Goal: Task Accomplishment & Management: Manage account settings

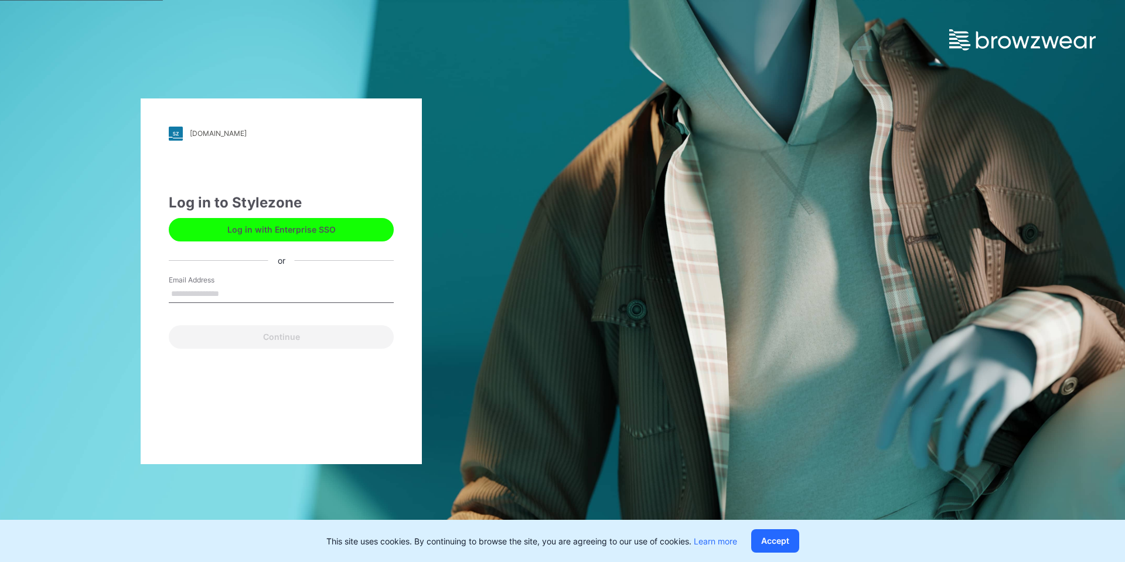
click at [254, 292] on input "Email Address" at bounding box center [281, 294] width 225 height 18
type input "**********"
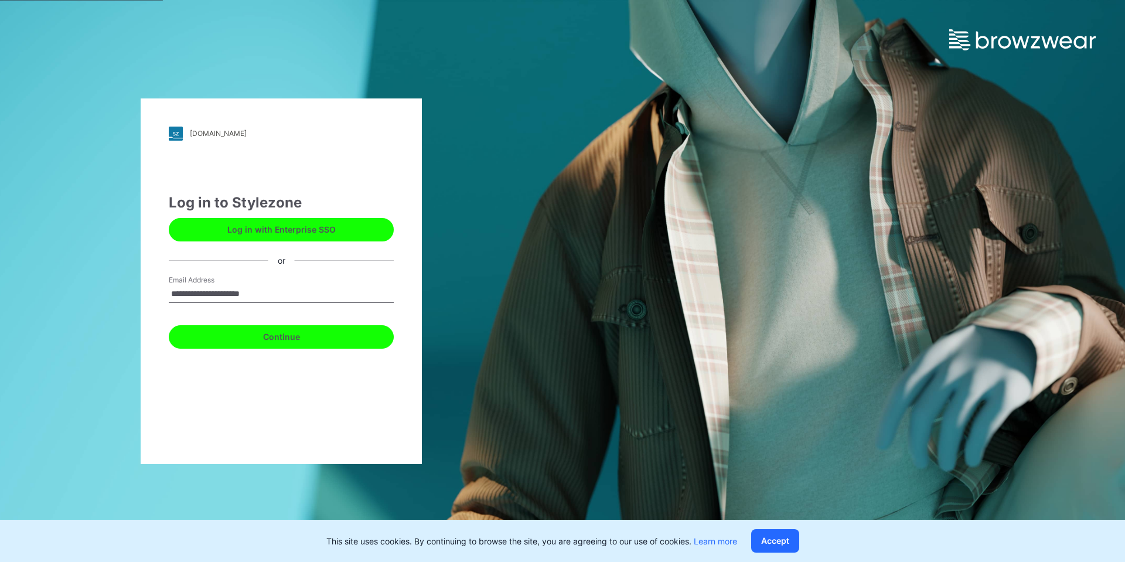
click at [344, 329] on button "Continue" at bounding box center [281, 336] width 225 height 23
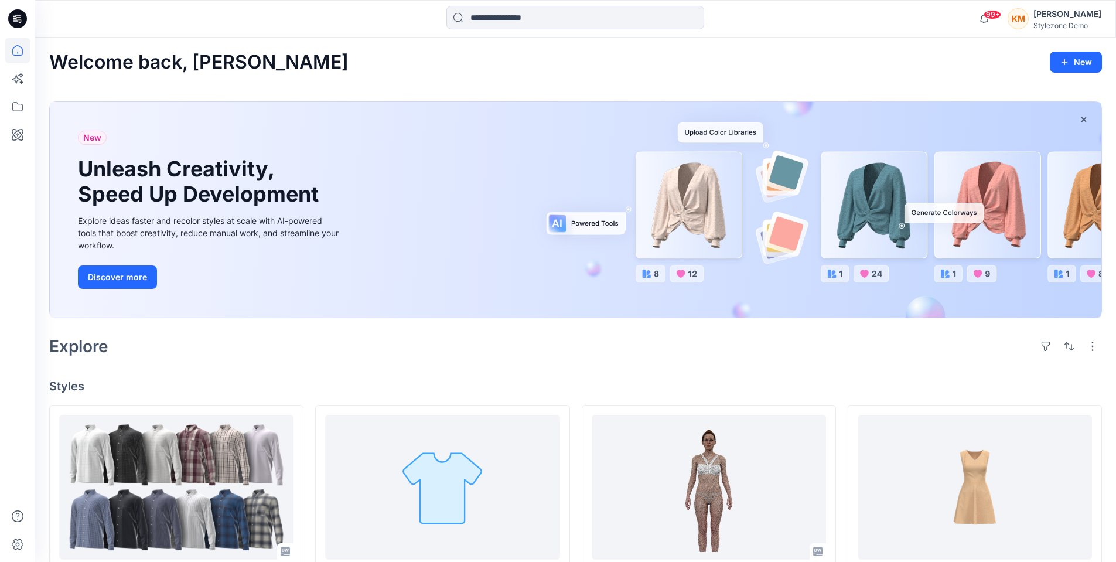
click at [1029, 24] on div "KM" at bounding box center [1018, 18] width 21 height 21
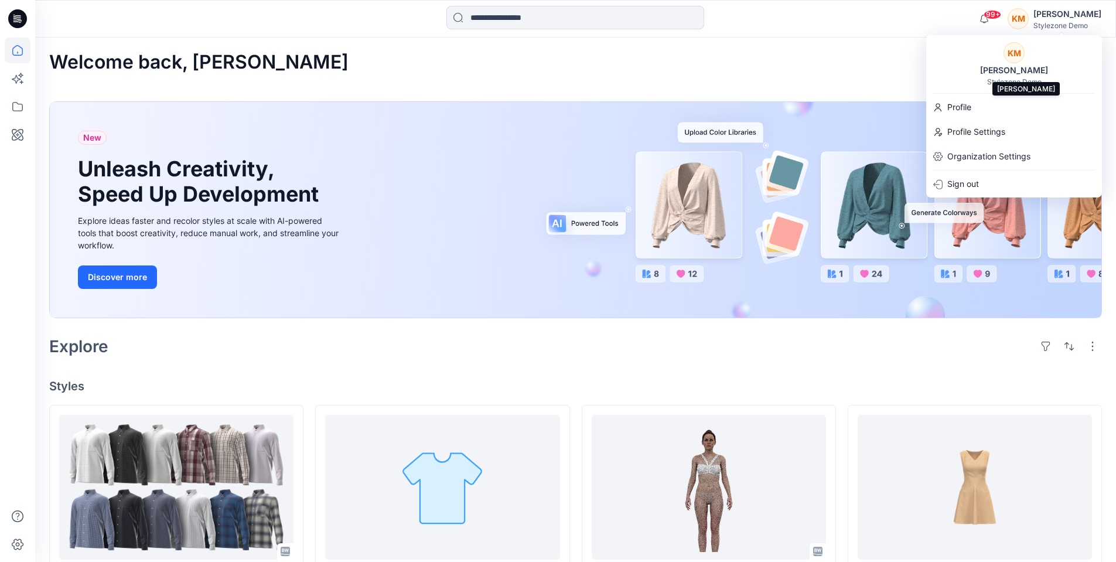
click at [1023, 66] on div "[PERSON_NAME]" at bounding box center [1014, 70] width 82 height 14
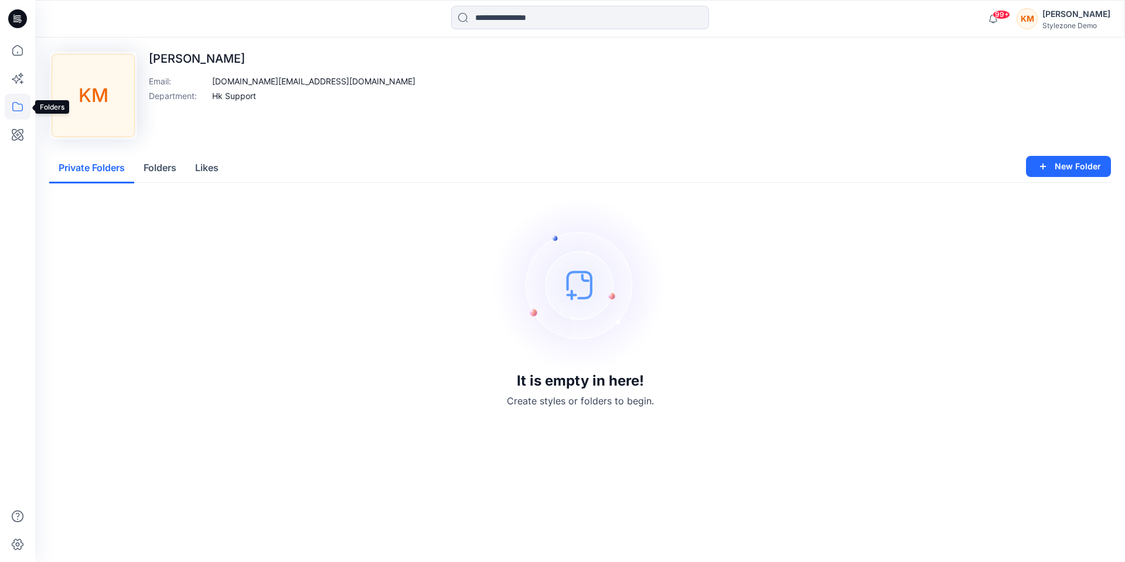
click at [19, 110] on icon at bounding box center [18, 107] width 26 height 26
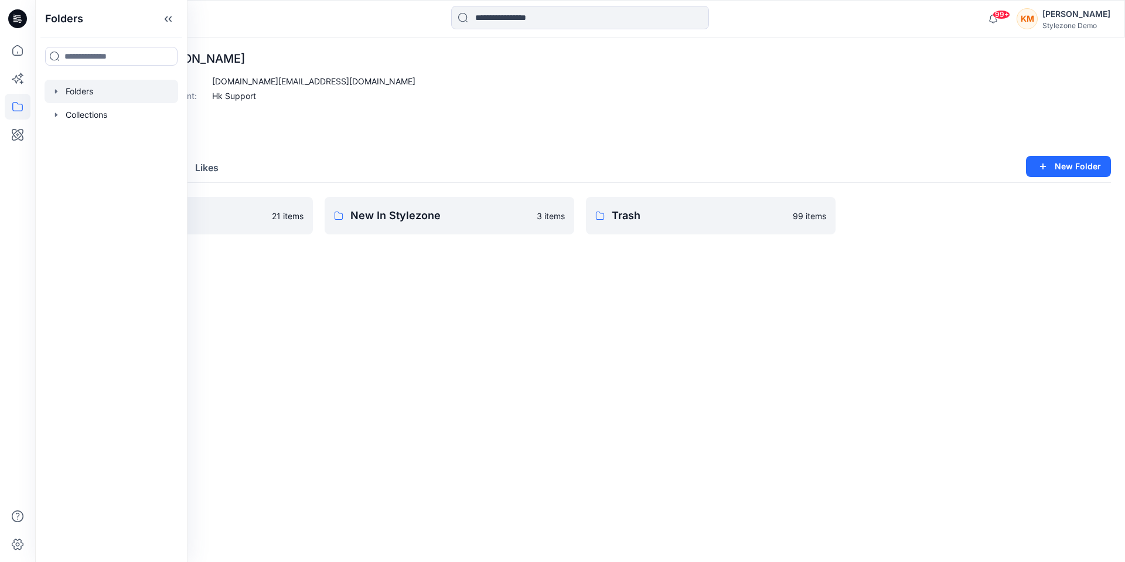
click at [100, 93] on div at bounding box center [112, 91] width 134 height 23
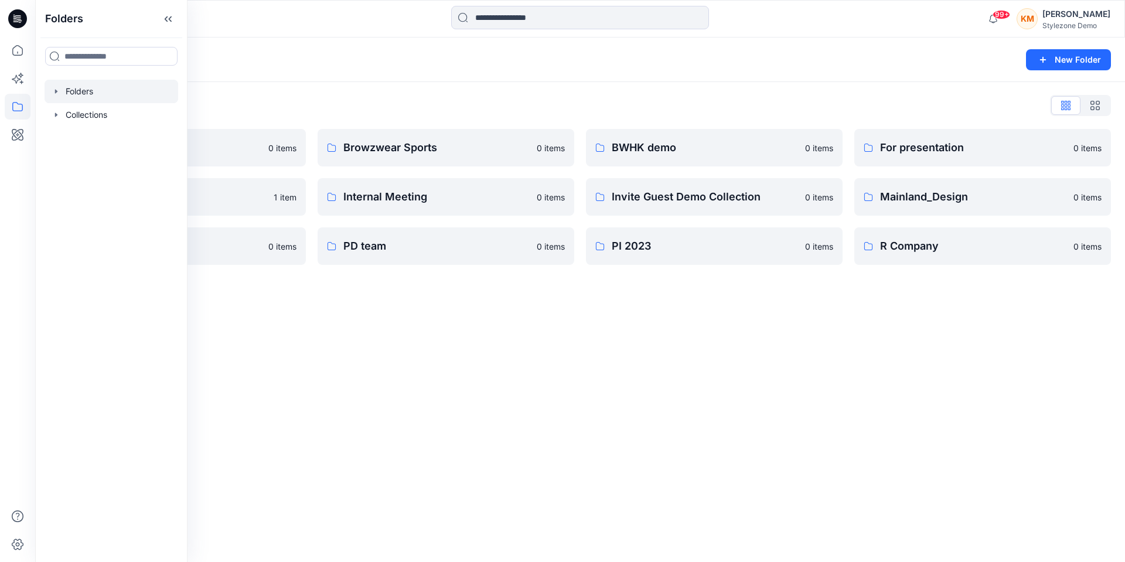
click at [469, 341] on div "Folders New Folder Folders List A Company 0 items Global Demo Library 1 item PD…" at bounding box center [580, 299] width 1090 height 524
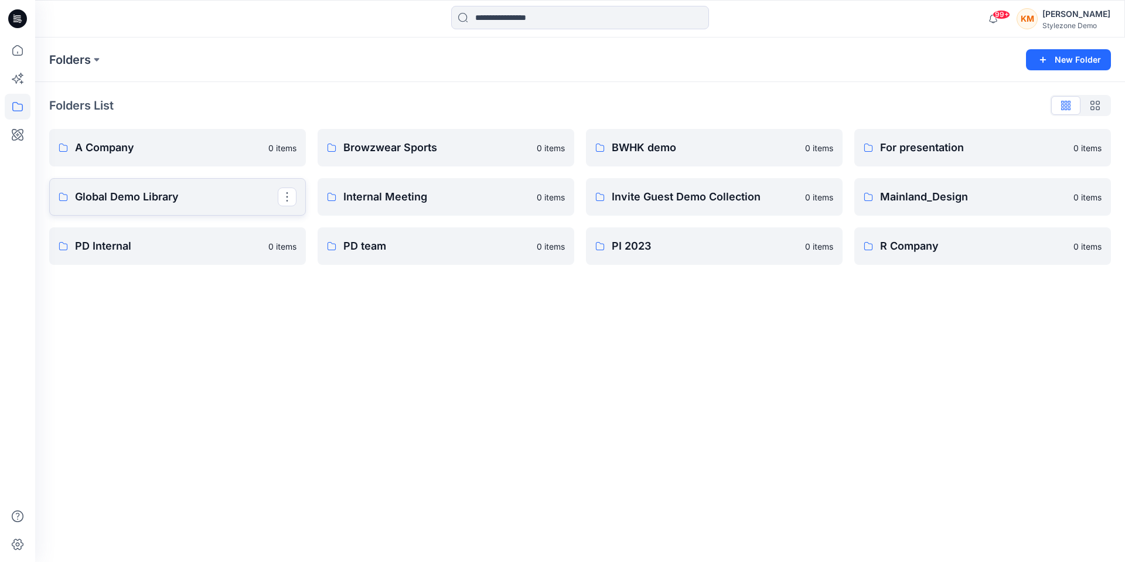
click at [198, 193] on p "Global Demo Library" at bounding box center [176, 197] width 203 height 16
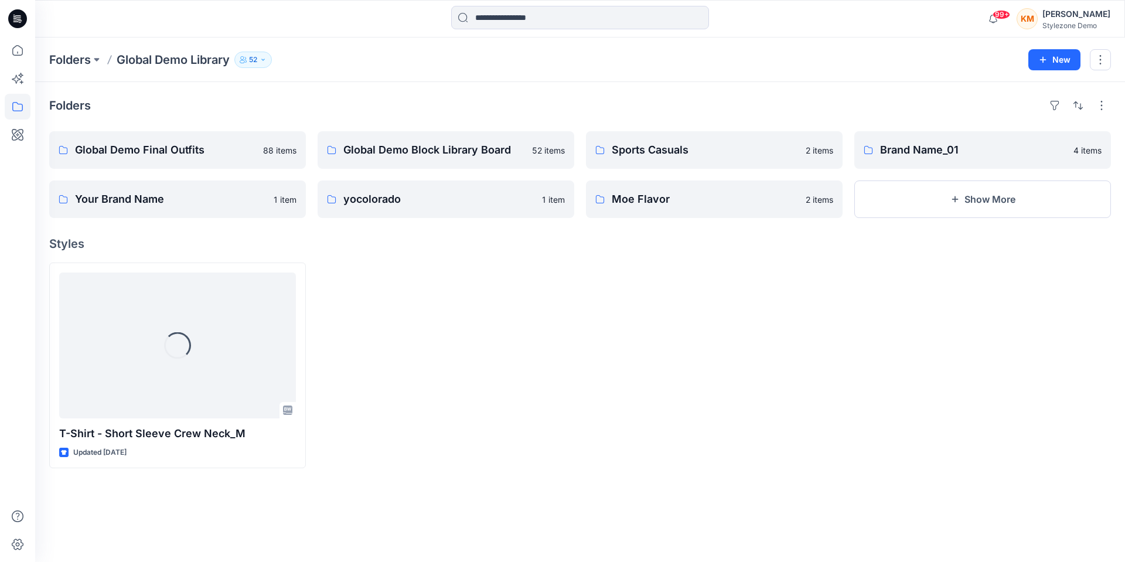
click at [257, 64] on p "52" at bounding box center [253, 59] width 8 height 13
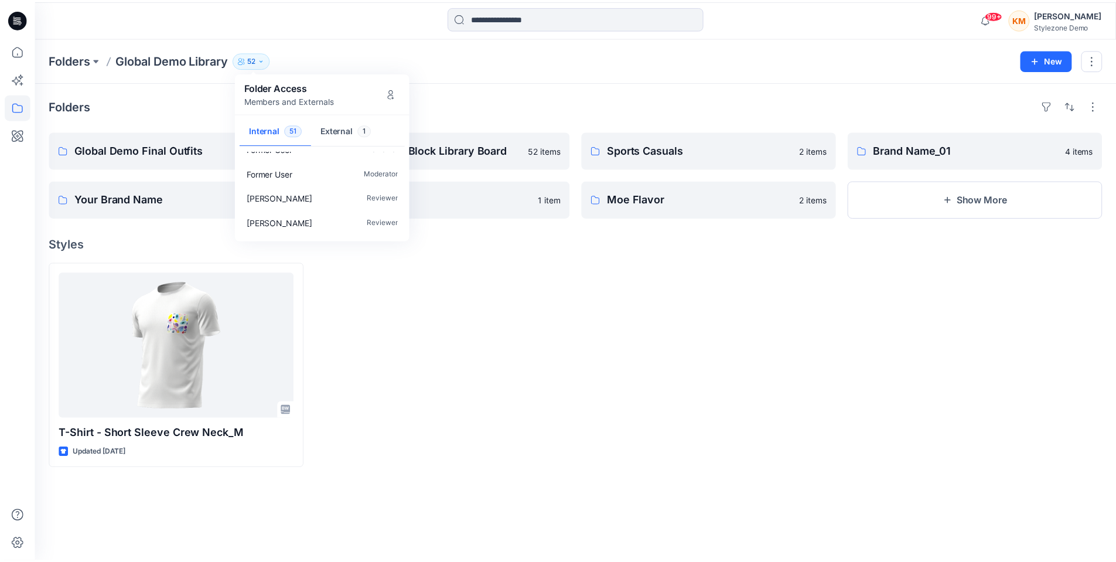
scroll to position [644, 0]
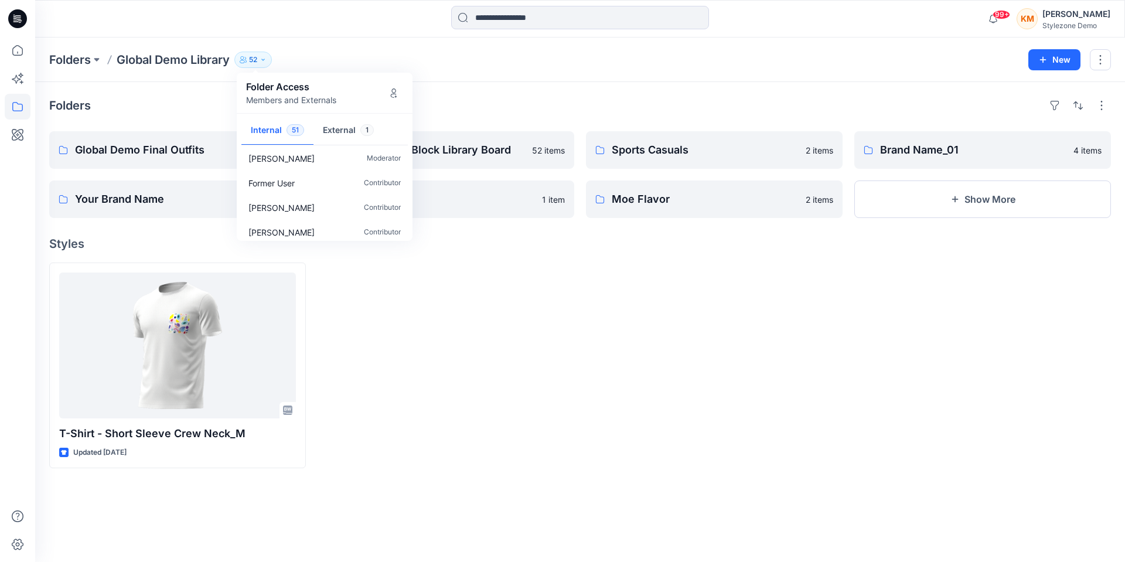
click at [470, 359] on div at bounding box center [446, 365] width 257 height 206
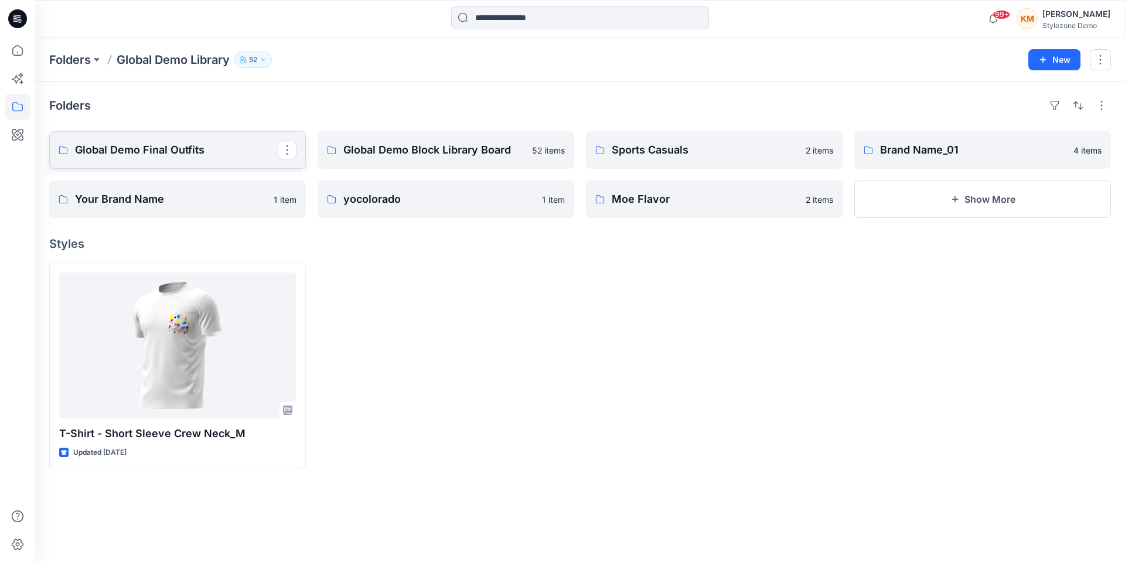
click at [207, 155] on p "Global Demo Final Outfits" at bounding box center [176, 150] width 203 height 16
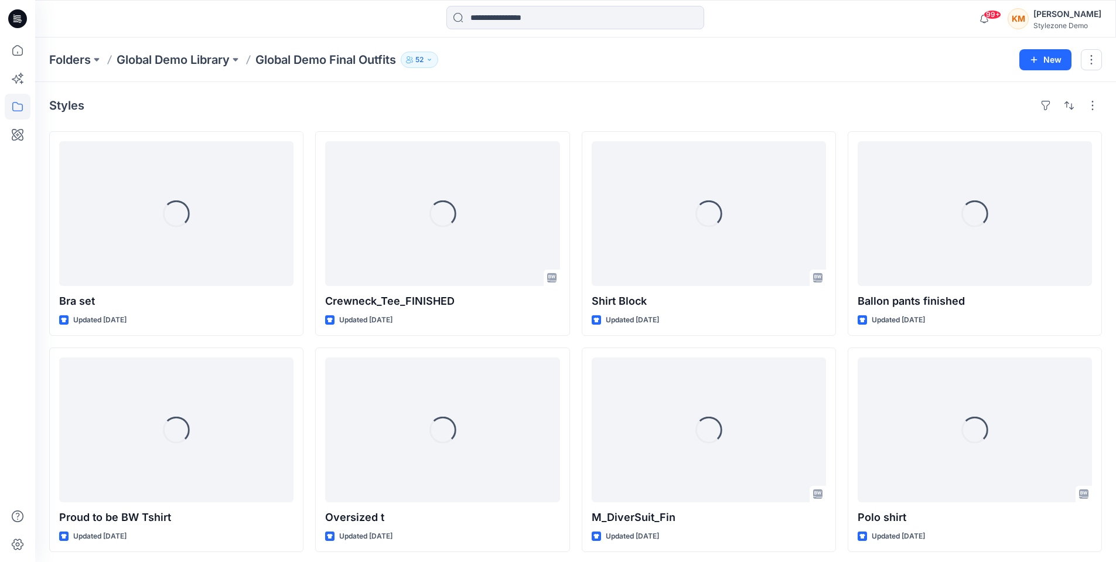
click at [424, 62] on p "52" at bounding box center [419, 59] width 8 height 13
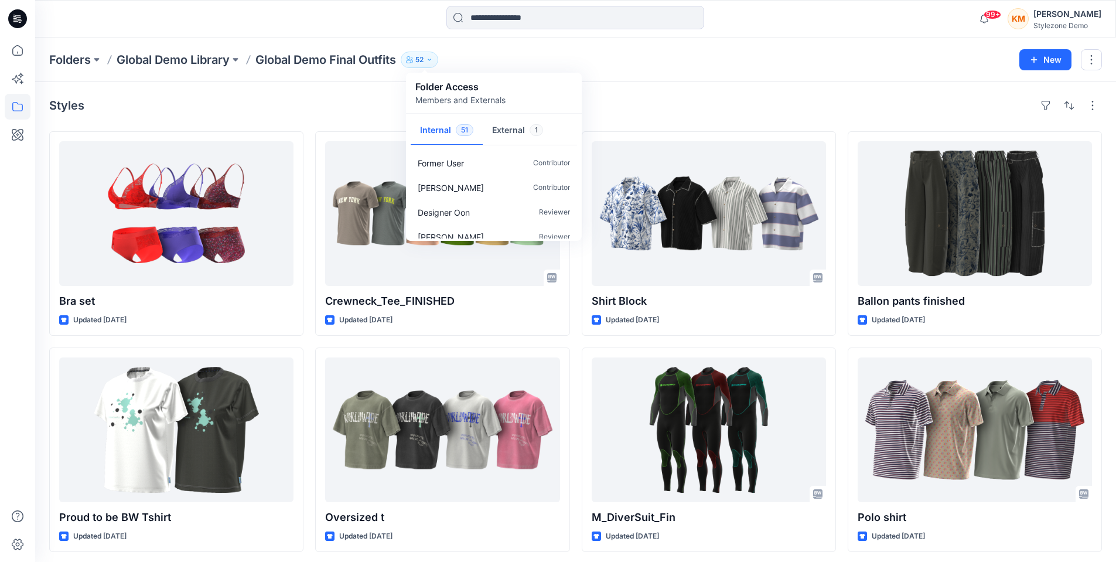
click at [652, 73] on div "Folders Global Demo Library Global Demo Final Outfits 52 Folder Access Members …" at bounding box center [575, 59] width 1081 height 45
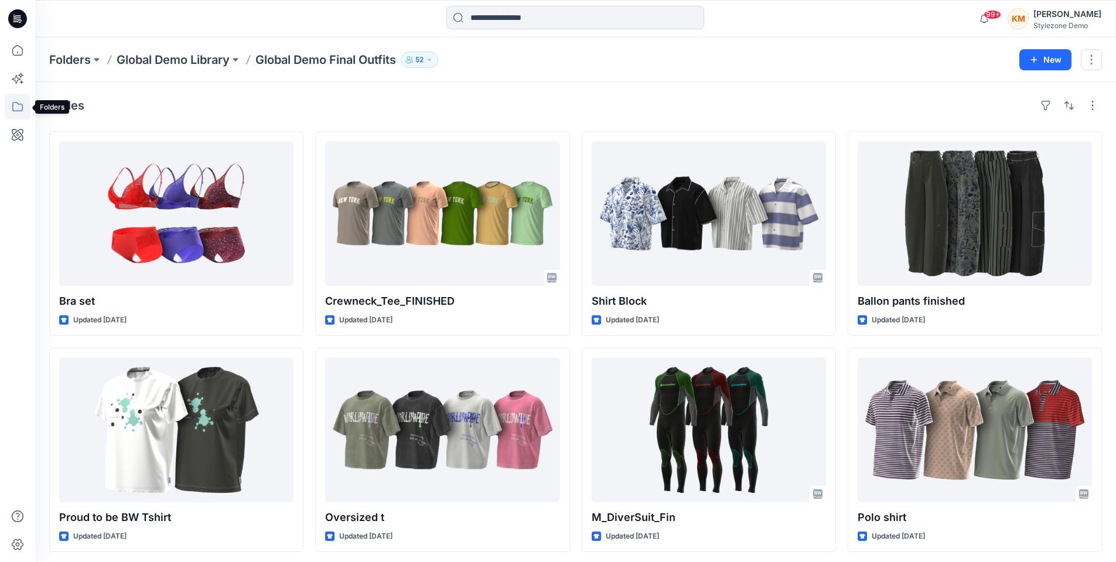
click at [21, 106] on icon at bounding box center [18, 107] width 26 height 26
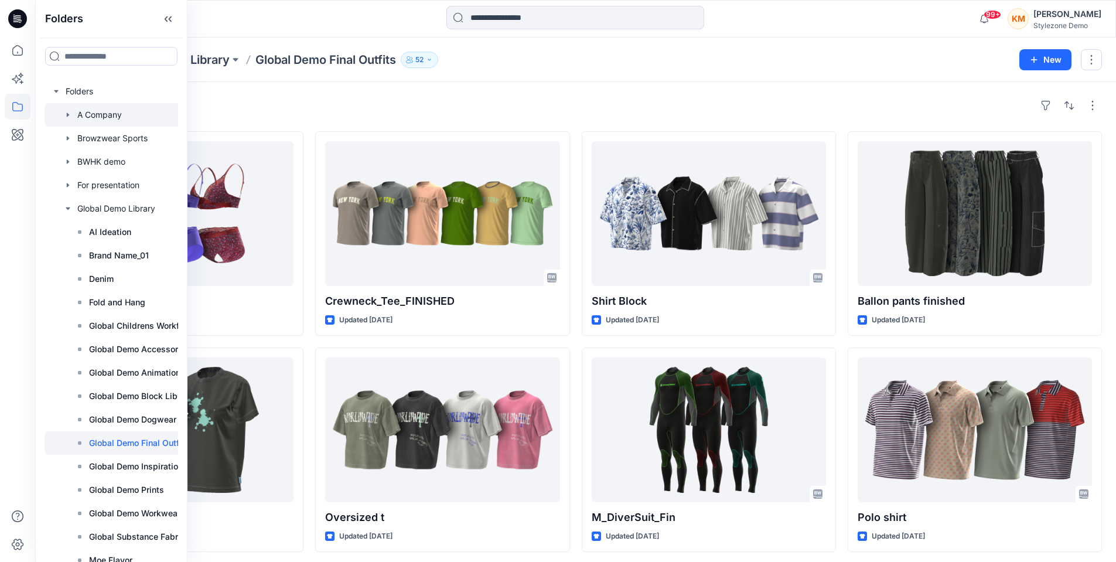
drag, startPoint x: 122, startPoint y: 118, endPoint x: 128, endPoint y: 121, distance: 6.0
click at [122, 118] on div at bounding box center [133, 114] width 176 height 23
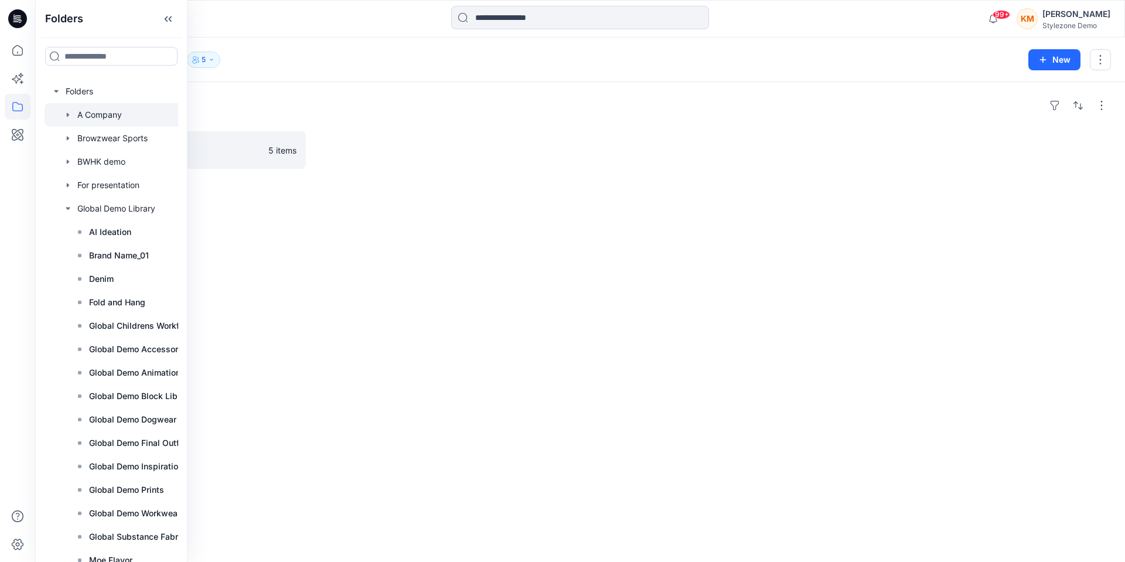
click at [393, 71] on div "Folders A Company 5 New" at bounding box center [580, 59] width 1090 height 45
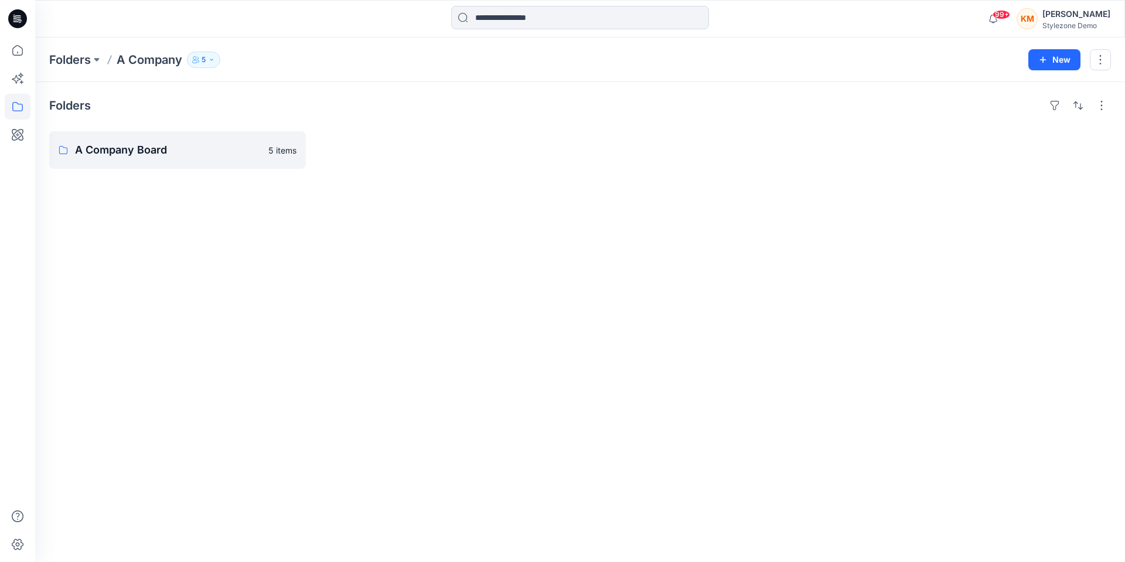
click at [209, 63] on button "5" at bounding box center [203, 60] width 33 height 16
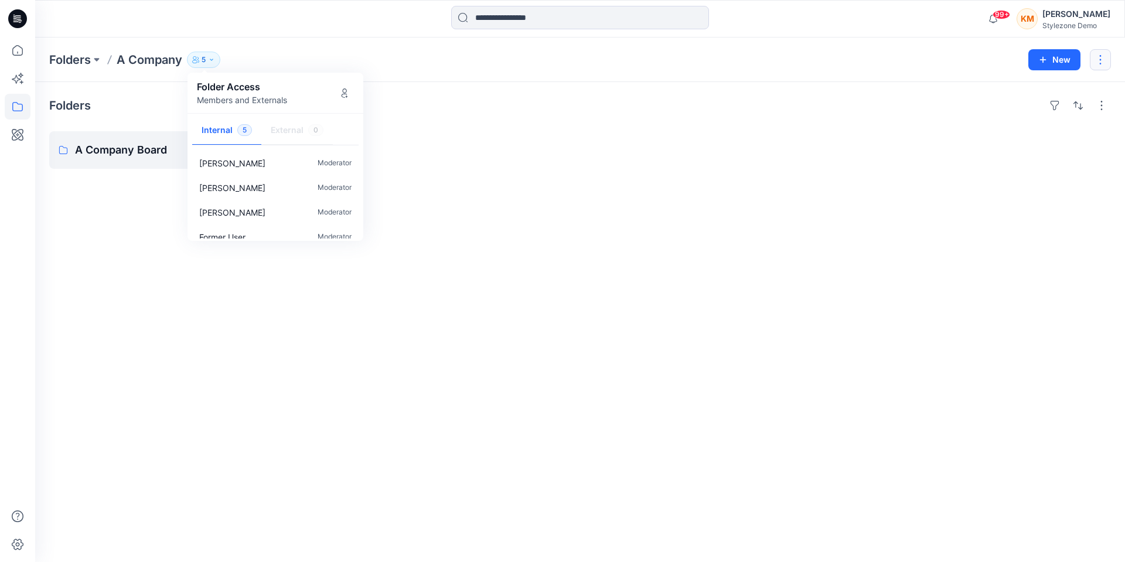
click at [1101, 69] on button "button" at bounding box center [1100, 59] width 21 height 21
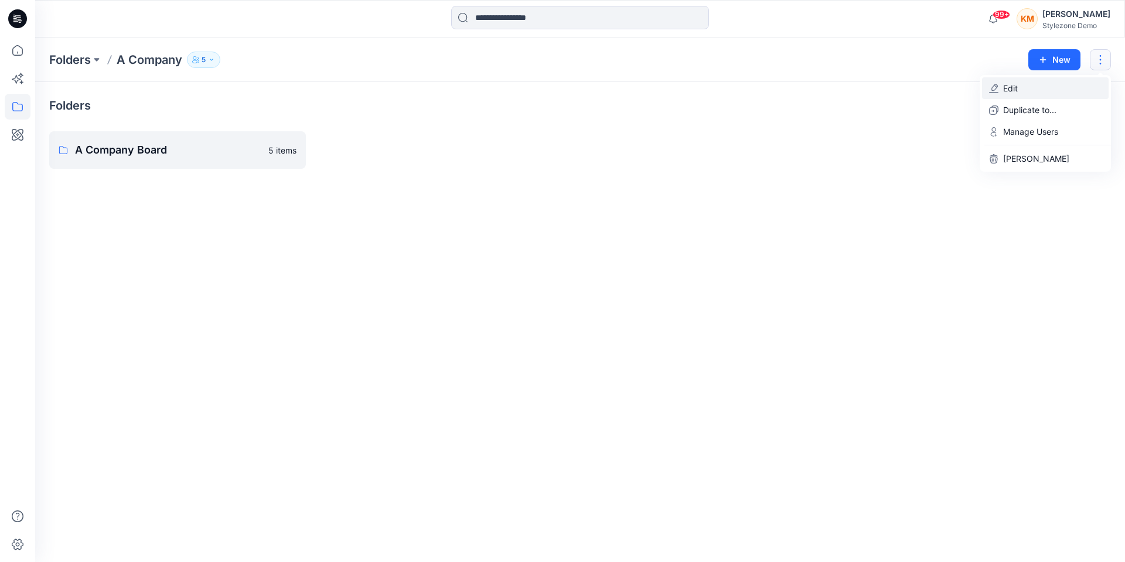
click at [1010, 84] on p "Edit" at bounding box center [1010, 88] width 15 height 12
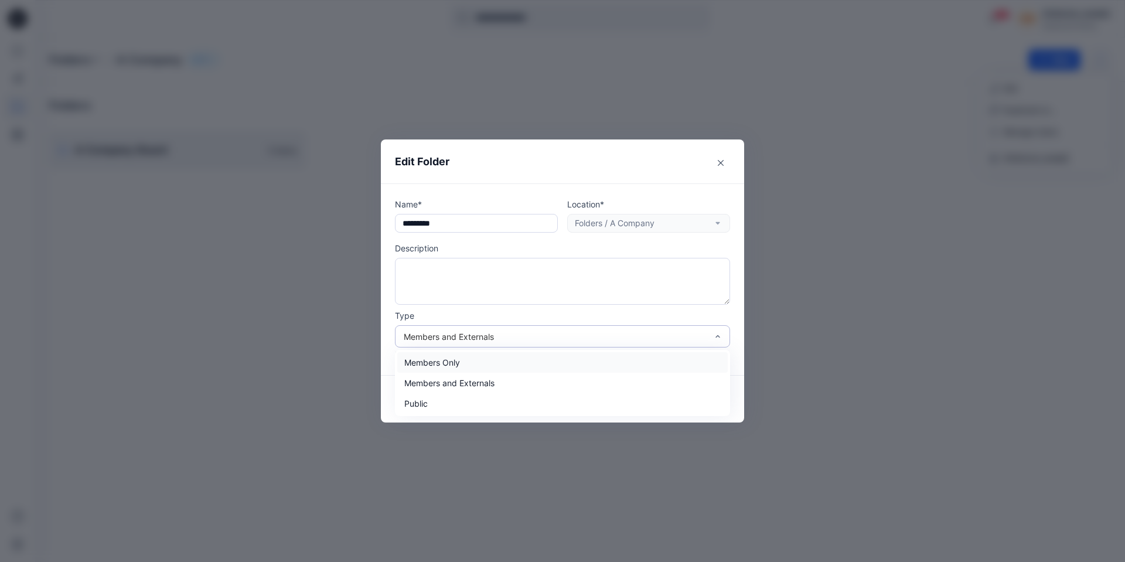
click at [655, 339] on div "Members and Externals" at bounding box center [555, 336] width 303 height 12
click at [724, 160] on button "Close" at bounding box center [720, 163] width 19 height 19
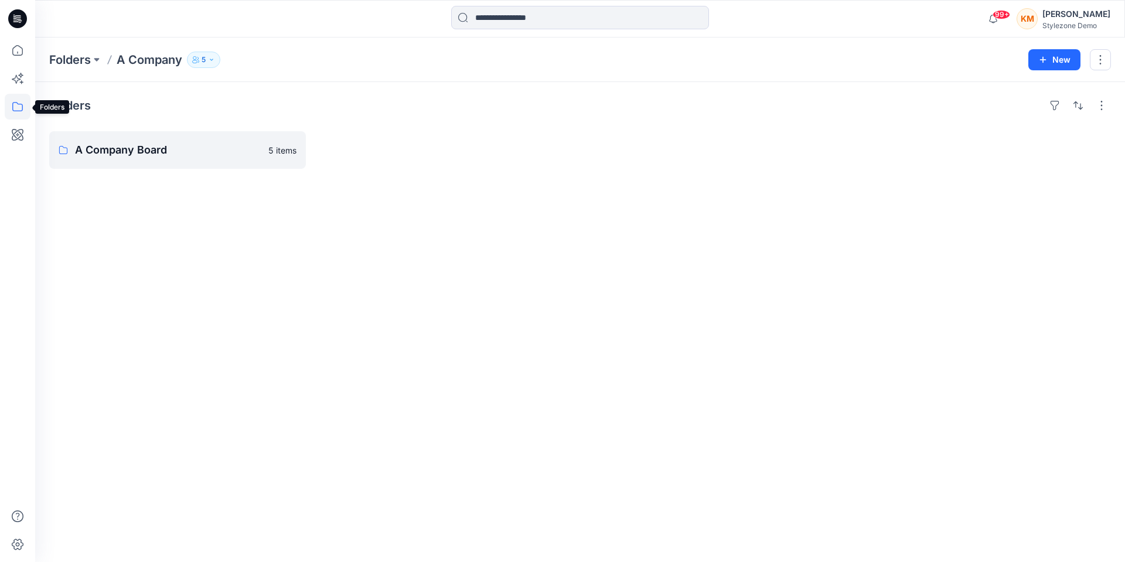
click at [16, 110] on icon at bounding box center [18, 107] width 26 height 26
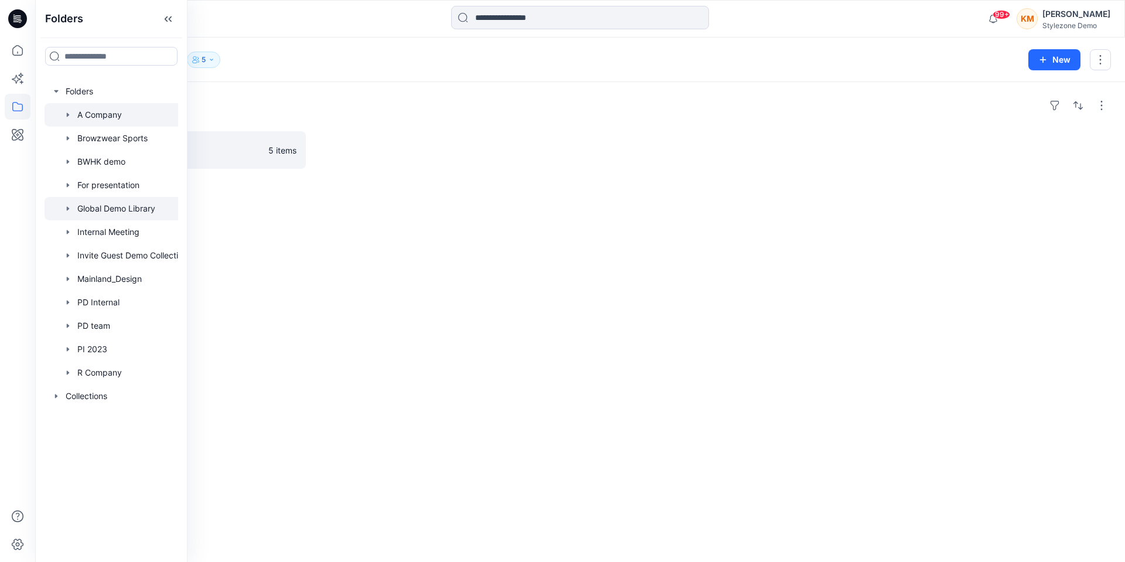
click at [145, 213] on div at bounding box center [120, 208] width 150 height 23
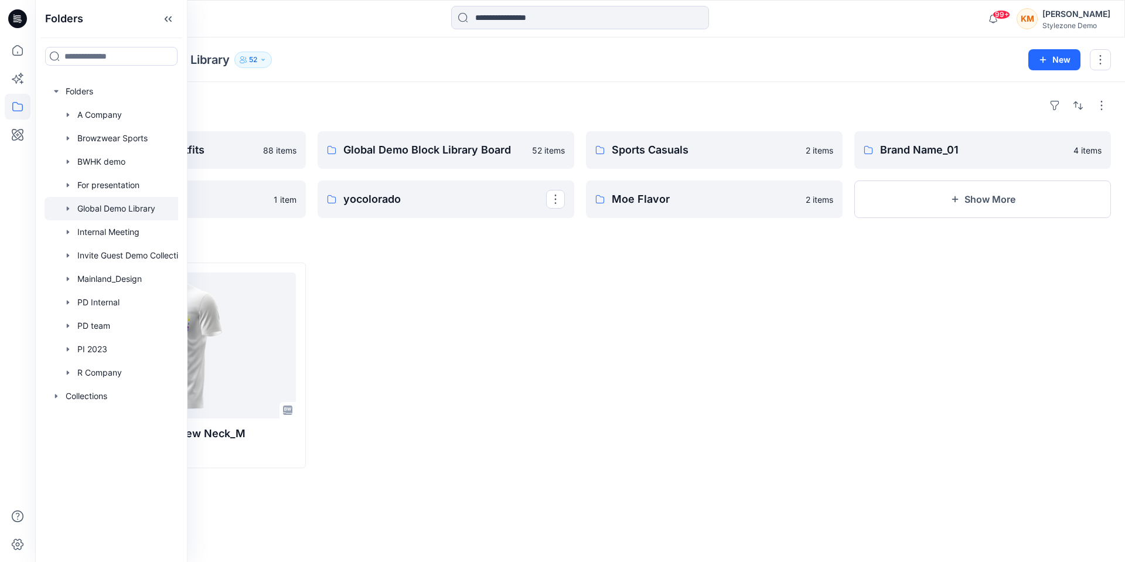
click at [376, 297] on div at bounding box center [446, 365] width 257 height 206
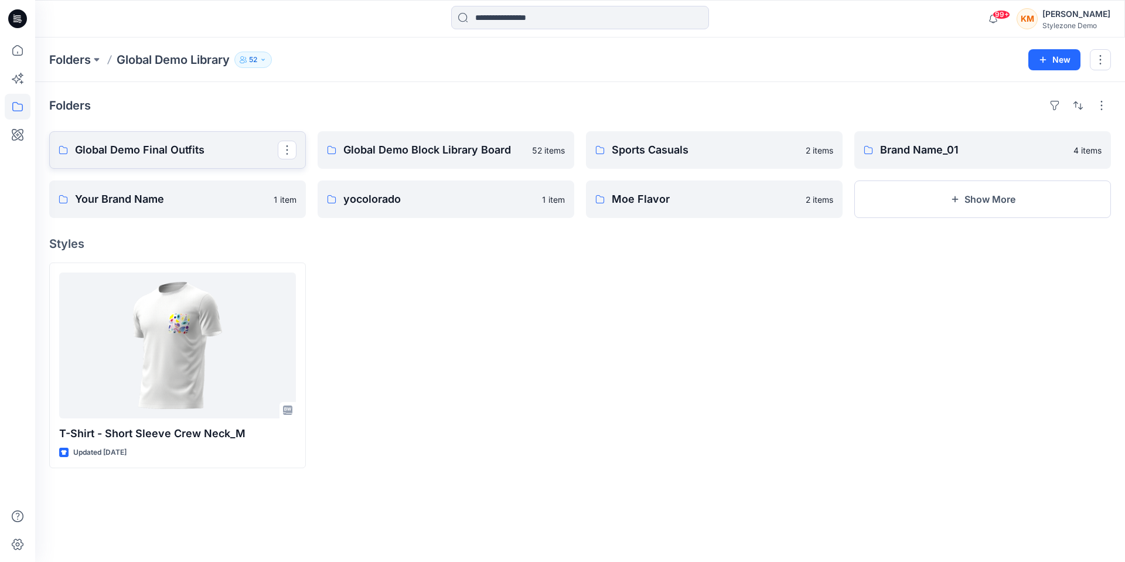
click at [224, 153] on p "Global Demo Final Outfits" at bounding box center [176, 150] width 203 height 16
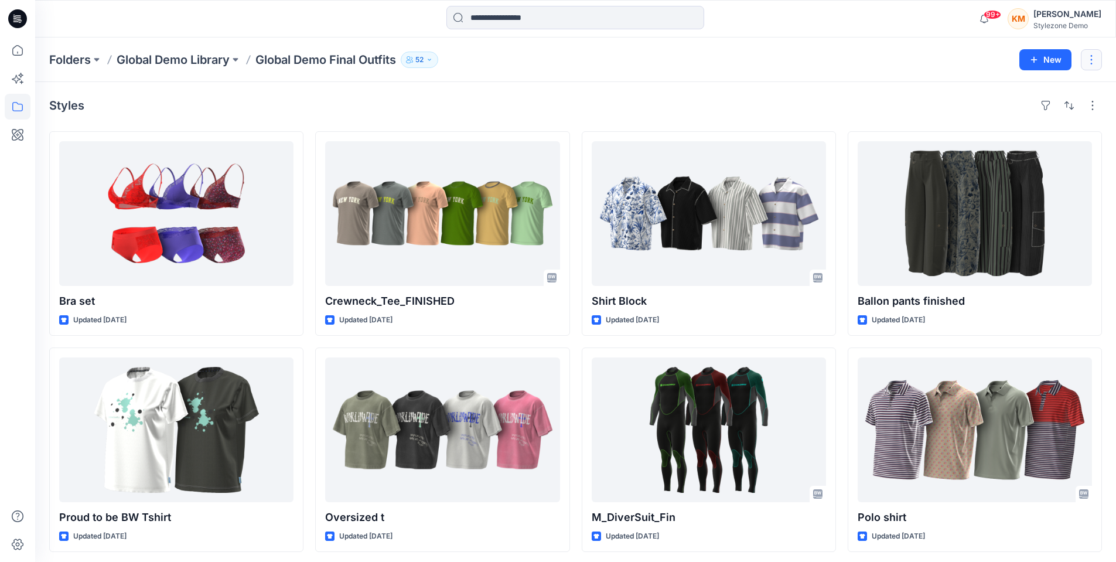
click at [1089, 66] on button "button" at bounding box center [1091, 59] width 21 height 21
click at [1037, 90] on button "Edit" at bounding box center [1036, 88] width 127 height 22
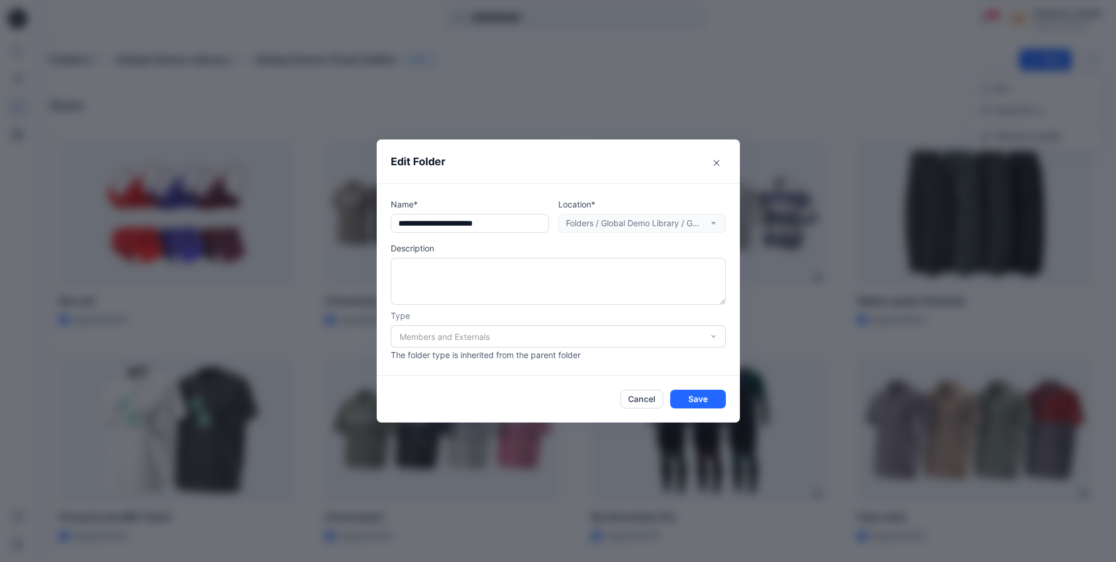
click at [646, 340] on div "Members and Externals" at bounding box center [558, 336] width 335 height 22
click at [719, 161] on icon "Close" at bounding box center [717, 163] width 6 height 6
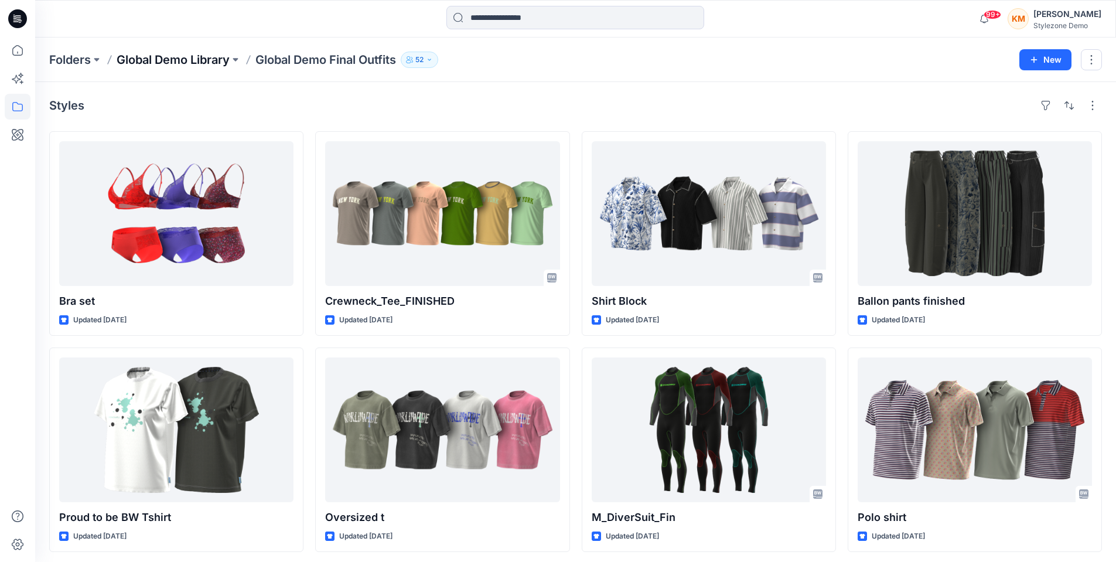
click at [156, 63] on p "Global Demo Library" at bounding box center [173, 60] width 113 height 16
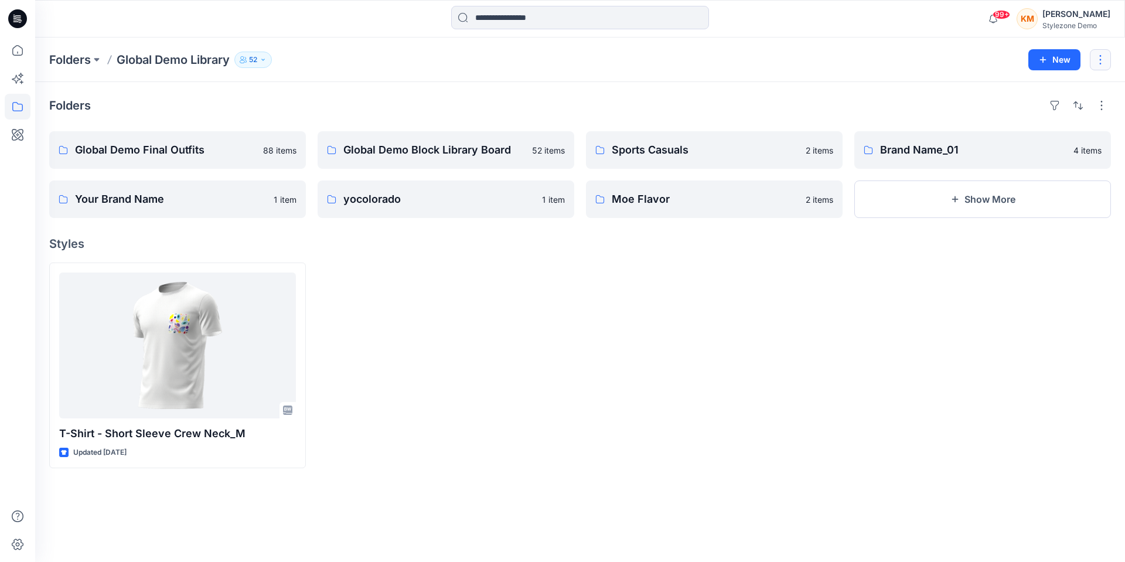
click at [1107, 59] on button "button" at bounding box center [1100, 59] width 21 height 21
click at [1014, 91] on p "Edit" at bounding box center [1010, 88] width 15 height 12
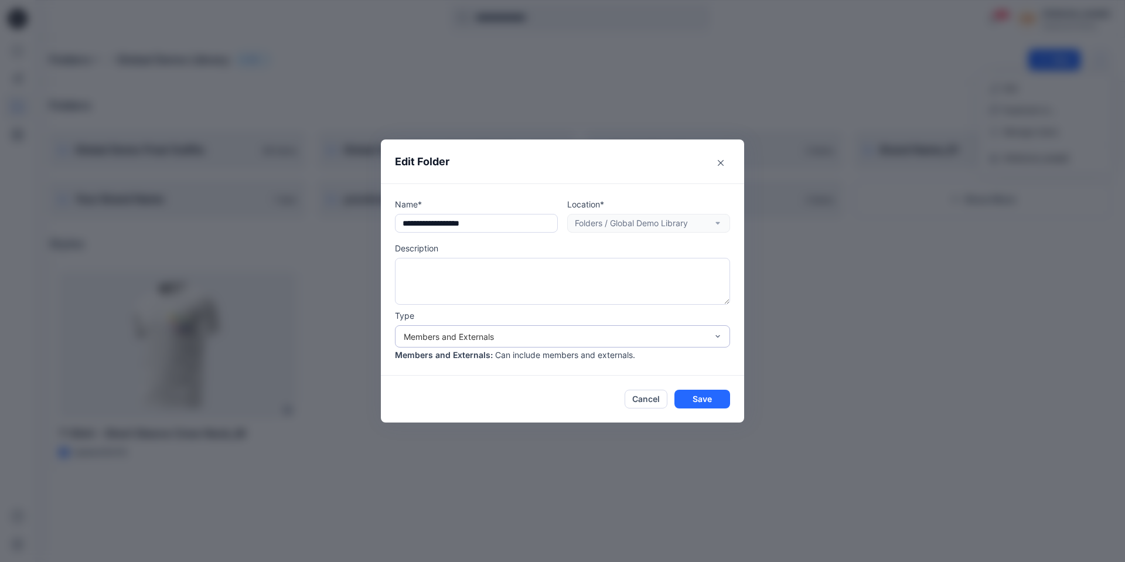
click at [462, 335] on div "Members and Externals" at bounding box center [555, 336] width 303 height 12
click at [722, 162] on icon "Close" at bounding box center [721, 163] width 6 height 6
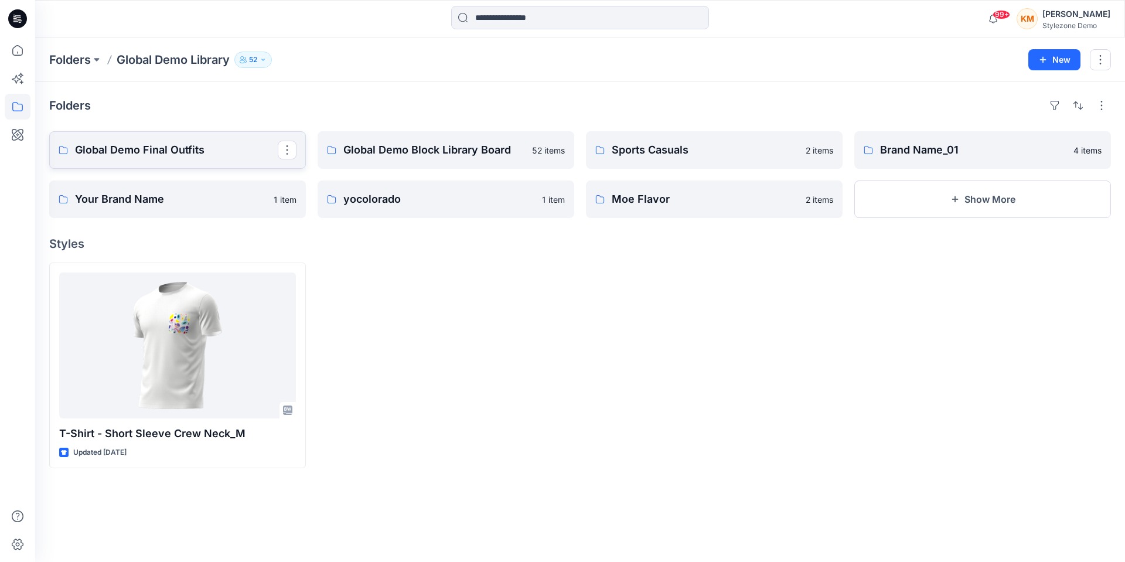
click at [198, 155] on p "Global Demo Final Outfits" at bounding box center [176, 150] width 203 height 16
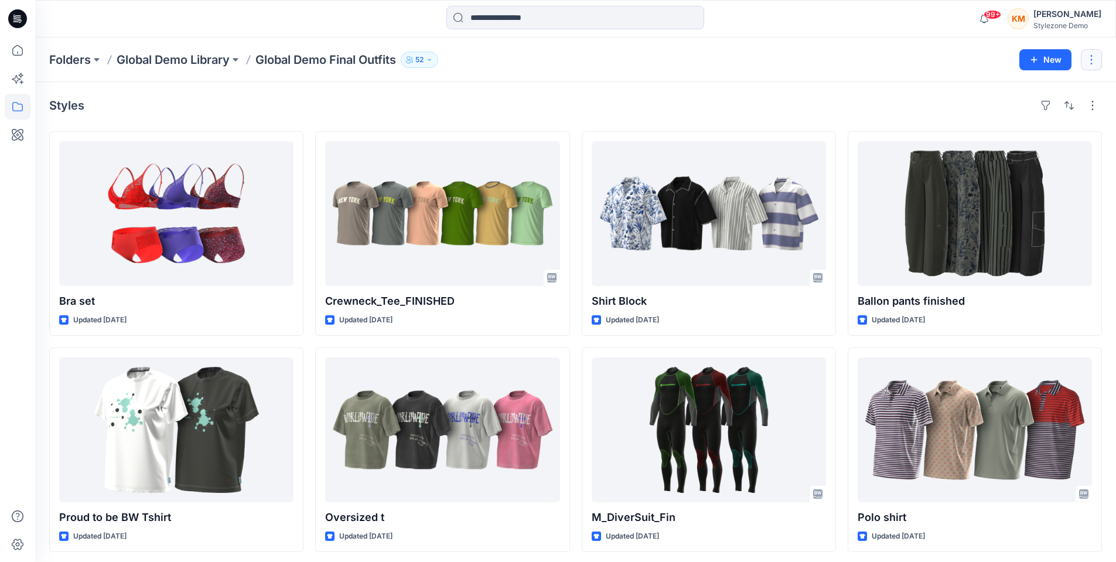
click at [1087, 69] on button "button" at bounding box center [1091, 59] width 21 height 21
click at [1043, 93] on button "Edit" at bounding box center [1036, 88] width 127 height 22
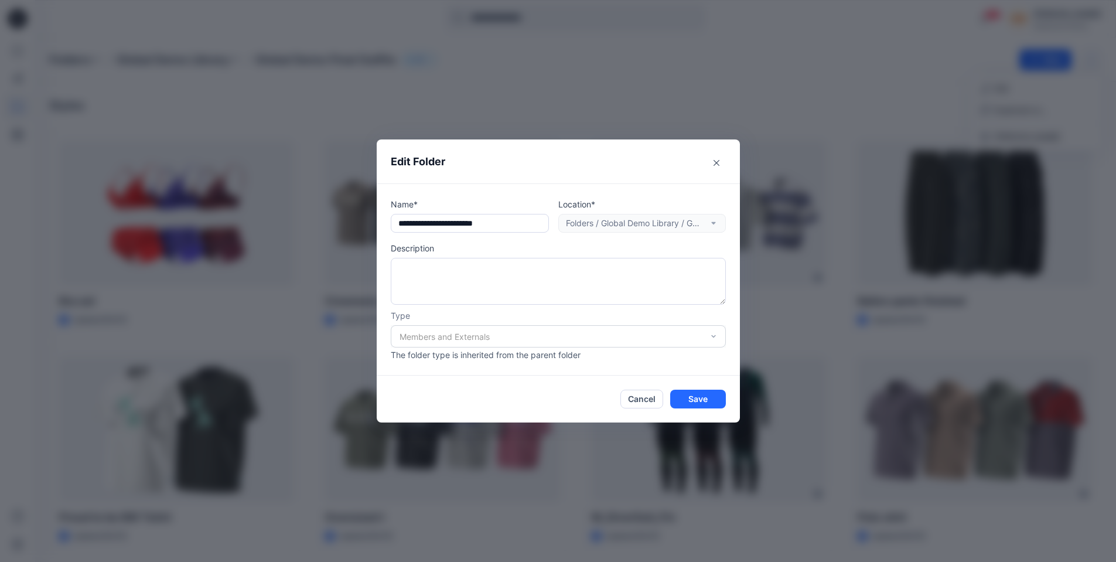
click at [724, 342] on div "Members and Externals" at bounding box center [558, 336] width 335 height 22
click at [711, 337] on div "Members and Externals" at bounding box center [558, 336] width 335 height 22
click at [638, 350] on p "The folder type is inherited from the parent folder" at bounding box center [558, 355] width 335 height 12
click at [606, 350] on p "The folder type is inherited from the parent folder" at bounding box center [558, 355] width 335 height 12
click at [585, 339] on div "Members and Externals" at bounding box center [558, 336] width 335 height 22
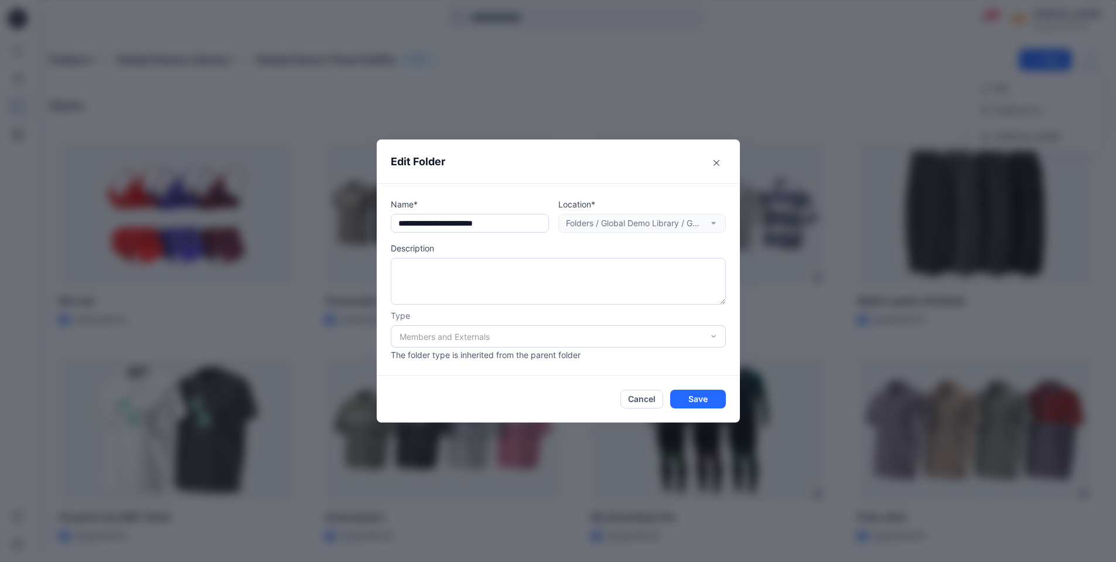
drag, startPoint x: 550, startPoint y: 344, endPoint x: 526, endPoint y: 344, distance: 24.0
click at [547, 344] on div "Members and Externals" at bounding box center [558, 336] width 335 height 22
click at [480, 343] on div "Members and Externals" at bounding box center [558, 336] width 335 height 22
click at [527, 340] on div "Members and Externals" at bounding box center [558, 336] width 335 height 22
click at [610, 337] on div "Members and Externals" at bounding box center [558, 336] width 335 height 22
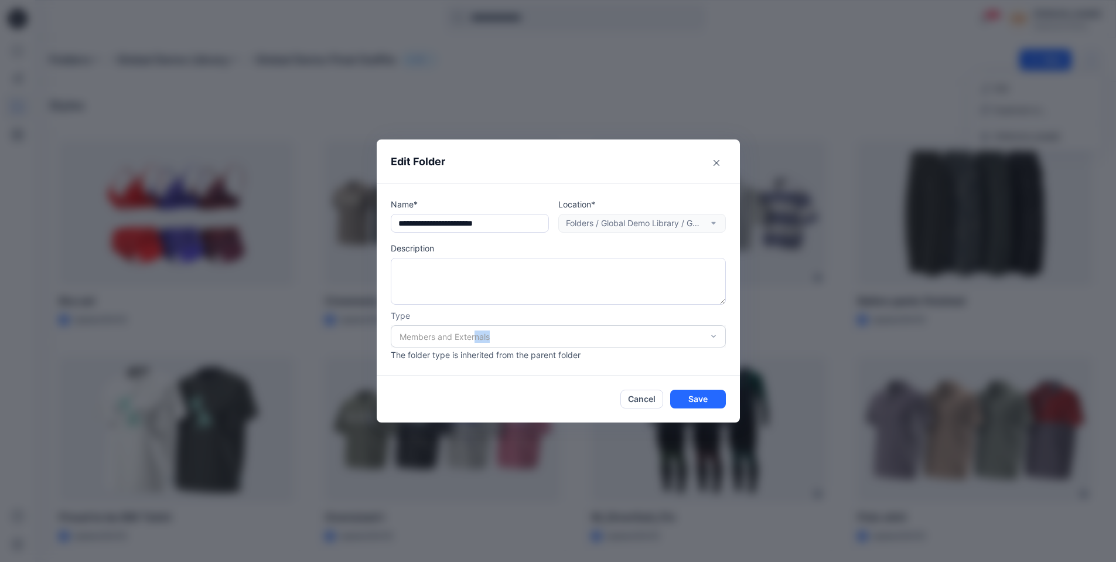
click at [635, 341] on div "Members and Externals" at bounding box center [558, 336] width 335 height 22
click at [637, 341] on div "Members and Externals" at bounding box center [558, 336] width 335 height 22
click at [652, 342] on div "Members and Externals" at bounding box center [558, 336] width 335 height 22
click at [670, 342] on div "Members and Externals" at bounding box center [558, 336] width 335 height 22
click at [677, 342] on div "Members and Externals" at bounding box center [558, 336] width 335 height 22
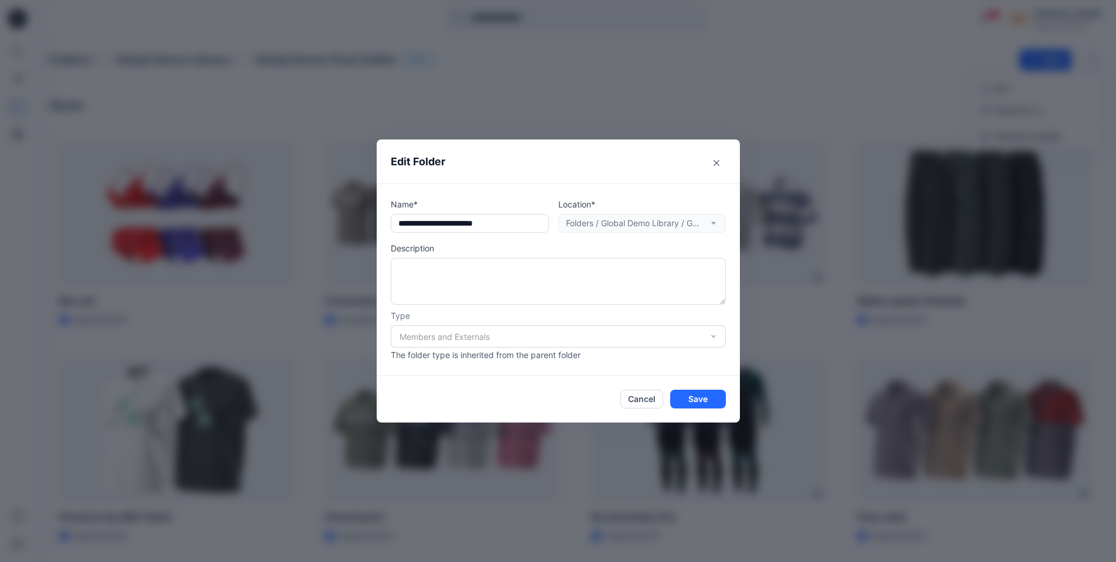
click at [667, 352] on p "The folder type is inherited from the parent folder" at bounding box center [558, 355] width 335 height 12
click at [658, 343] on div "Members and Externals" at bounding box center [558, 336] width 335 height 22
drag, startPoint x: 651, startPoint y: 343, endPoint x: 621, endPoint y: 340, distance: 30.0
click at [646, 343] on div "Members and Externals" at bounding box center [558, 336] width 335 height 22
drag, startPoint x: 607, startPoint y: 337, endPoint x: 587, endPoint y: 337, distance: 19.9
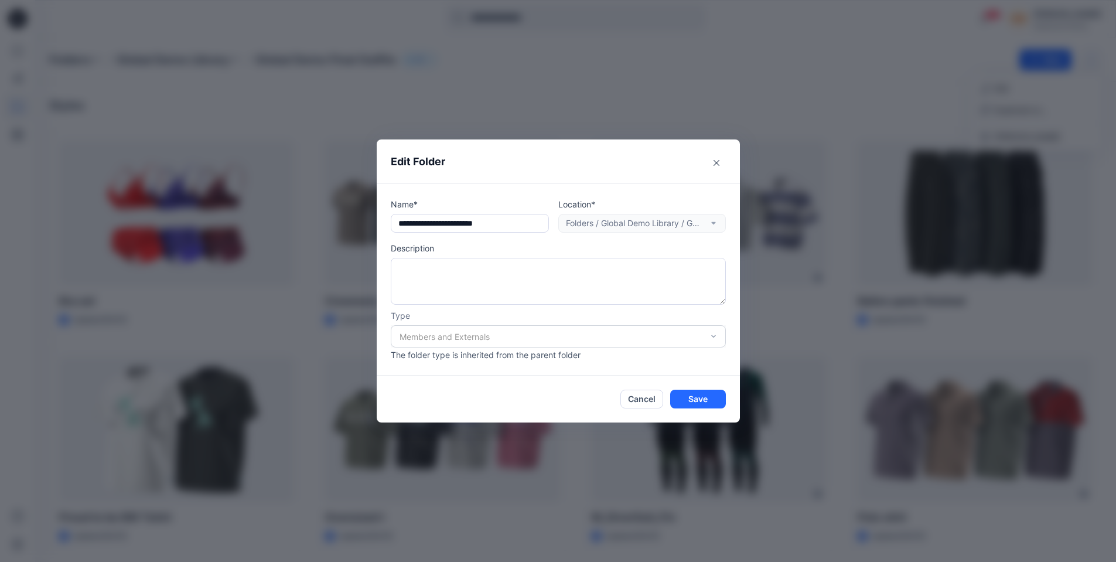
click at [603, 337] on div "Members and Externals" at bounding box center [558, 336] width 335 height 22
click at [558, 336] on div "Members and Externals" at bounding box center [558, 336] width 335 height 22
click at [707, 332] on div "Members and Externals" at bounding box center [558, 336] width 335 height 22
click at [721, 332] on div "Members and Externals" at bounding box center [558, 336] width 335 height 22
click at [646, 406] on button "Cancel" at bounding box center [641, 399] width 43 height 19
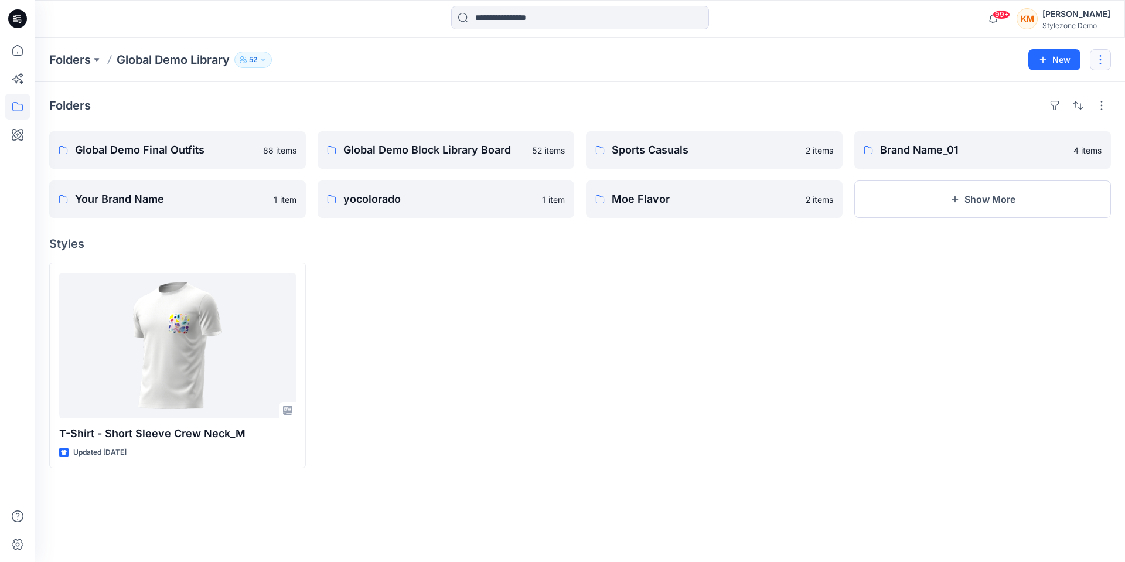
click at [1100, 59] on button "button" at bounding box center [1100, 59] width 21 height 21
click at [347, 84] on div "Folders Global Demo Final Outfits 88 items Your Brand Name 1 item Global Demo B…" at bounding box center [580, 322] width 1090 height 480
click at [925, 205] on button "Show More" at bounding box center [982, 198] width 257 height 37
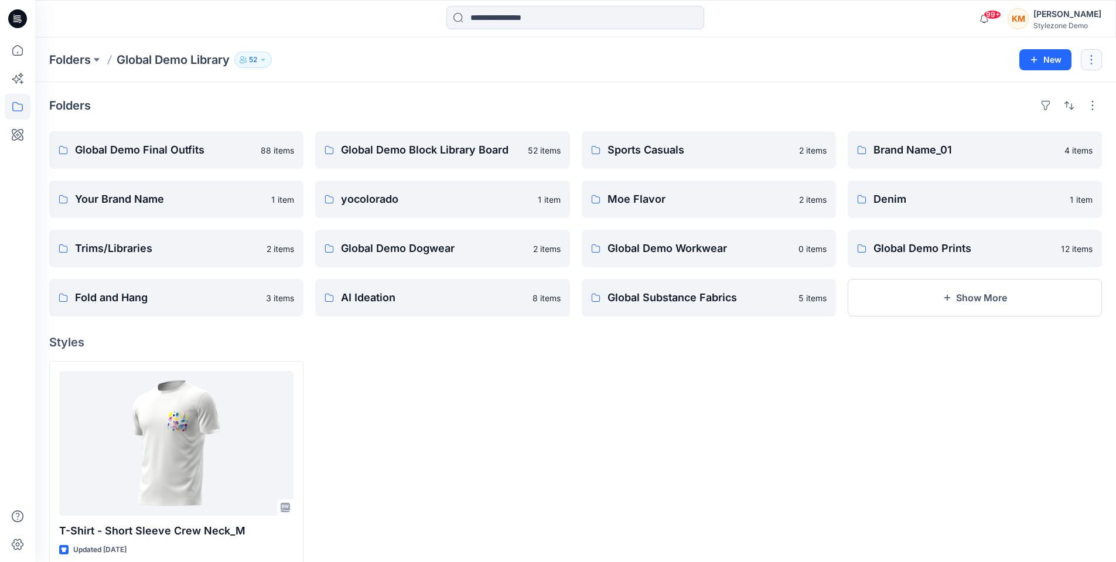
click at [1093, 67] on button "button" at bounding box center [1091, 59] width 21 height 21
click at [1002, 87] on p "Edit" at bounding box center [1001, 88] width 15 height 12
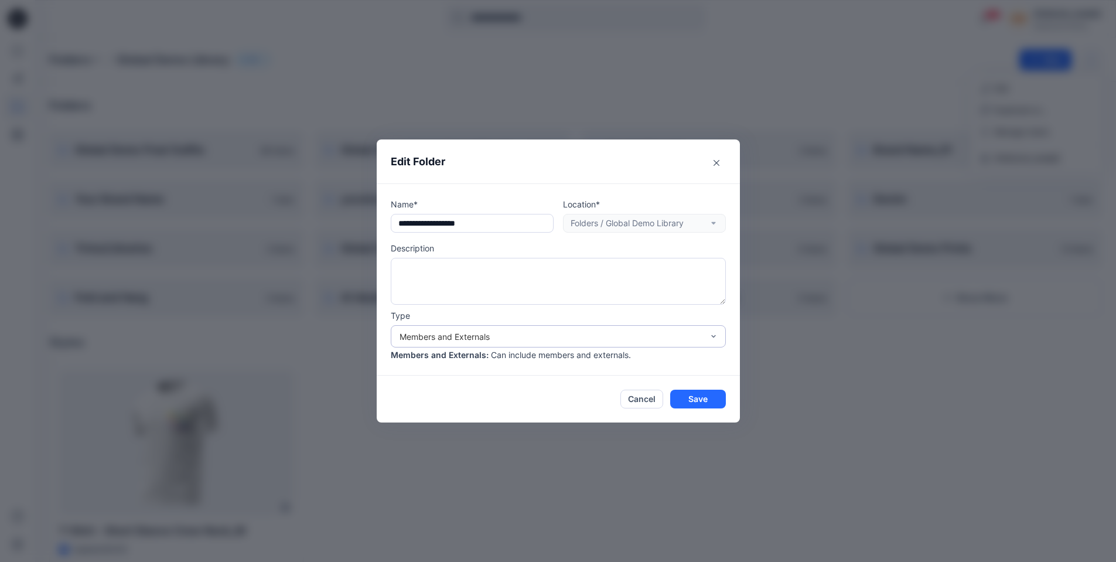
click at [576, 335] on div "Members and Externals" at bounding box center [551, 336] width 303 height 12
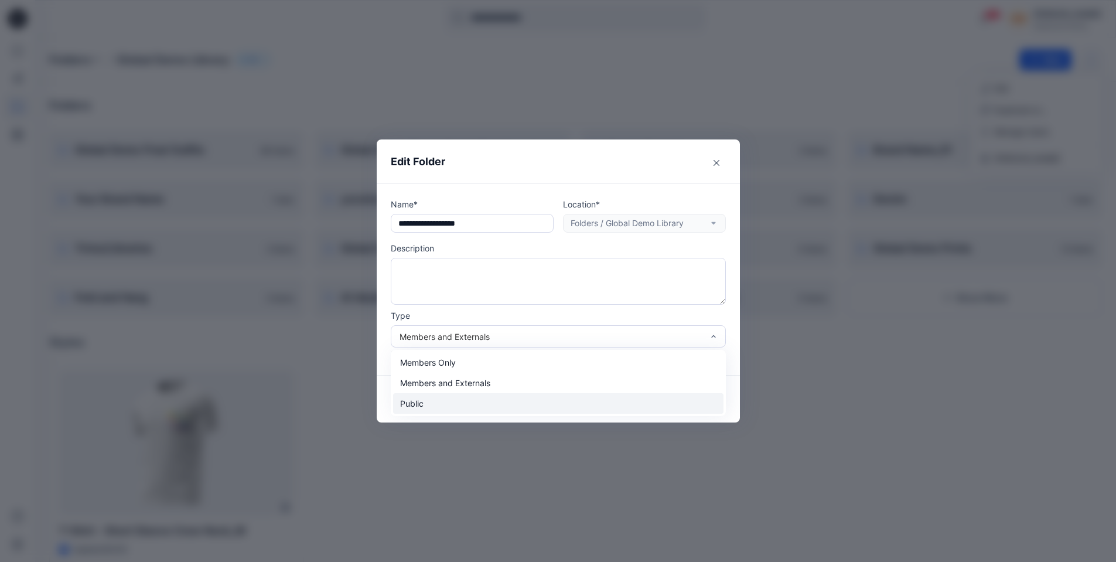
click at [456, 403] on div "Public" at bounding box center [558, 403] width 330 height 21
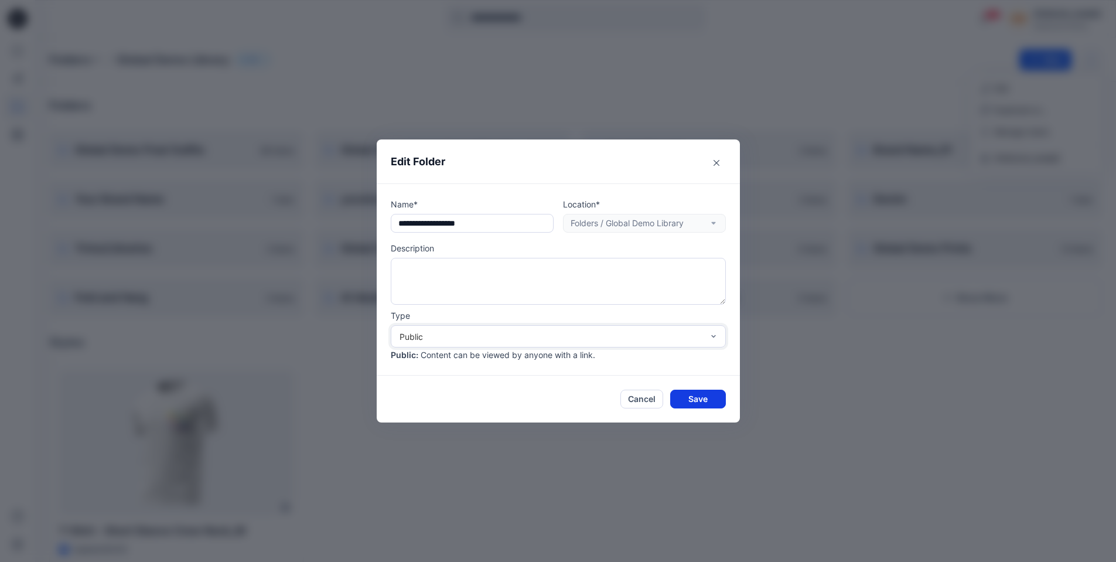
click at [700, 404] on button "Save" at bounding box center [698, 399] width 56 height 19
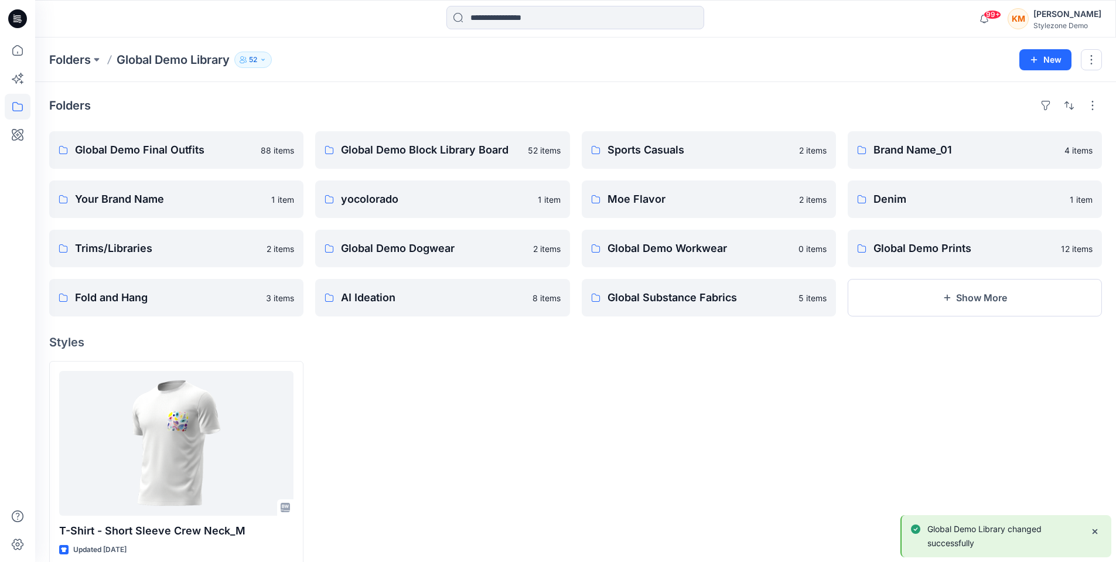
click at [1056, 15] on div "Keith Man" at bounding box center [1067, 14] width 68 height 14
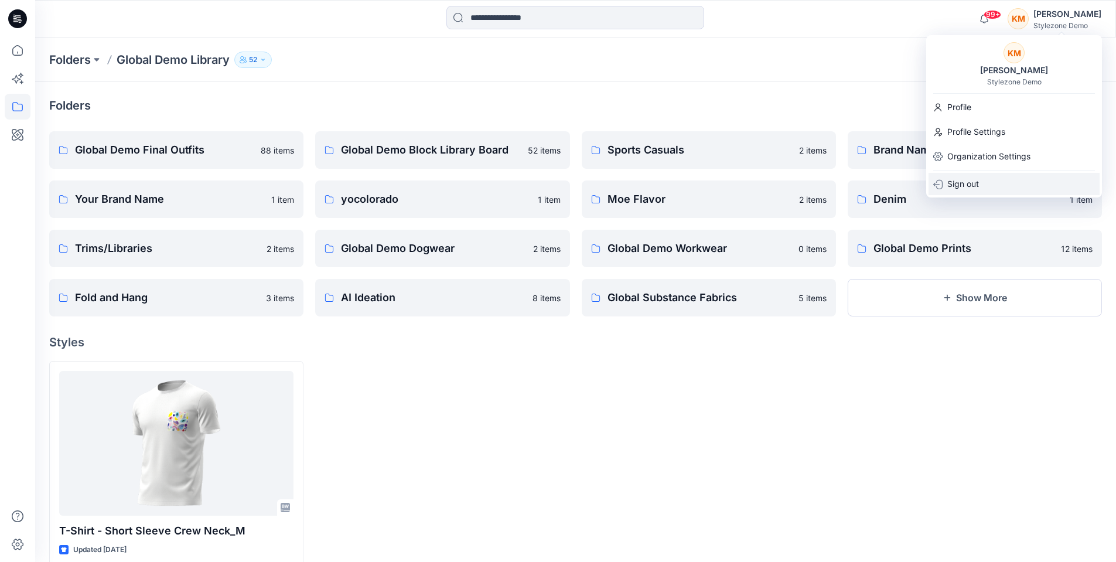
click at [964, 187] on p "Sign out" at bounding box center [963, 184] width 32 height 22
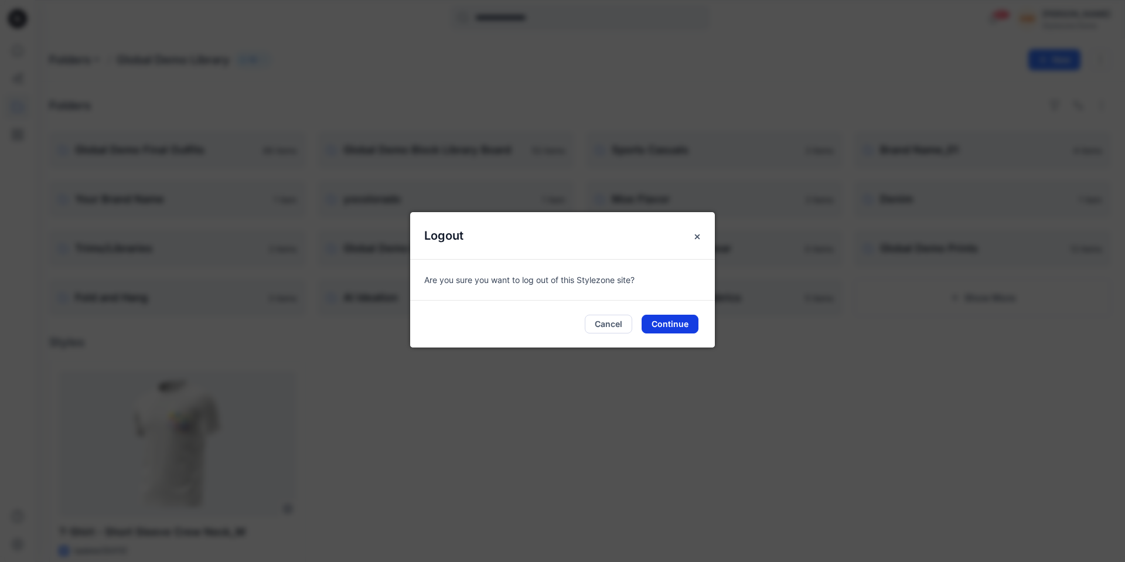
click at [669, 325] on button "Continue" at bounding box center [670, 324] width 57 height 19
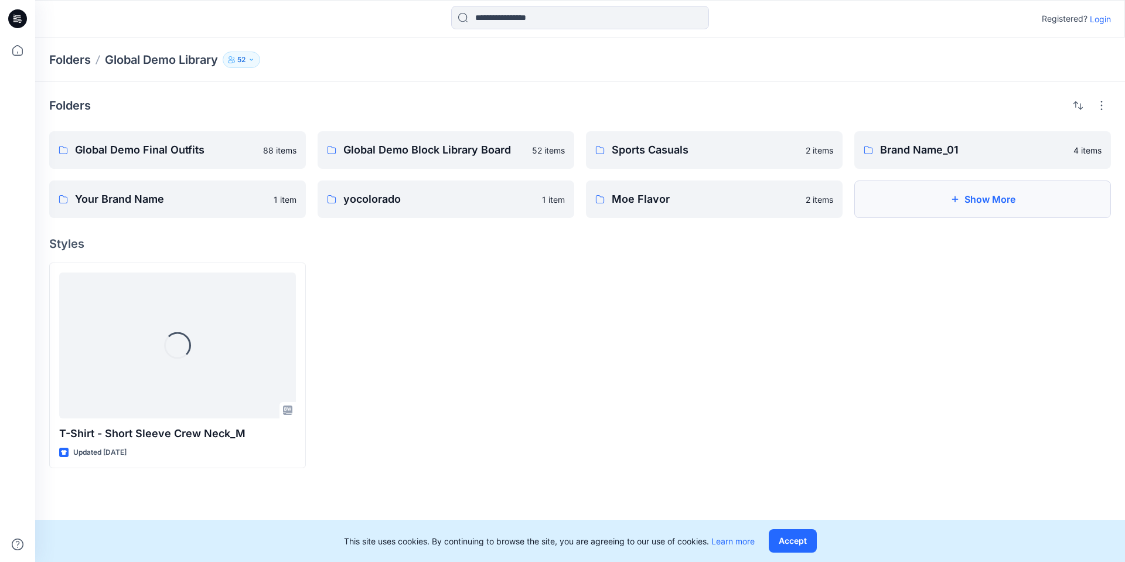
click at [906, 193] on button "Show More" at bounding box center [982, 198] width 257 height 37
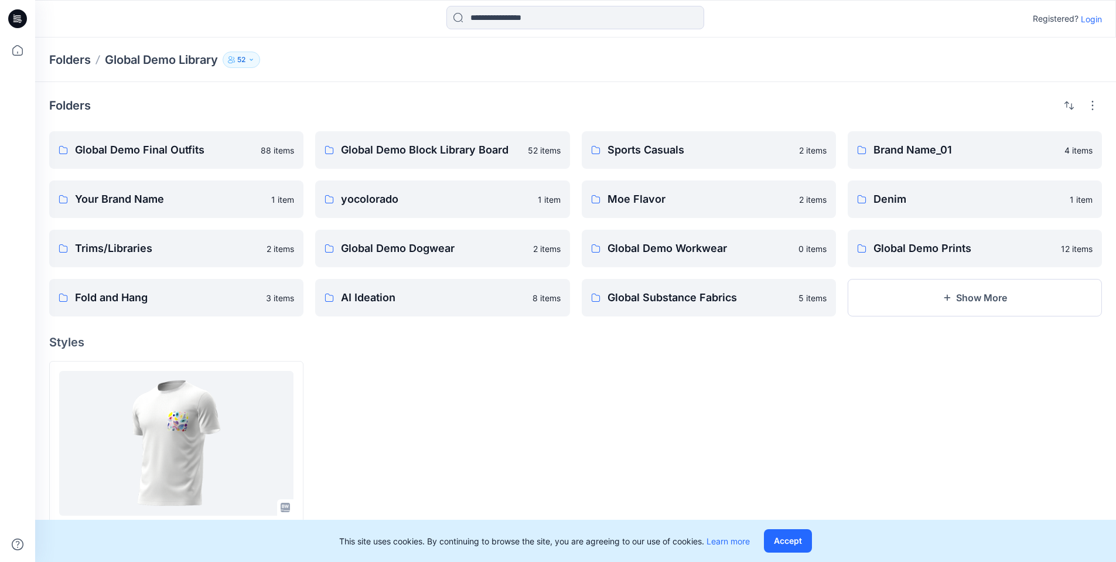
click at [1089, 22] on p "Login" at bounding box center [1091, 19] width 21 height 12
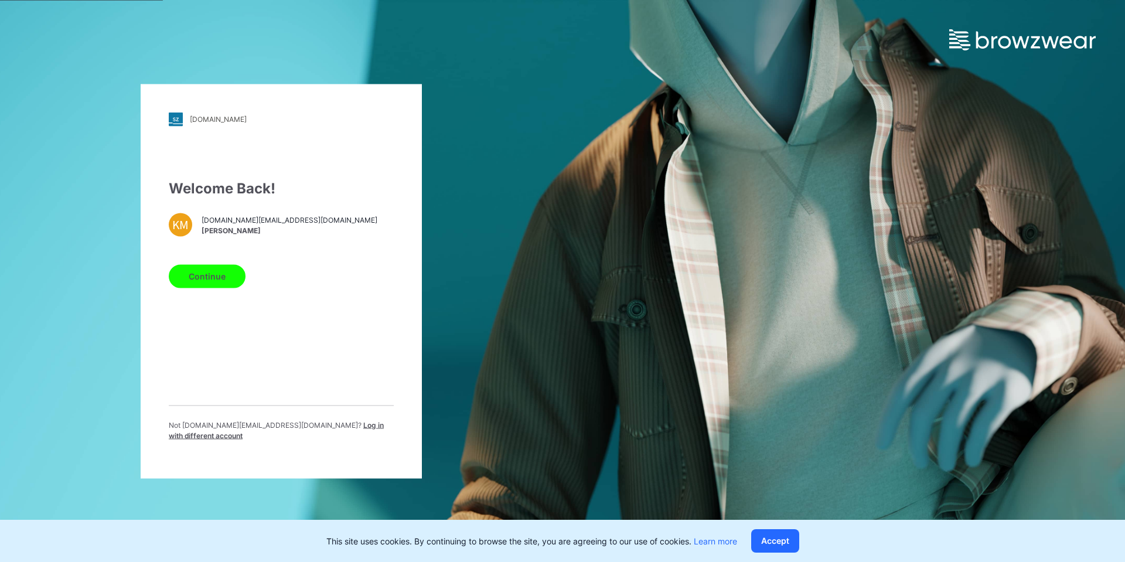
click at [207, 278] on button "Continue" at bounding box center [207, 275] width 77 height 23
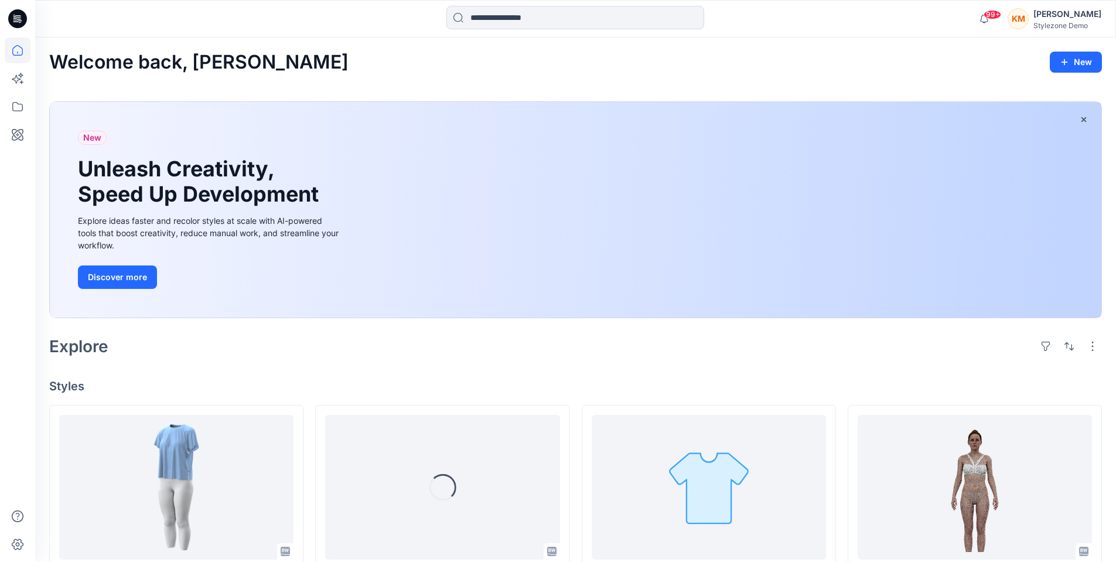
click at [1029, 19] on div "KM" at bounding box center [1018, 18] width 21 height 21
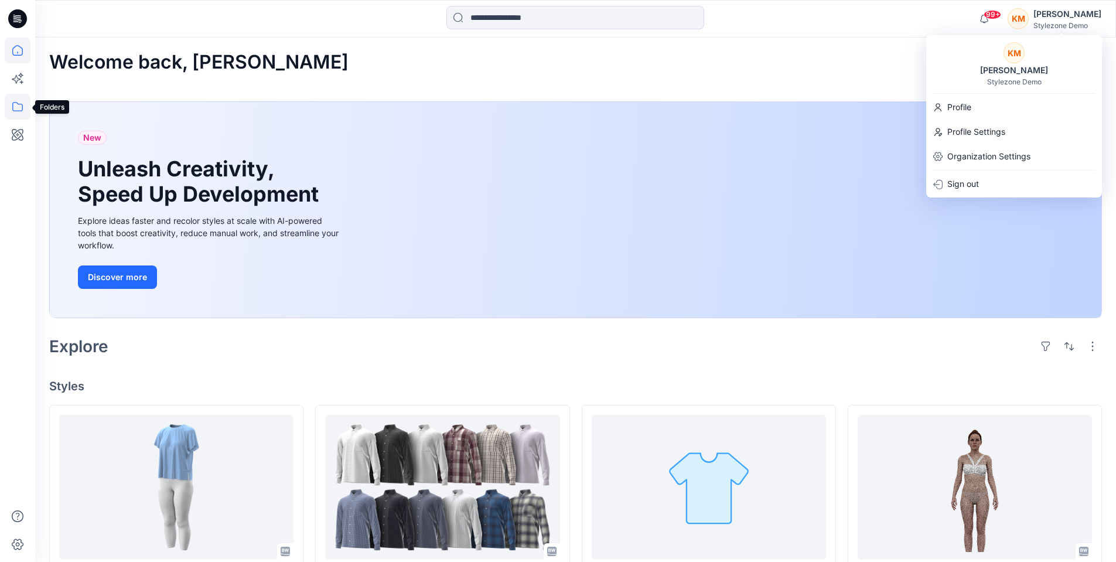
click at [20, 108] on icon at bounding box center [18, 107] width 26 height 26
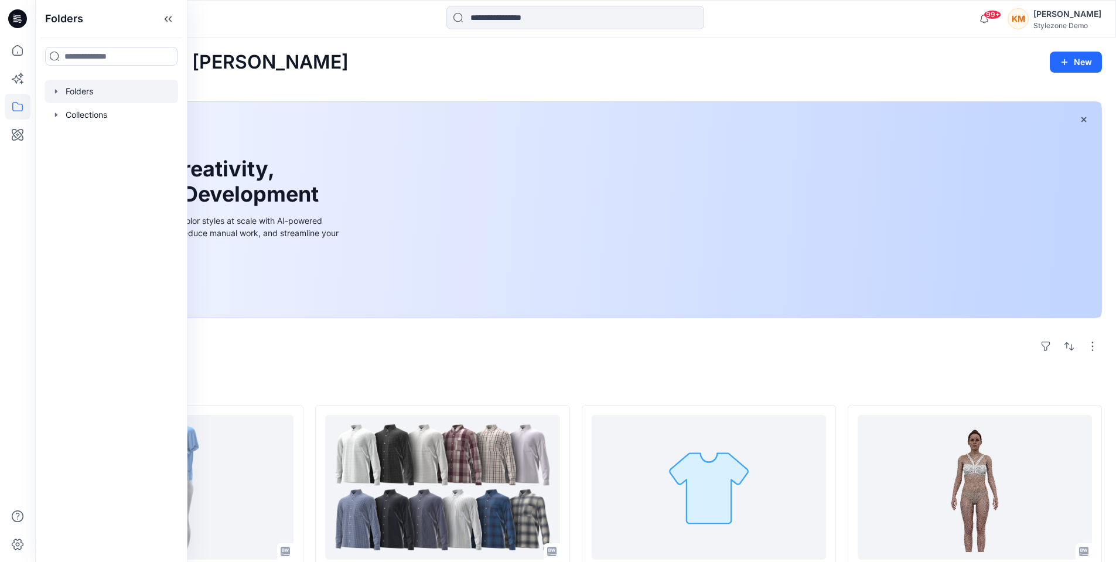
click at [95, 91] on div at bounding box center [112, 91] width 134 height 23
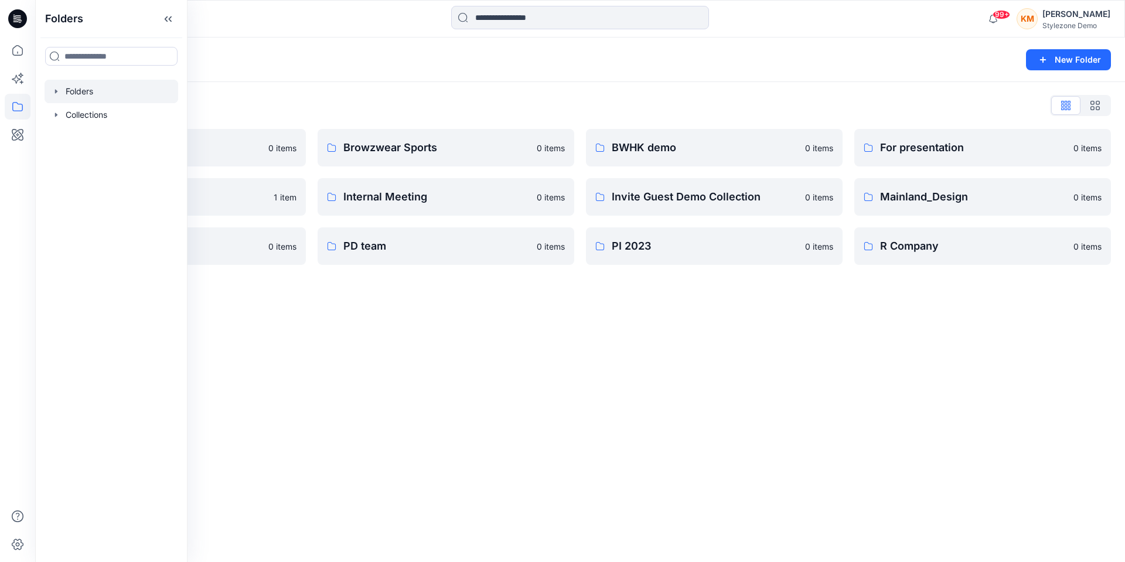
click at [367, 47] on div "Folders New Folder" at bounding box center [580, 59] width 1090 height 45
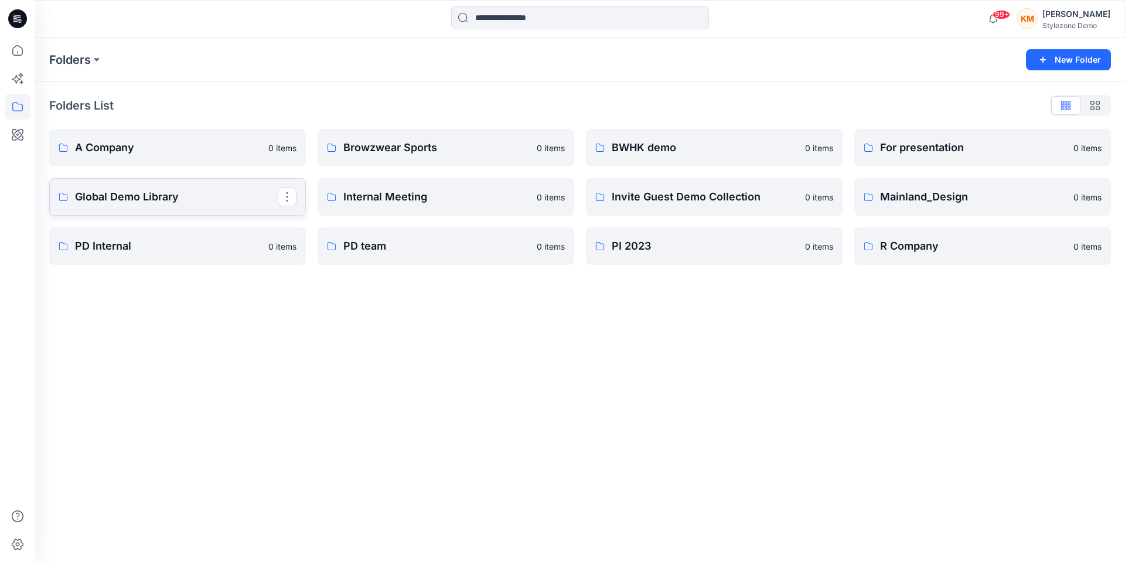
click at [206, 191] on p "Global Demo Library" at bounding box center [176, 197] width 203 height 16
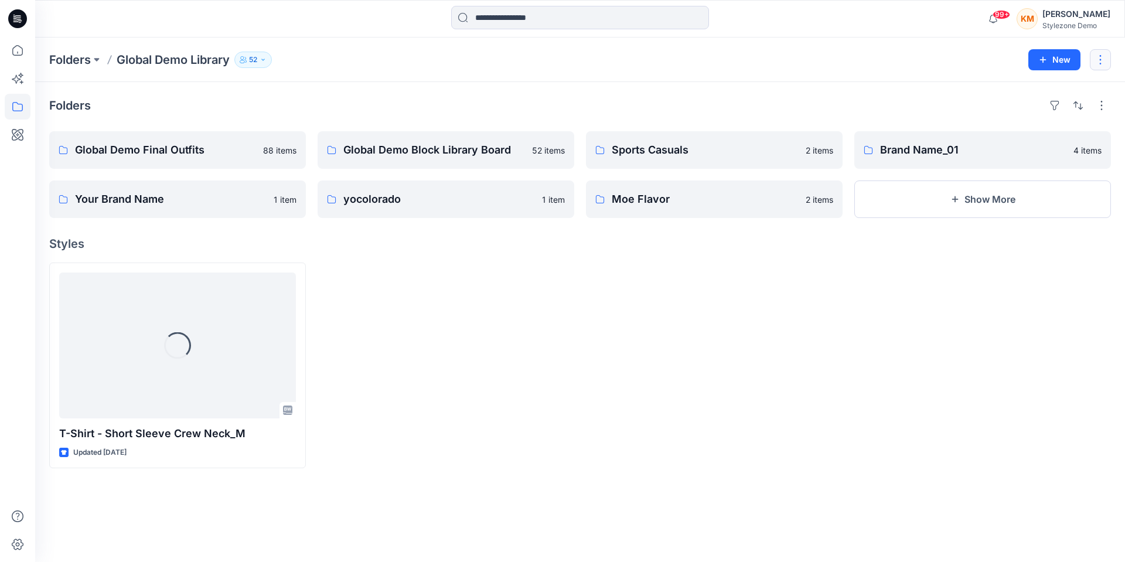
click at [1101, 62] on button "button" at bounding box center [1100, 59] width 21 height 21
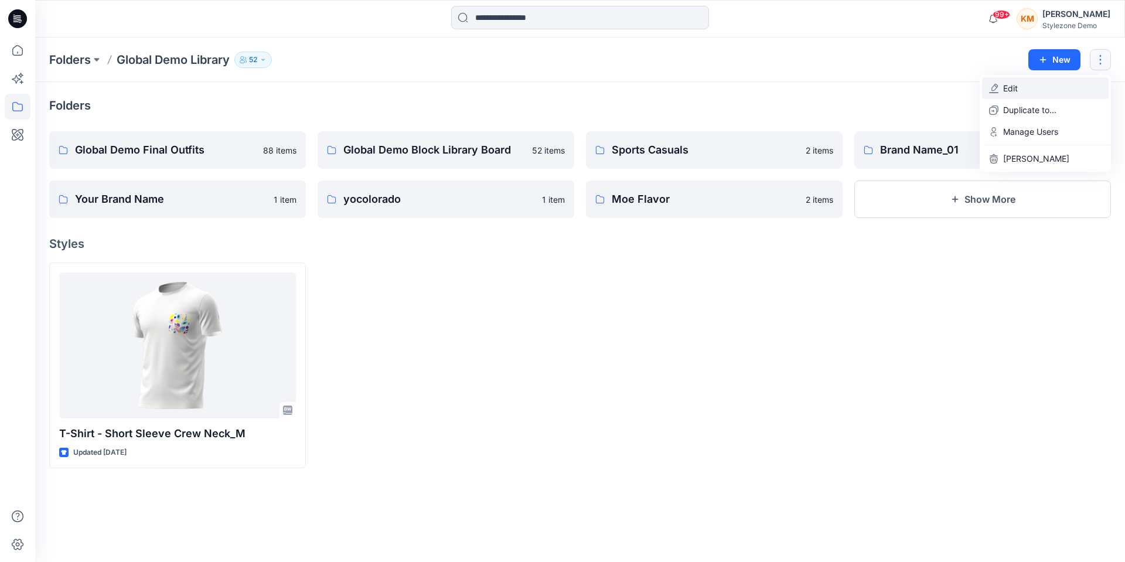
click at [1038, 90] on button "Edit" at bounding box center [1045, 88] width 127 height 22
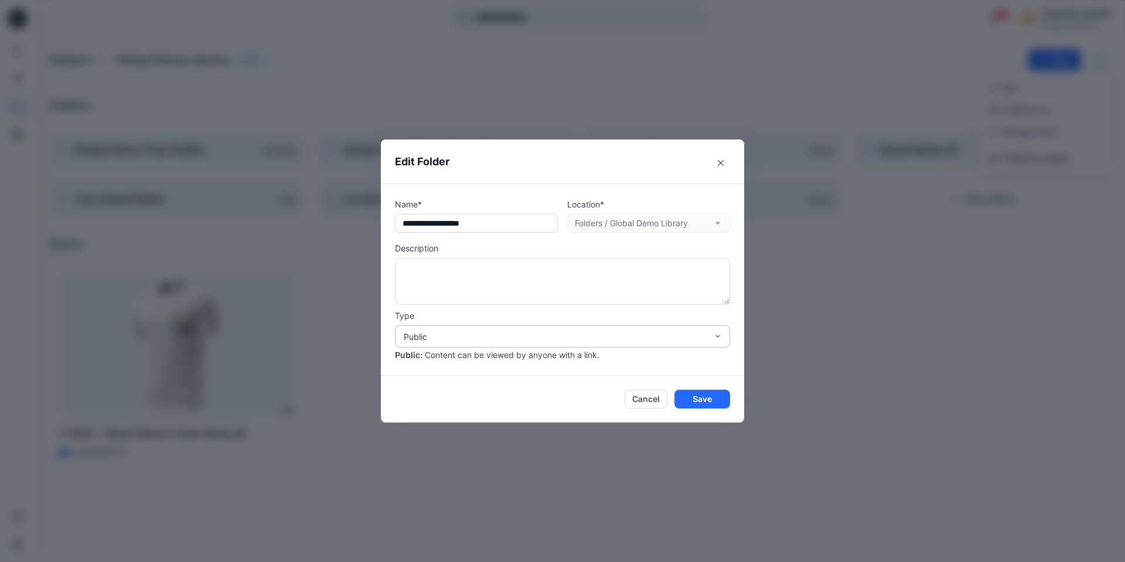
click at [533, 340] on div "Public" at bounding box center [555, 336] width 303 height 12
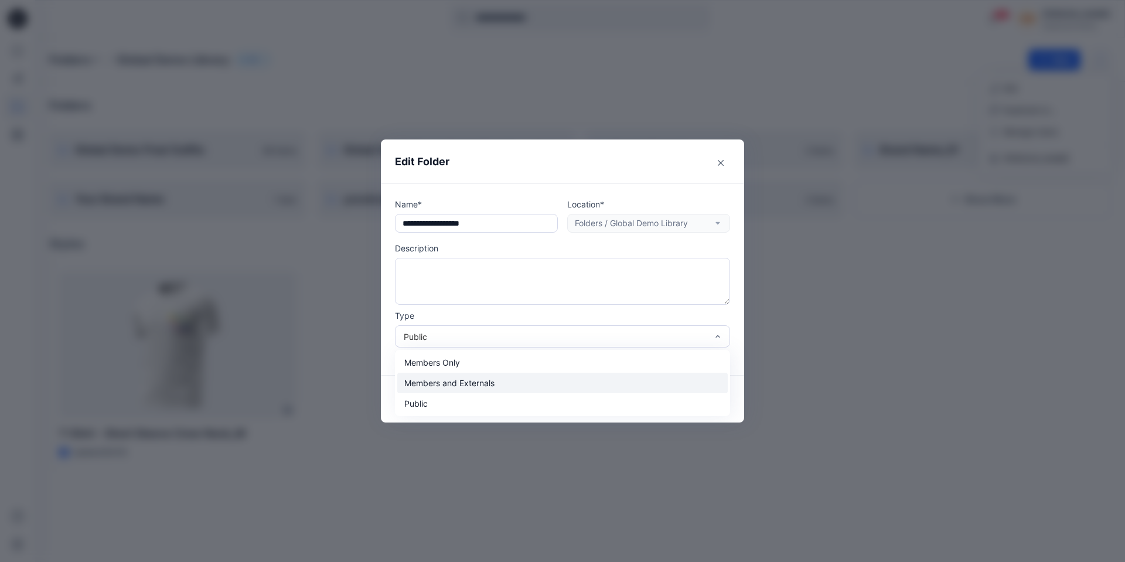
click at [500, 380] on div "Members and Externals" at bounding box center [562, 383] width 330 height 21
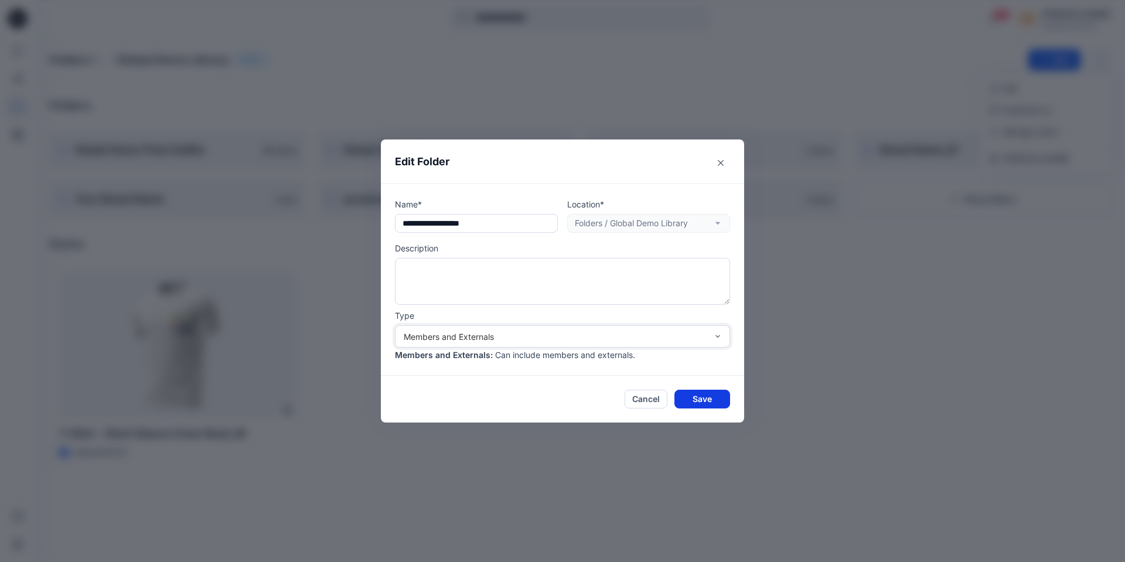
click at [704, 400] on button "Save" at bounding box center [702, 399] width 56 height 19
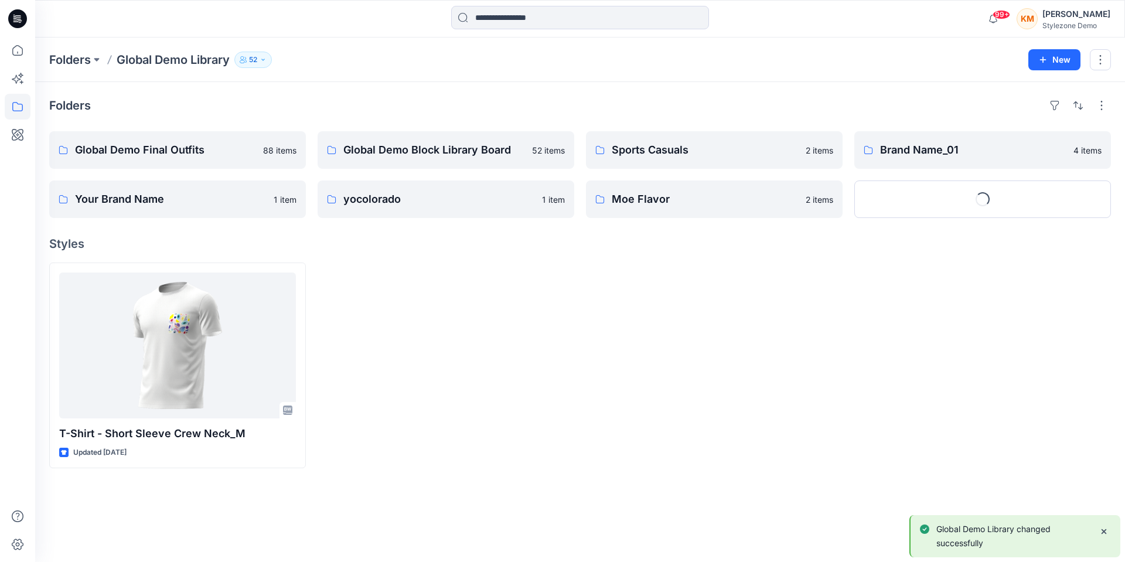
click at [543, 389] on div at bounding box center [446, 365] width 257 height 206
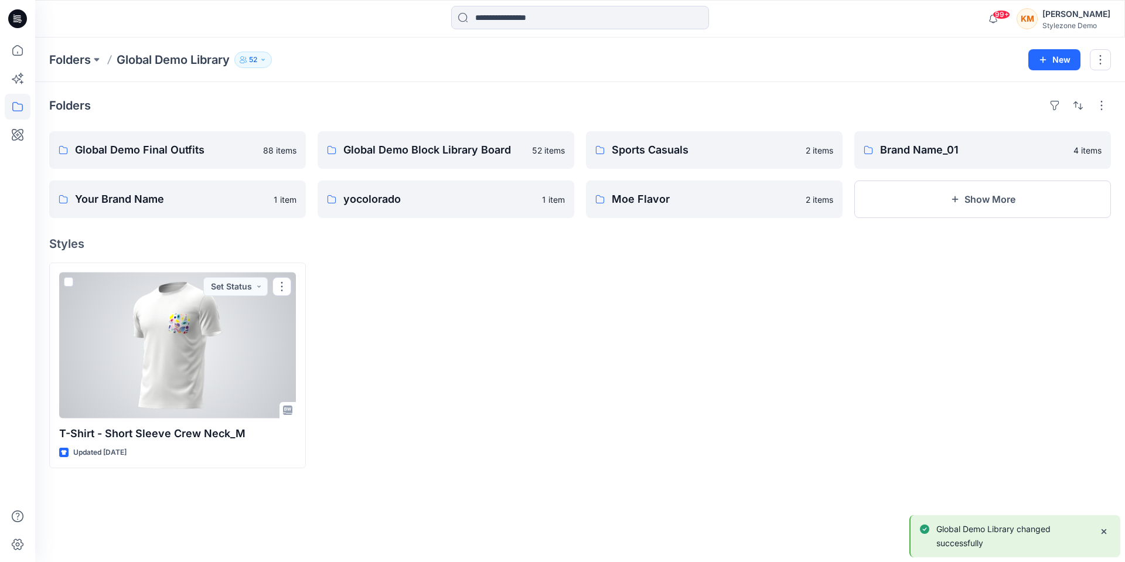
click at [192, 369] on div at bounding box center [177, 345] width 237 height 146
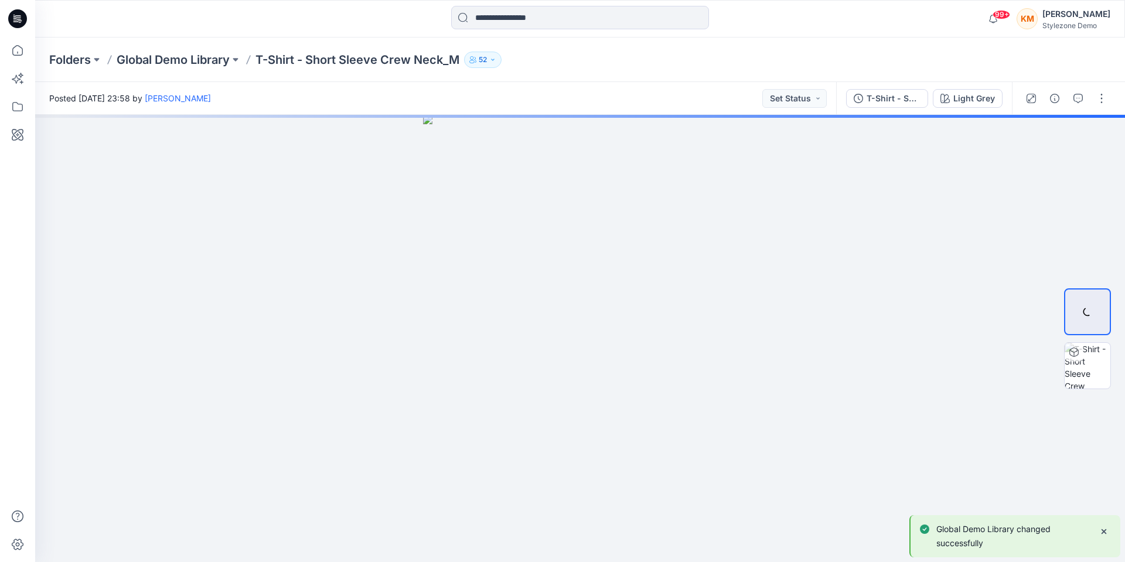
click at [496, 58] on icon "button" at bounding box center [492, 59] width 7 height 7
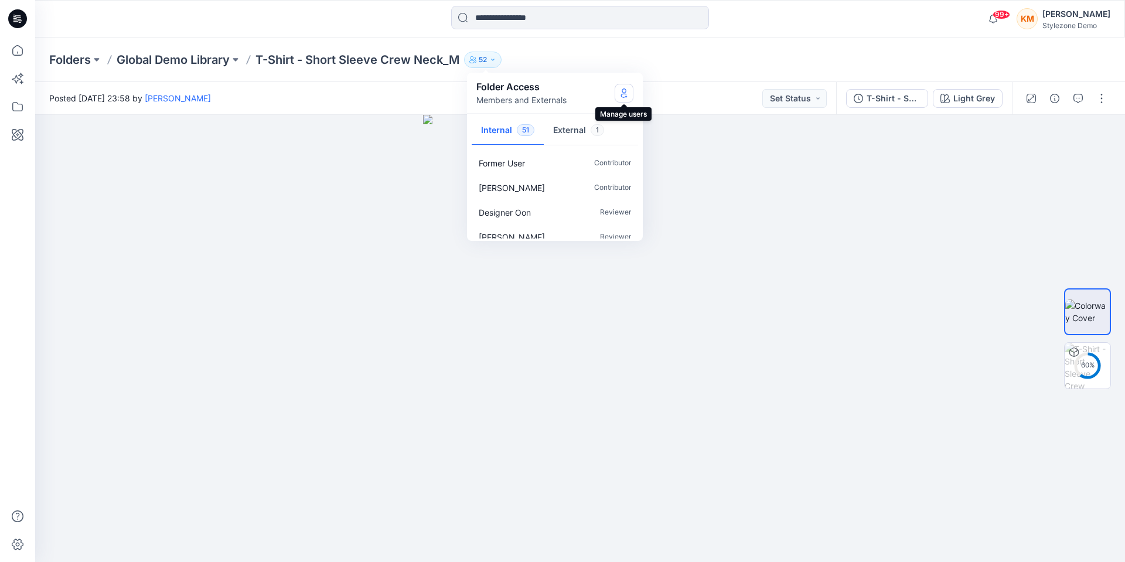
click at [626, 95] on icon "Manage Users" at bounding box center [623, 92] width 9 height 9
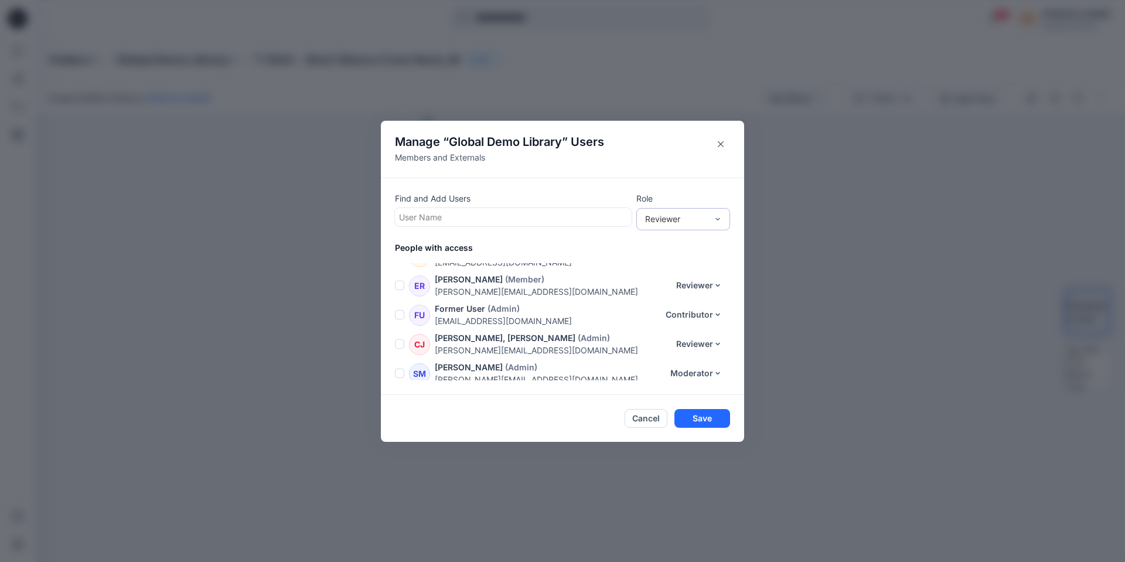
scroll to position [1111, 0]
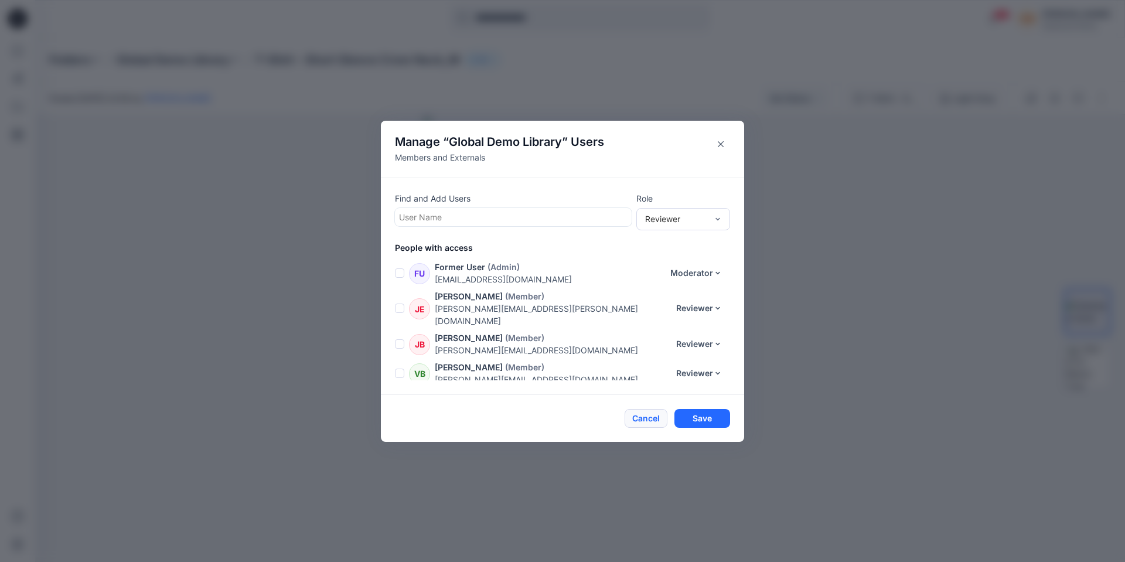
click at [650, 418] on button "Cancel" at bounding box center [646, 418] width 43 height 19
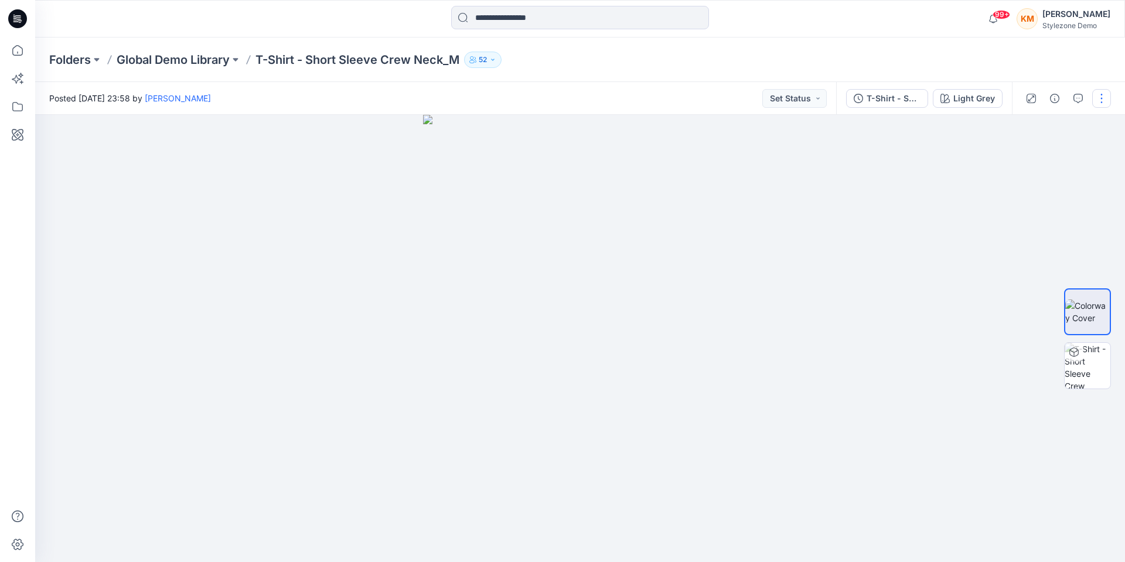
click at [1100, 100] on button "button" at bounding box center [1101, 98] width 19 height 19
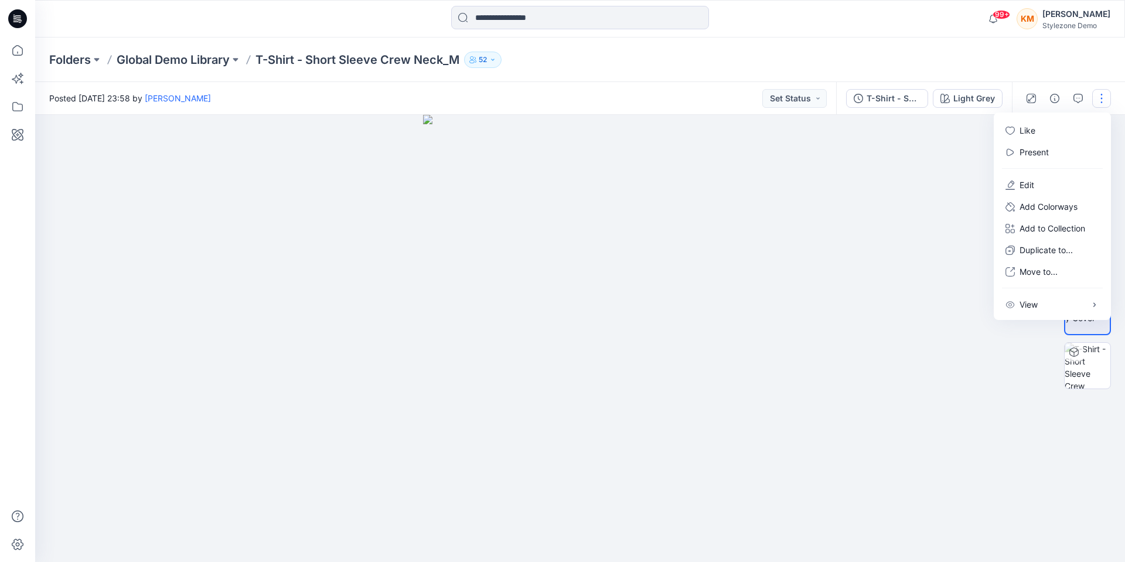
click at [956, 67] on div "Folders Global Demo Library T-Shirt - Short Sleeve Crew Neck_M 52 Folder Access…" at bounding box center [534, 60] width 970 height 16
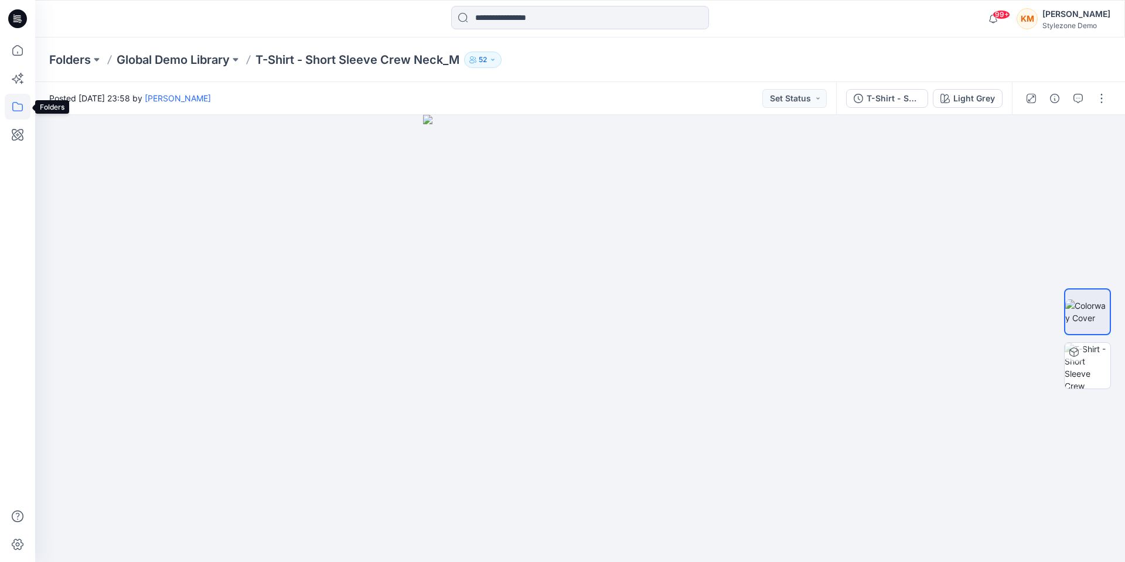
click at [19, 104] on icon at bounding box center [18, 107] width 26 height 26
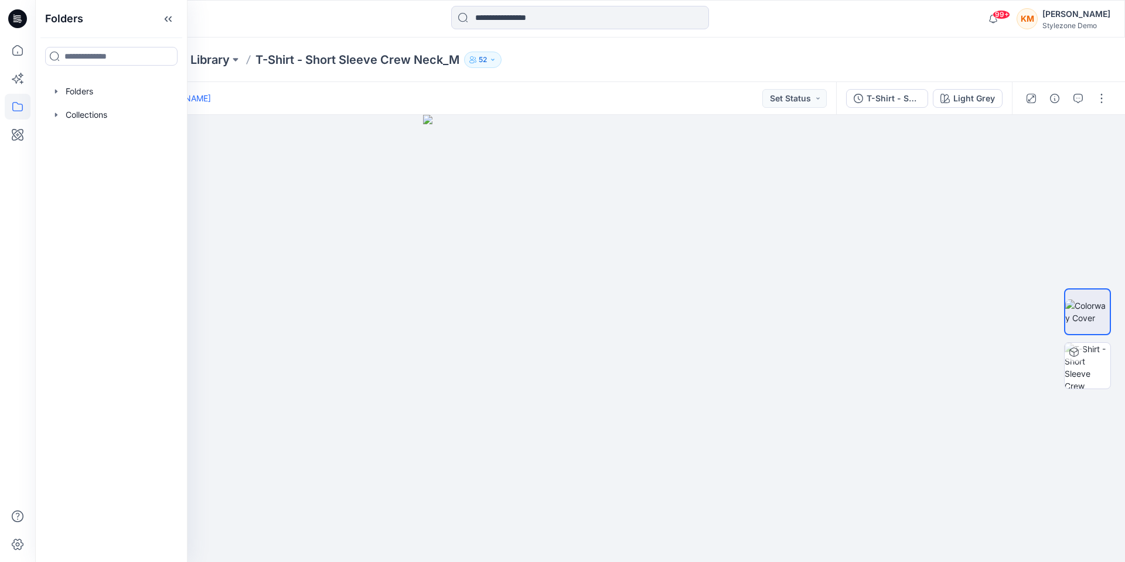
click at [322, 102] on div "Posted Friday, March 28, 2025 23:58 by Sylvia Jünemann Set Status" at bounding box center [435, 98] width 801 height 32
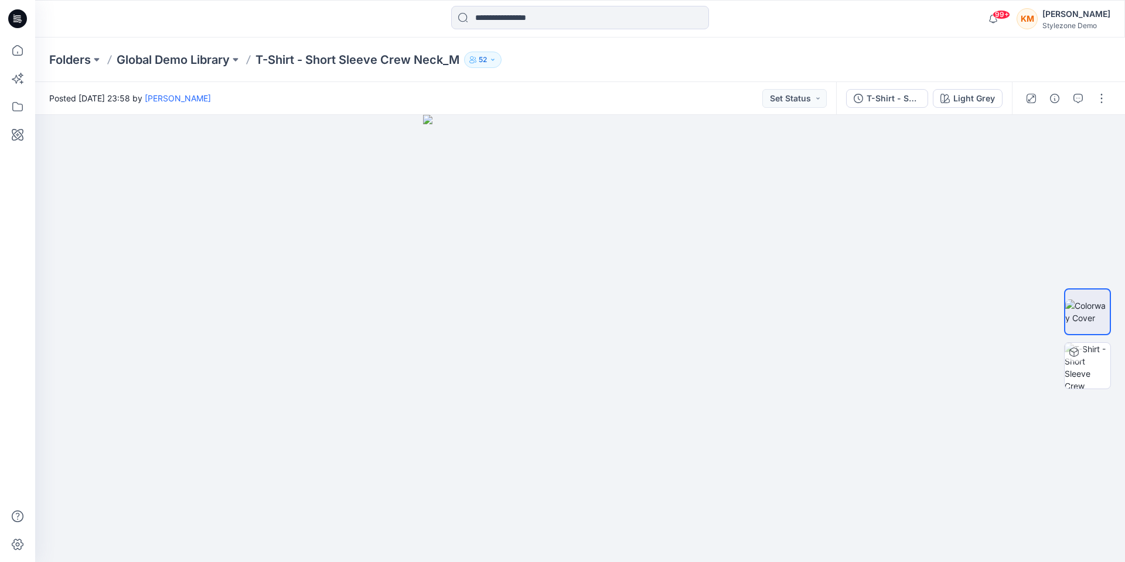
drag, startPoint x: 16, startPoint y: 15, endPoint x: 67, endPoint y: 27, distance: 52.3
click at [16, 15] on icon at bounding box center [17, 18] width 19 height 19
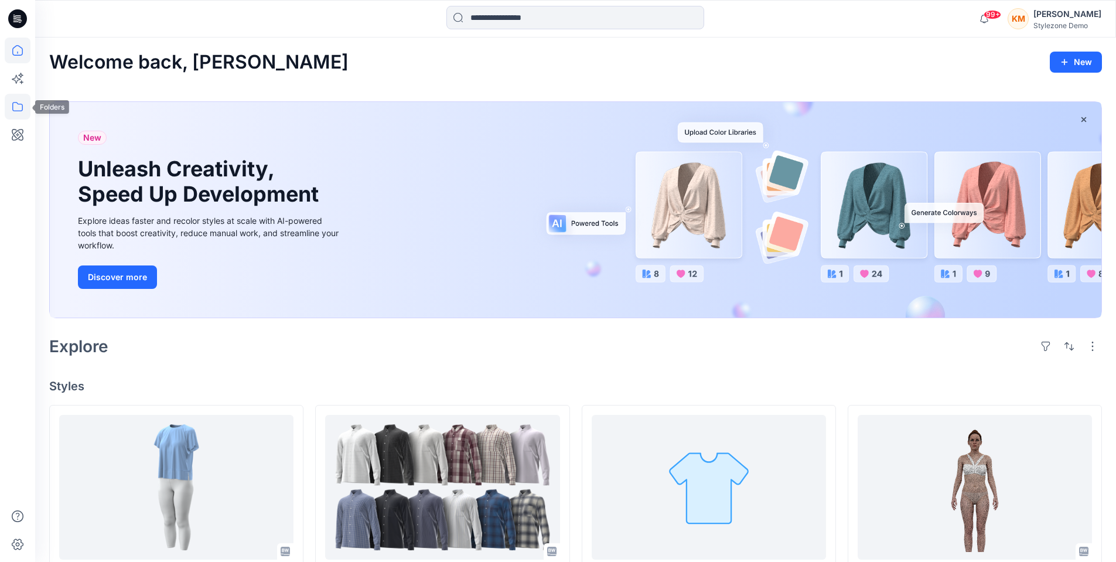
click at [10, 107] on icon at bounding box center [18, 107] width 26 height 26
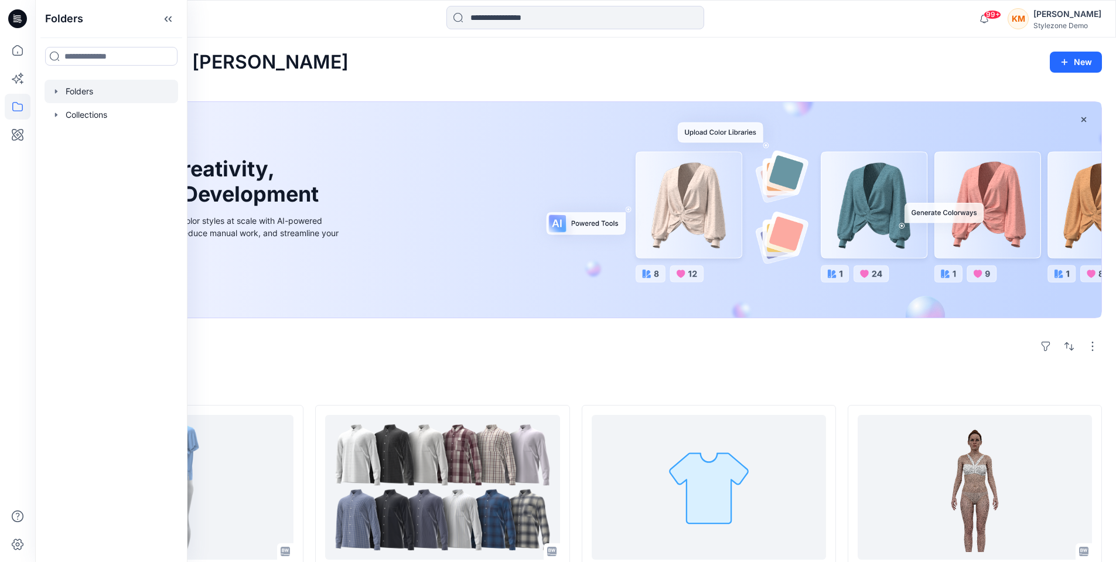
click at [96, 92] on div at bounding box center [112, 91] width 134 height 23
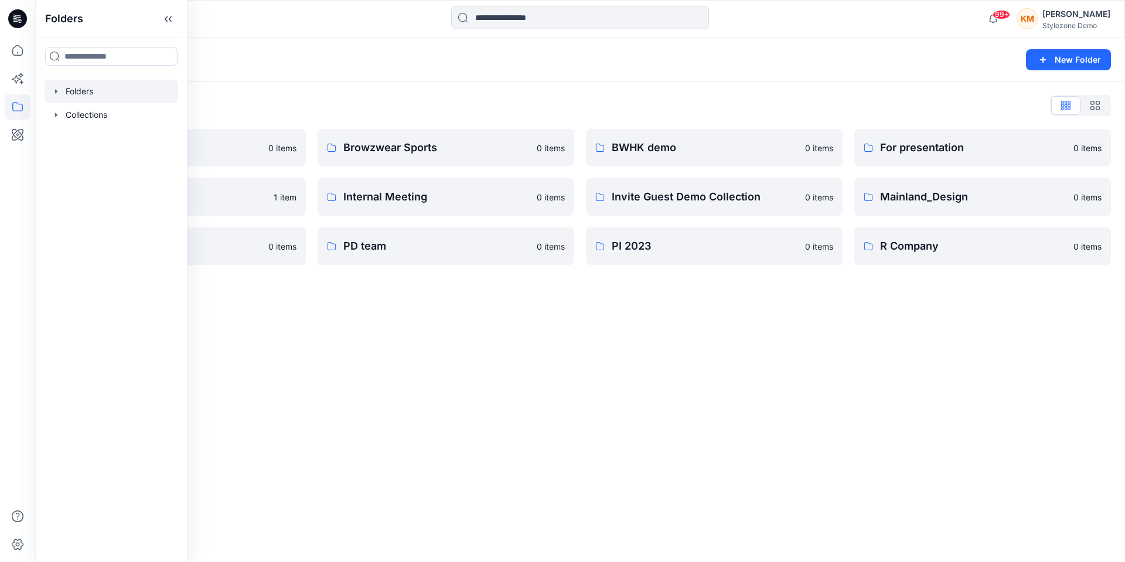
click at [340, 90] on div "Folders List A Company 0 items Global Demo Library 1 item PD Internal 0 items B…" at bounding box center [580, 180] width 1090 height 197
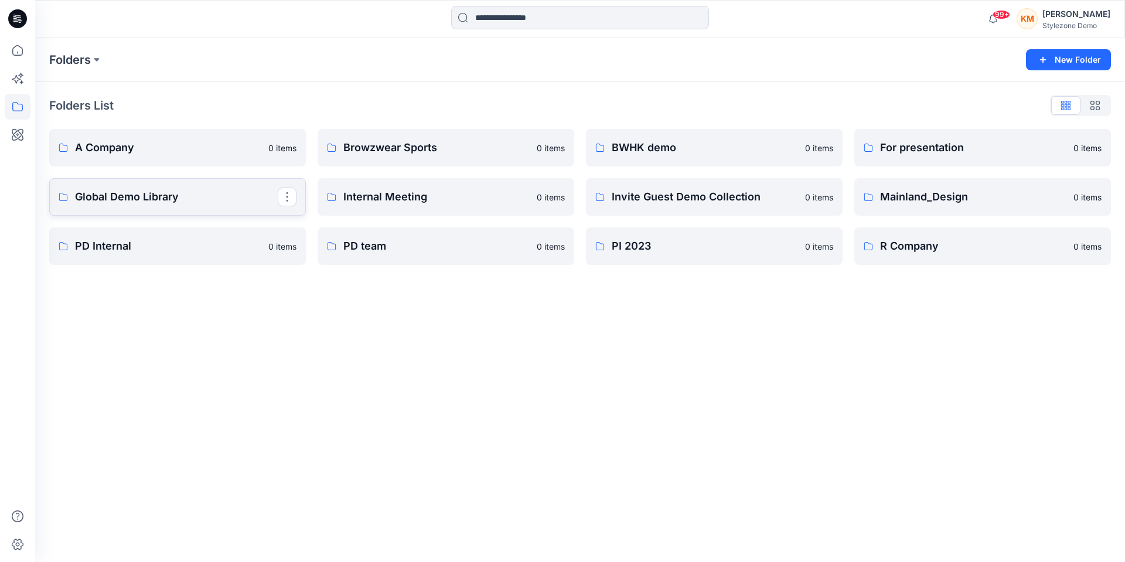
click at [207, 193] on p "Global Demo Library" at bounding box center [176, 197] width 203 height 16
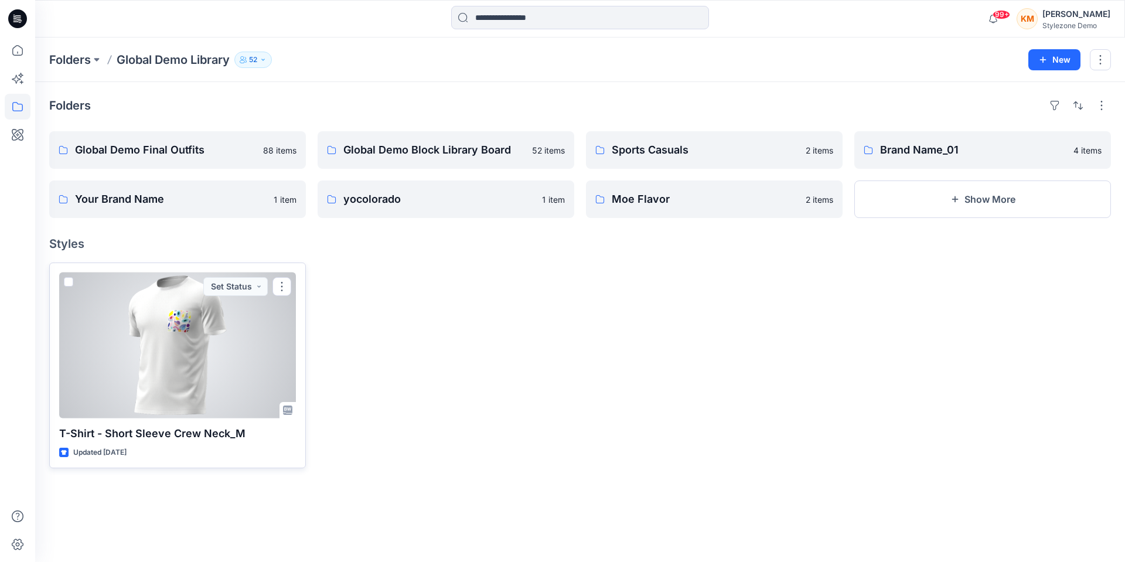
click at [170, 359] on div at bounding box center [177, 345] width 237 height 146
click at [282, 286] on button "button" at bounding box center [281, 286] width 19 height 19
click at [316, 310] on button "Edit" at bounding box center [338, 314] width 127 height 22
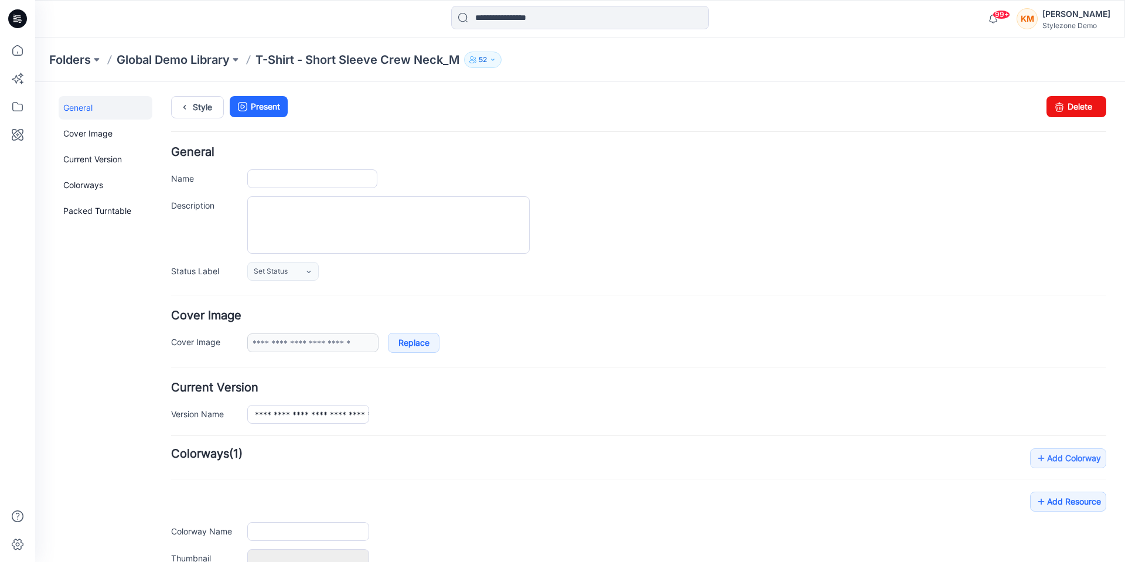
type input "**********"
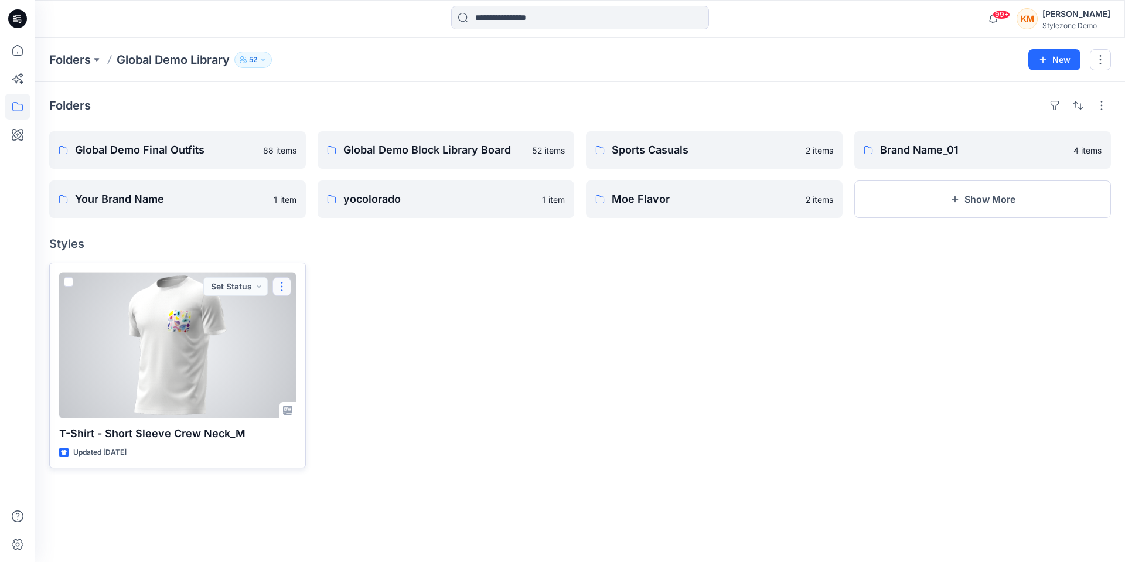
click at [281, 284] on button "button" at bounding box center [281, 286] width 19 height 19
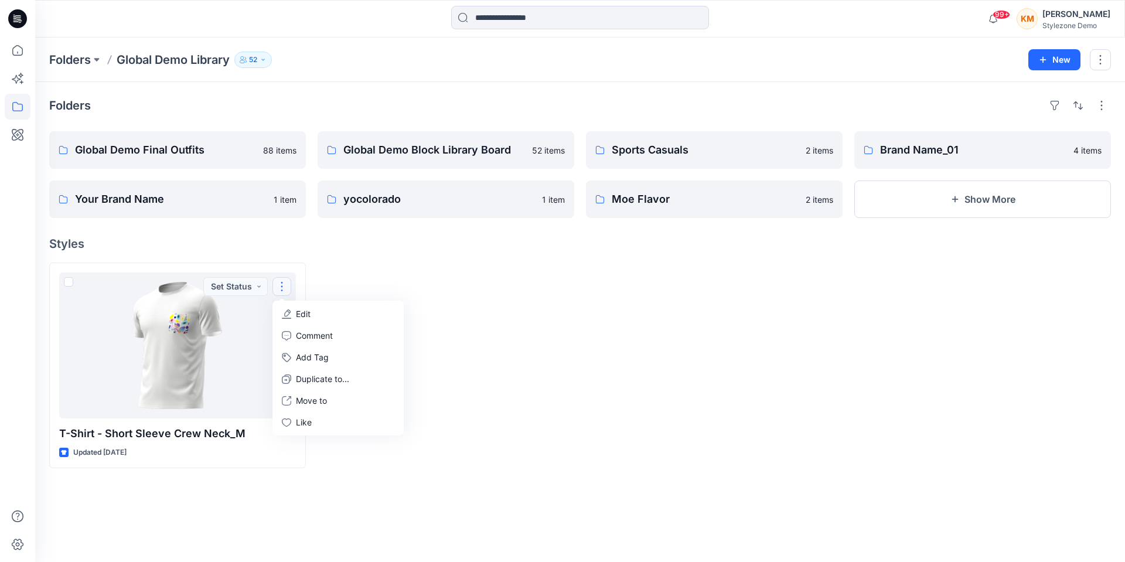
click at [442, 284] on div at bounding box center [446, 365] width 257 height 206
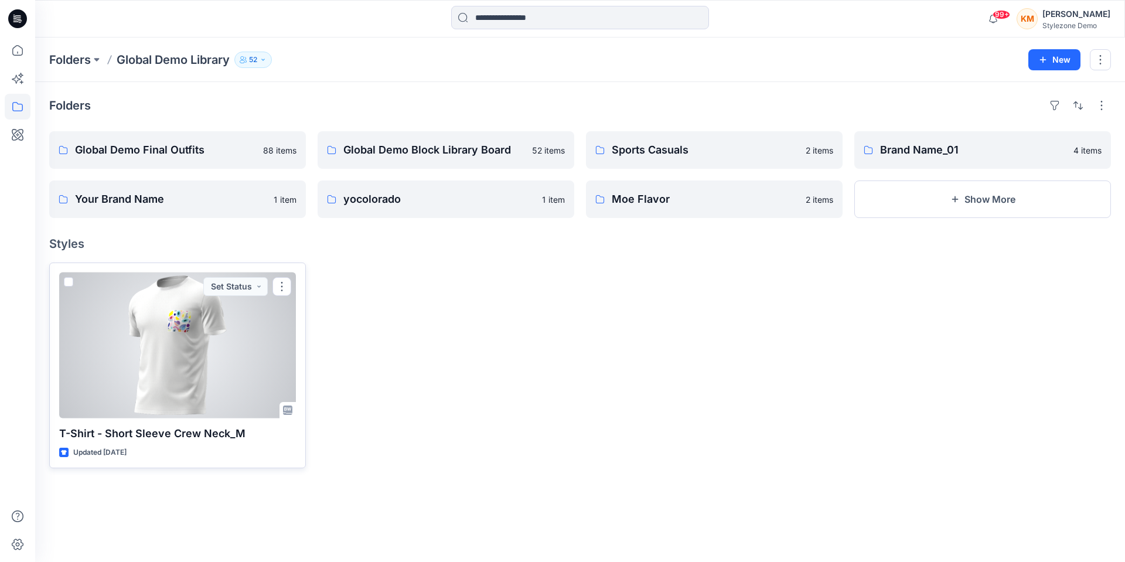
click at [67, 280] on span at bounding box center [68, 281] width 9 height 9
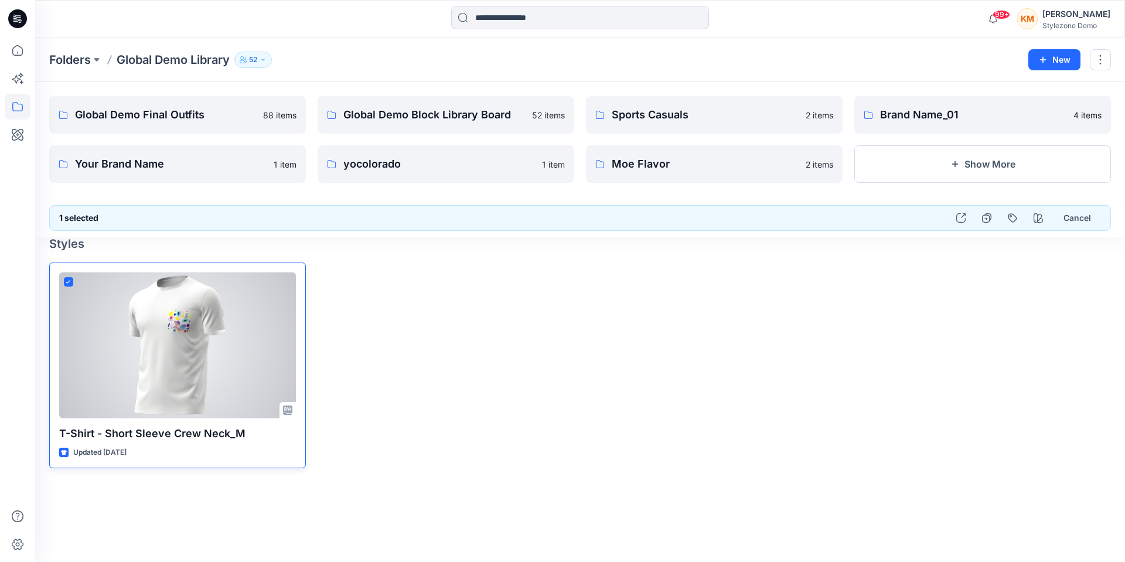
click at [66, 279] on span at bounding box center [68, 281] width 9 height 9
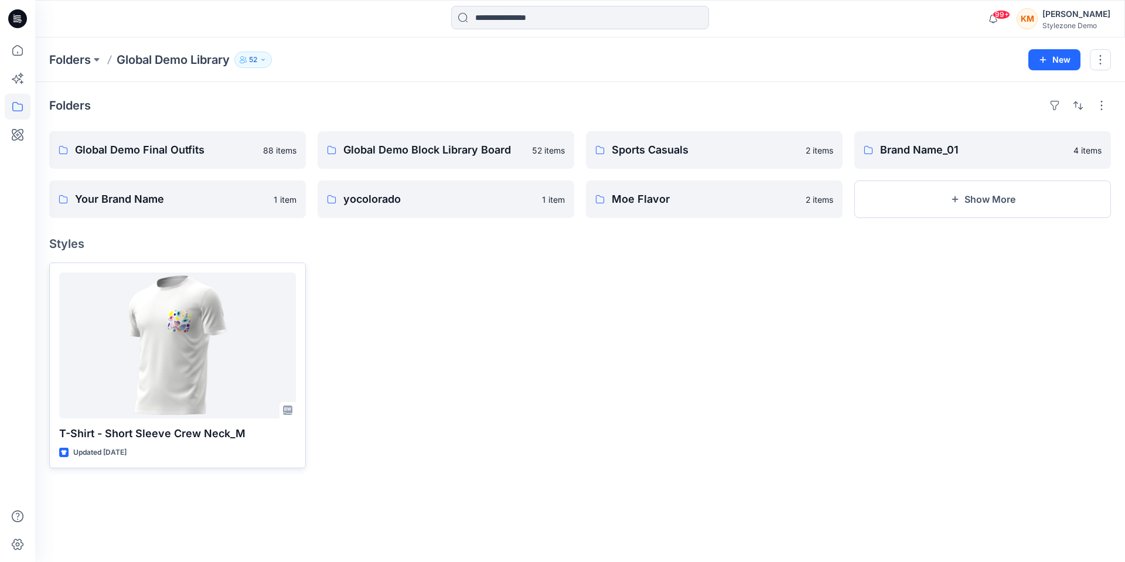
click at [516, 360] on div at bounding box center [446, 365] width 257 height 206
click at [682, 339] on div at bounding box center [714, 365] width 257 height 206
click at [1102, 62] on button "button" at bounding box center [1100, 59] width 21 height 21
click at [1050, 88] on button "Edit" at bounding box center [1045, 88] width 127 height 22
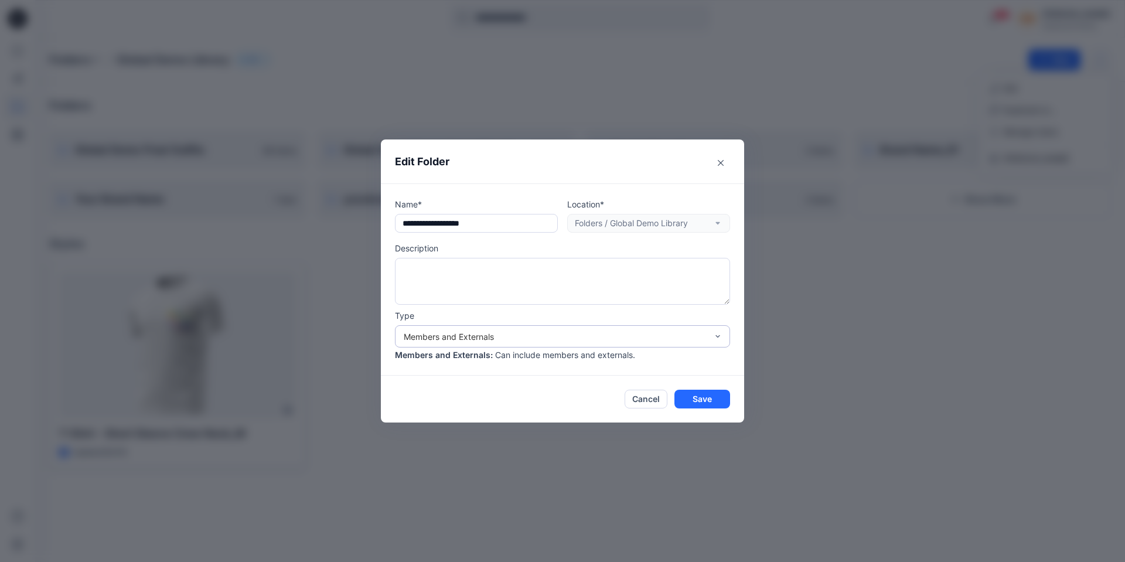
click at [551, 331] on div "Members and Externals" at bounding box center [555, 336] width 303 height 12
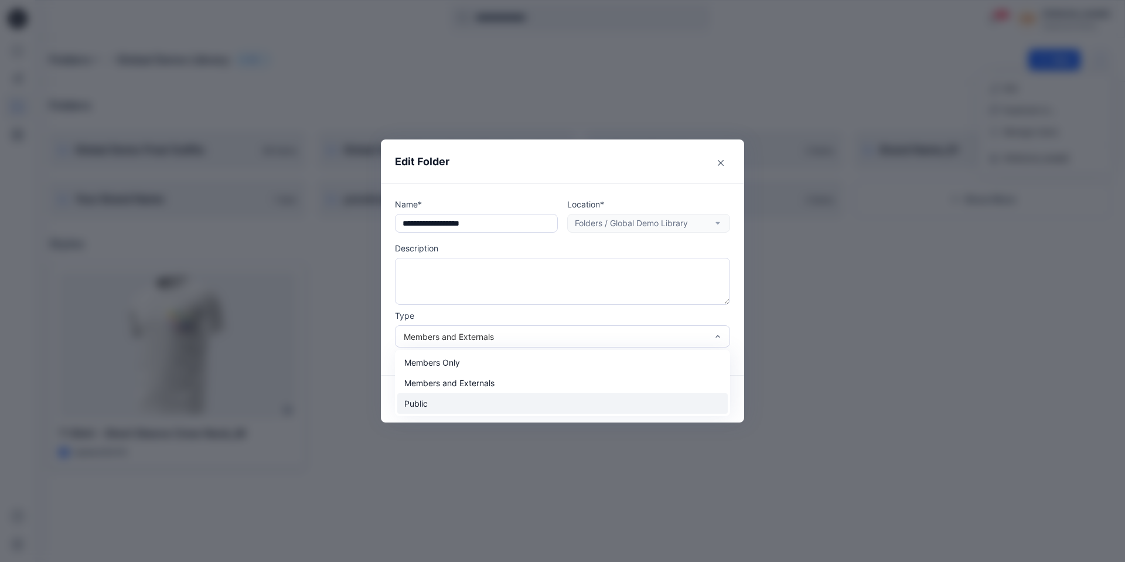
click at [487, 404] on div "Public" at bounding box center [562, 403] width 330 height 21
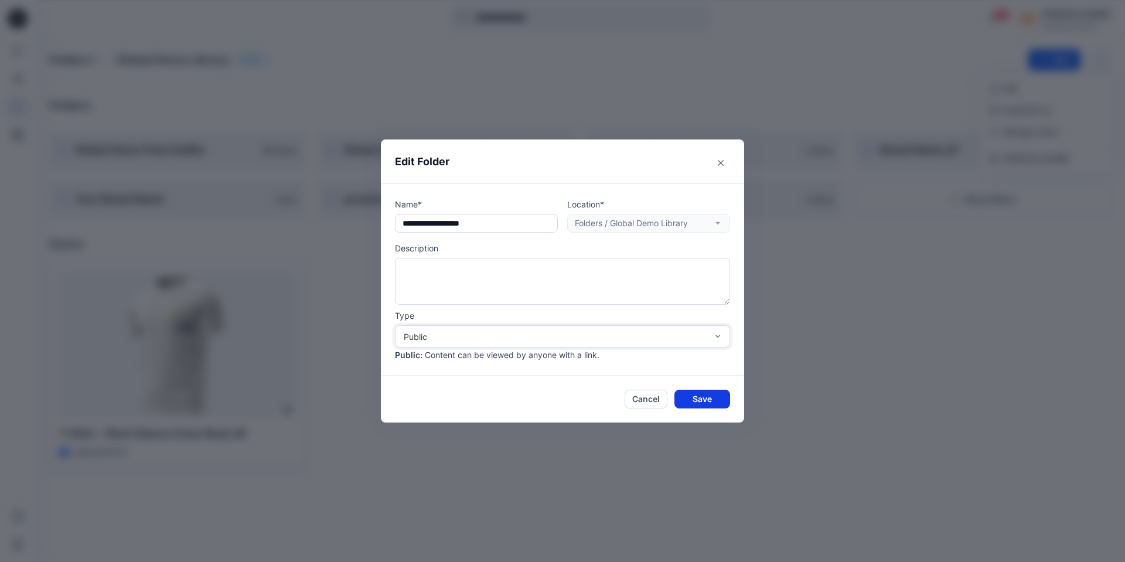
click at [700, 396] on button "Save" at bounding box center [702, 399] width 56 height 19
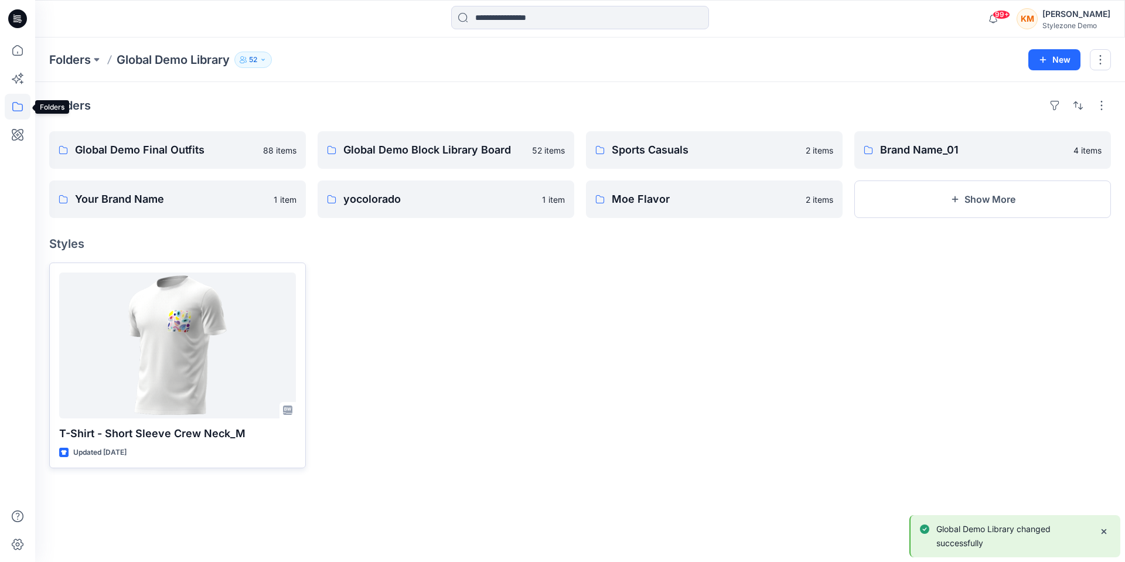
click at [19, 103] on icon at bounding box center [18, 107] width 26 height 26
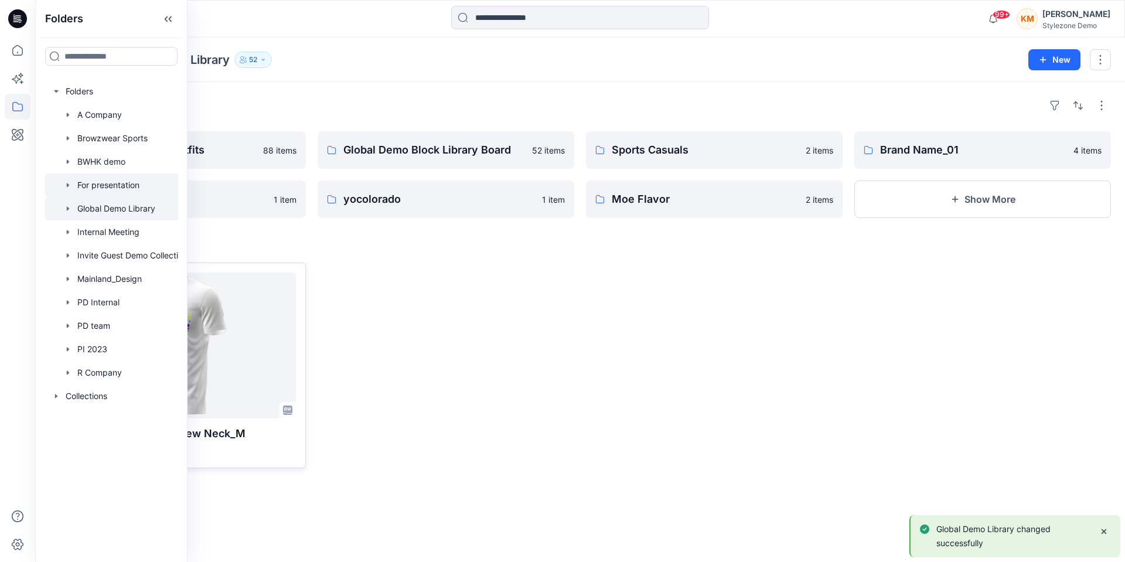
click at [132, 186] on div at bounding box center [120, 184] width 150 height 23
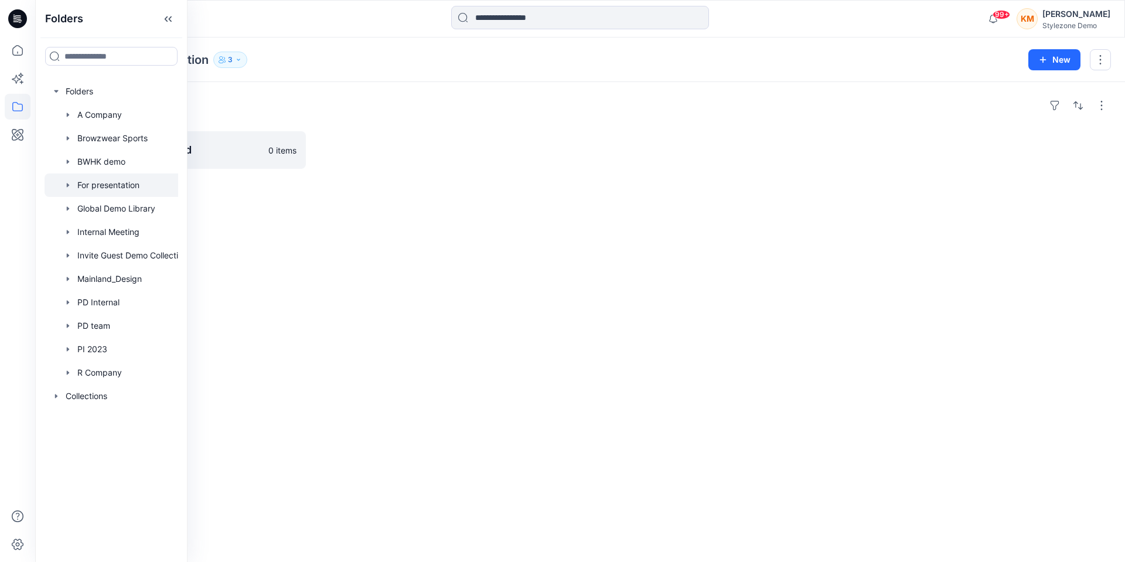
click at [614, 200] on div "Folders For presentation Board 0 items" at bounding box center [580, 322] width 1090 height 480
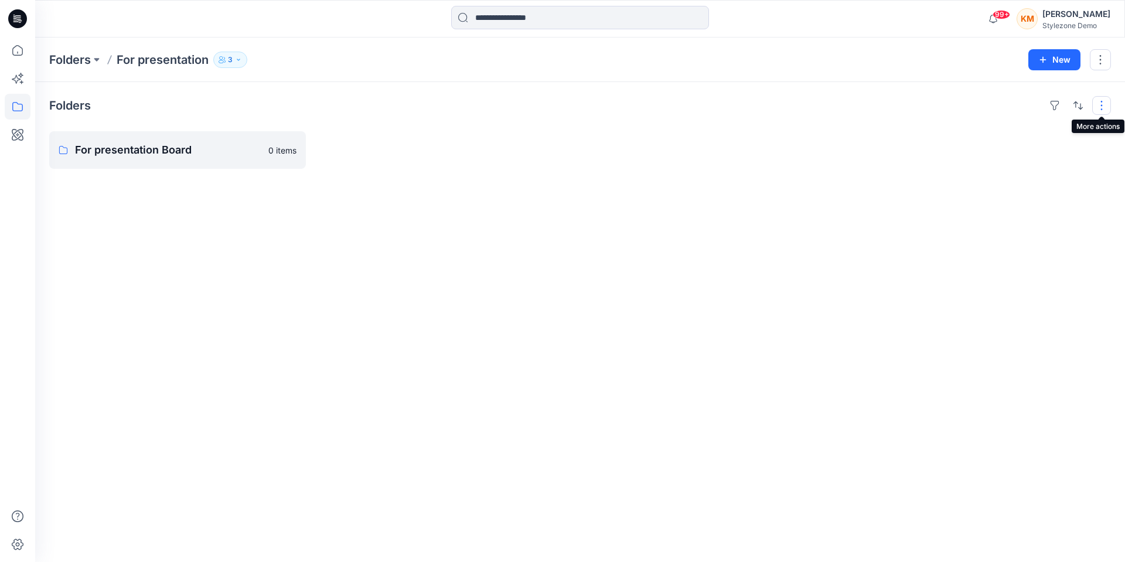
click at [1104, 107] on button "button" at bounding box center [1101, 105] width 19 height 19
click at [1100, 60] on button "button" at bounding box center [1100, 59] width 21 height 21
click at [1057, 87] on button "Edit" at bounding box center [1045, 88] width 127 height 22
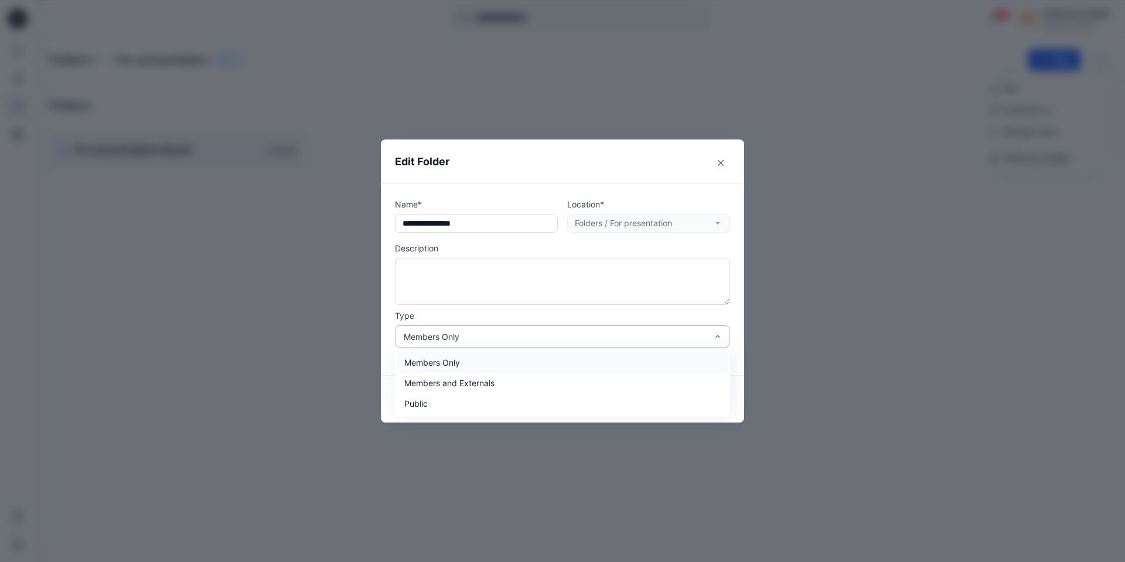
click at [530, 342] on div "Members Only" at bounding box center [555, 336] width 303 height 12
click at [523, 402] on div "Public" at bounding box center [562, 403] width 330 height 21
click at [700, 398] on button "Save" at bounding box center [702, 399] width 56 height 19
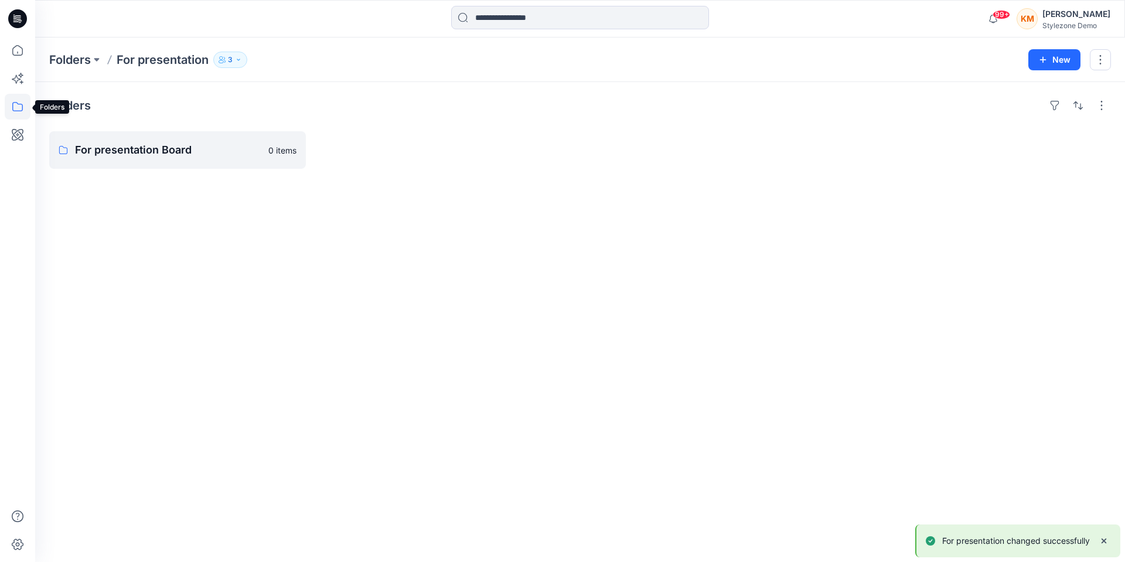
click at [18, 106] on icon at bounding box center [18, 107] width 26 height 26
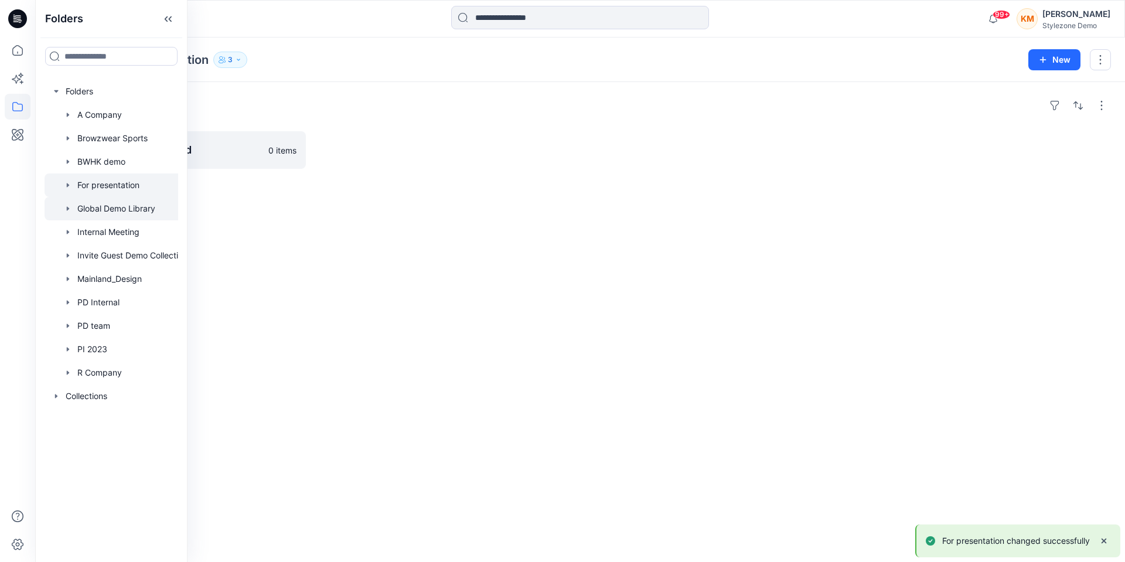
click at [136, 210] on div at bounding box center [120, 208] width 150 height 23
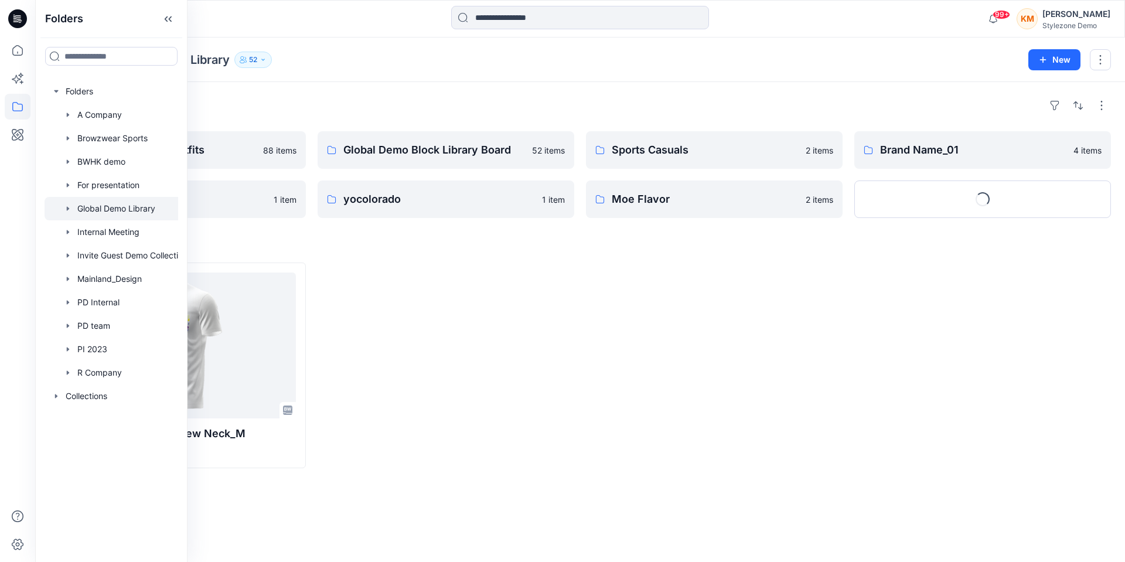
click at [467, 356] on div at bounding box center [446, 365] width 257 height 206
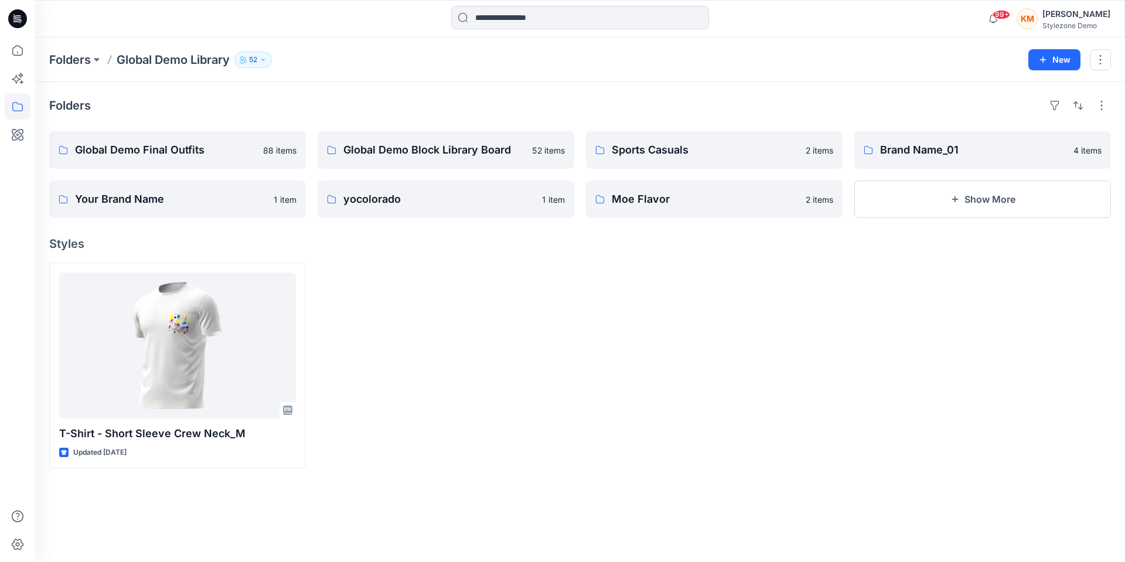
click at [1083, 21] on div "Keith Man" at bounding box center [1076, 14] width 68 height 14
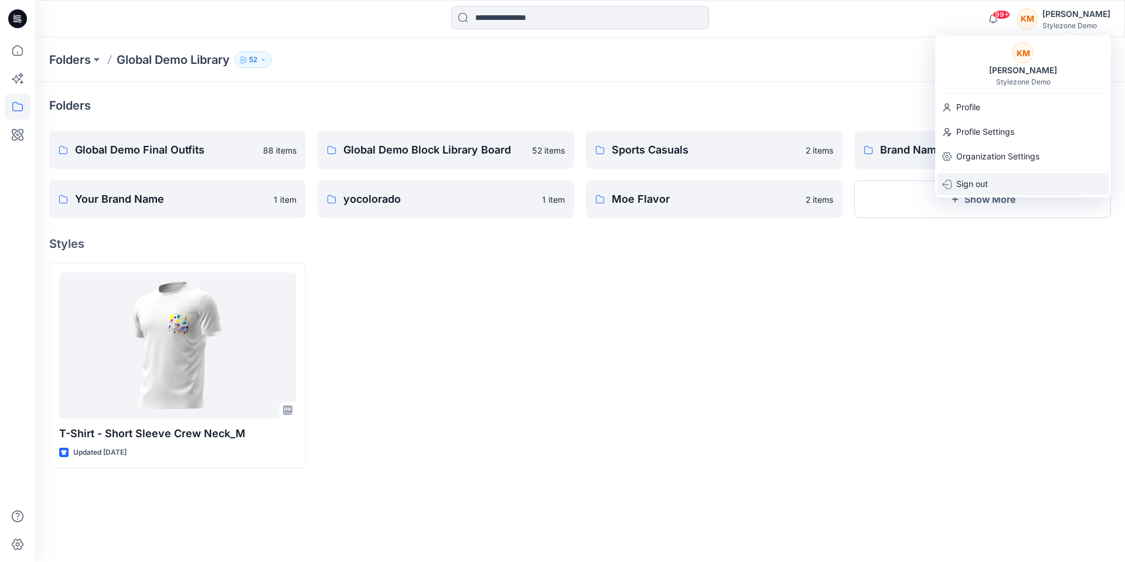
click at [985, 183] on p "Sign out" at bounding box center [972, 184] width 32 height 22
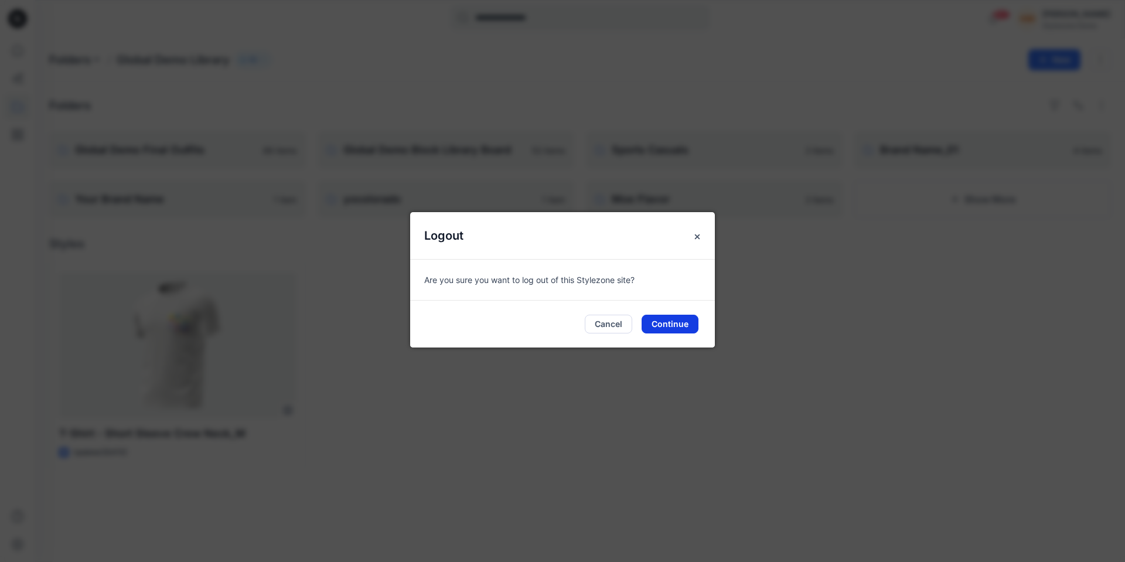
click at [683, 319] on button "Continue" at bounding box center [670, 324] width 57 height 19
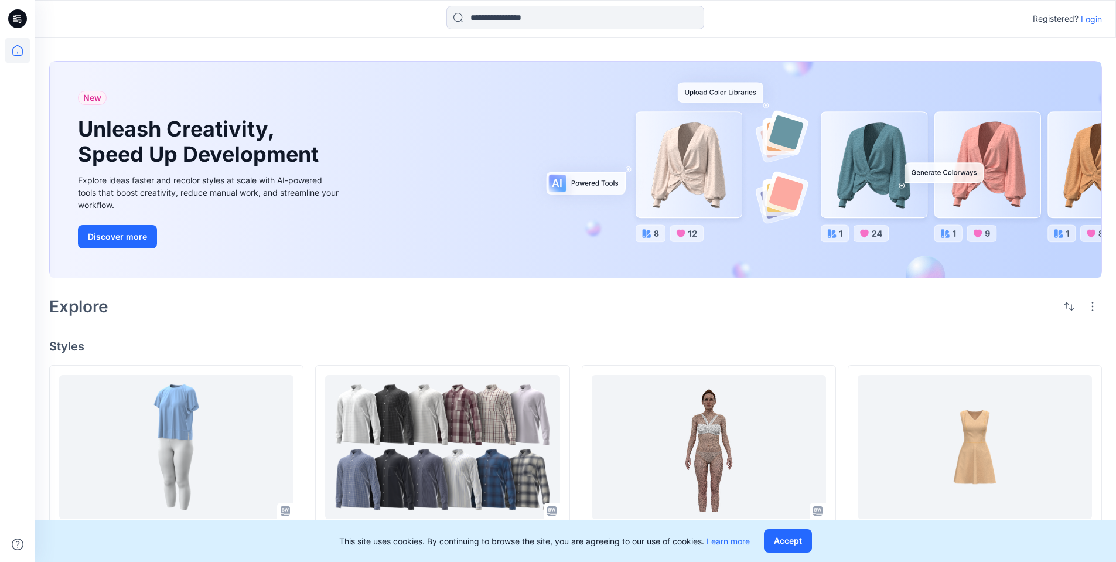
click at [1089, 21] on p "Login" at bounding box center [1091, 19] width 21 height 12
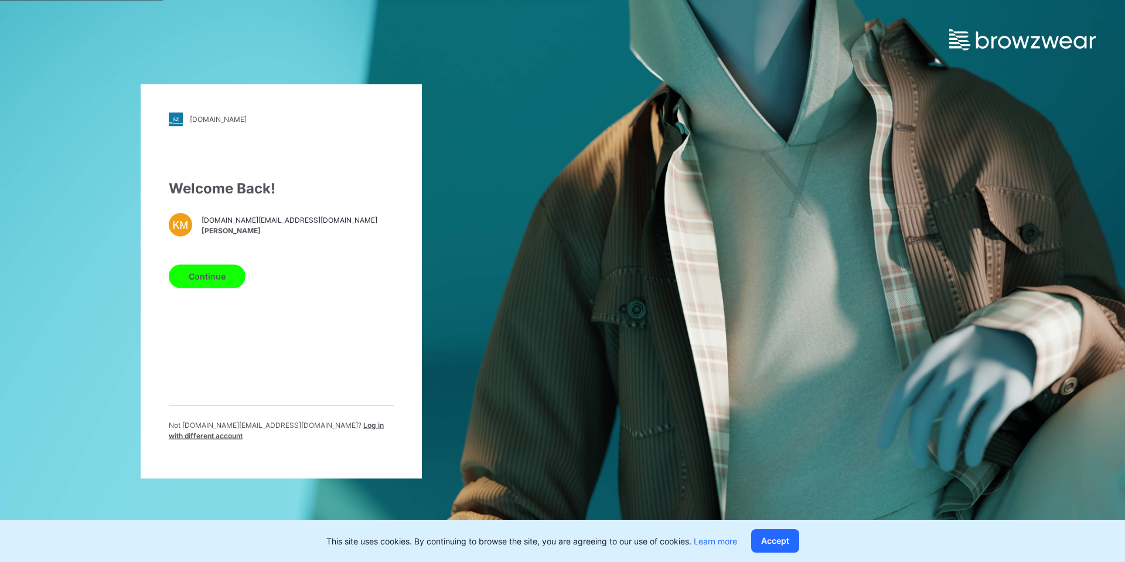
click at [207, 278] on button "Continue" at bounding box center [207, 275] width 77 height 23
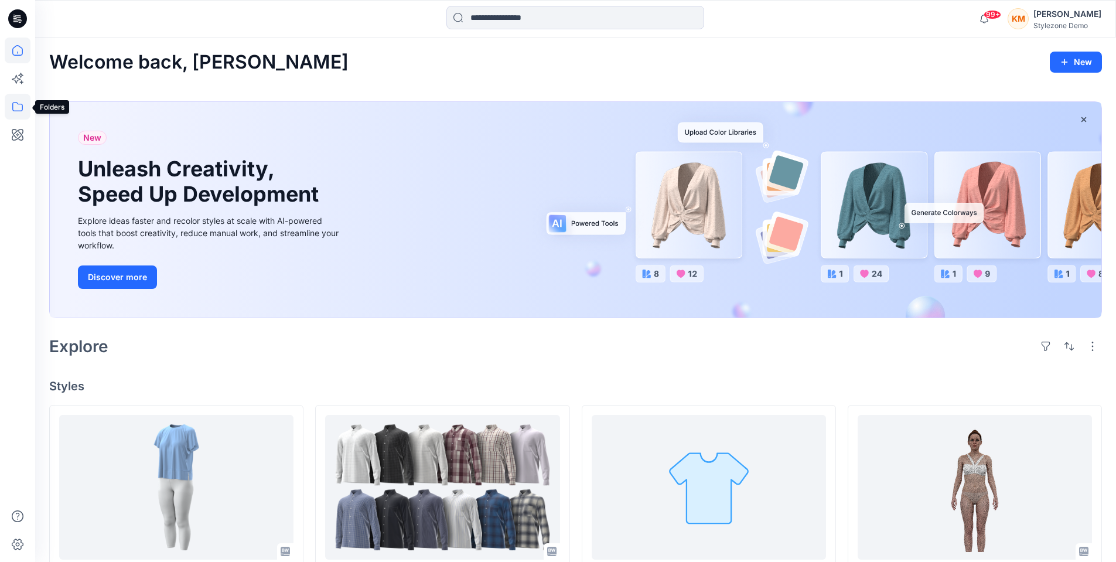
click at [17, 110] on icon at bounding box center [18, 107] width 26 height 26
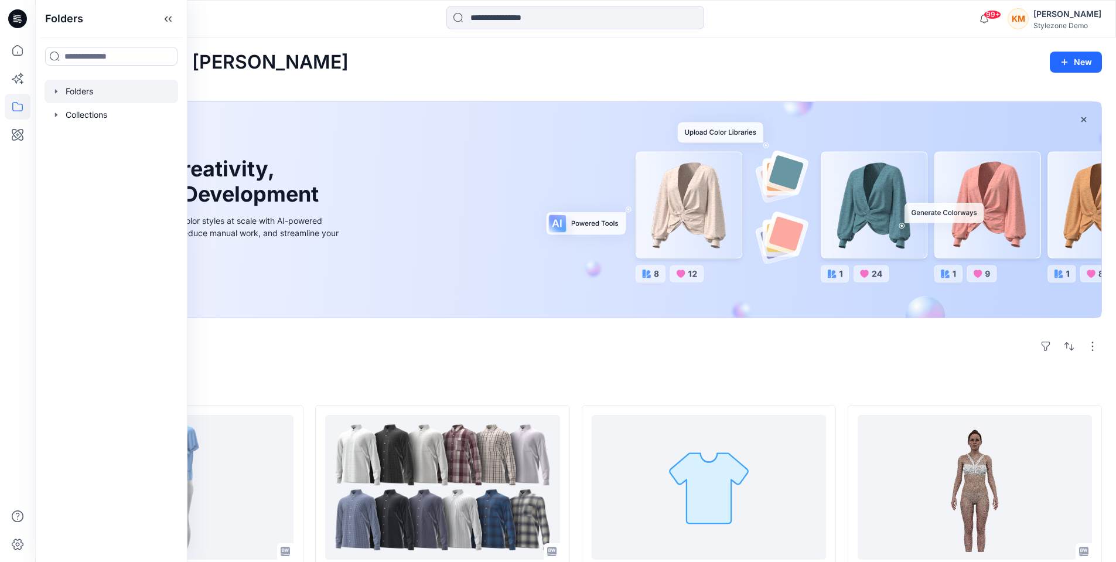
click at [94, 97] on div at bounding box center [112, 91] width 134 height 23
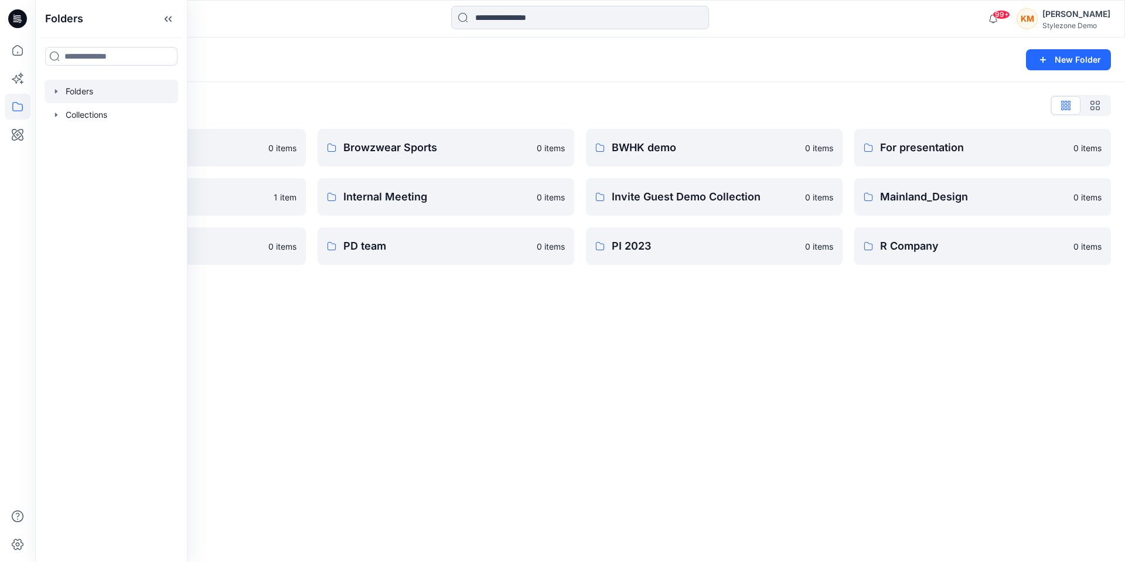
click at [370, 75] on div "Folders New Folder" at bounding box center [580, 59] width 1090 height 45
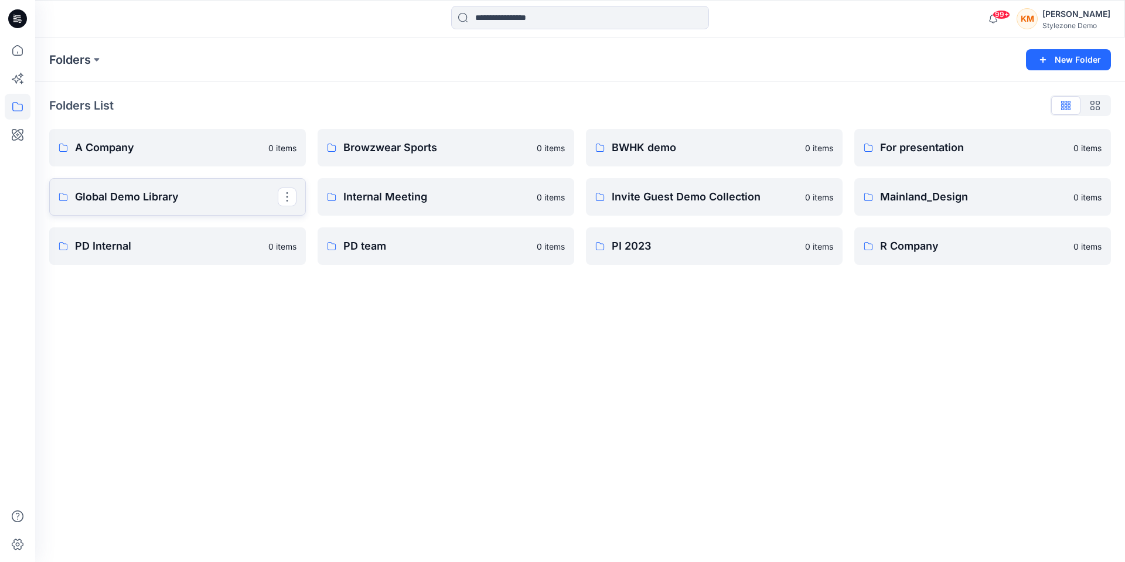
click at [211, 205] on link "Global Demo Library" at bounding box center [177, 196] width 257 height 37
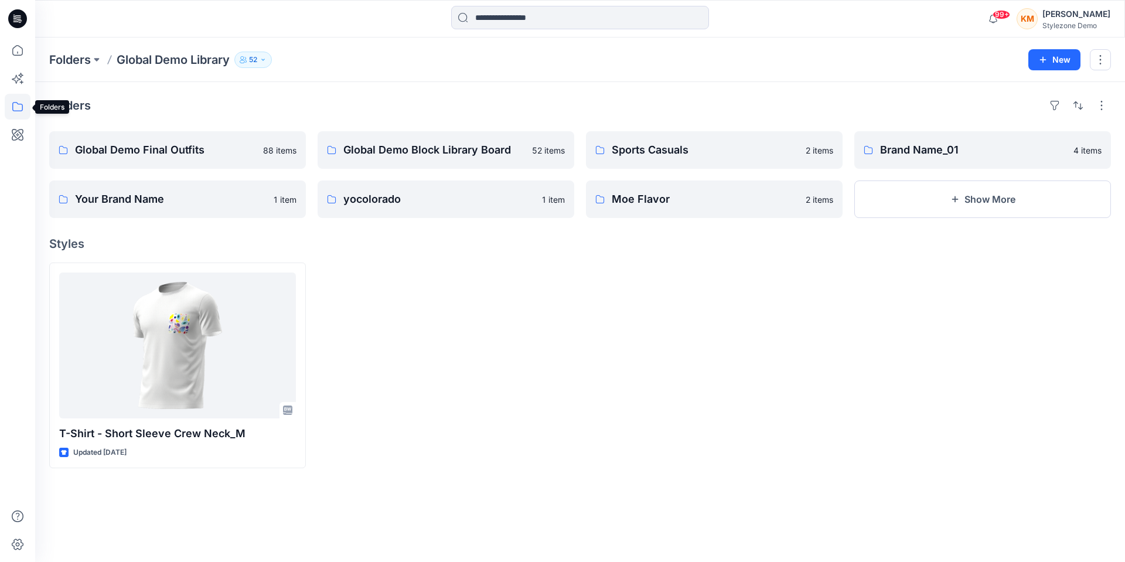
click at [19, 104] on icon at bounding box center [18, 107] width 26 height 26
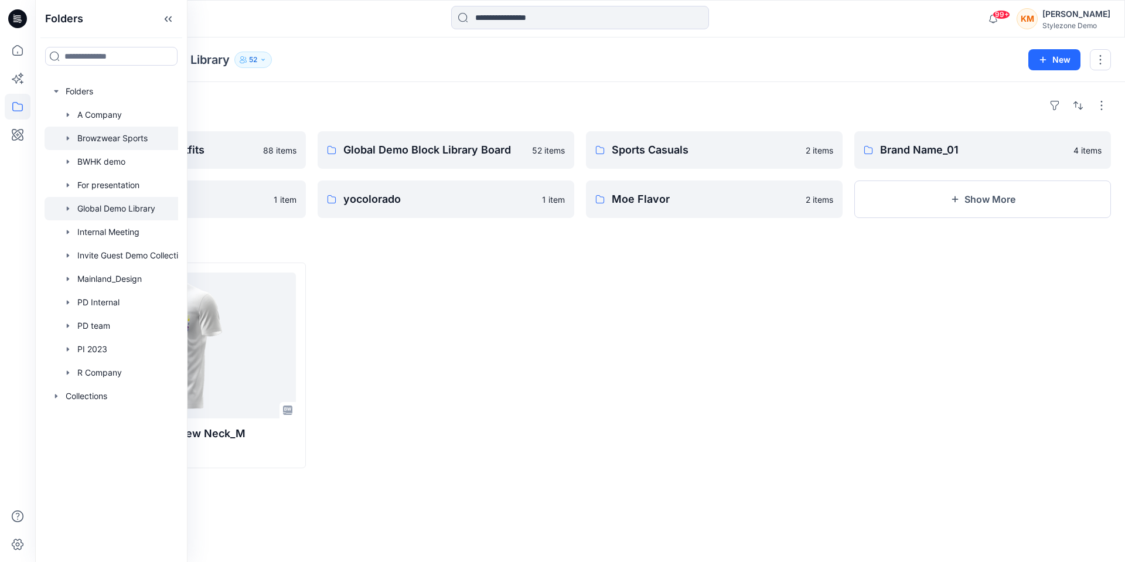
click at [103, 135] on div at bounding box center [120, 138] width 150 height 23
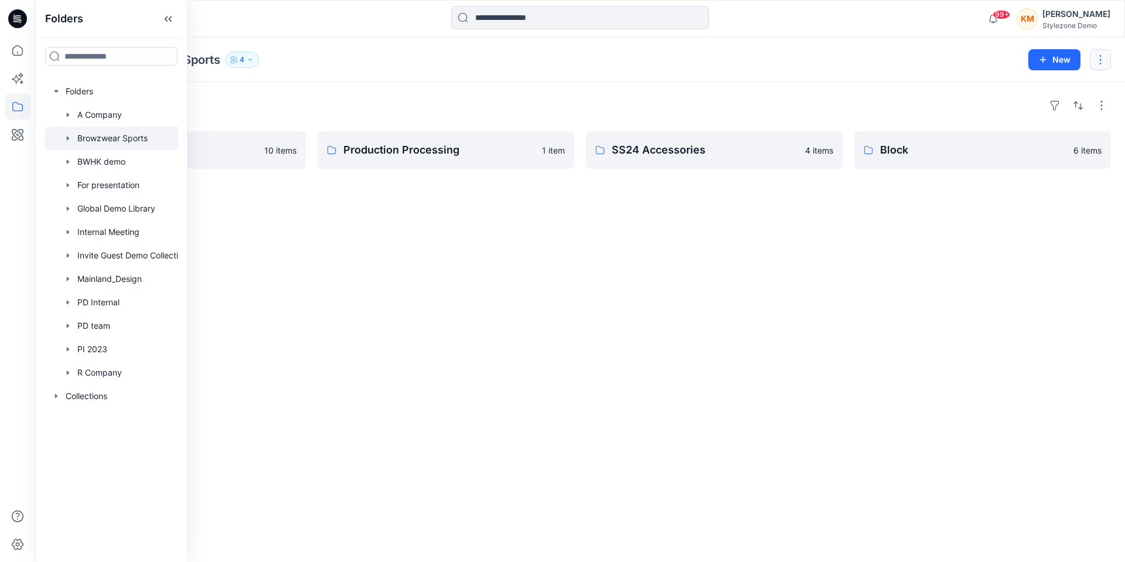
click at [1102, 59] on button "button" at bounding box center [1100, 59] width 21 height 21
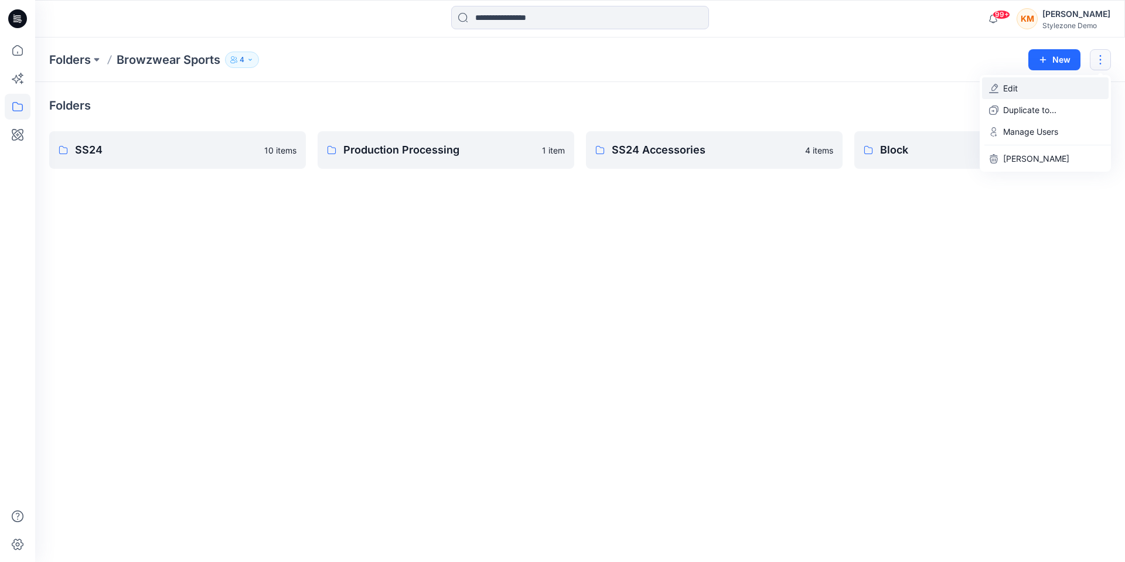
click at [1067, 90] on button "Edit" at bounding box center [1045, 88] width 127 height 22
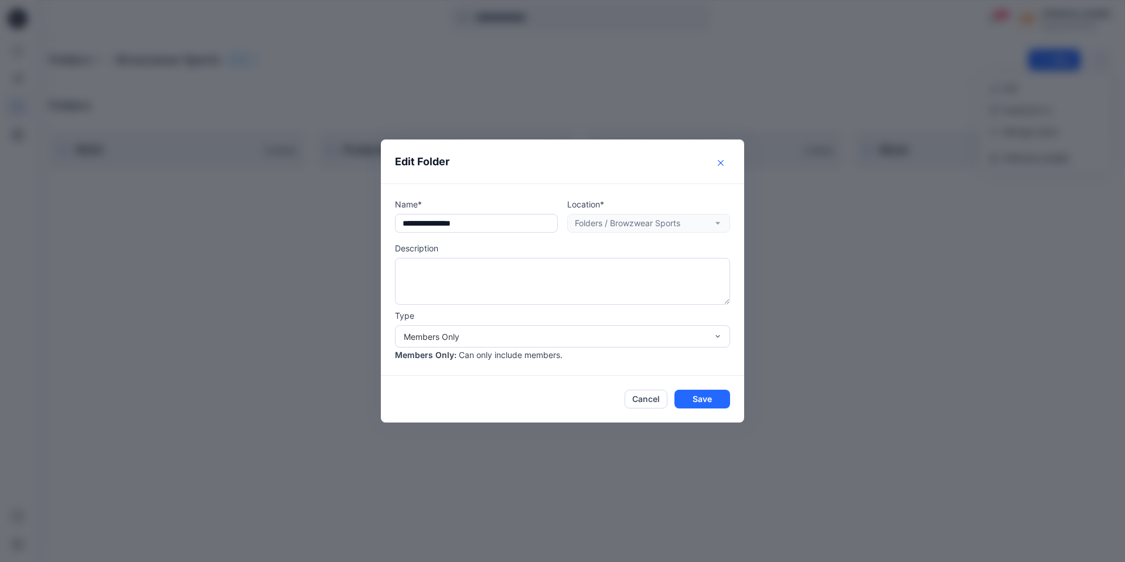
click at [725, 162] on button "Close" at bounding box center [720, 163] width 19 height 19
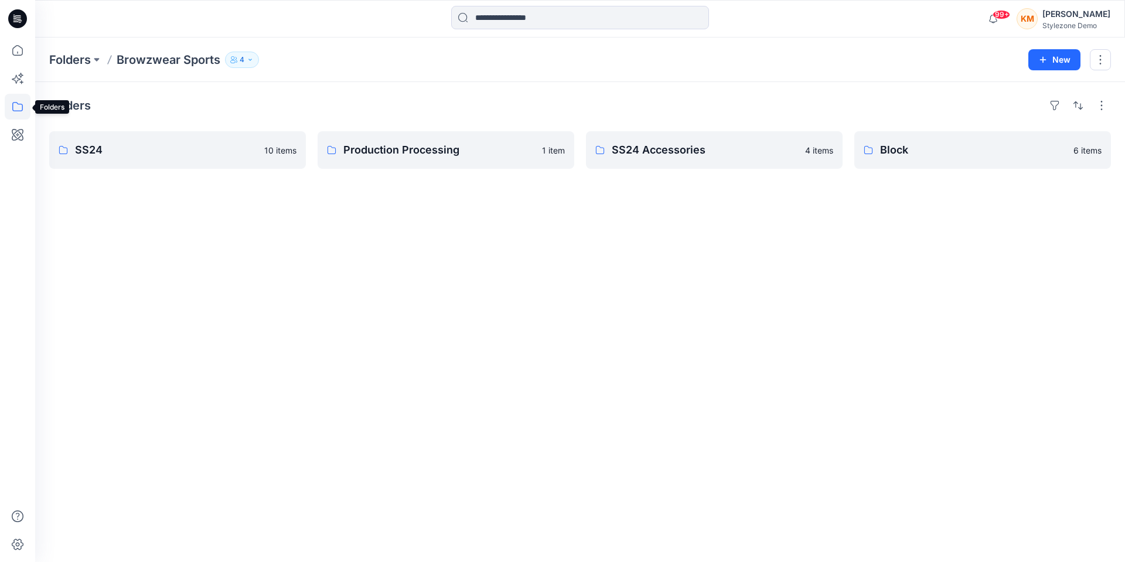
click at [25, 107] on icon at bounding box center [18, 107] width 26 height 26
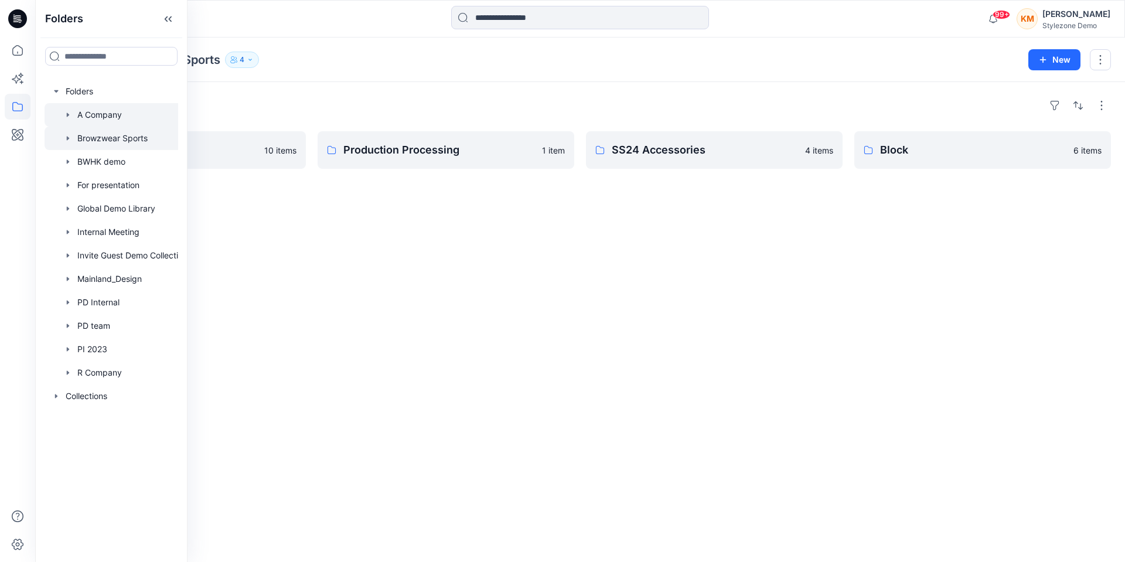
click at [131, 117] on div at bounding box center [120, 114] width 150 height 23
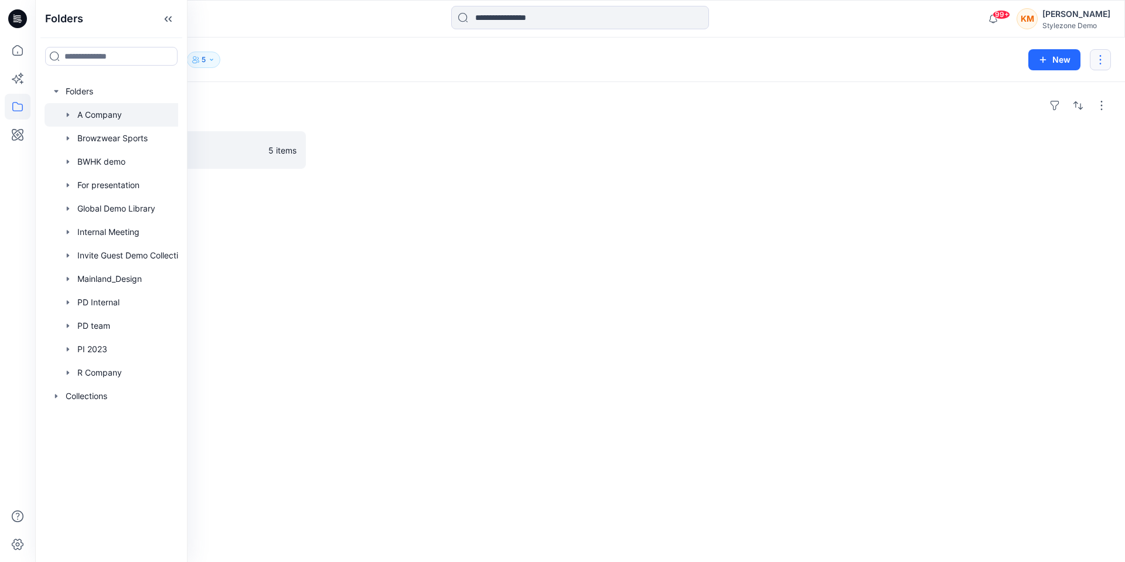
click at [1103, 59] on button "button" at bounding box center [1100, 59] width 21 height 21
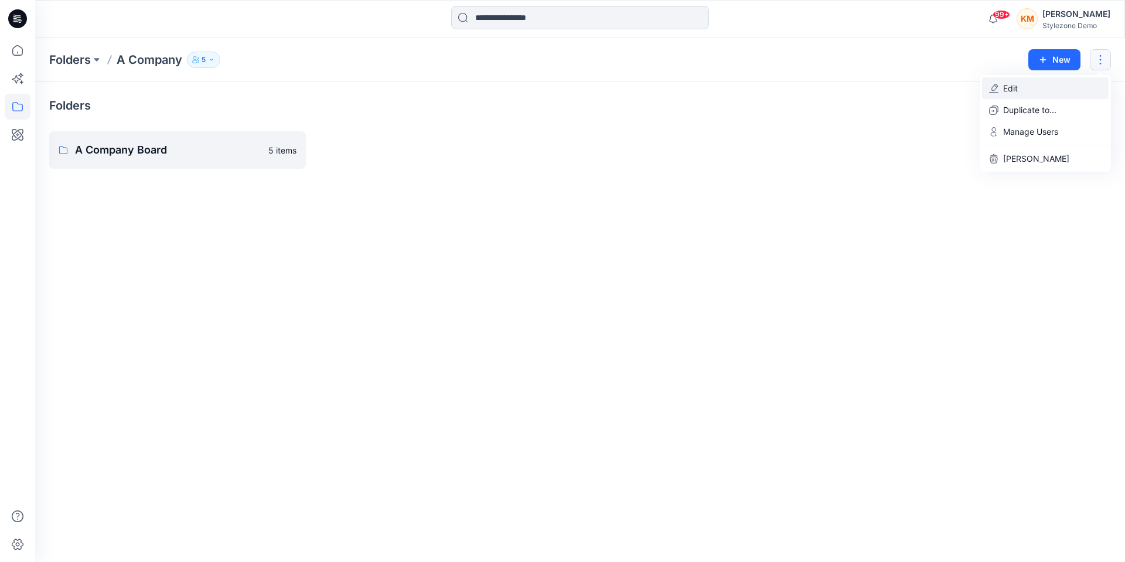
click at [1039, 88] on button "Edit" at bounding box center [1045, 88] width 127 height 22
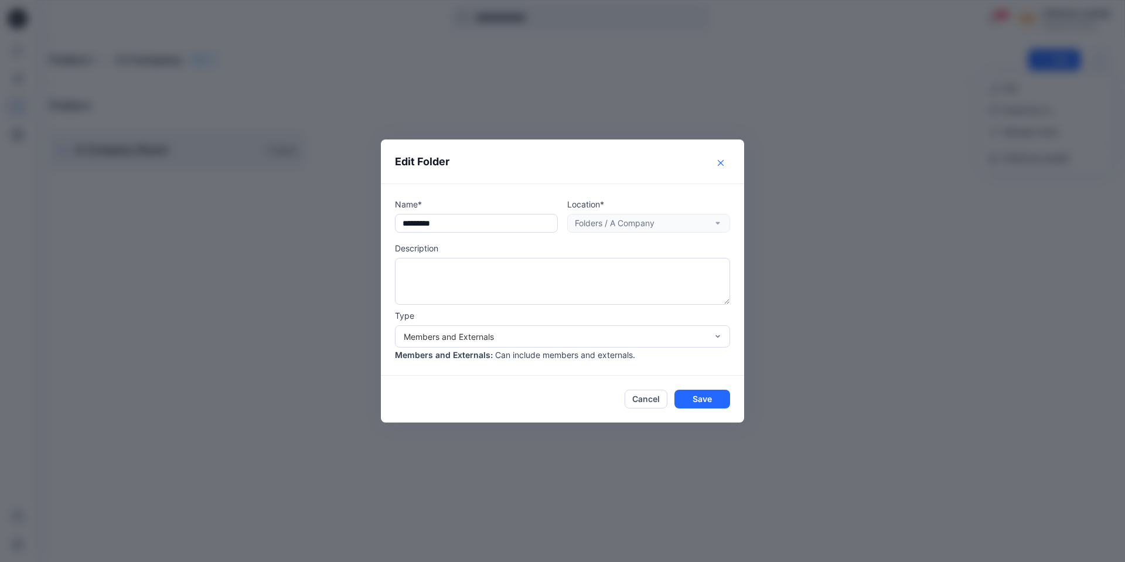
click at [725, 162] on button "Close" at bounding box center [720, 163] width 19 height 19
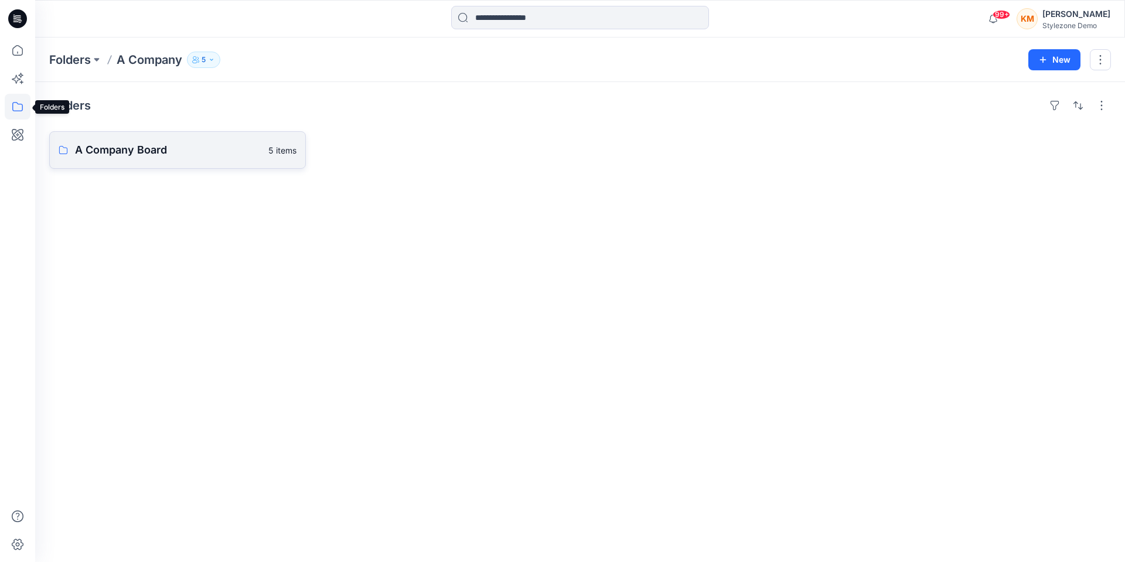
click at [22, 105] on icon at bounding box center [17, 106] width 11 height 9
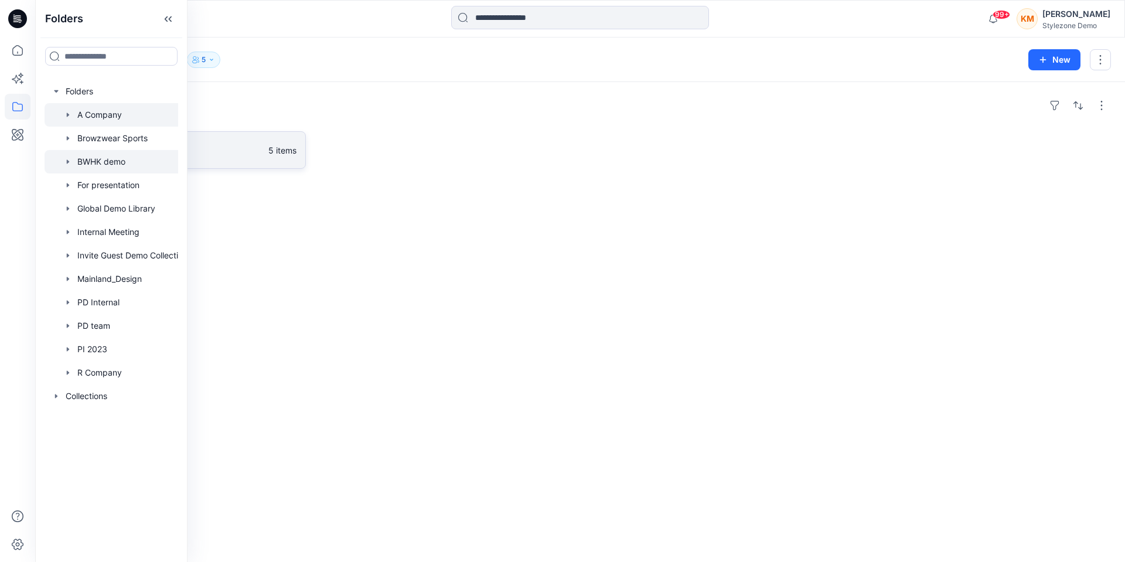
click at [111, 158] on div at bounding box center [120, 161] width 150 height 23
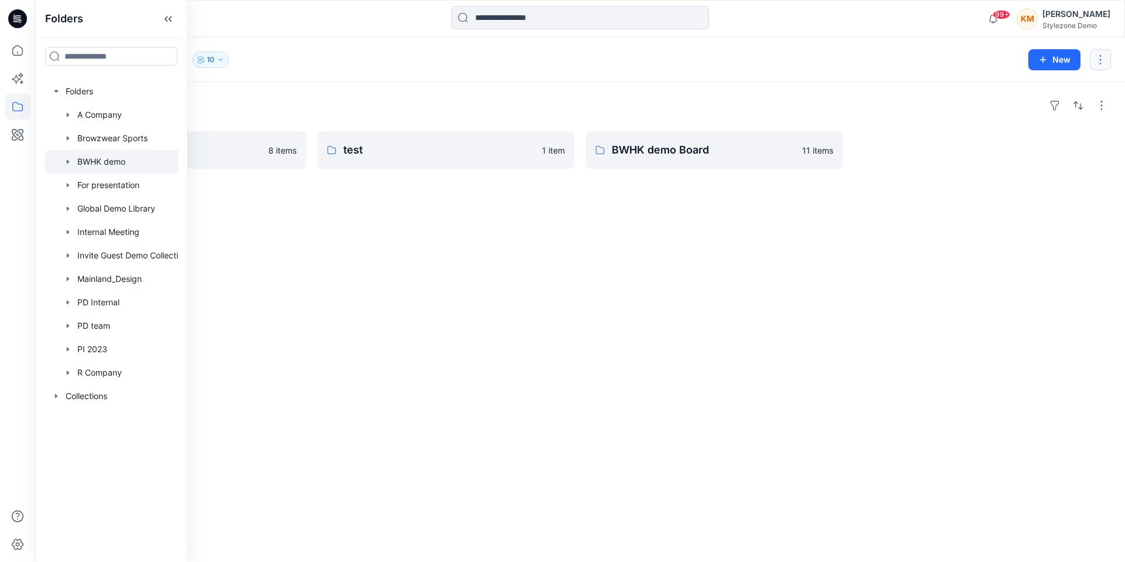
click at [1101, 62] on button "button" at bounding box center [1100, 59] width 21 height 21
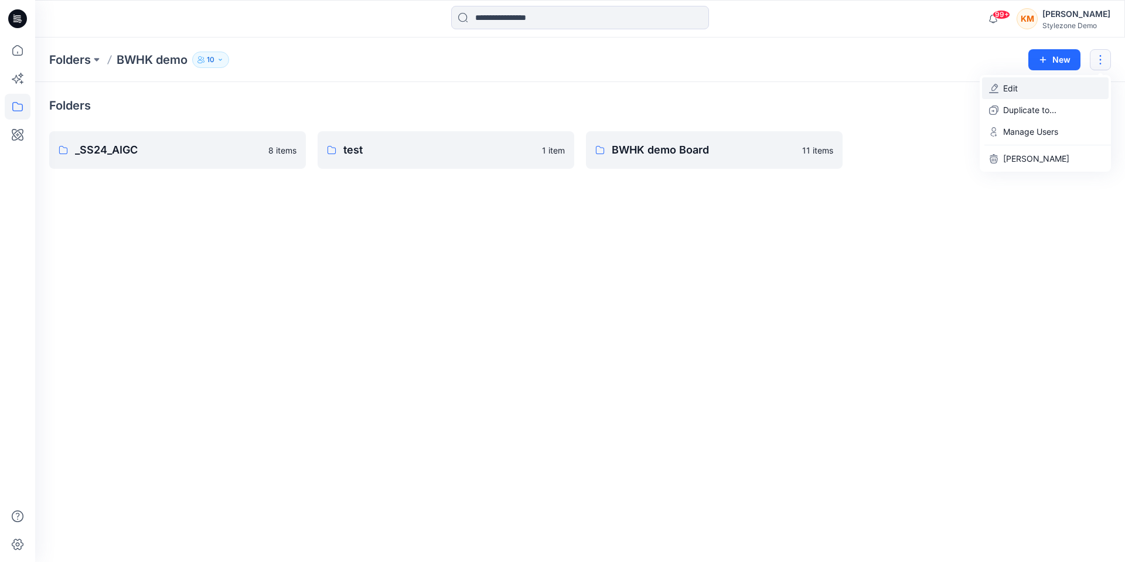
click at [1067, 88] on button "Edit" at bounding box center [1045, 88] width 127 height 22
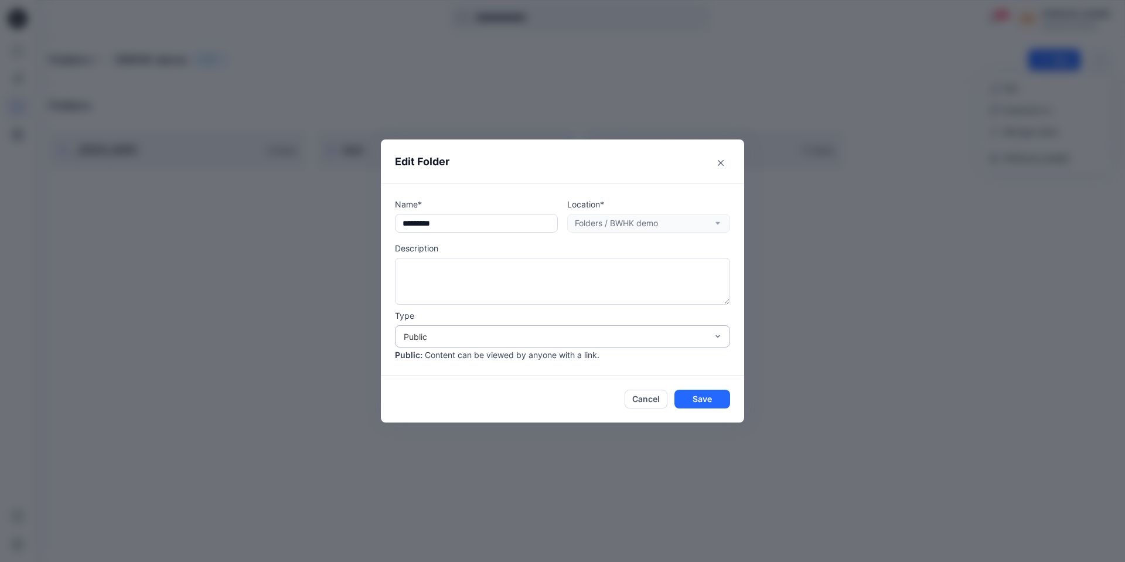
click at [513, 333] on div "Public" at bounding box center [555, 336] width 303 height 12
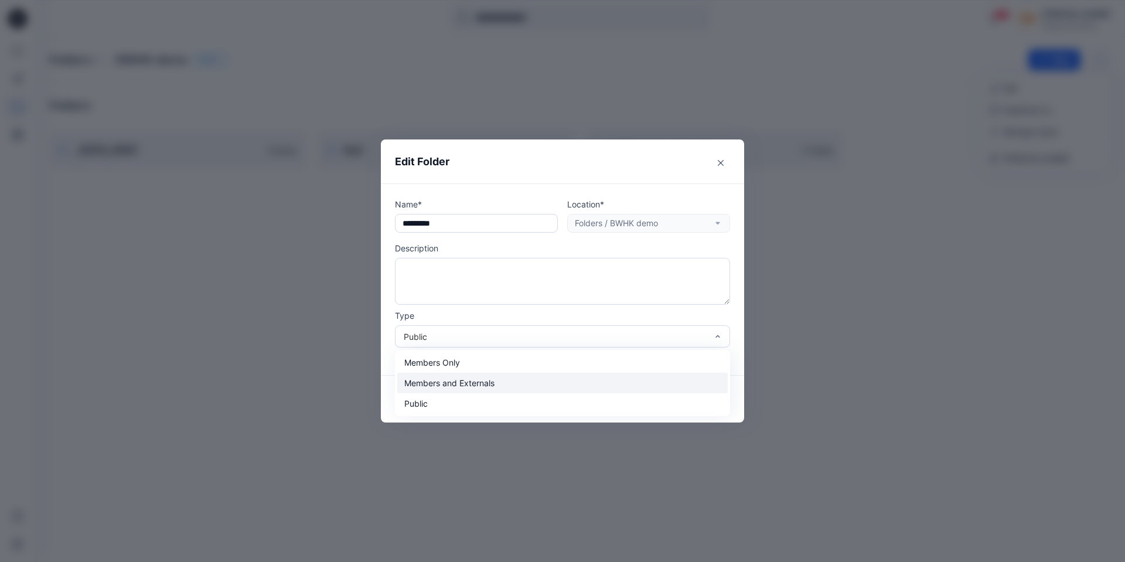
click at [500, 383] on div "Members and Externals" at bounding box center [562, 383] width 330 height 21
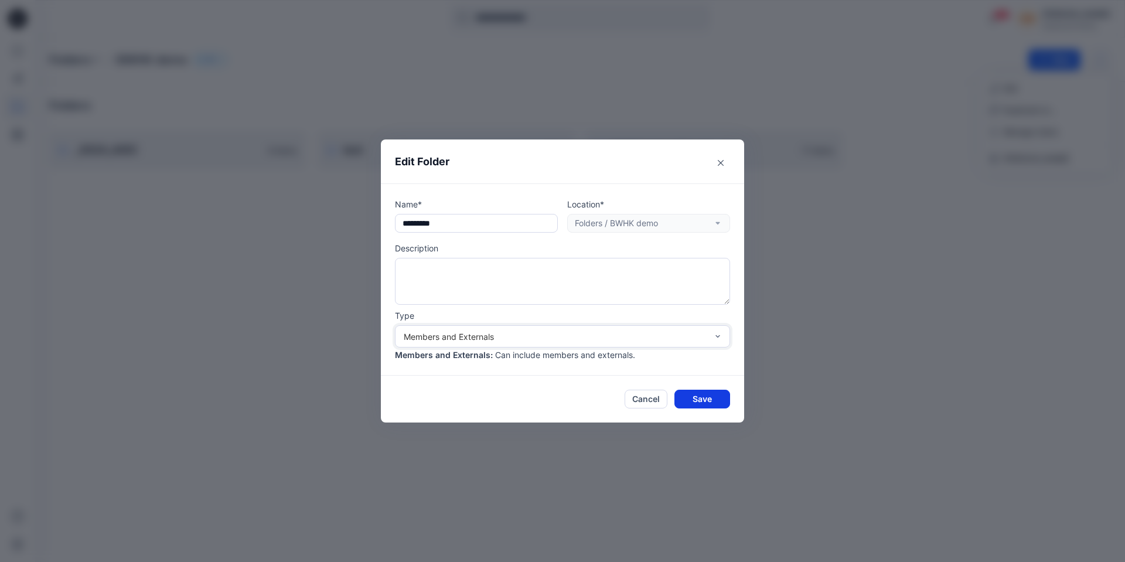
click at [692, 396] on button "Save" at bounding box center [702, 399] width 56 height 19
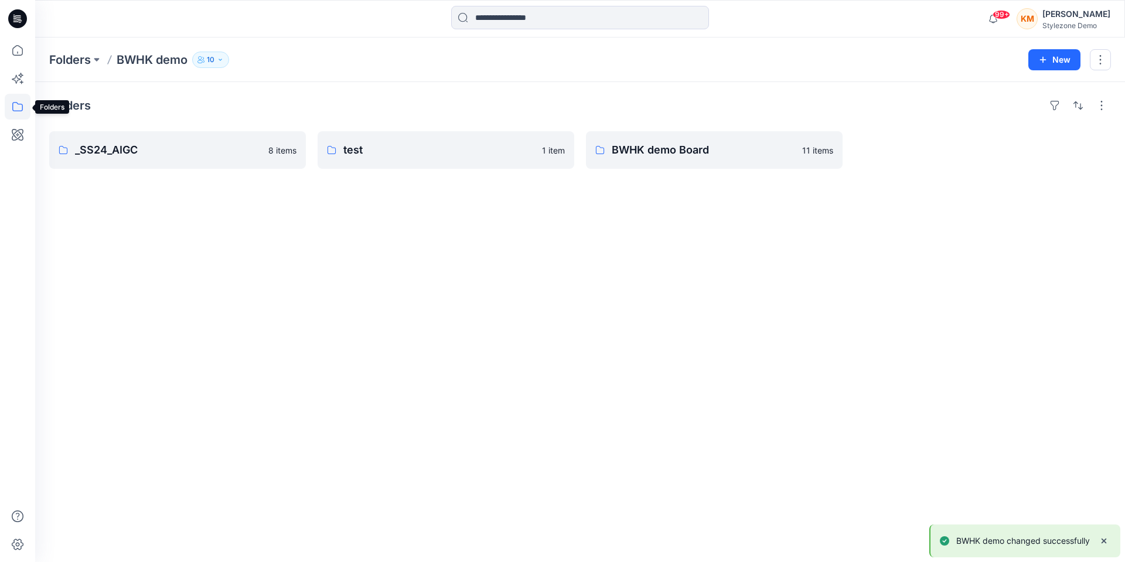
click at [18, 107] on icon at bounding box center [18, 107] width 26 height 26
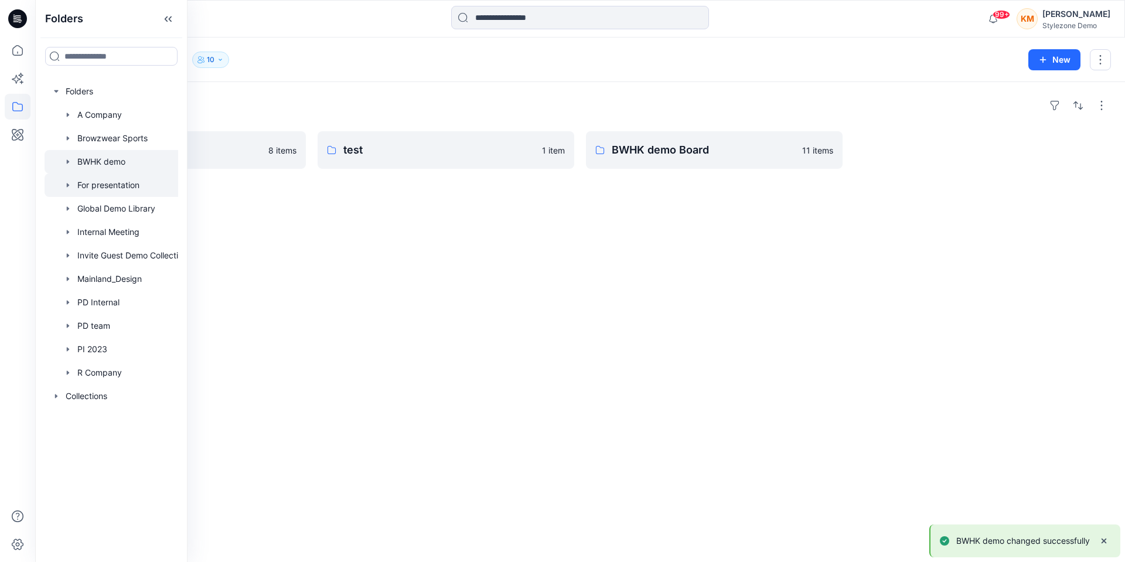
click at [117, 178] on div at bounding box center [120, 184] width 150 height 23
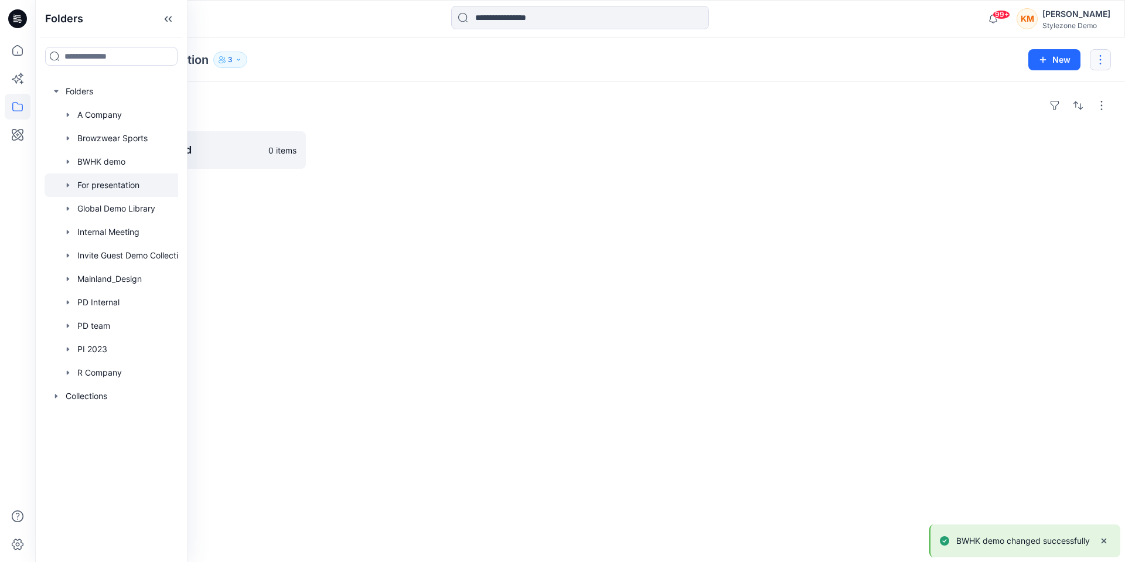
click at [1103, 61] on button "button" at bounding box center [1100, 59] width 21 height 21
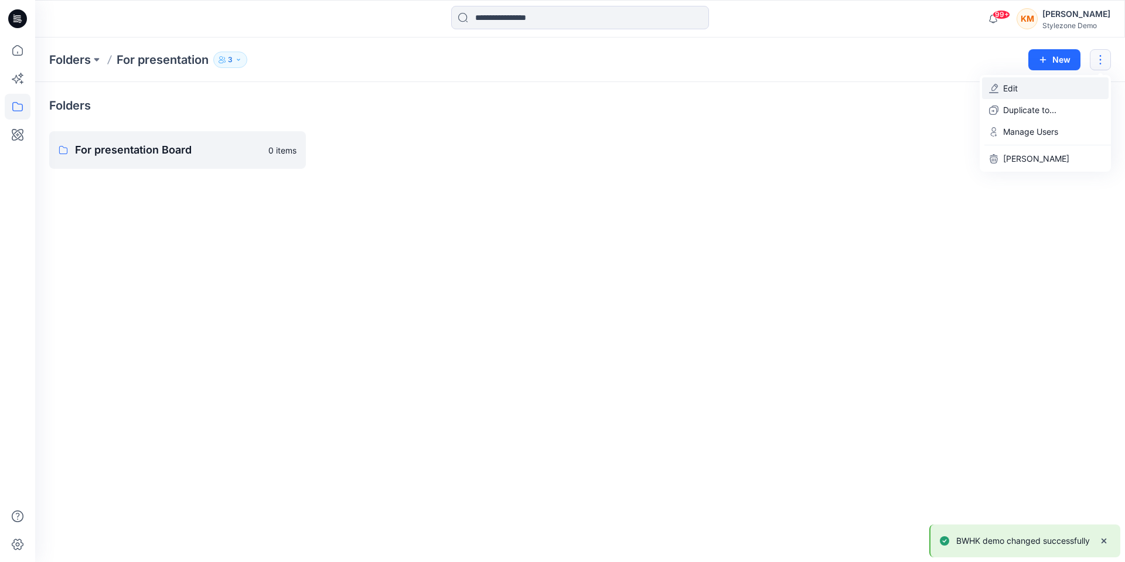
click at [1050, 88] on button "Edit" at bounding box center [1045, 88] width 127 height 22
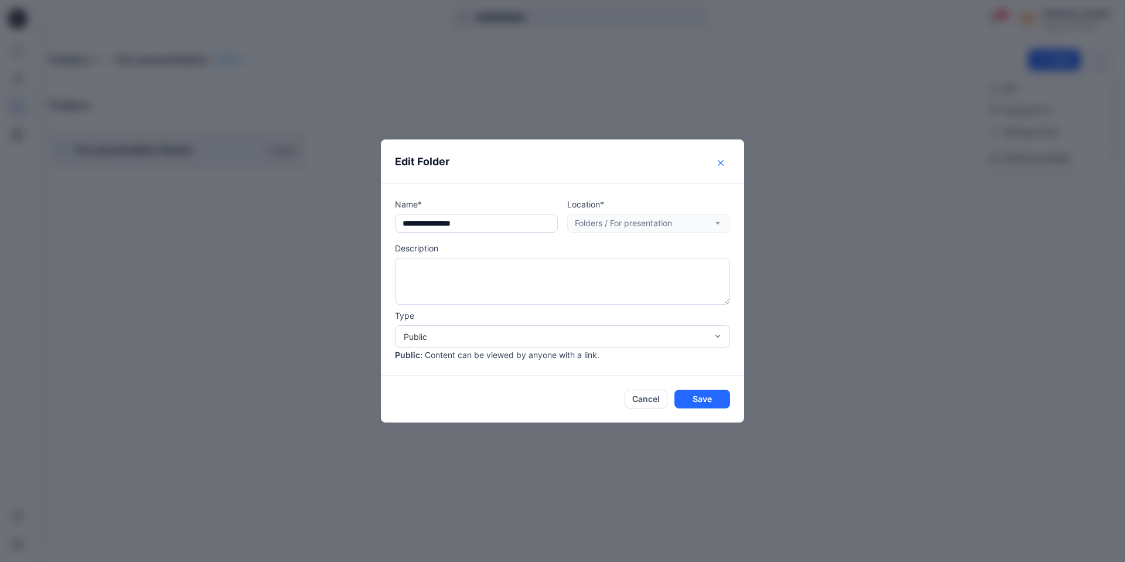
click at [717, 163] on button "Close" at bounding box center [720, 163] width 19 height 19
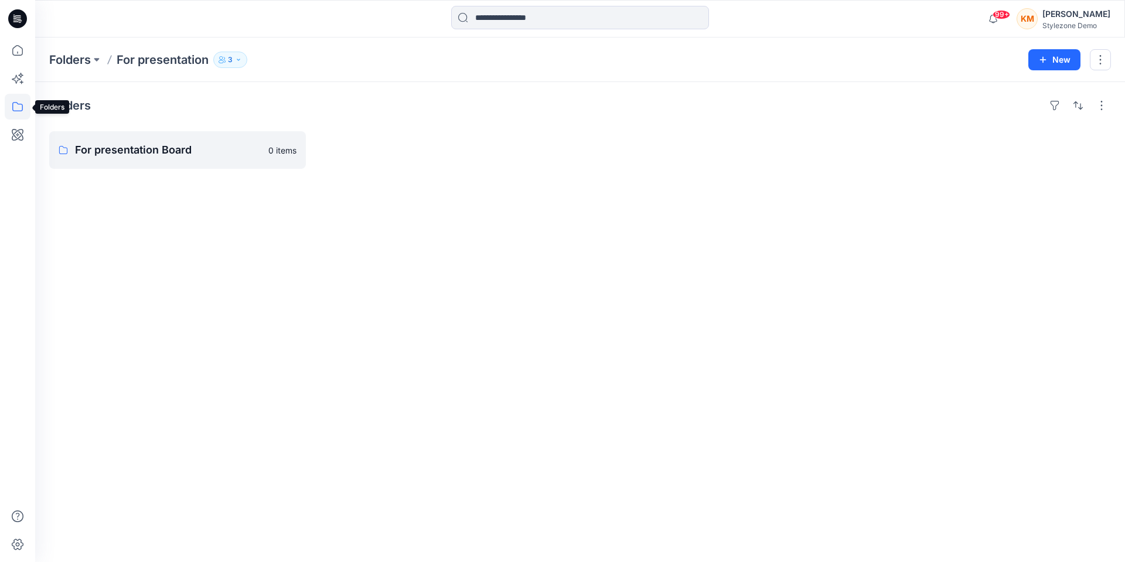
click at [16, 104] on icon at bounding box center [18, 107] width 26 height 26
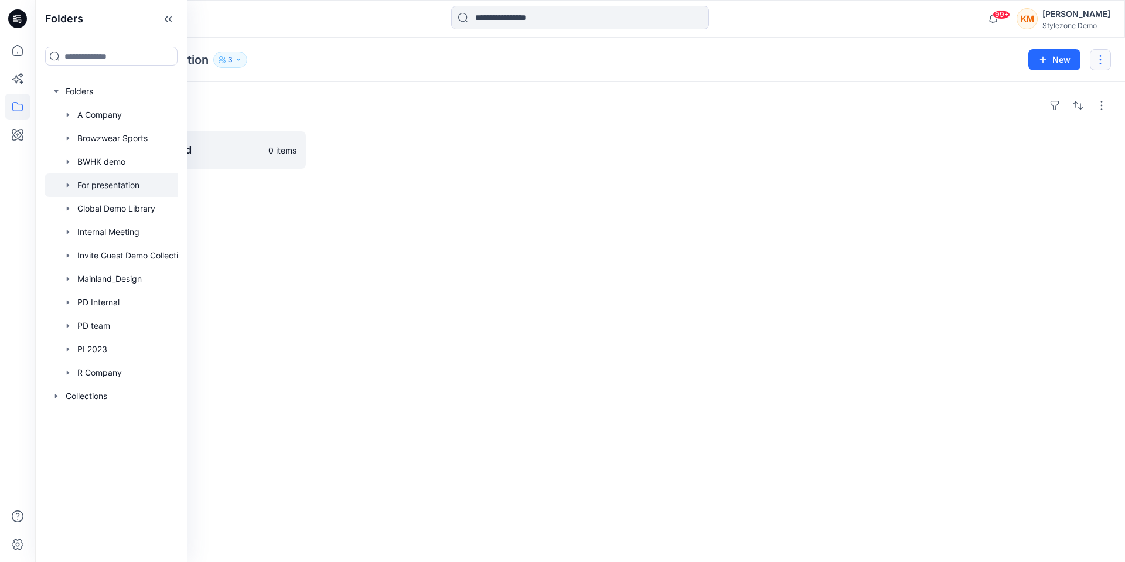
click at [1102, 66] on button "button" at bounding box center [1100, 59] width 21 height 21
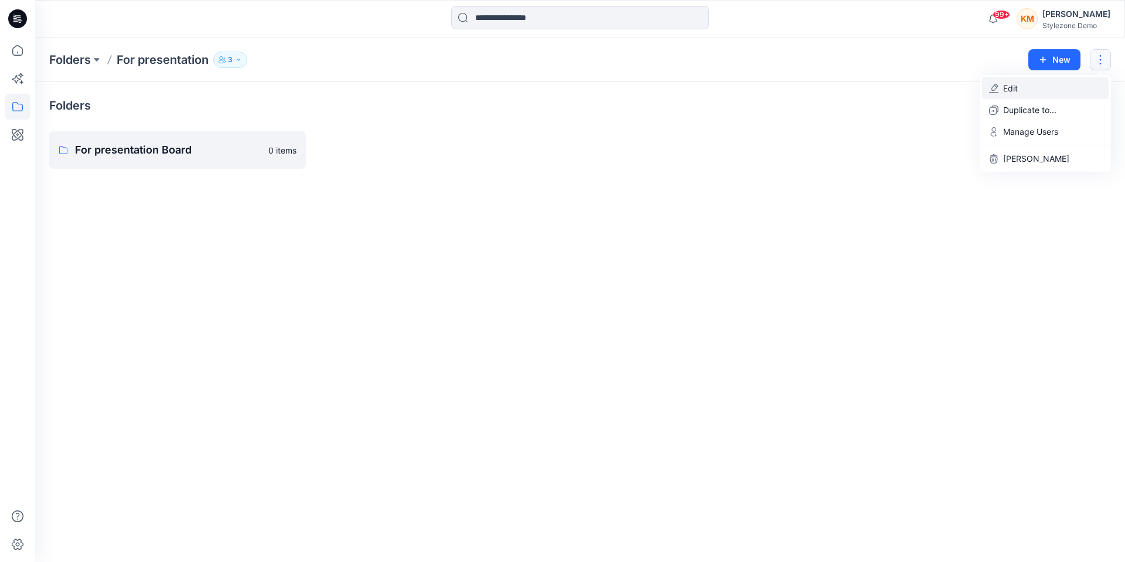
click at [1066, 83] on button "Edit" at bounding box center [1045, 88] width 127 height 22
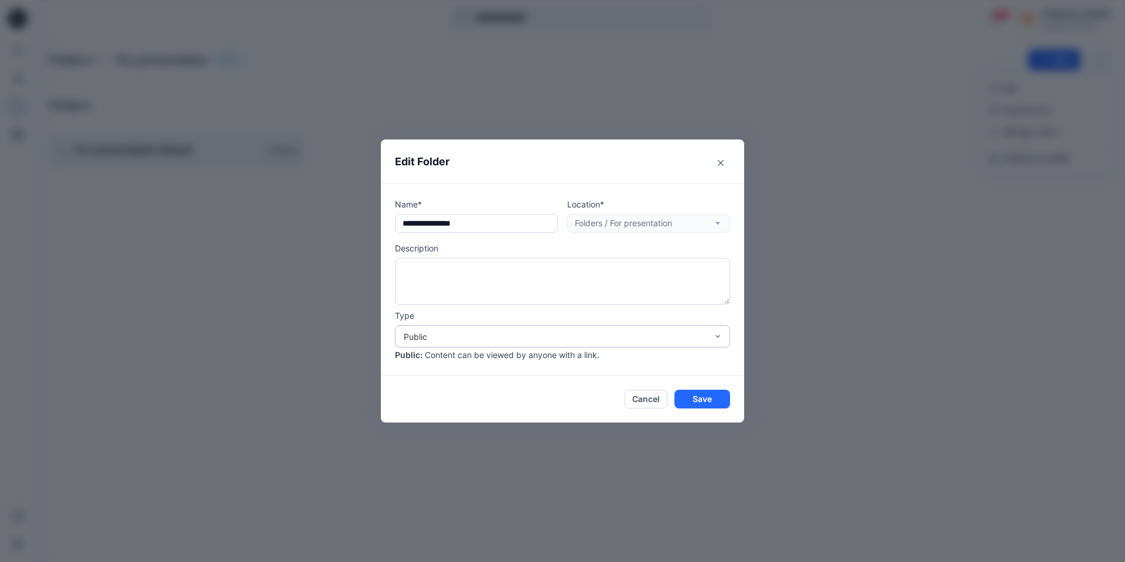
click at [448, 335] on div "Public" at bounding box center [555, 336] width 303 height 12
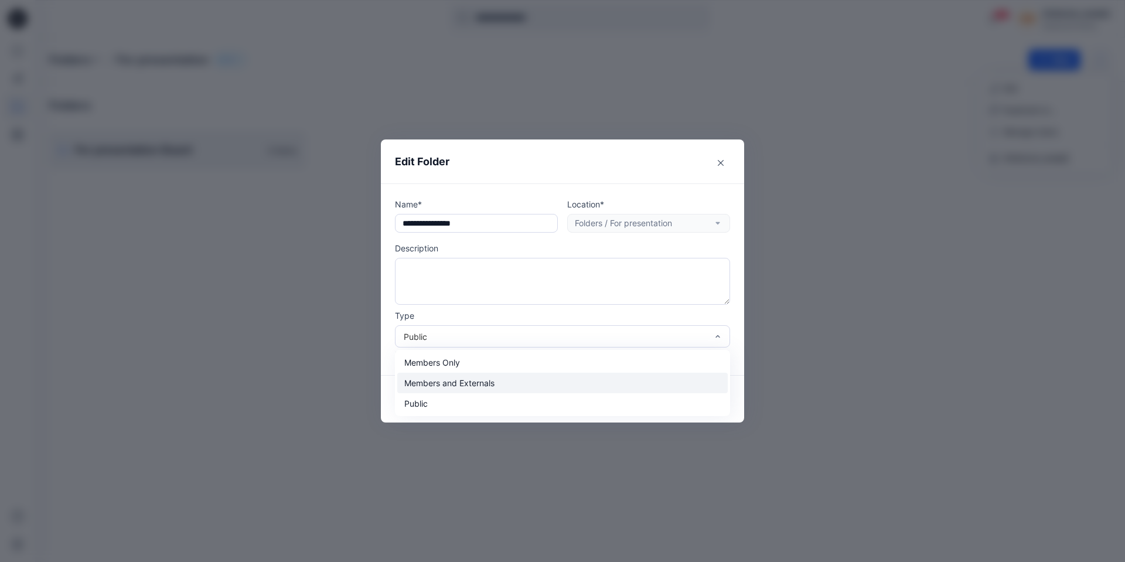
click at [436, 379] on div "Members and Externals" at bounding box center [562, 383] width 330 height 21
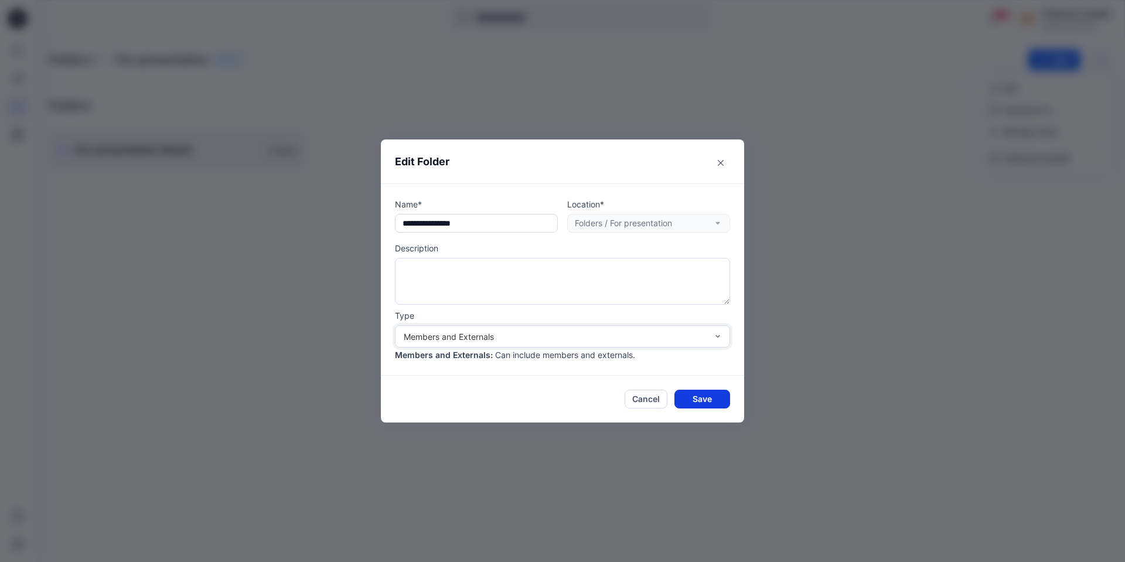
click at [695, 398] on button "Save" at bounding box center [702, 399] width 56 height 19
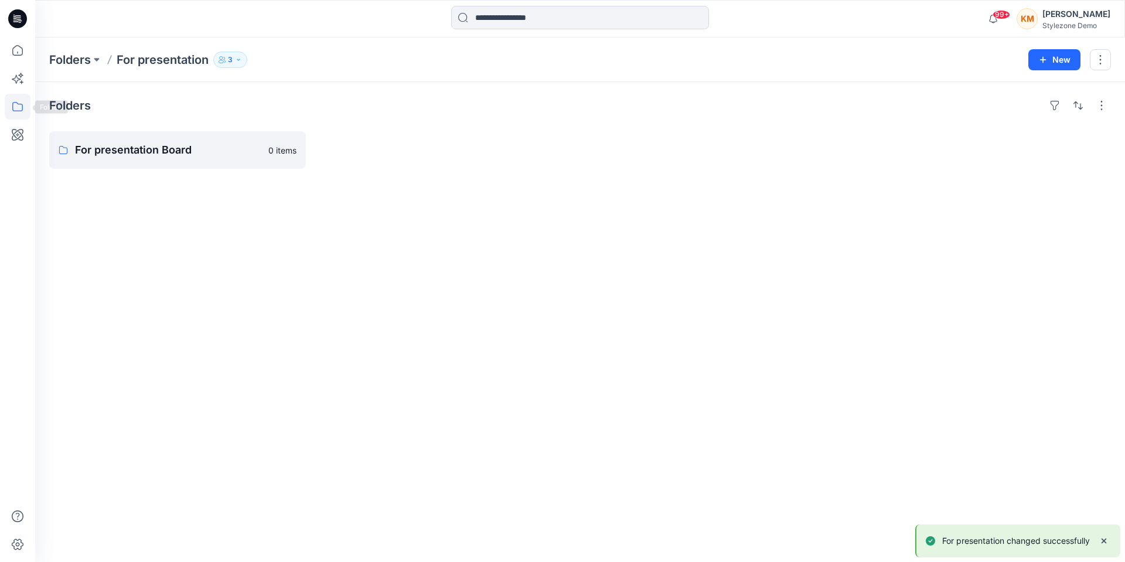
click at [18, 109] on icon at bounding box center [18, 107] width 26 height 26
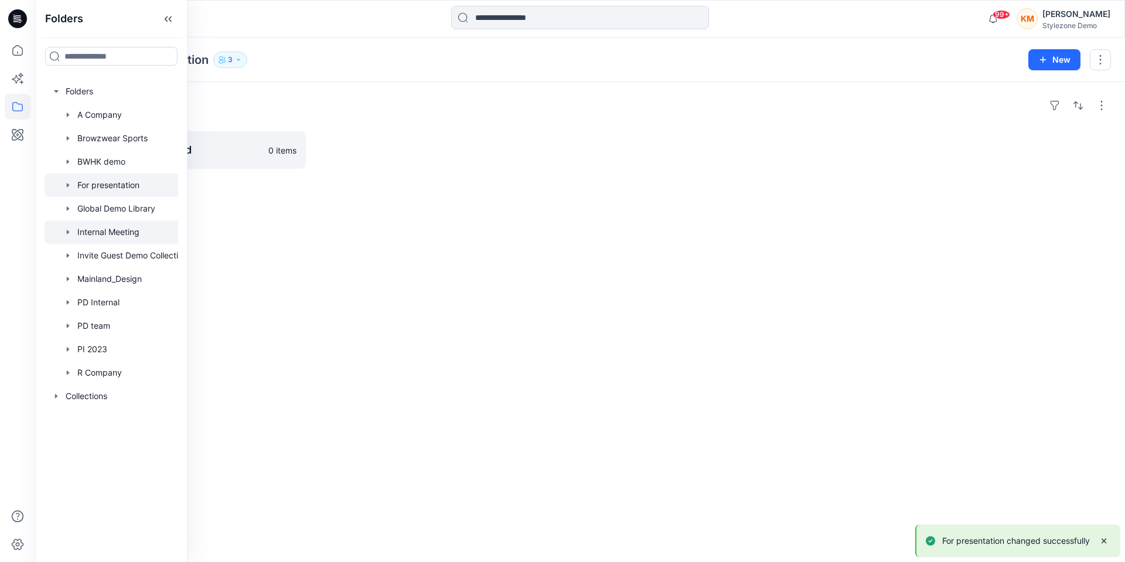
click at [121, 231] on div at bounding box center [120, 231] width 150 height 23
click at [1106, 62] on button "button" at bounding box center [1100, 59] width 21 height 21
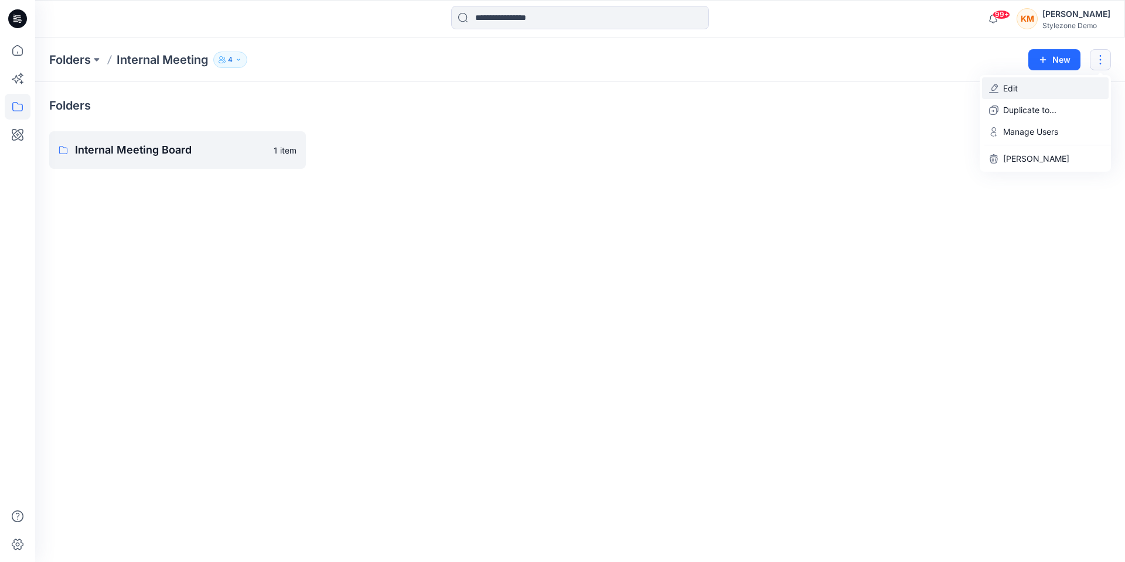
click at [1083, 81] on button "Edit" at bounding box center [1045, 88] width 127 height 22
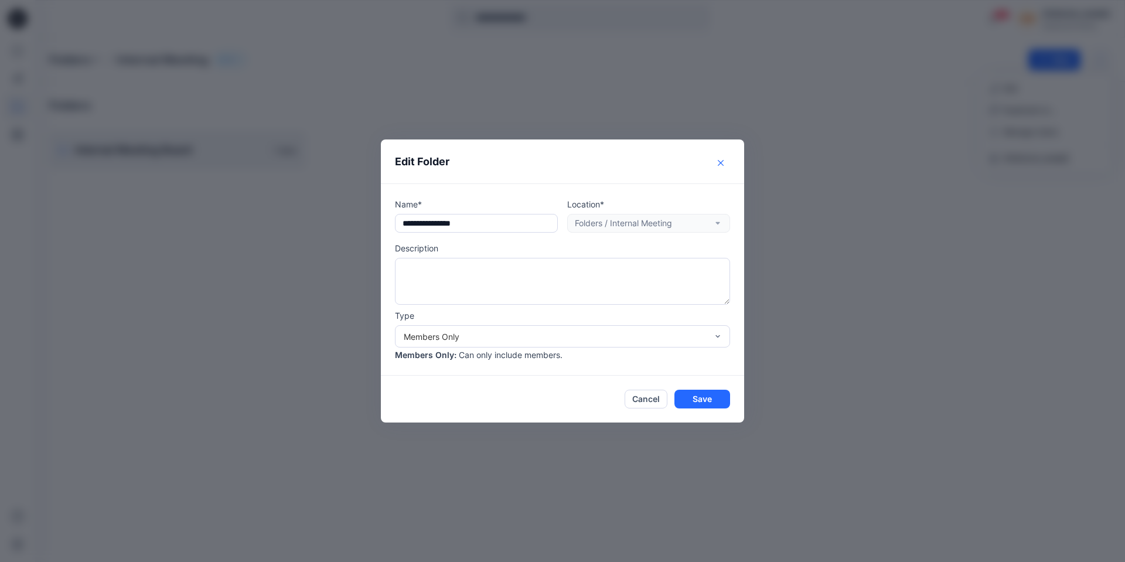
click at [719, 158] on button "Close" at bounding box center [720, 163] width 19 height 19
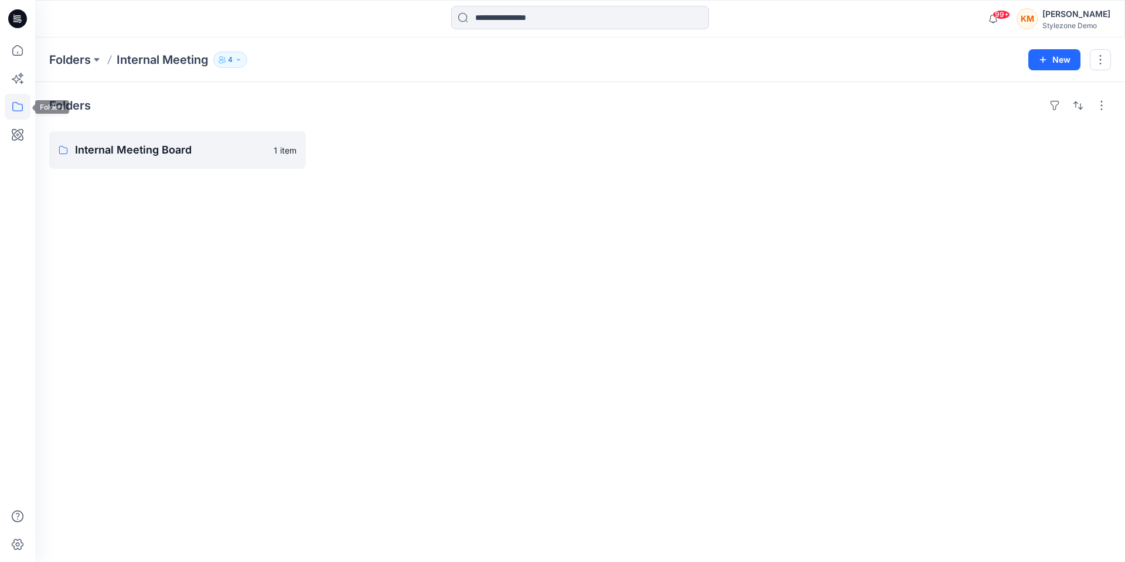
click at [15, 107] on icon at bounding box center [18, 107] width 26 height 26
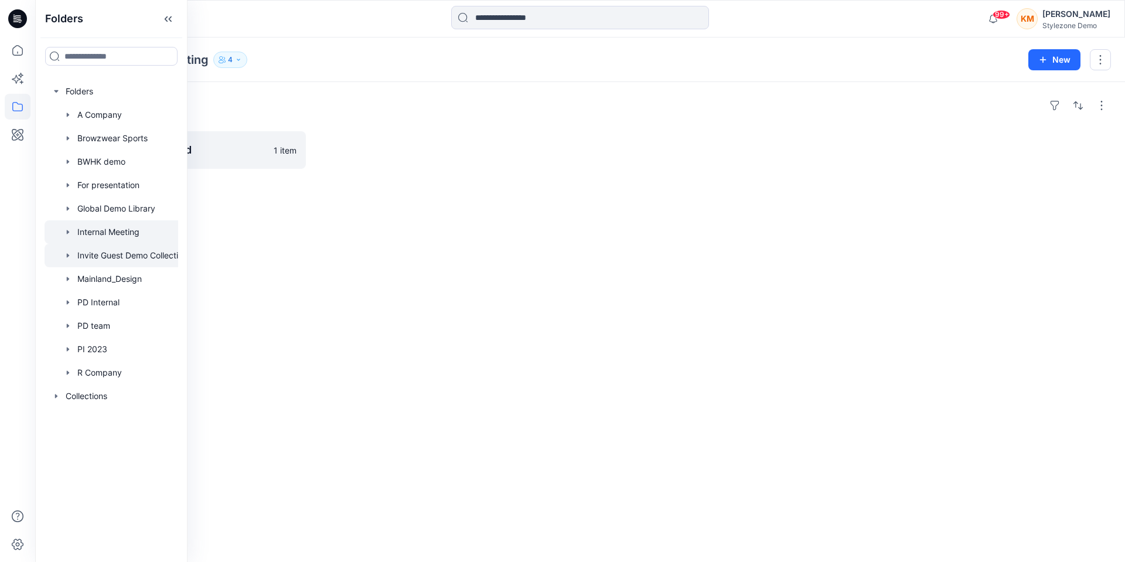
click at [110, 257] on div at bounding box center [120, 255] width 150 height 23
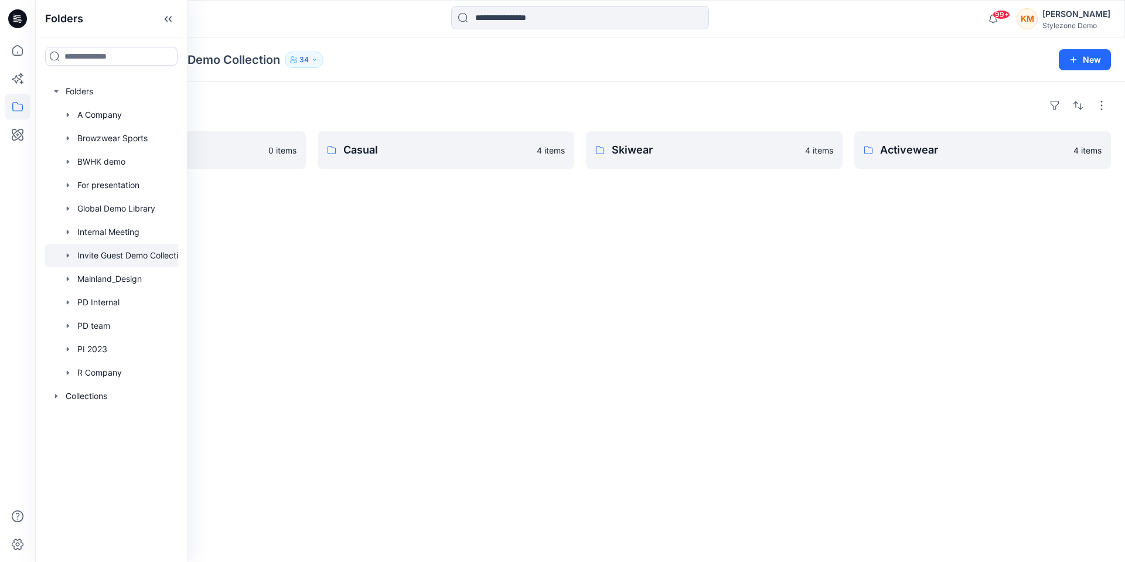
click at [931, 74] on div "Folders Invite Guest Demo Collection 34 New" at bounding box center [580, 59] width 1090 height 45
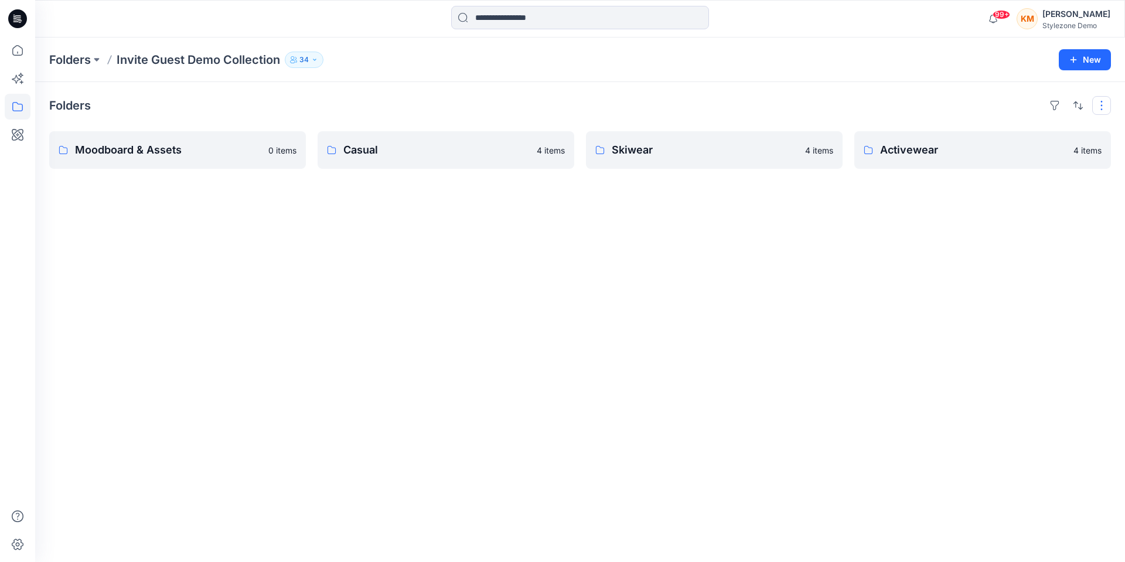
click at [1099, 105] on button "button" at bounding box center [1101, 105] width 19 height 19
click at [996, 76] on div "Folders Invite Guest Demo Collection 34 New" at bounding box center [580, 59] width 1090 height 45
click at [302, 57] on p "34" at bounding box center [303, 59] width 9 height 13
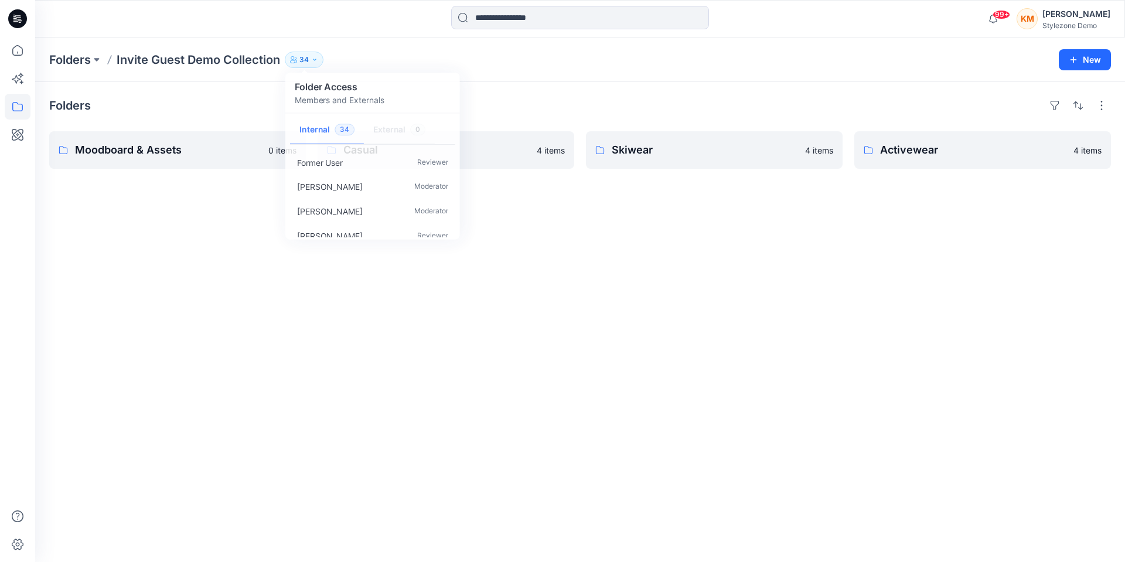
click at [547, 87] on div "Folders Moodboard & Assets 0 items Casual 4 items Skiwear 4 items Activewear 4 …" at bounding box center [580, 322] width 1090 height 480
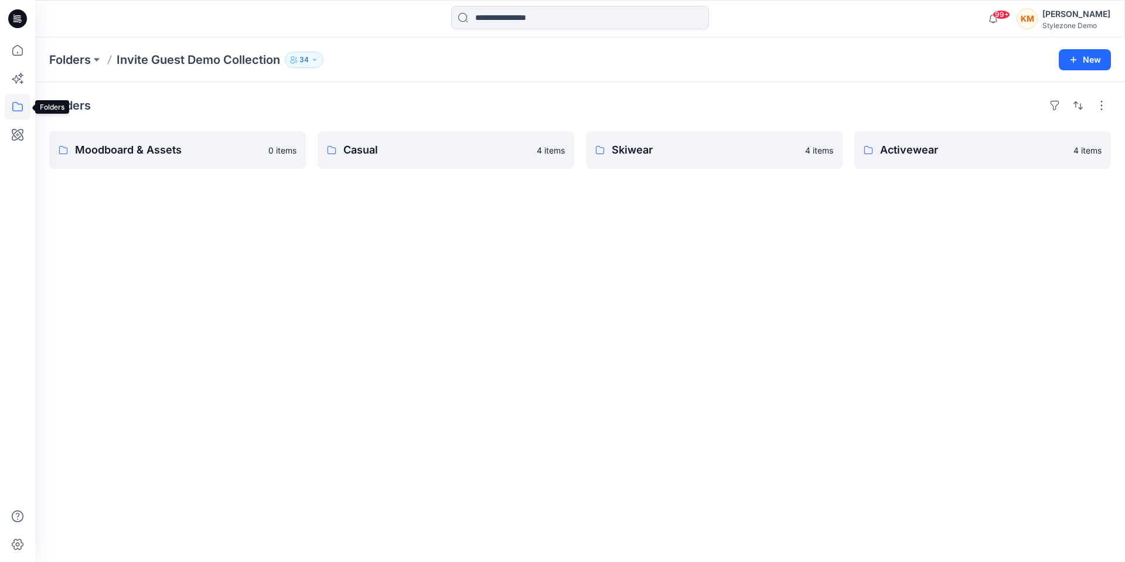
click at [22, 107] on icon at bounding box center [18, 107] width 26 height 26
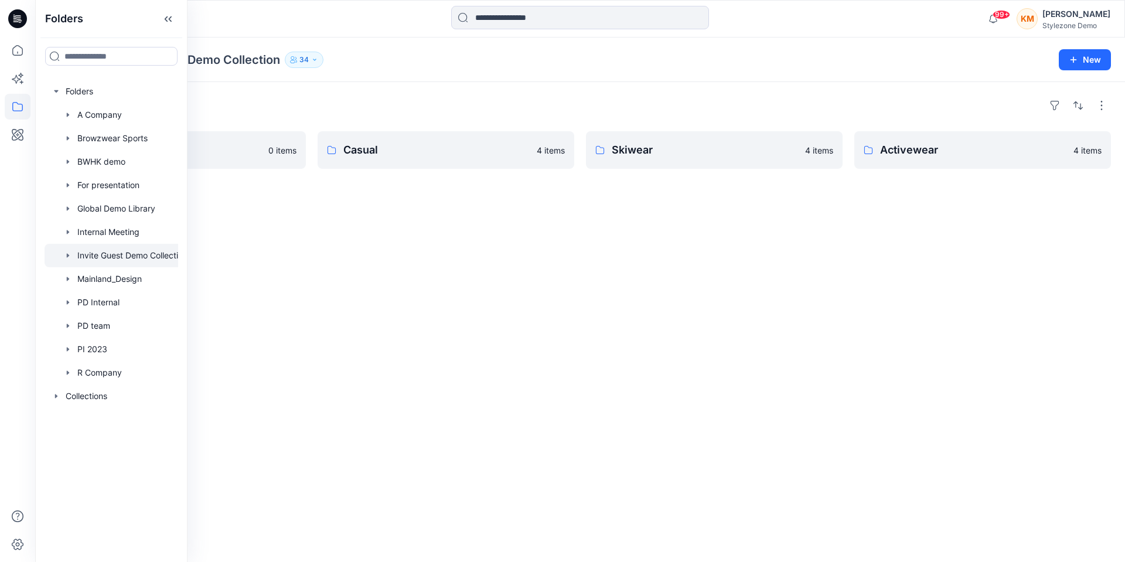
click at [245, 283] on div "Folders Moodboard & Assets 0 items Casual 4 items Skiwear 4 items Activewear 4 …" at bounding box center [580, 322] width 1090 height 480
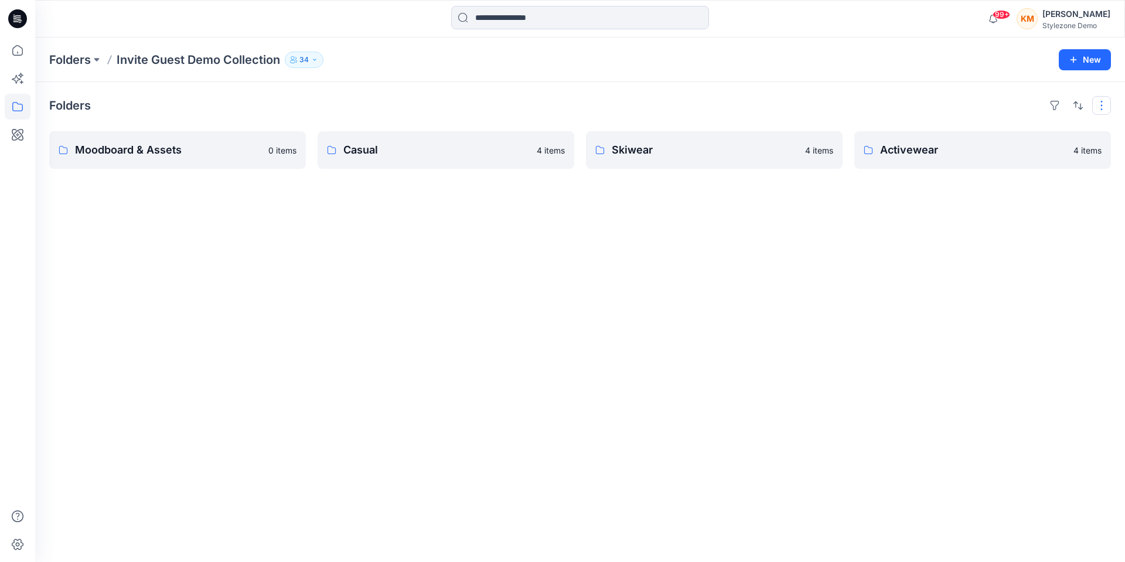
click at [1100, 102] on button "button" at bounding box center [1101, 105] width 19 height 19
click at [947, 68] on div "Folders Invite Guest Demo Collection 34 Folder Access Members and Externals Int…" at bounding box center [580, 59] width 1090 height 45
click at [201, 156] on p "Moodboard & Assets" at bounding box center [176, 150] width 203 height 16
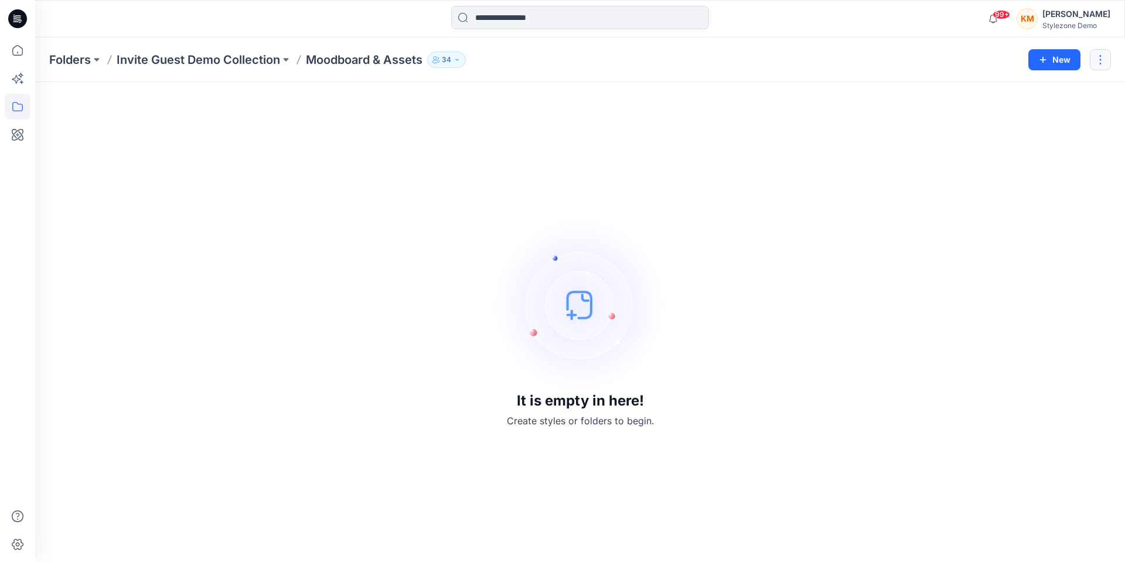
click at [1100, 62] on button "button" at bounding box center [1100, 59] width 21 height 21
click at [1040, 88] on button "Edit" at bounding box center [1045, 88] width 127 height 22
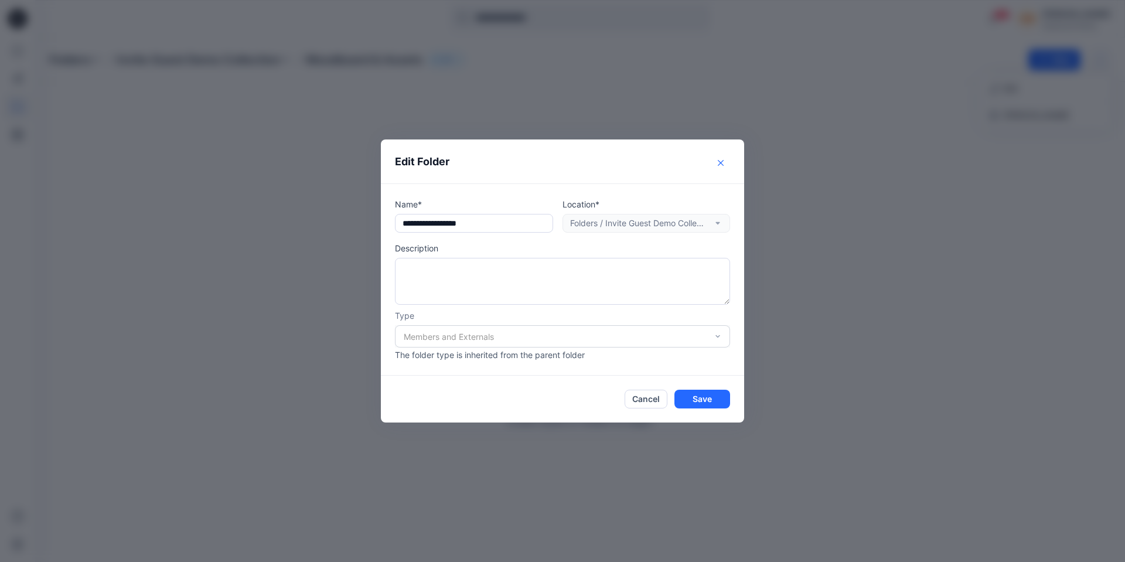
click at [724, 161] on button "Close" at bounding box center [720, 163] width 19 height 19
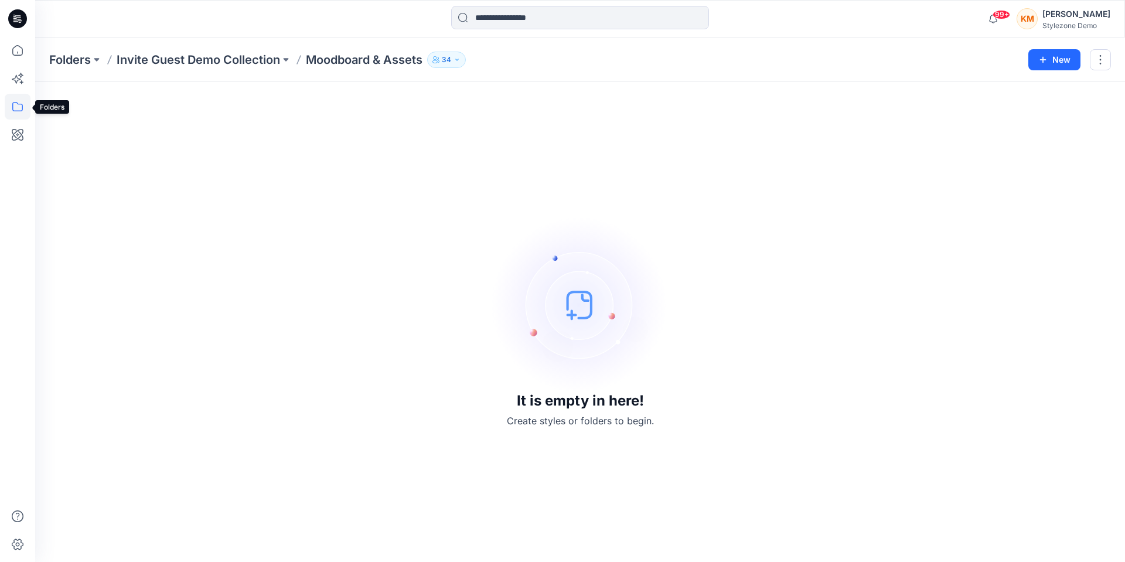
click at [14, 112] on icon at bounding box center [18, 107] width 26 height 26
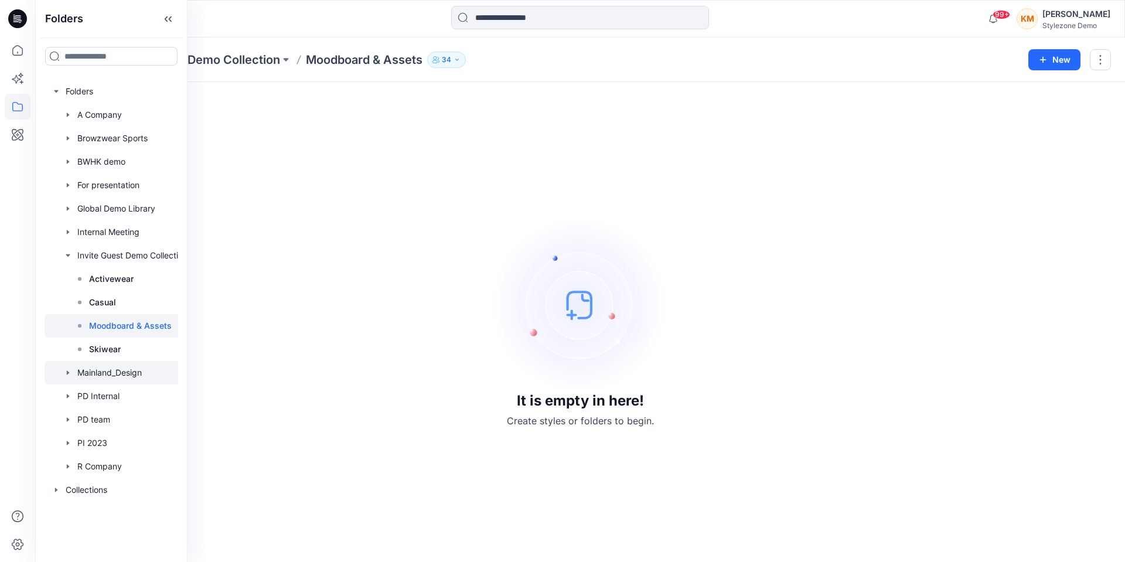
click at [110, 374] on div at bounding box center [120, 372] width 150 height 23
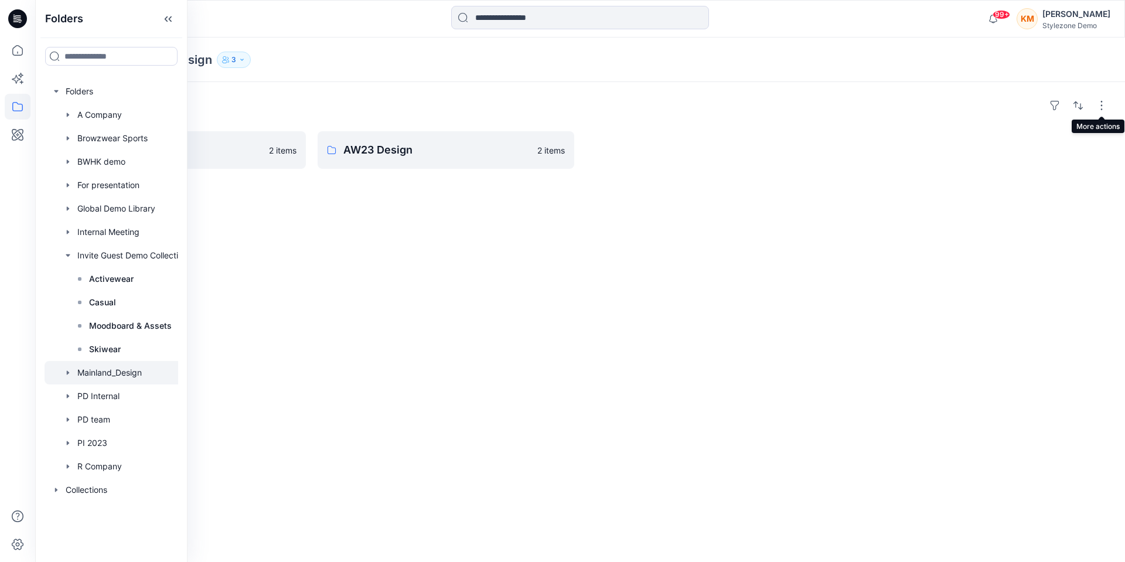
click at [939, 64] on div "Folders Mainland_Design 3" at bounding box center [534, 60] width 970 height 16
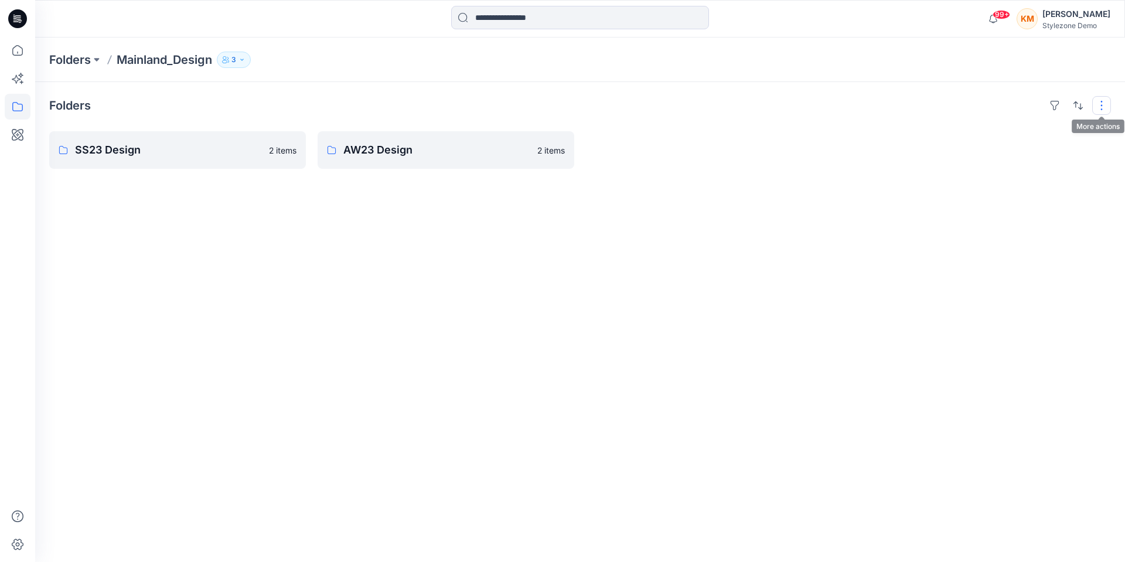
click at [1100, 107] on button "button" at bounding box center [1101, 105] width 19 height 19
click at [864, 156] on div at bounding box center [982, 149] width 257 height 37
click at [208, 156] on p "SS23 Design" at bounding box center [168, 150] width 187 height 16
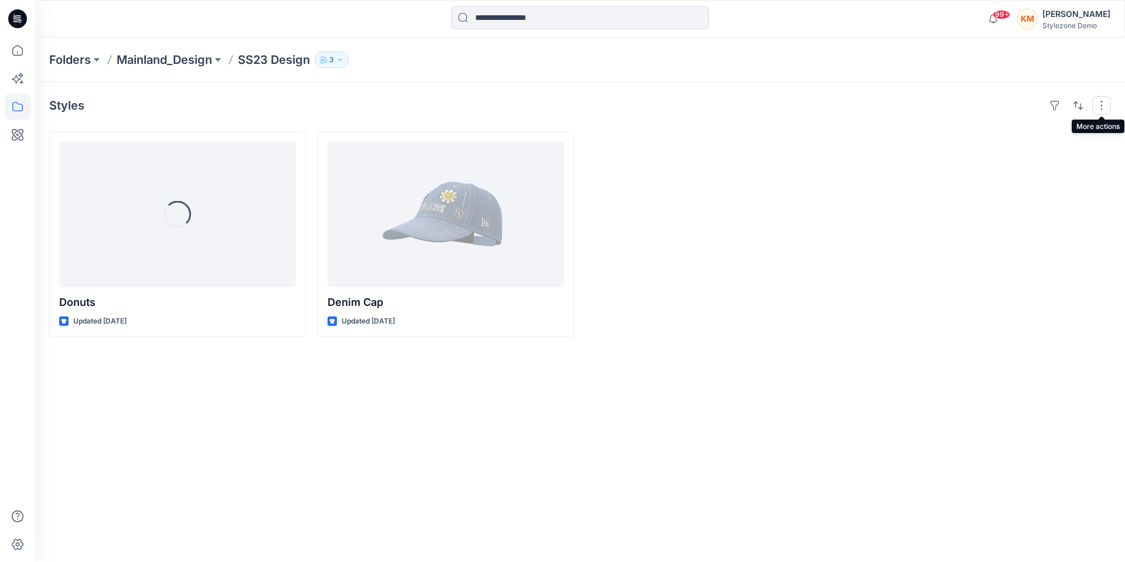
click at [1103, 105] on button "button" at bounding box center [1101, 105] width 19 height 19
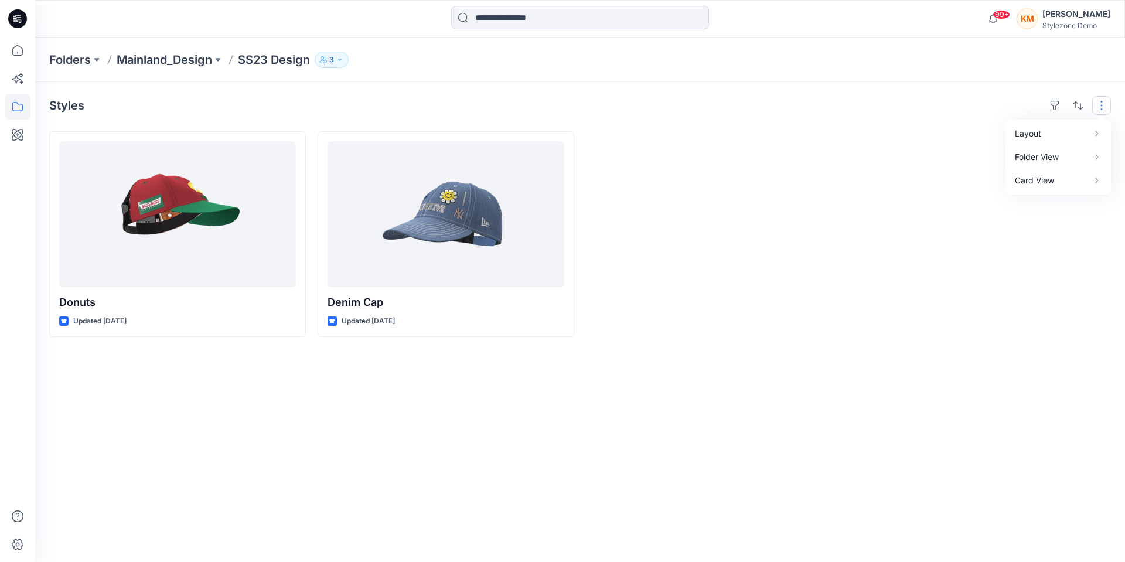
click at [340, 60] on icon "button" at bounding box center [339, 59] width 7 height 7
click at [640, 87] on div "Styles Donuts Updated 2 years ago Denim Cap Updated 2 years ago" at bounding box center [580, 322] width 1090 height 480
click at [28, 104] on icon at bounding box center [18, 107] width 26 height 26
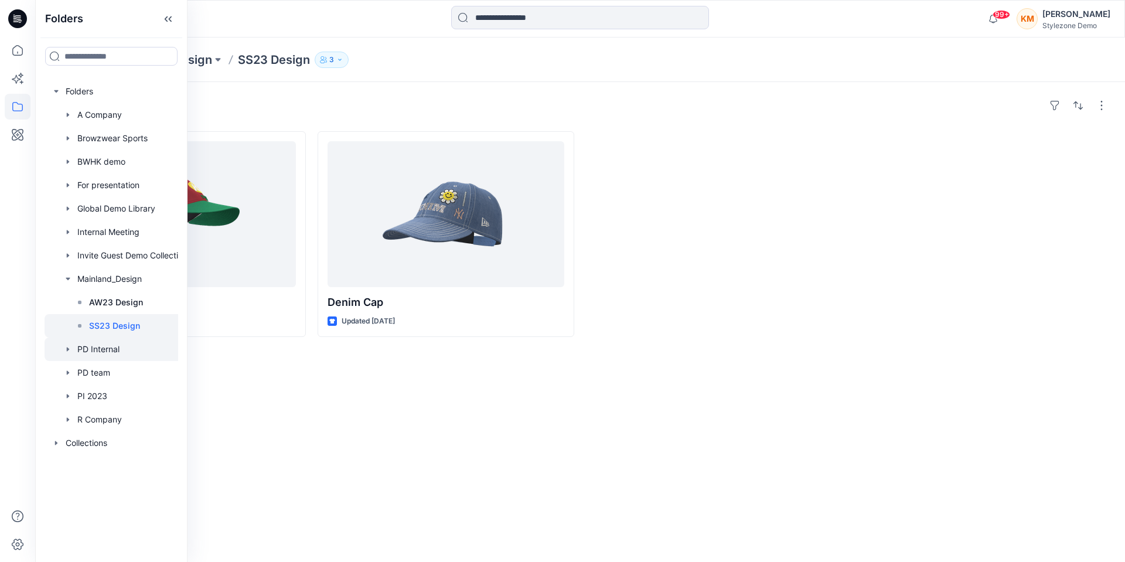
click at [109, 353] on div at bounding box center [120, 348] width 150 height 23
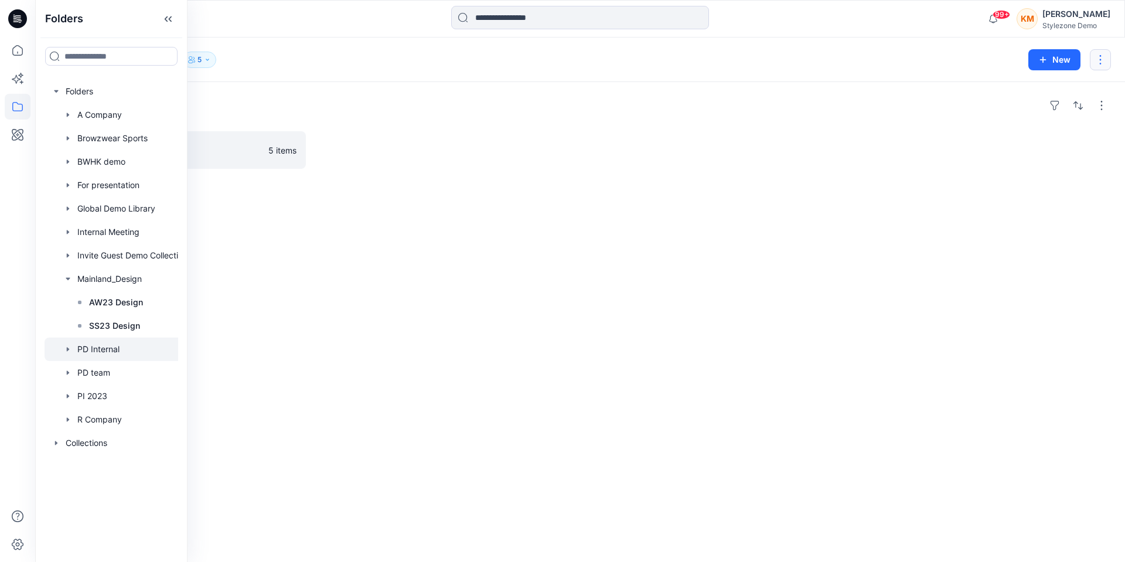
click at [1095, 68] on button "button" at bounding box center [1100, 59] width 21 height 21
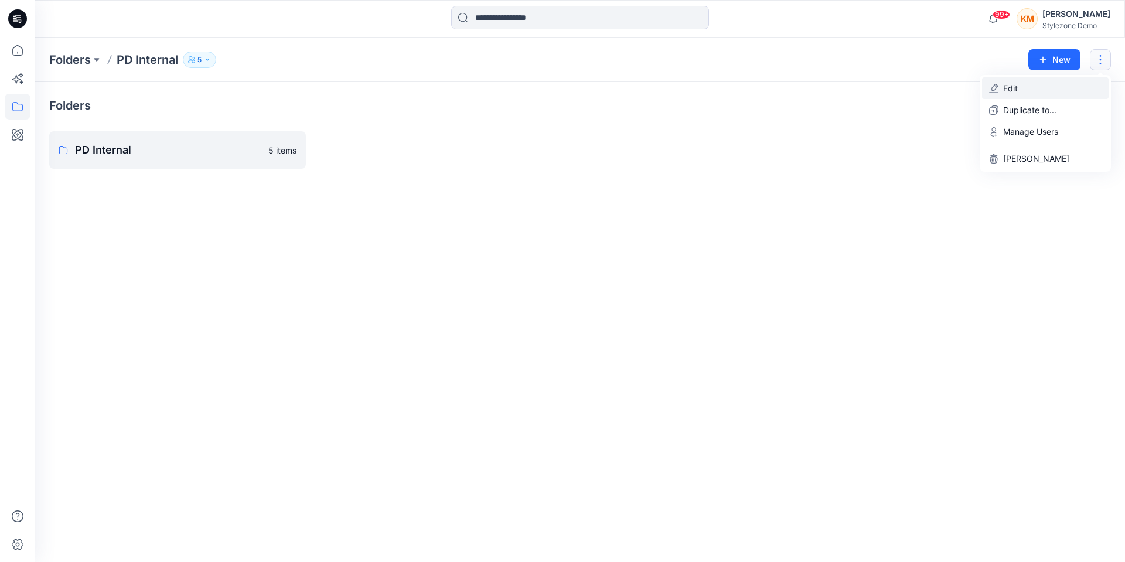
click at [1072, 84] on button "Edit" at bounding box center [1045, 88] width 127 height 22
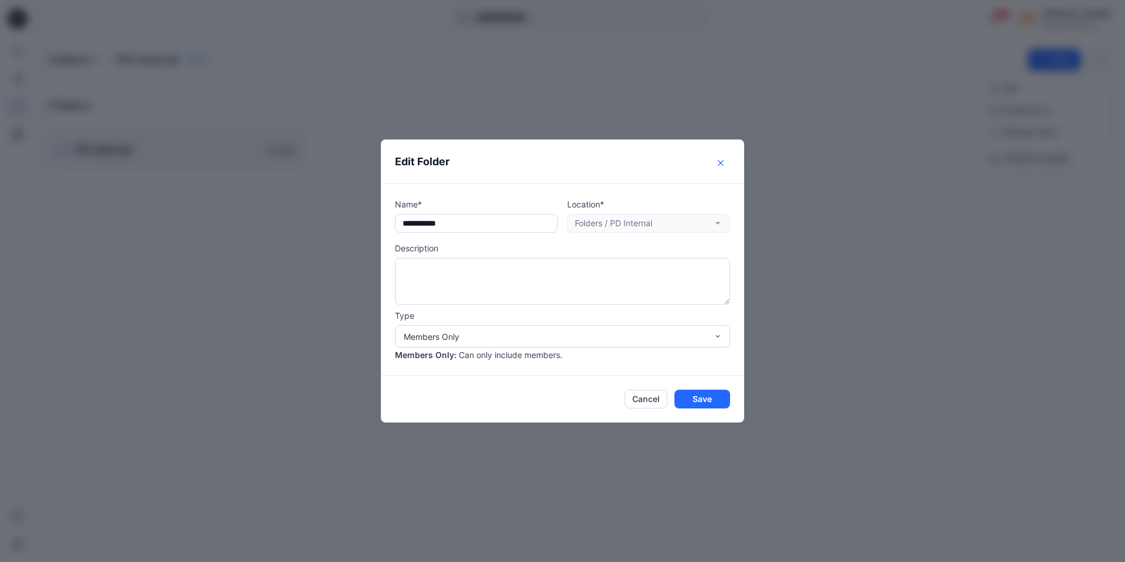
click at [718, 161] on icon "Close" at bounding box center [721, 163] width 6 height 6
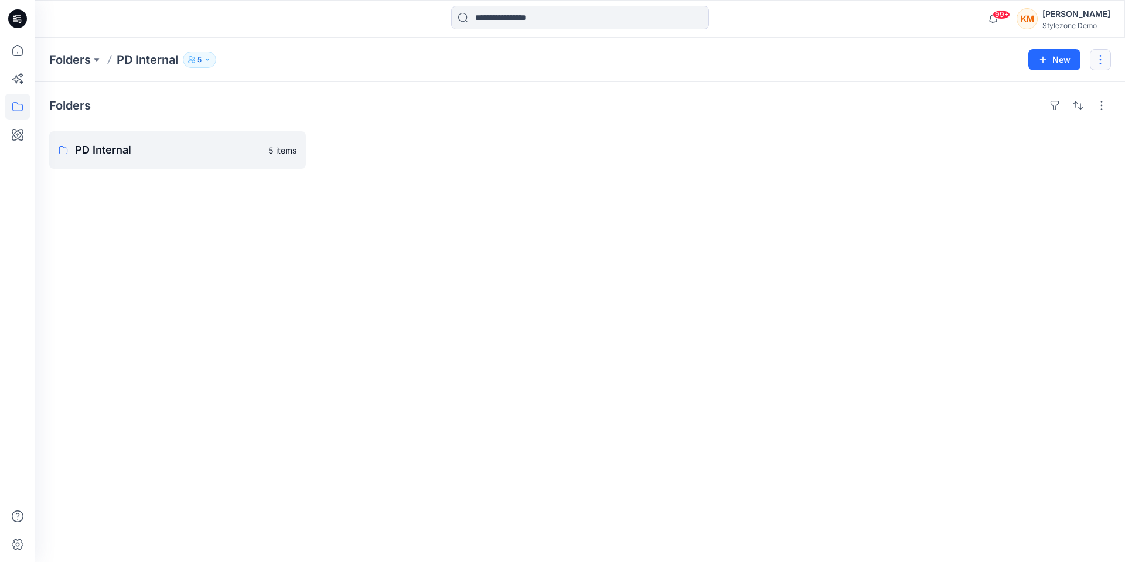
click at [1102, 56] on button "button" at bounding box center [1100, 59] width 21 height 21
click at [1019, 90] on button "Edit" at bounding box center [1045, 88] width 127 height 22
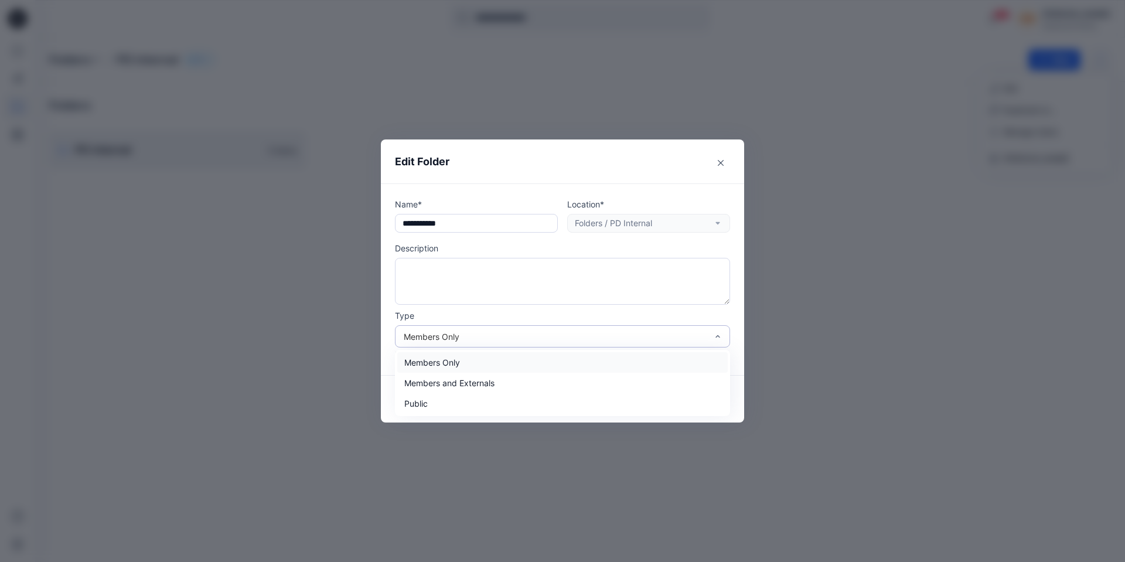
click at [493, 342] on div "Members Only" at bounding box center [555, 336] width 303 height 12
click at [473, 403] on div "Public" at bounding box center [562, 403] width 330 height 21
click at [693, 398] on button "Save" at bounding box center [702, 399] width 56 height 19
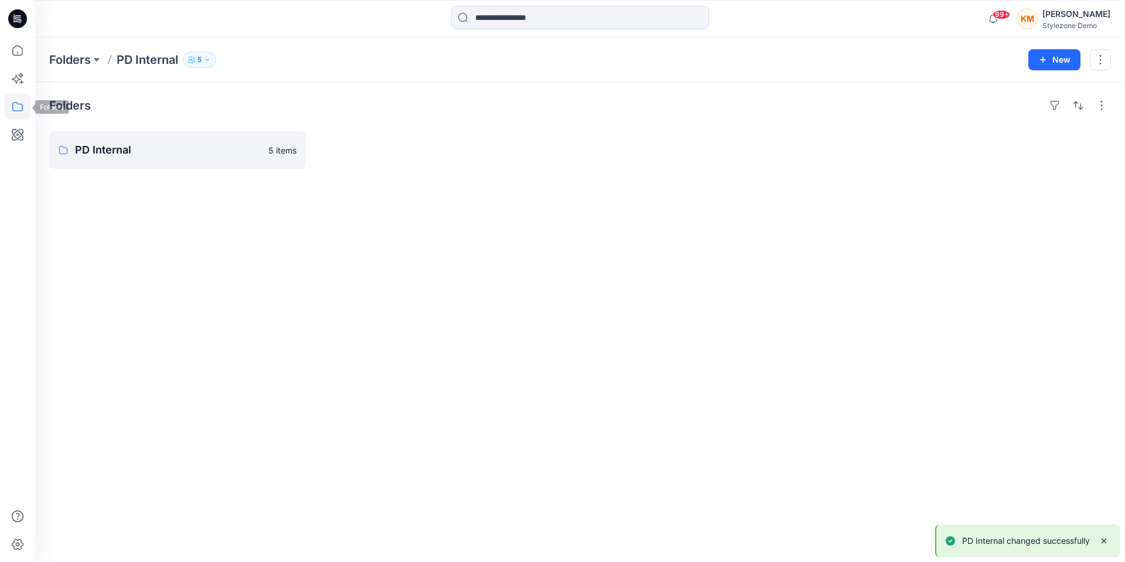
click at [21, 108] on icon at bounding box center [18, 107] width 26 height 26
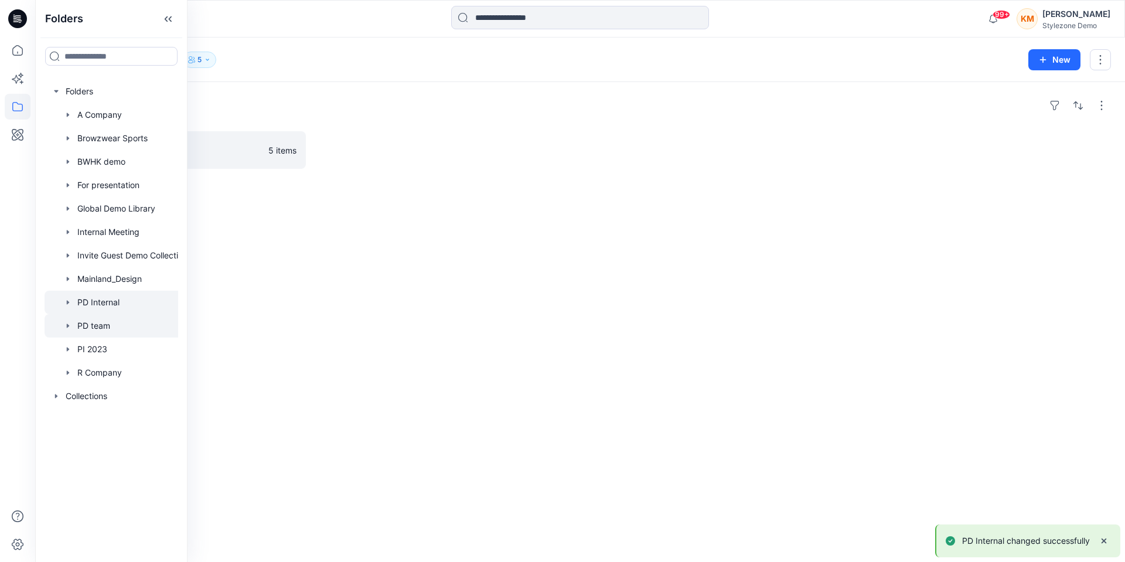
click at [118, 323] on div at bounding box center [120, 325] width 150 height 23
click at [1094, 66] on button "button" at bounding box center [1100, 59] width 21 height 21
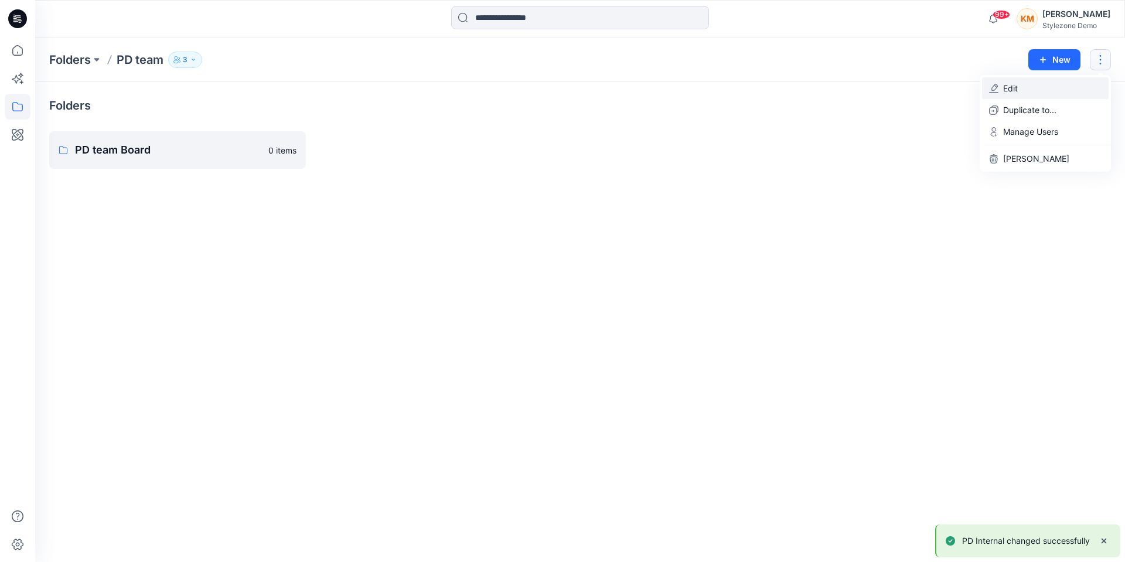
click at [1077, 86] on button "Edit" at bounding box center [1045, 88] width 127 height 22
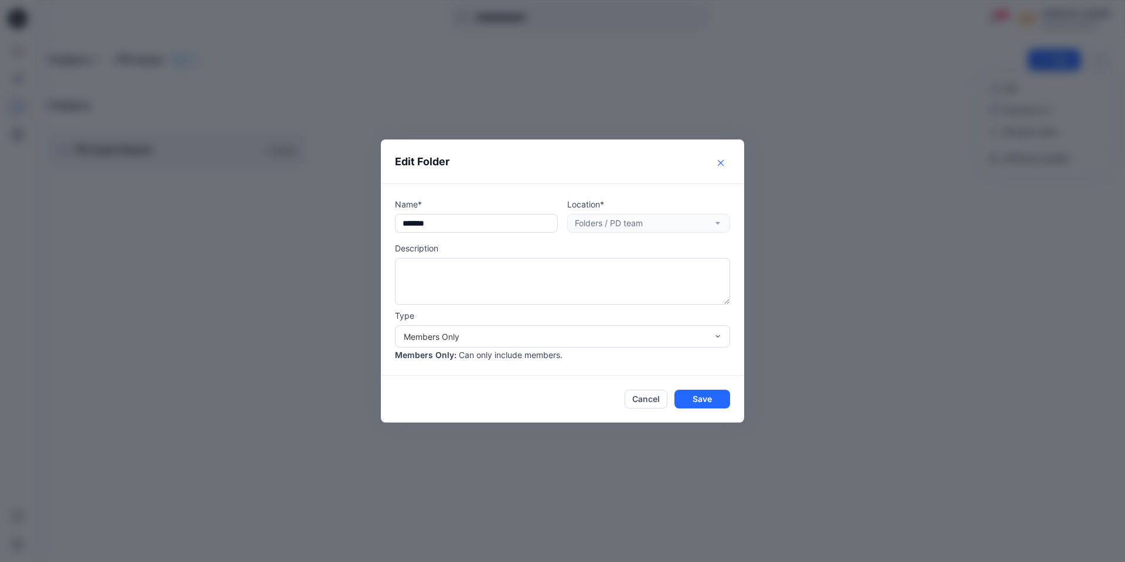
click at [718, 162] on icon "Close" at bounding box center [721, 163] width 6 height 6
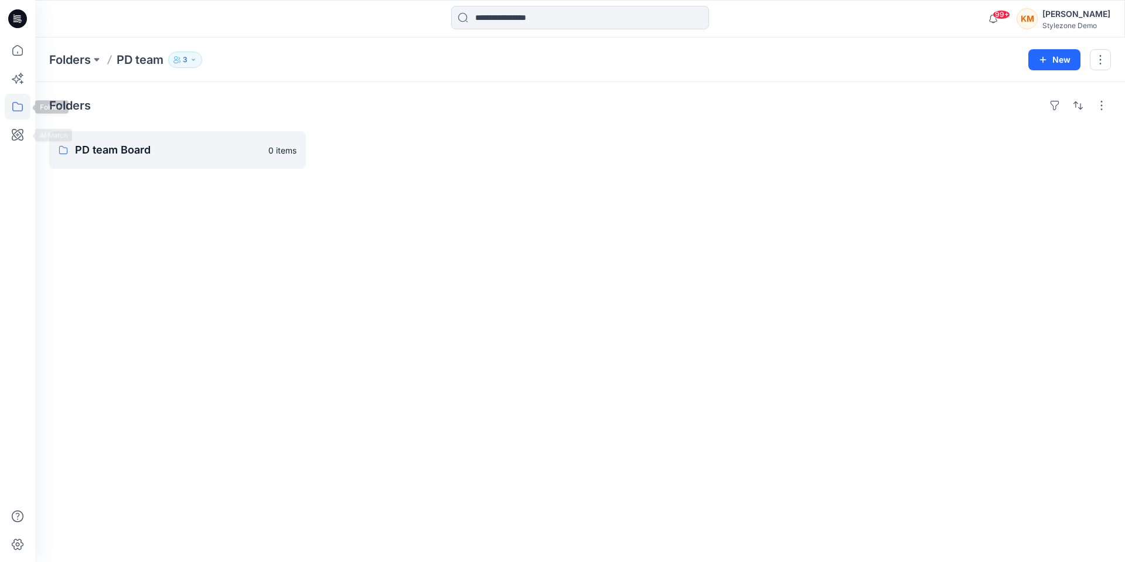
click at [17, 110] on icon at bounding box center [18, 107] width 26 height 26
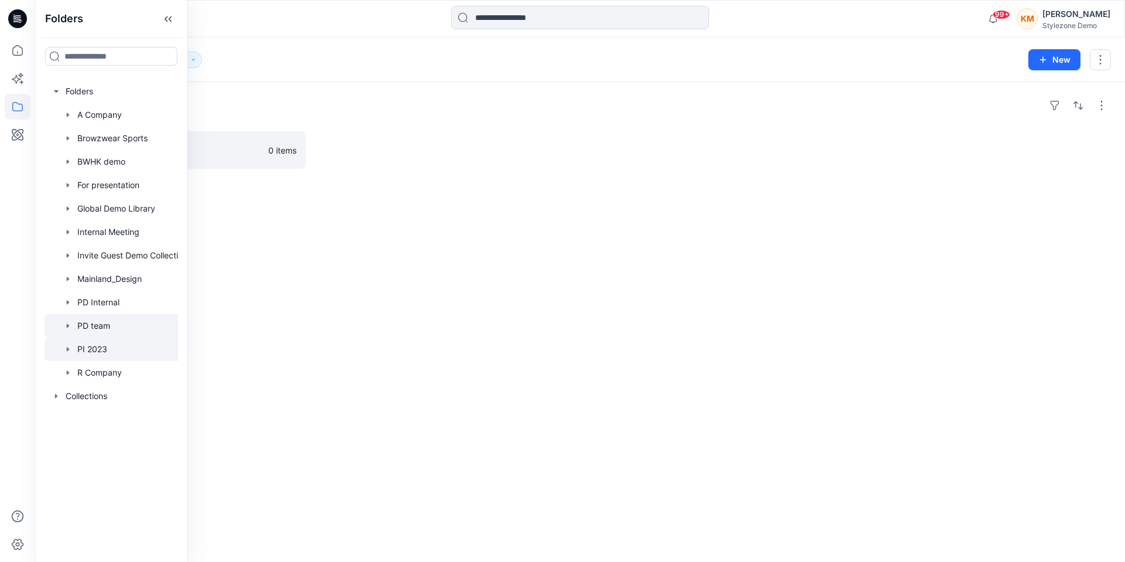
click at [104, 355] on div at bounding box center [120, 348] width 150 height 23
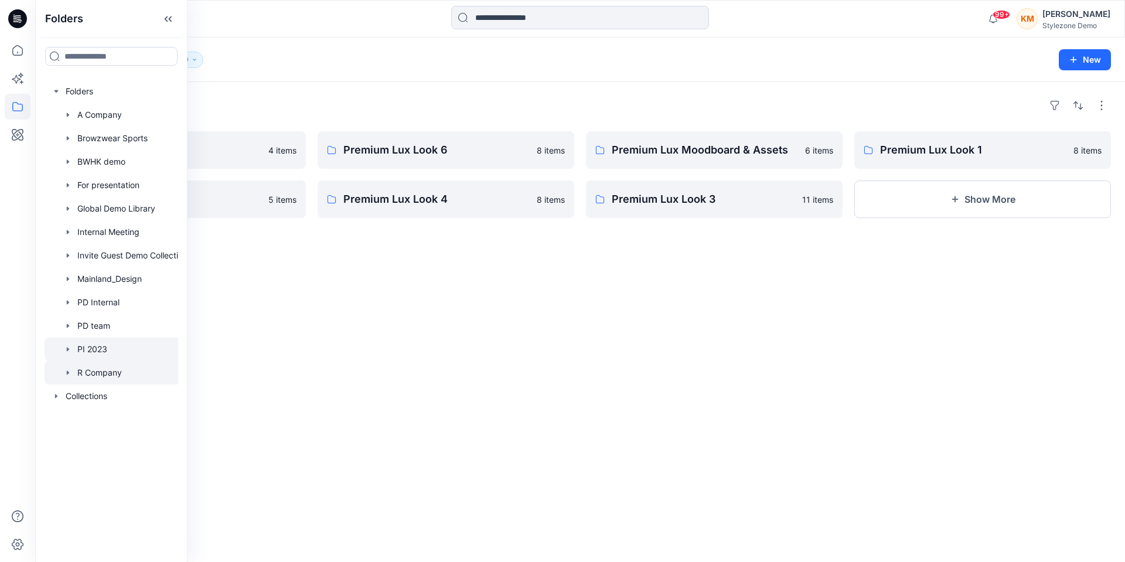
click at [104, 373] on div at bounding box center [120, 372] width 150 height 23
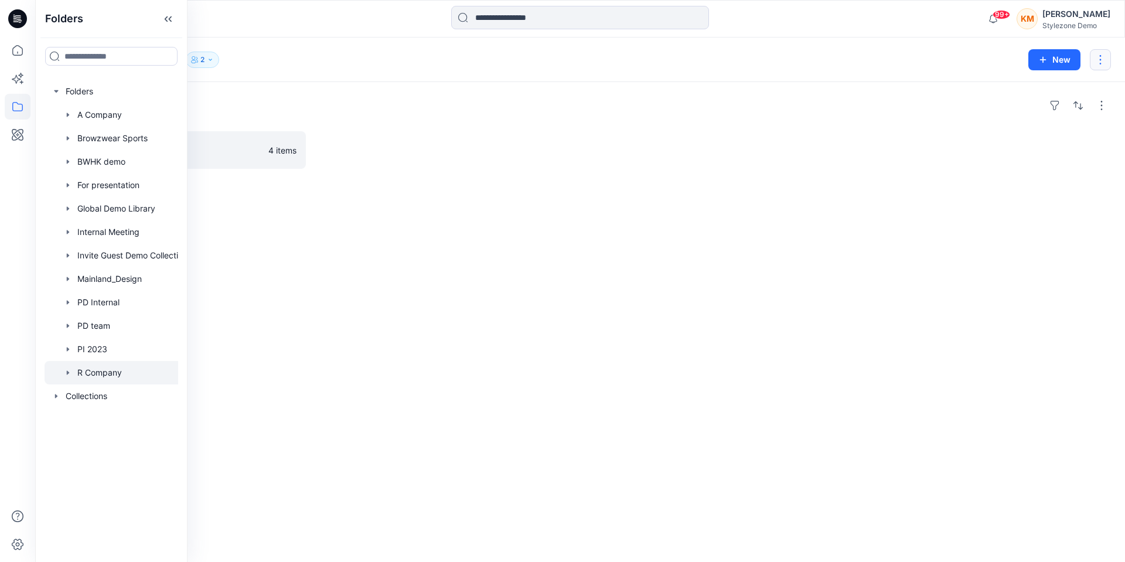
click at [1097, 63] on button "button" at bounding box center [1100, 59] width 21 height 21
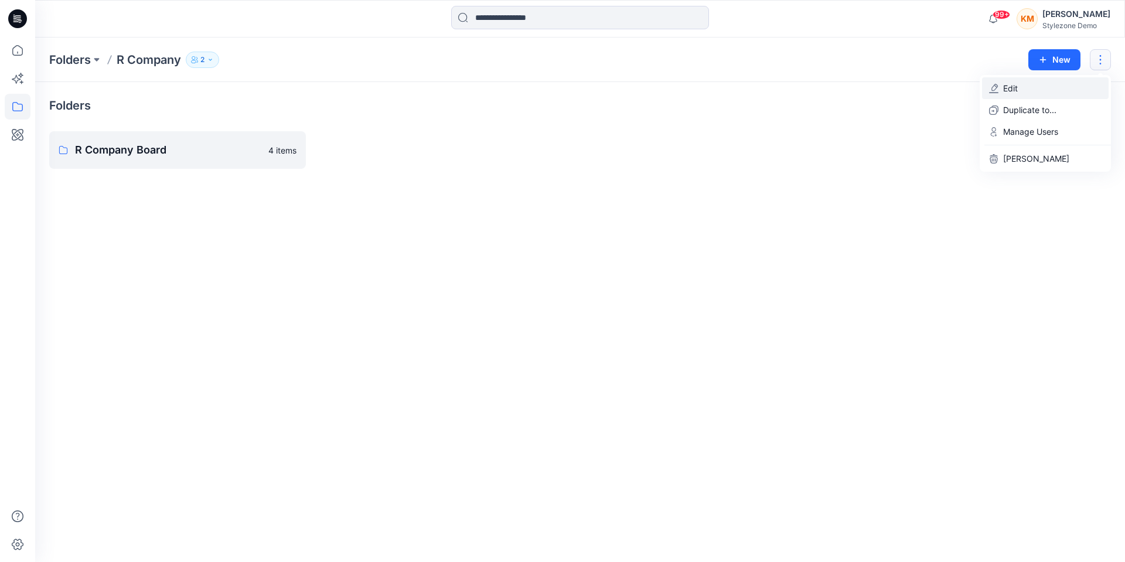
click at [1057, 86] on button "Edit" at bounding box center [1045, 88] width 127 height 22
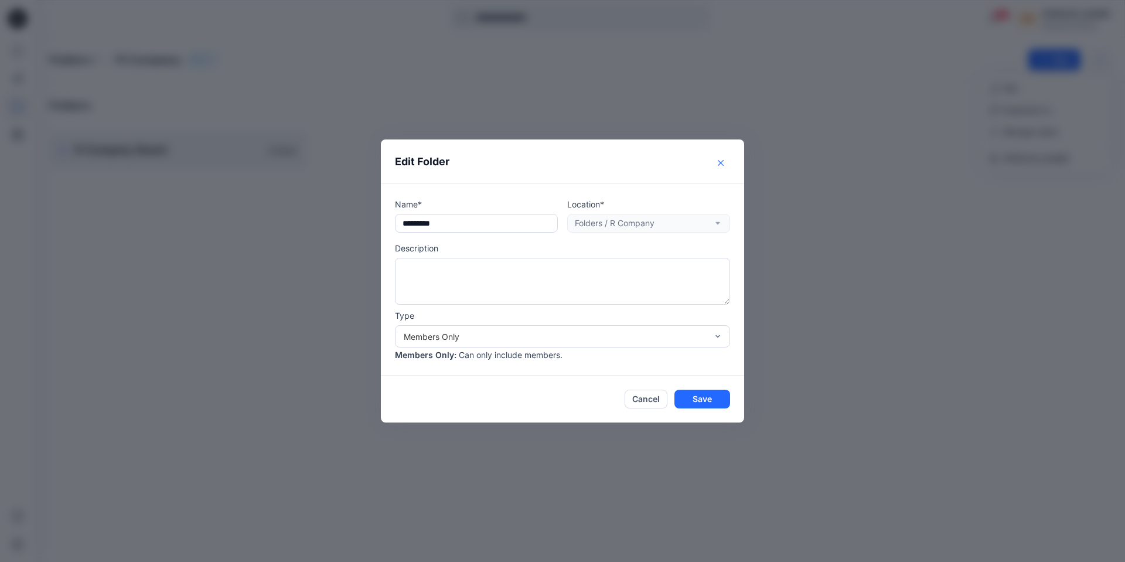
click at [715, 163] on button "Close" at bounding box center [720, 163] width 19 height 19
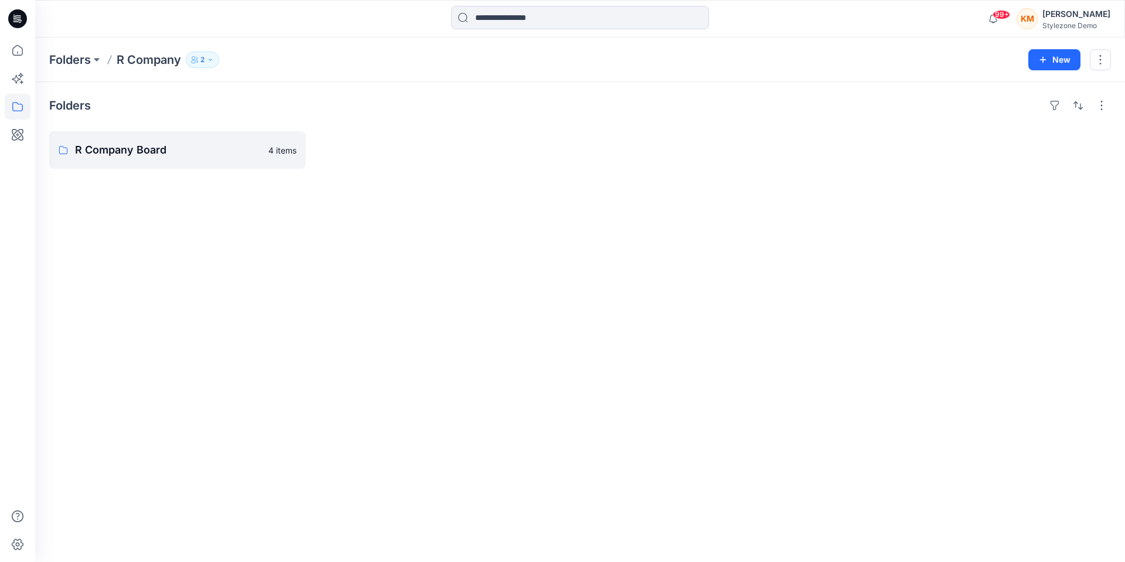
click at [1063, 28] on div "Stylezone Demo" at bounding box center [1076, 25] width 68 height 9
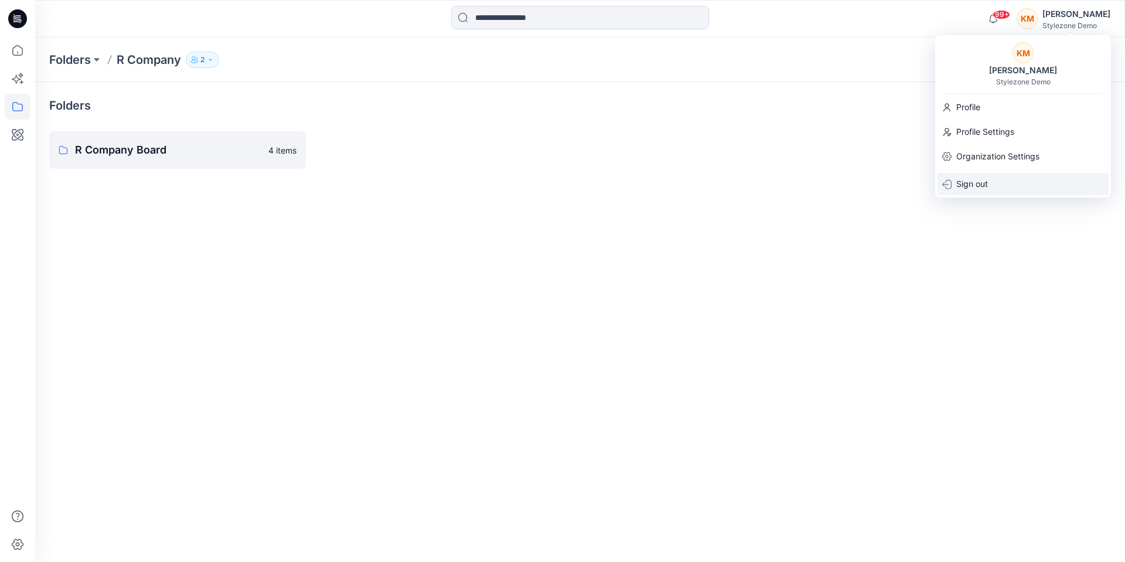
click at [967, 176] on p "Sign out" at bounding box center [972, 184] width 32 height 22
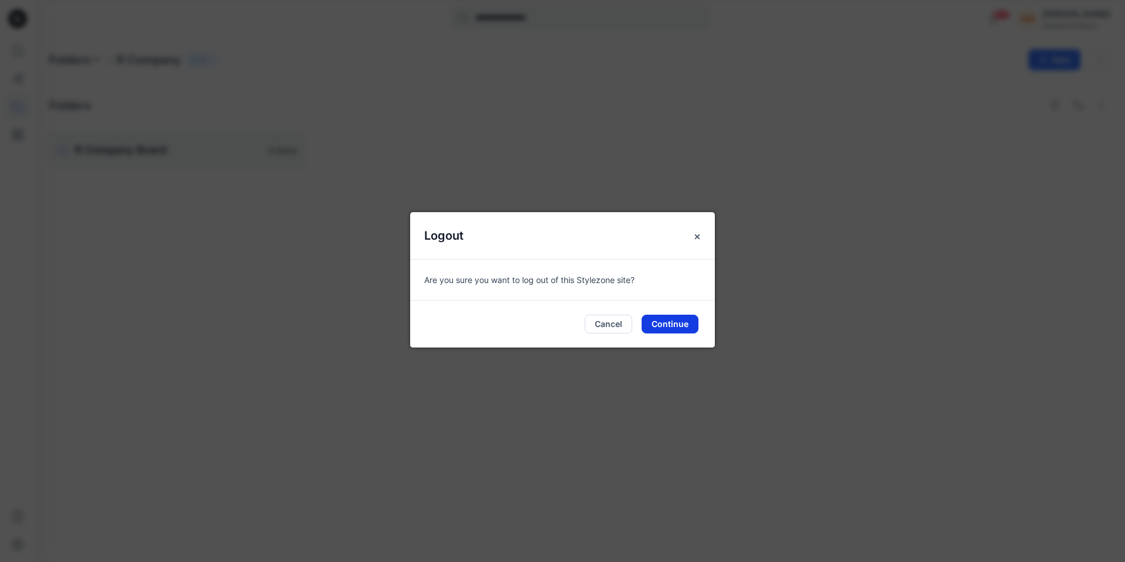
click at [656, 324] on button "Continue" at bounding box center [670, 324] width 57 height 19
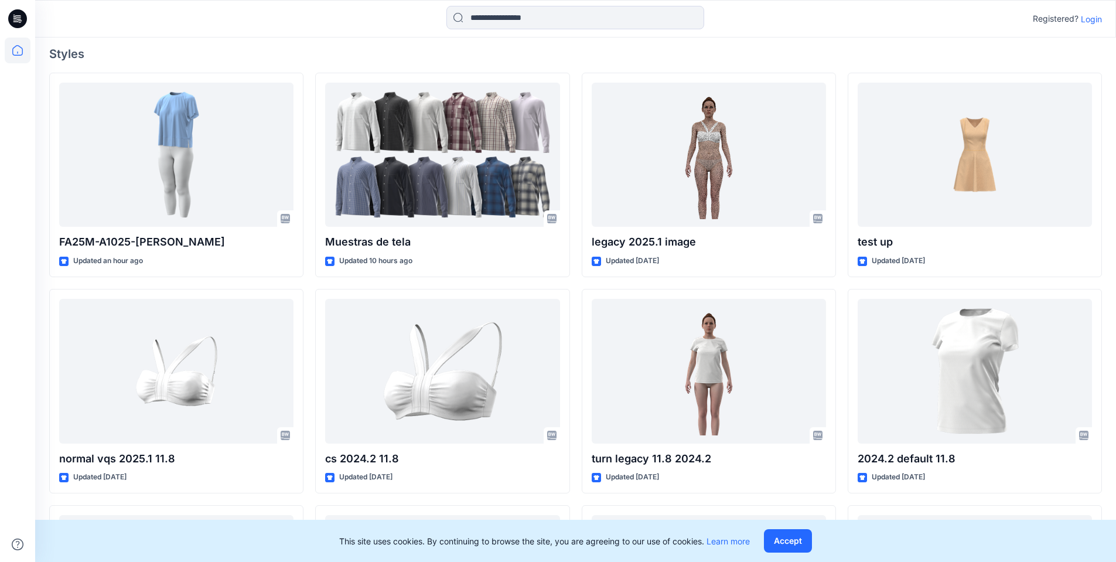
scroll to position [293, 0]
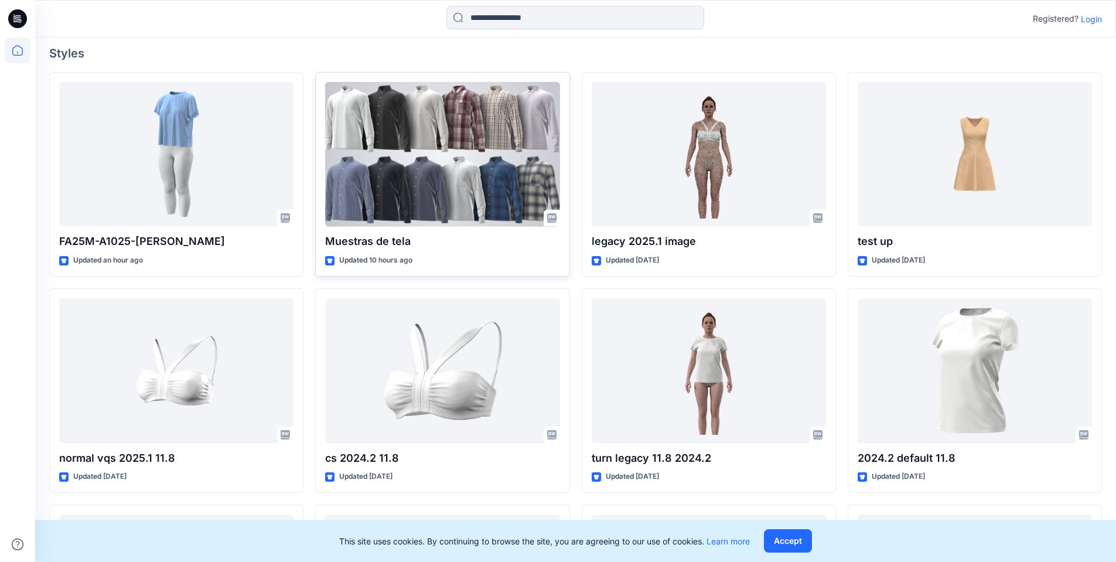
click at [493, 155] on div at bounding box center [442, 154] width 234 height 145
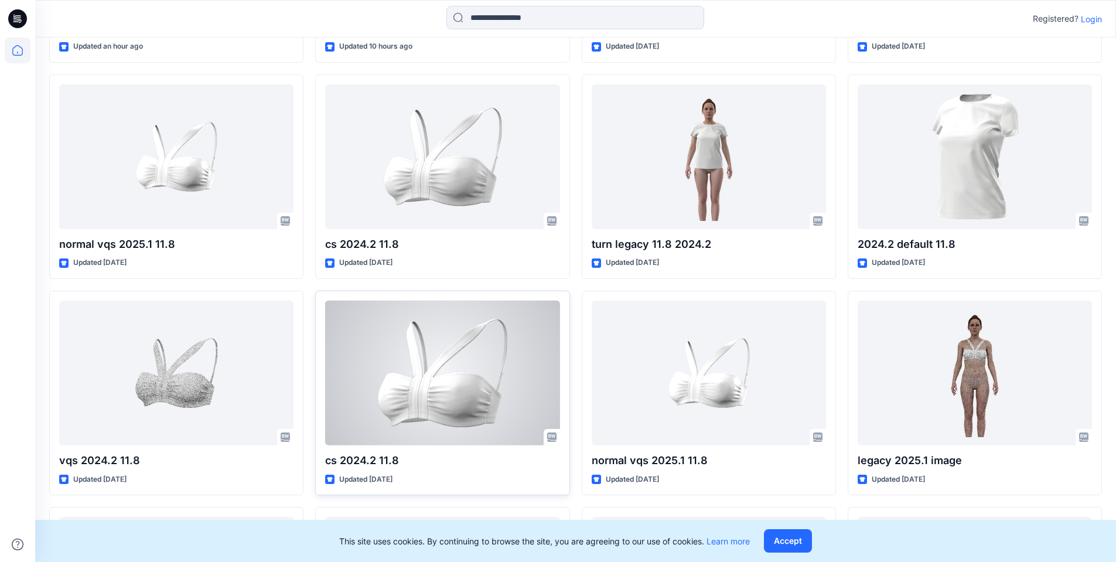
scroll to position [496, 0]
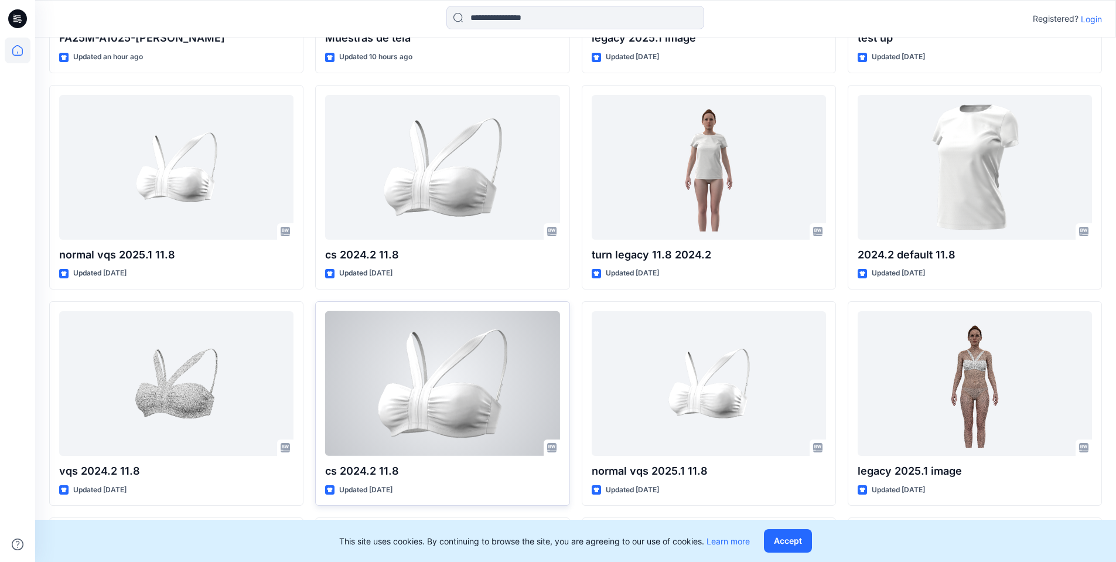
click at [415, 350] on div at bounding box center [442, 383] width 234 height 145
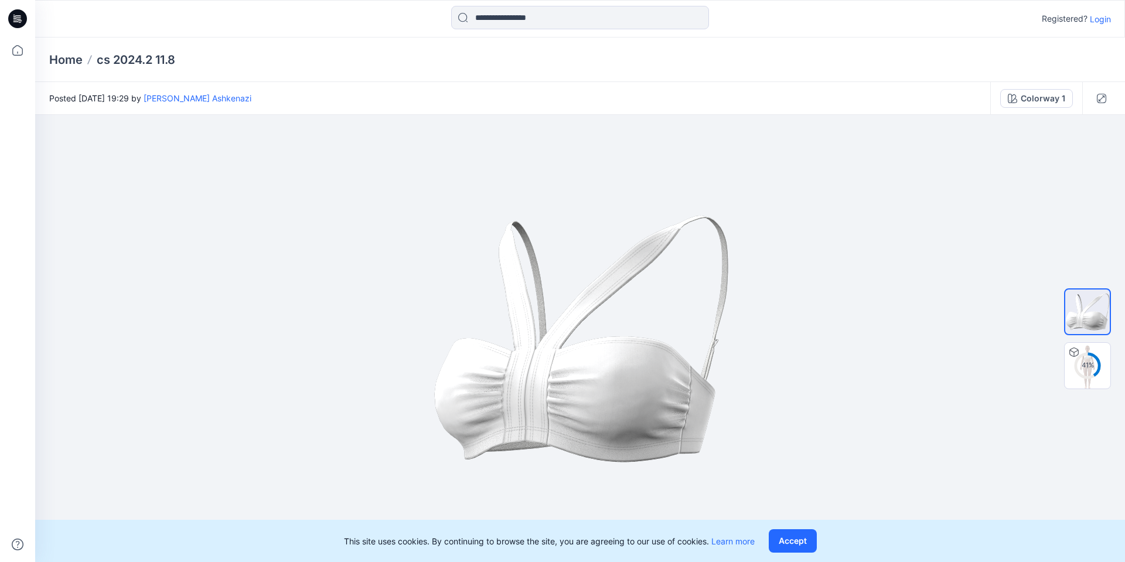
click at [15, 22] on icon at bounding box center [17, 18] width 19 height 19
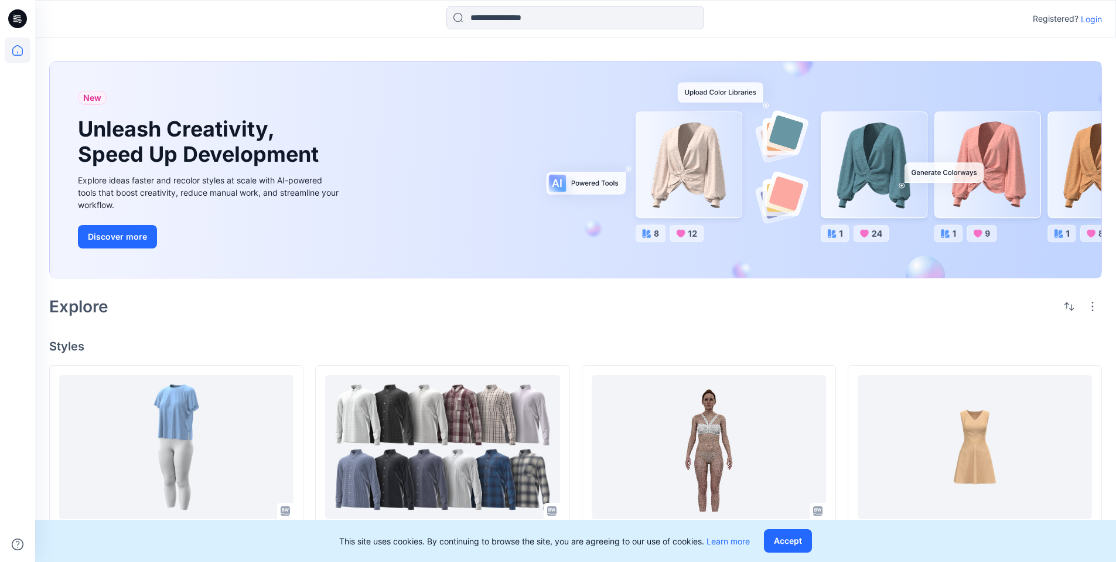
click at [1088, 22] on p "Login" at bounding box center [1091, 19] width 21 height 12
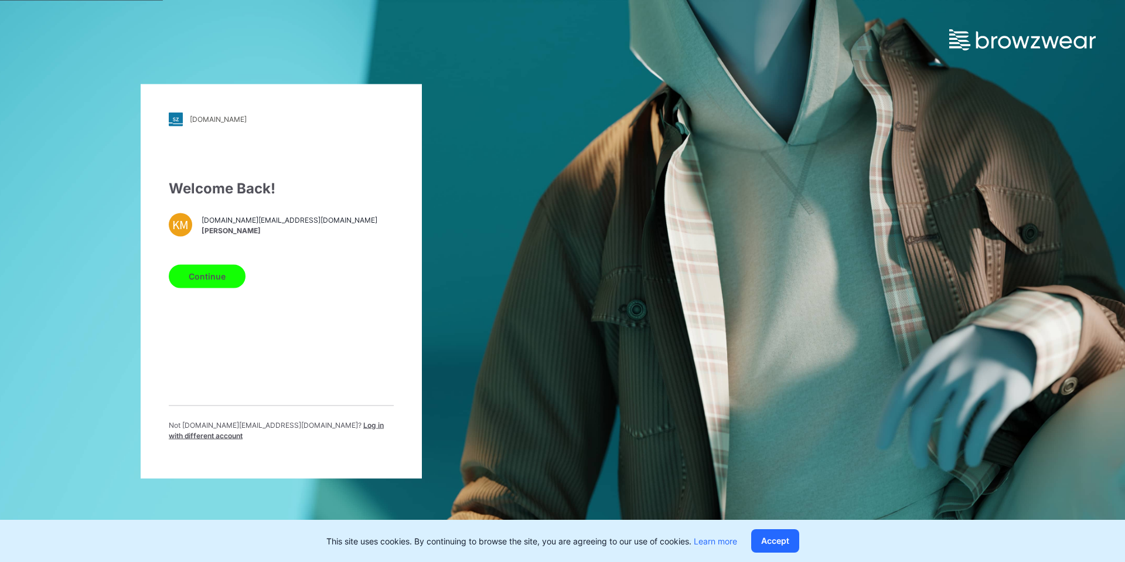
click at [206, 279] on button "Continue" at bounding box center [207, 275] width 77 height 23
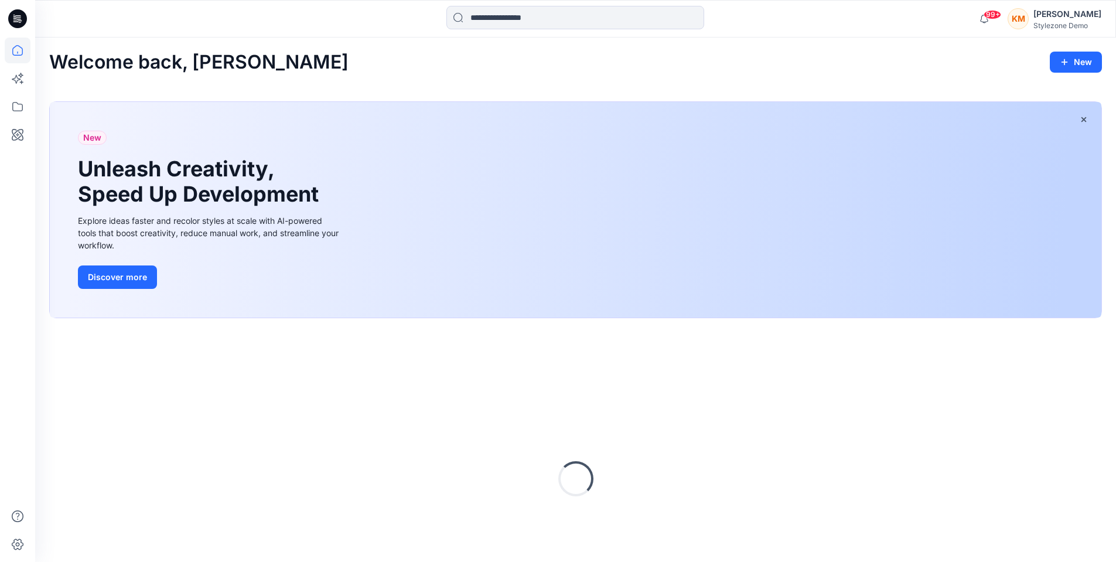
click at [1029, 16] on div "KM" at bounding box center [1018, 18] width 21 height 21
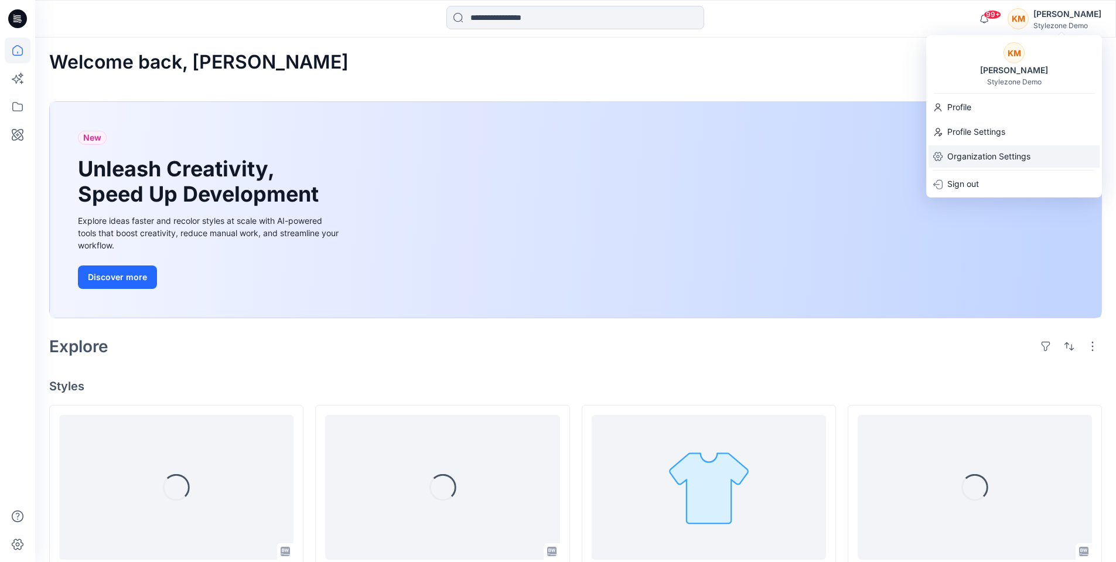
click at [991, 154] on p "Organization Settings" at bounding box center [988, 156] width 83 height 22
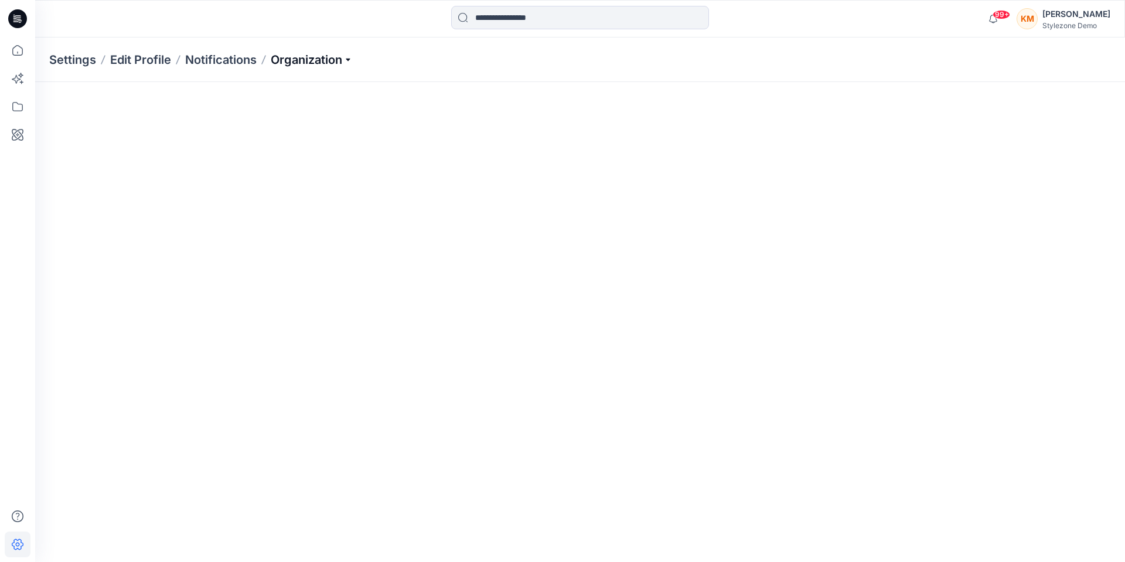
click at [300, 60] on p "Organization" at bounding box center [312, 60] width 82 height 16
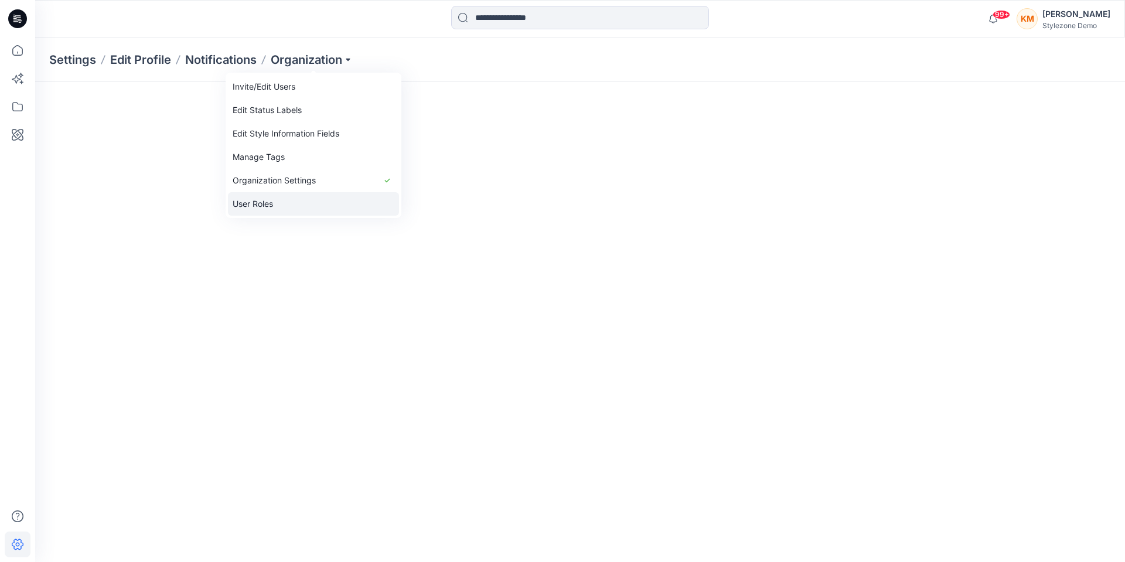
click at [277, 197] on link "User Roles" at bounding box center [313, 203] width 171 height 23
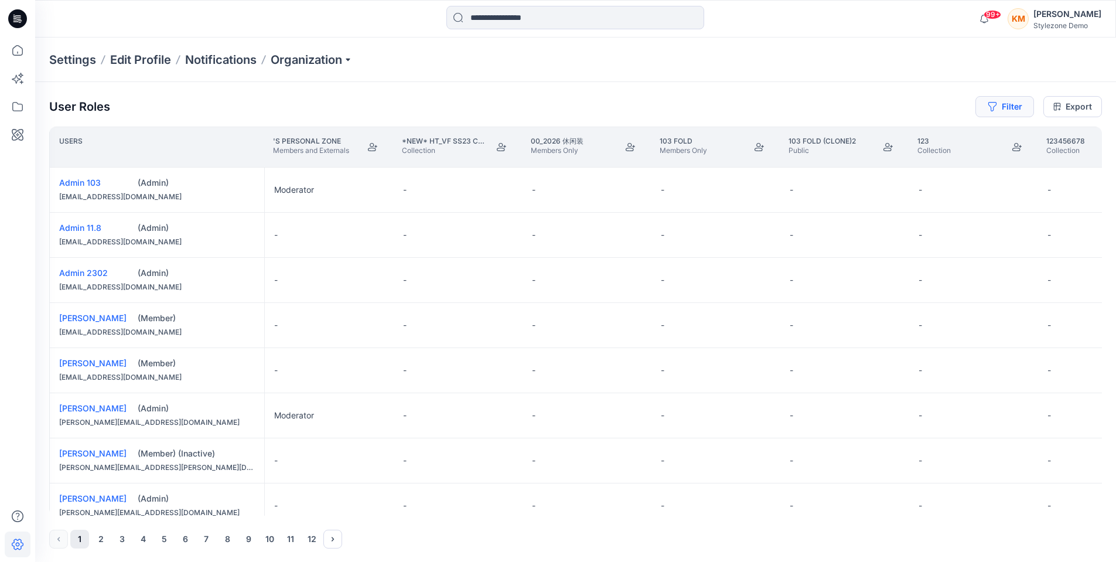
click at [1024, 110] on button "Filter" at bounding box center [1004, 106] width 59 height 21
click at [953, 138] on div at bounding box center [962, 138] width 121 height 15
type input "****"
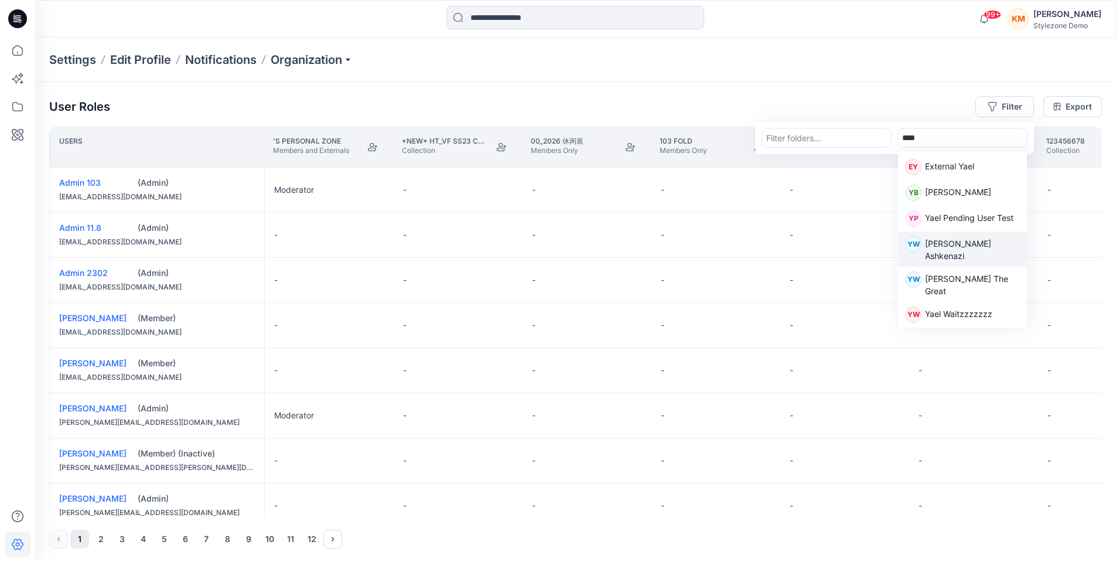
click at [1000, 247] on p "[PERSON_NAME] Ashkenazi" at bounding box center [972, 249] width 95 height 25
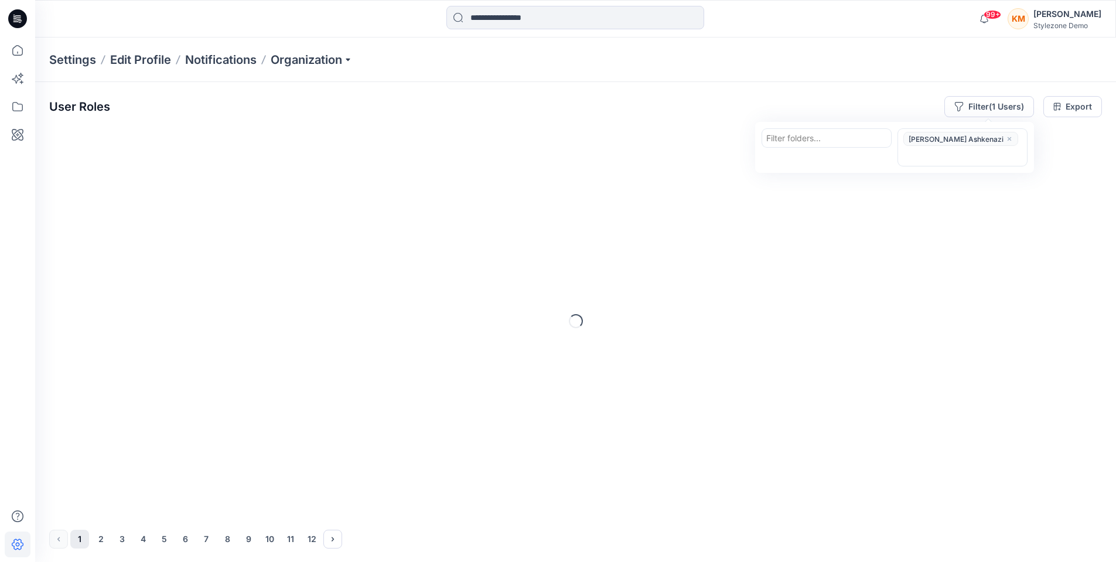
click at [835, 135] on div at bounding box center [826, 138] width 121 height 15
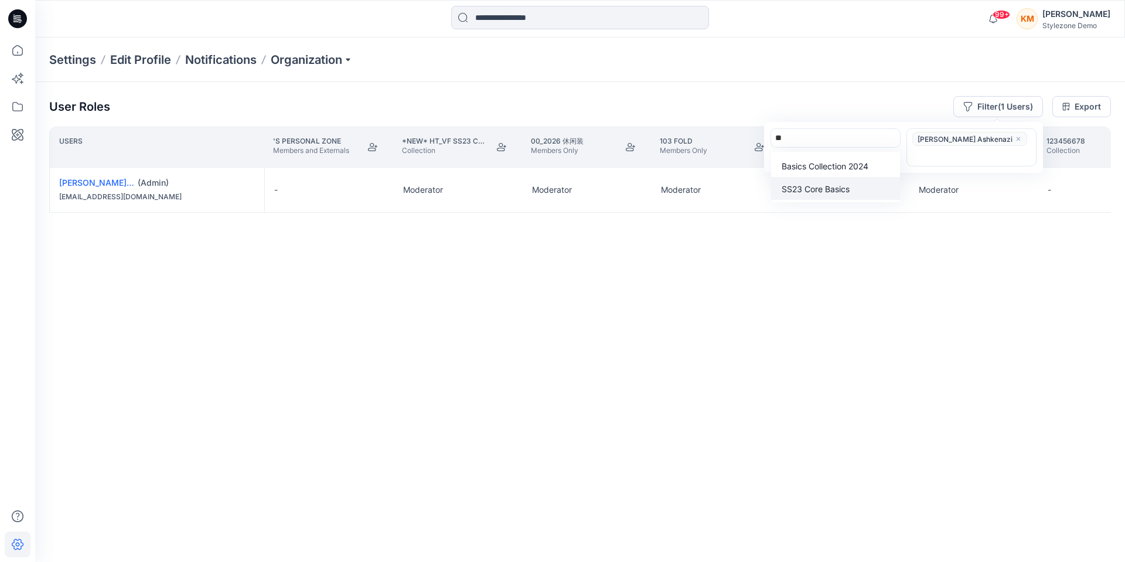
type input "**"
click at [638, 400] on div "Users 's Personal Zone Members and Externals *new* HT_VF SS23 Collection Collec…" at bounding box center [580, 321] width 1062 height 389
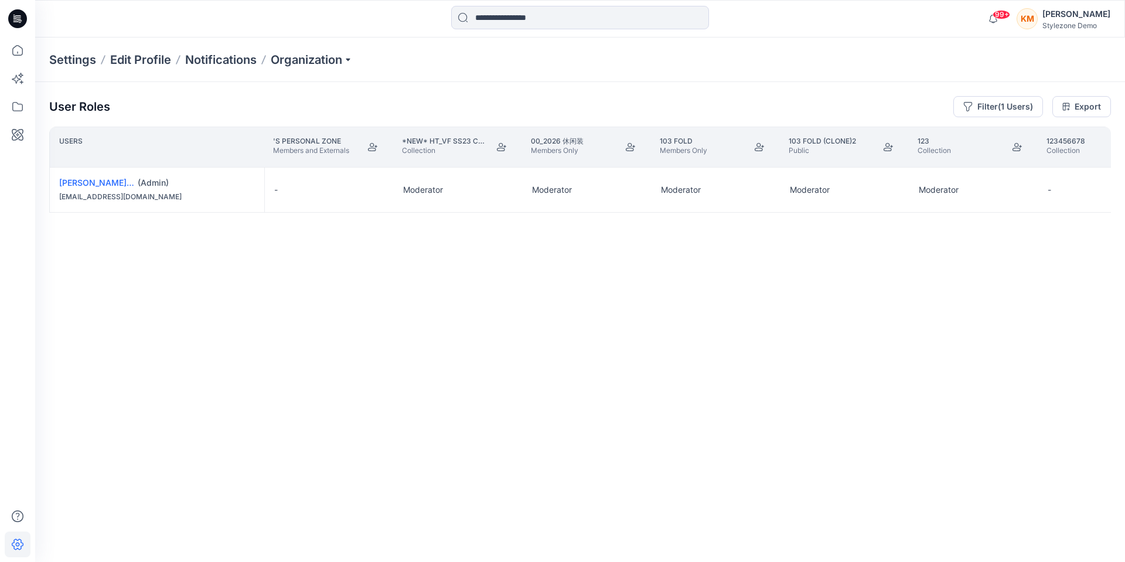
click at [1038, 22] on div "KM" at bounding box center [1027, 18] width 21 height 21
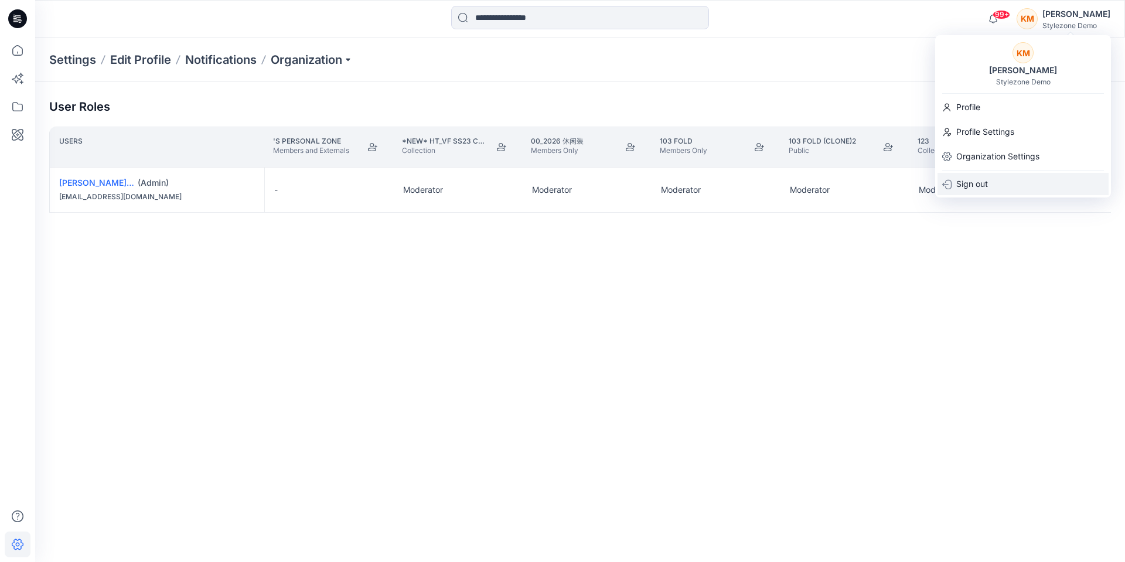
click at [981, 179] on p "Sign out" at bounding box center [972, 184] width 32 height 22
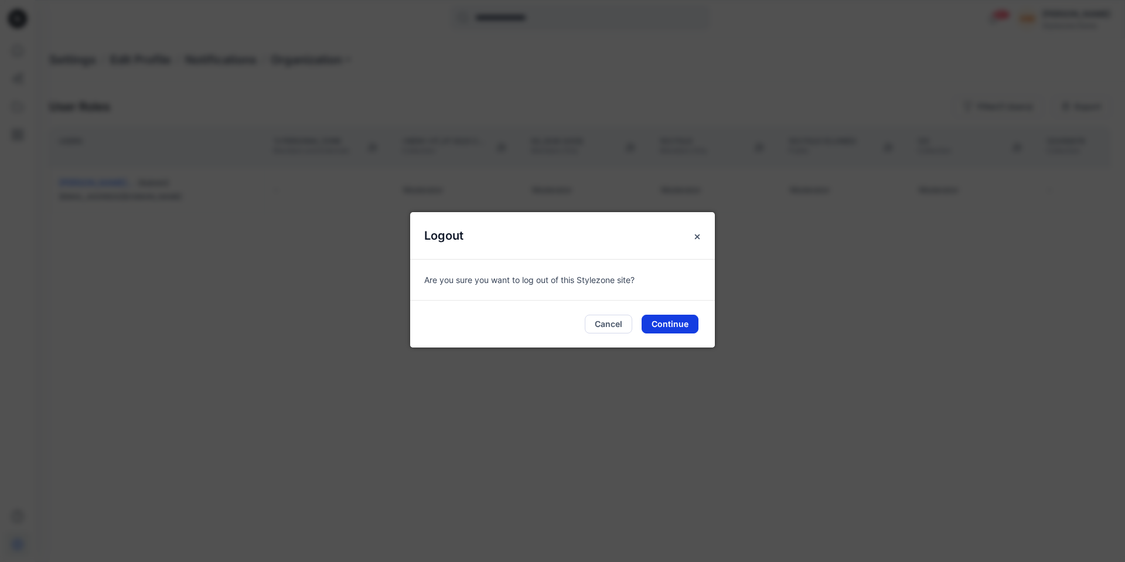
click at [665, 323] on button "Continue" at bounding box center [670, 324] width 57 height 19
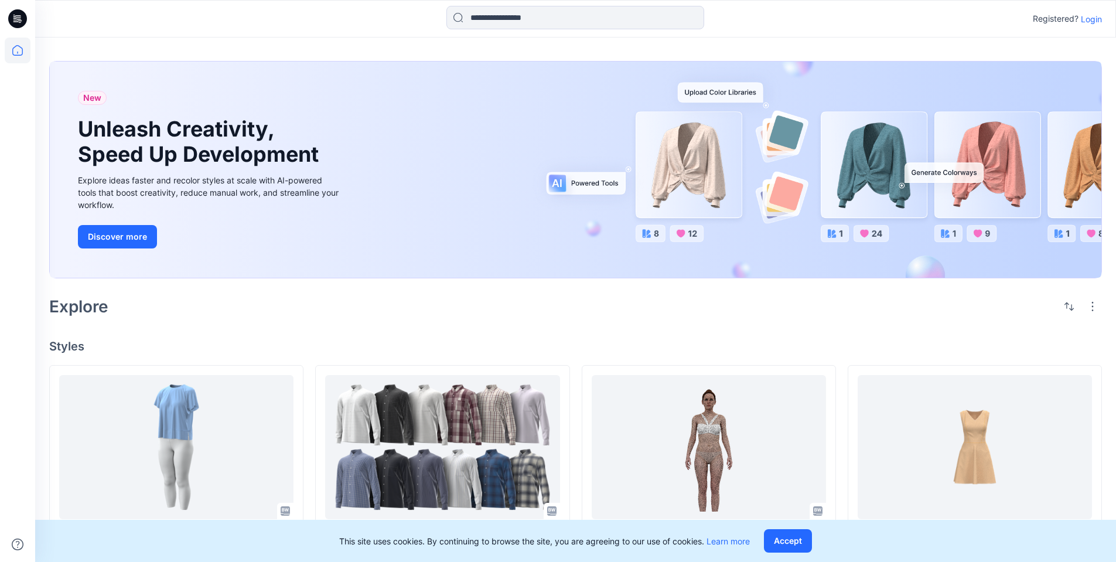
drag, startPoint x: 206, startPoint y: 0, endPoint x: 378, endPoint y: 21, distance: 173.5
click at [378, 21] on div at bounding box center [575, 19] width 540 height 26
click at [1089, 15] on p "Login" at bounding box center [1091, 19] width 21 height 12
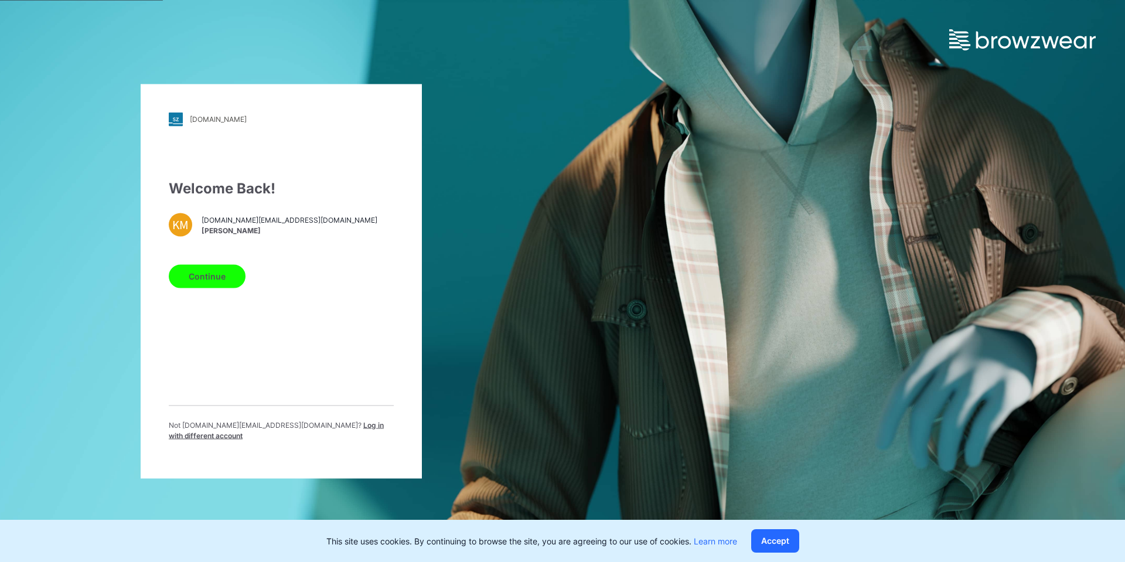
click at [213, 272] on button "Continue" at bounding box center [207, 275] width 77 height 23
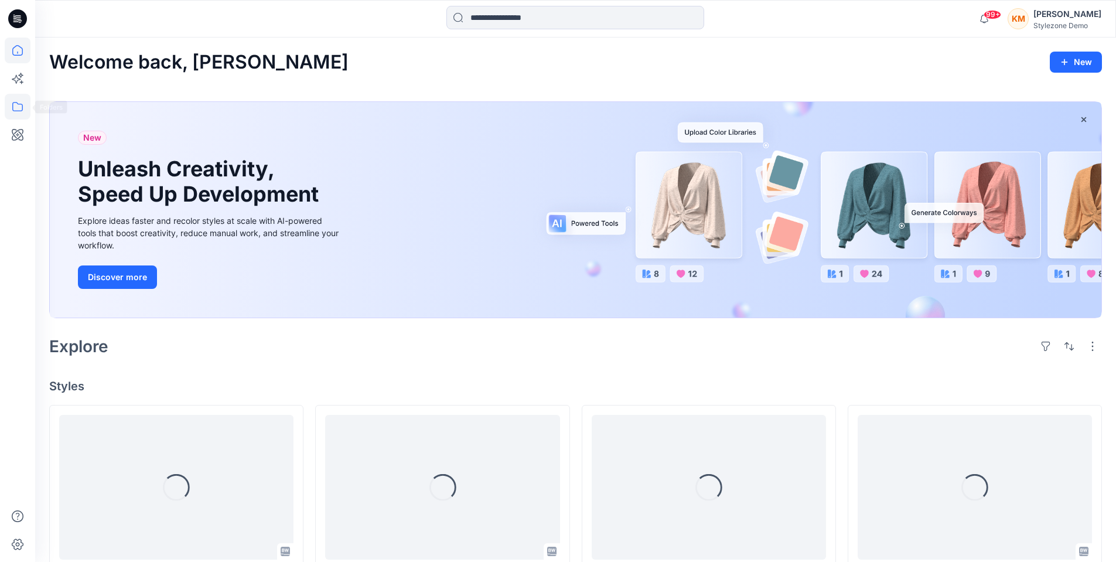
click at [16, 105] on icon at bounding box center [18, 107] width 26 height 26
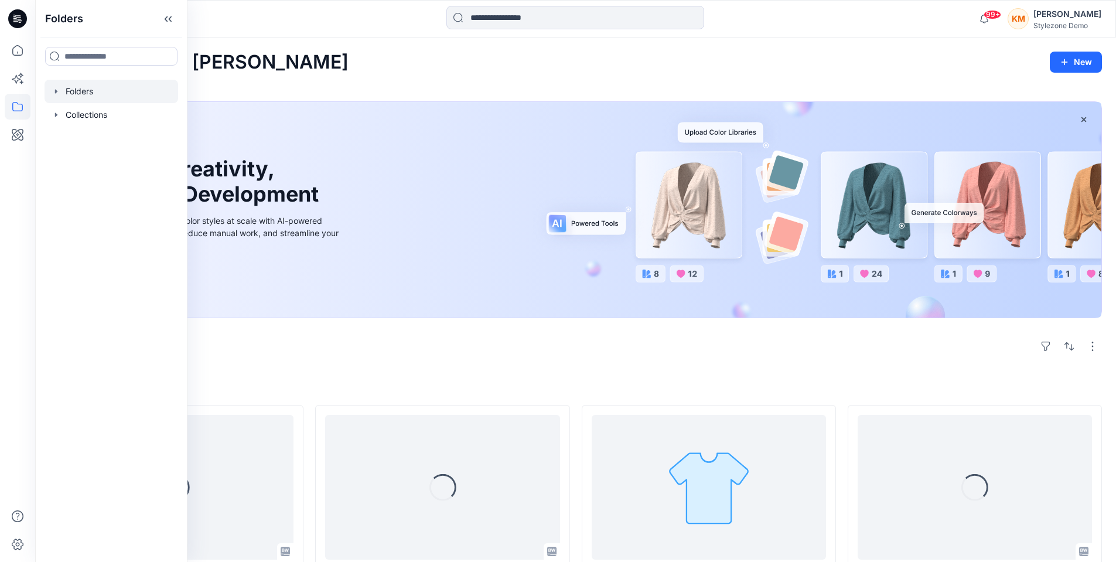
click at [88, 93] on div at bounding box center [112, 91] width 134 height 23
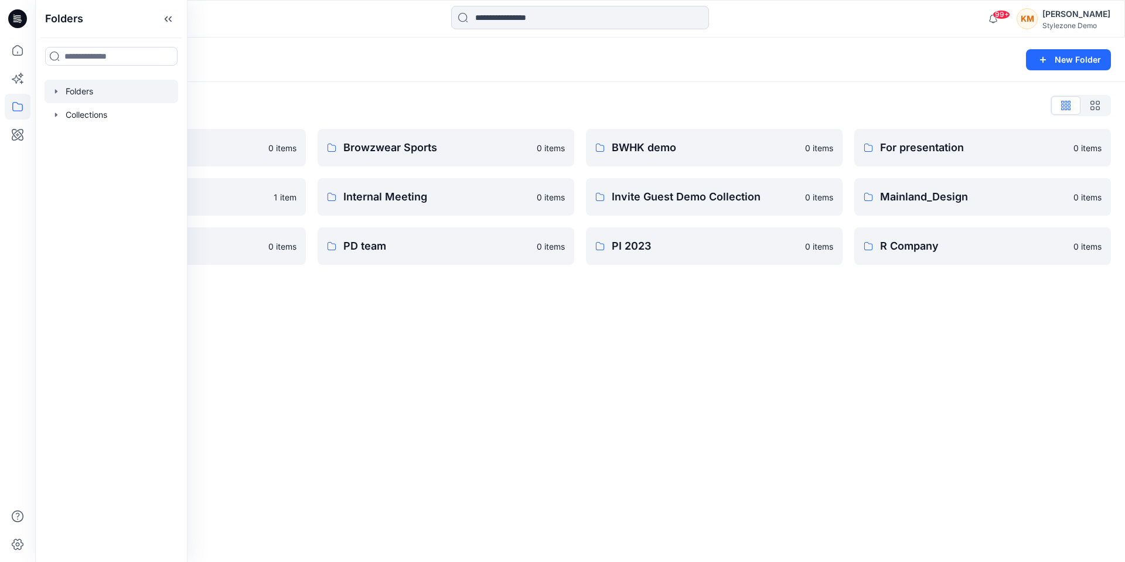
drag, startPoint x: 359, startPoint y: 108, endPoint x: 376, endPoint y: 88, distance: 25.8
click at [376, 88] on div "Folders List A Company 0 items Global Demo Library 1 item PD Internal 0 items B…" at bounding box center [580, 180] width 1090 height 197
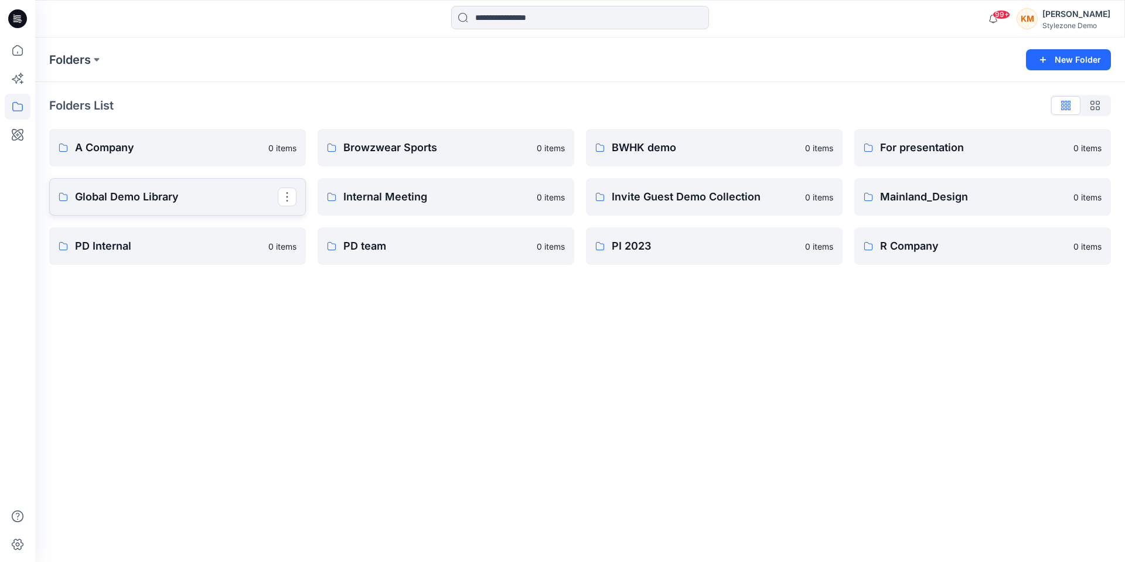
click at [203, 192] on p "Global Demo Library" at bounding box center [176, 197] width 203 height 16
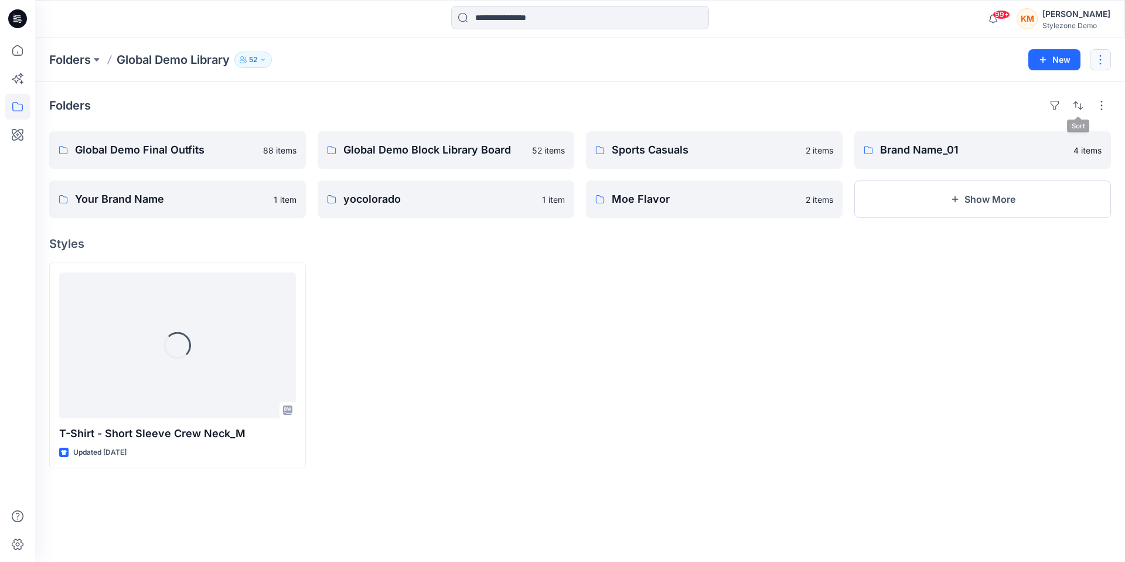
click at [1097, 62] on button "button" at bounding box center [1100, 59] width 21 height 21
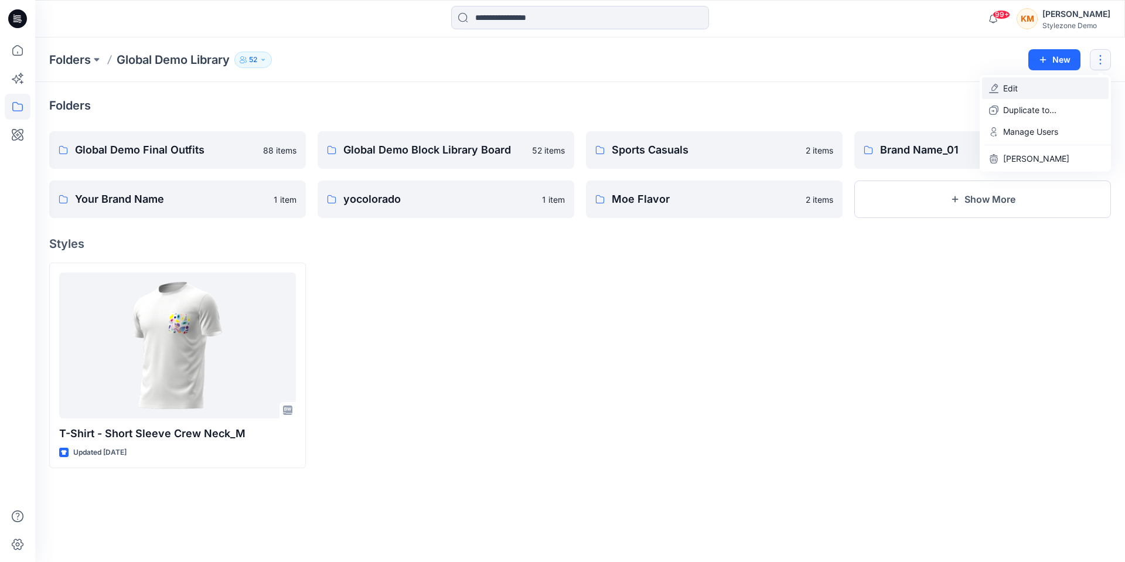
click at [1061, 93] on button "Edit" at bounding box center [1045, 88] width 127 height 22
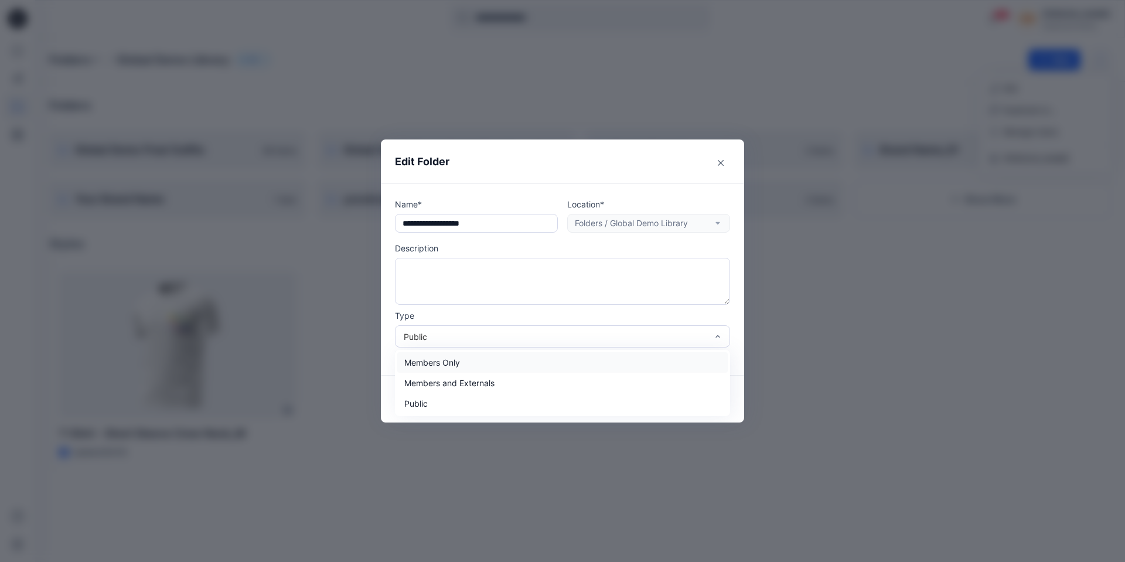
click at [540, 332] on div "Public" at bounding box center [555, 336] width 303 height 12
click at [513, 379] on div "Members and Externals" at bounding box center [562, 383] width 330 height 21
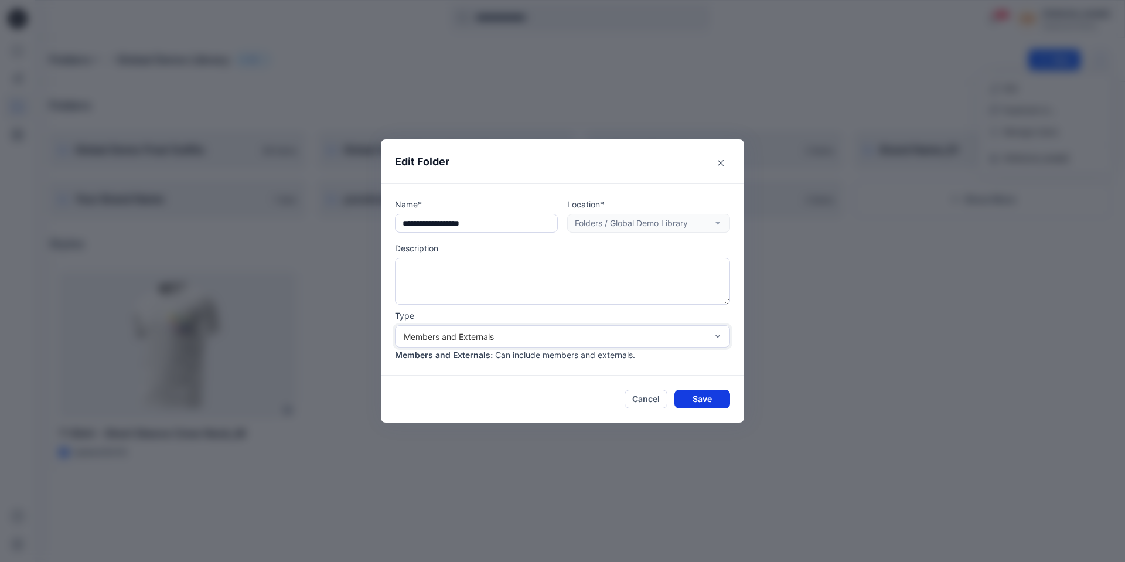
click at [695, 398] on button "Save" at bounding box center [702, 399] width 56 height 19
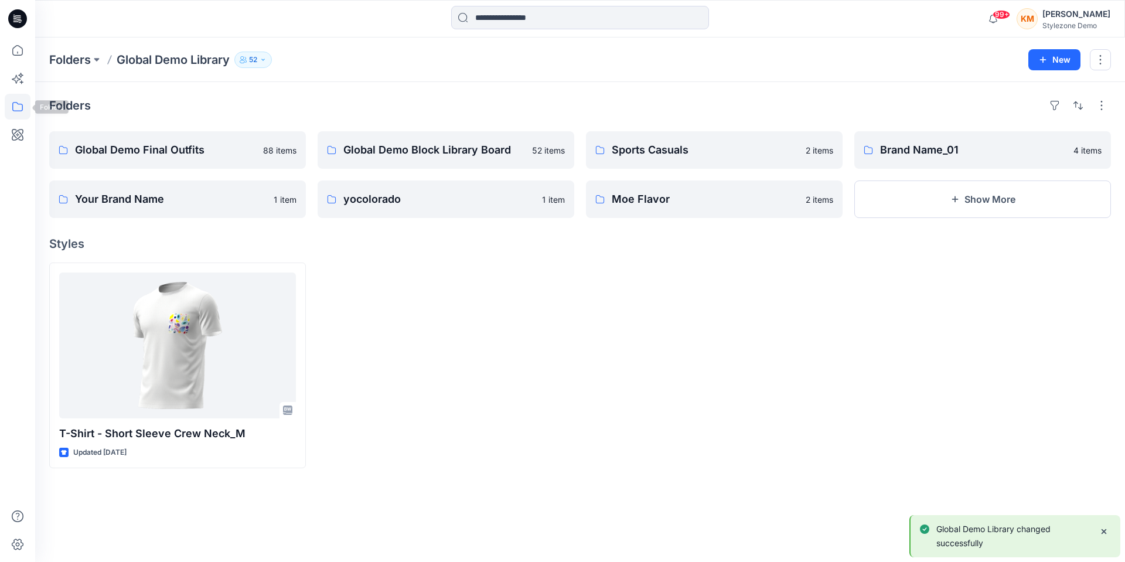
click at [20, 112] on icon at bounding box center [18, 107] width 26 height 26
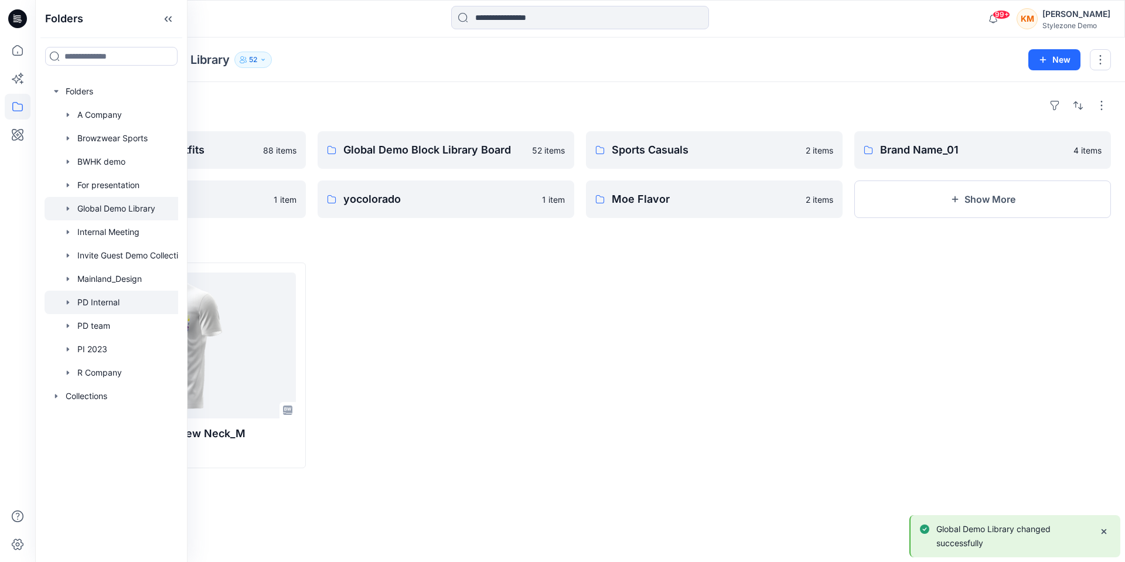
click at [124, 309] on div at bounding box center [120, 302] width 150 height 23
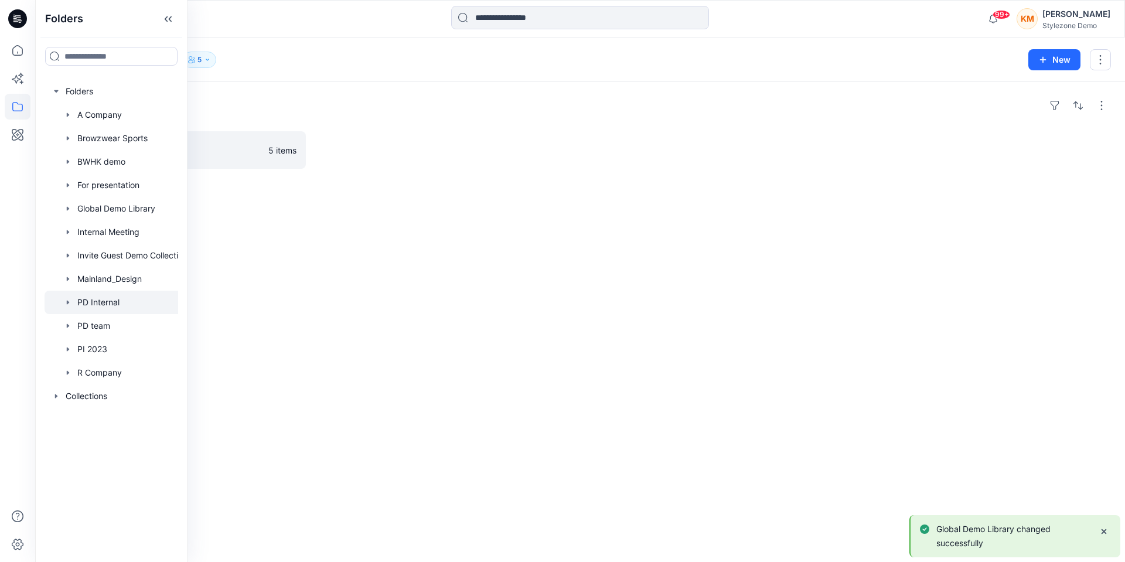
drag, startPoint x: 554, startPoint y: 244, endPoint x: 817, endPoint y: 99, distance: 300.0
click at [561, 239] on div "Folders PD Internal 5 items" at bounding box center [580, 322] width 1090 height 480
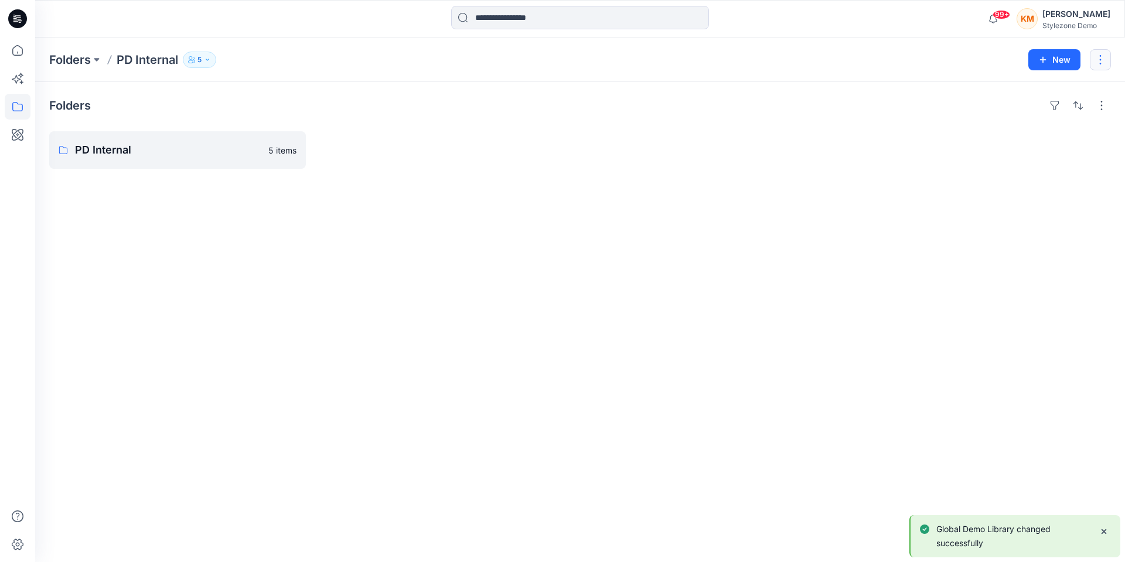
click at [1097, 61] on button "button" at bounding box center [1100, 59] width 21 height 21
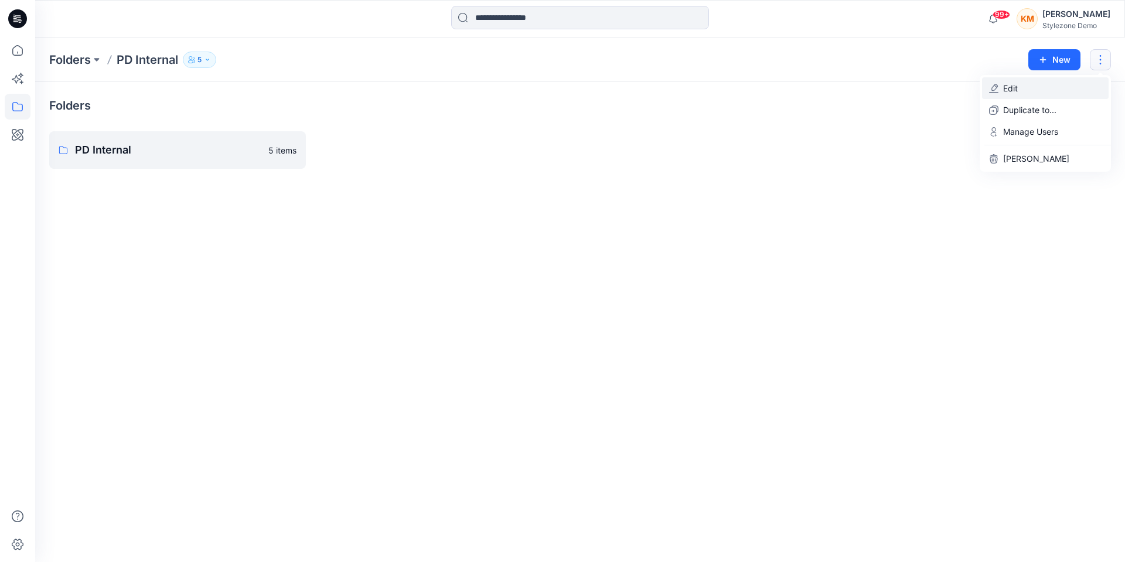
click at [1038, 95] on button "Edit" at bounding box center [1045, 88] width 127 height 22
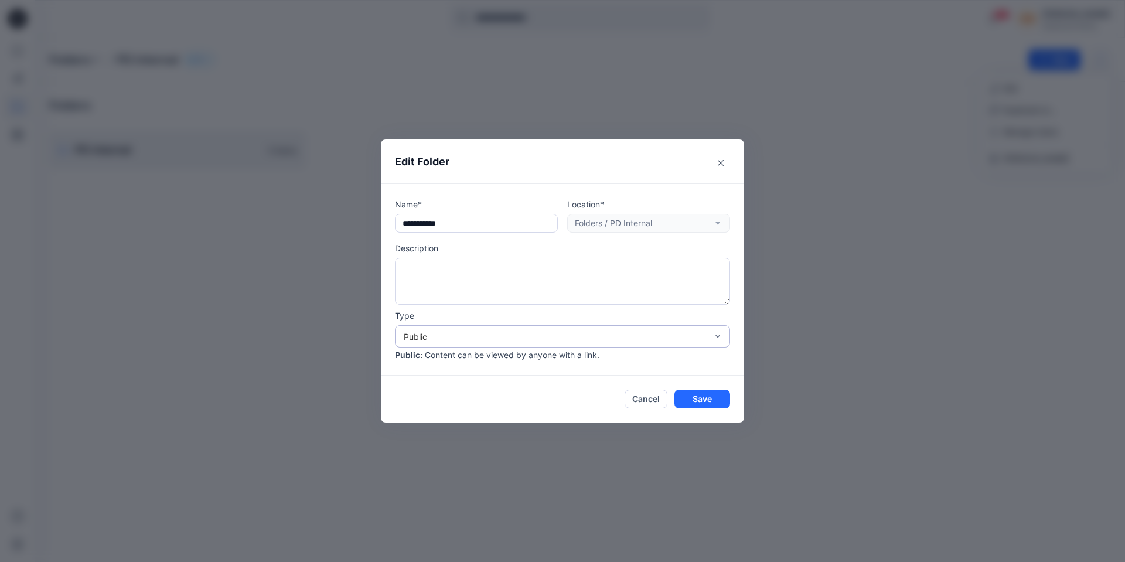
click at [551, 332] on div "Public" at bounding box center [555, 336] width 303 height 12
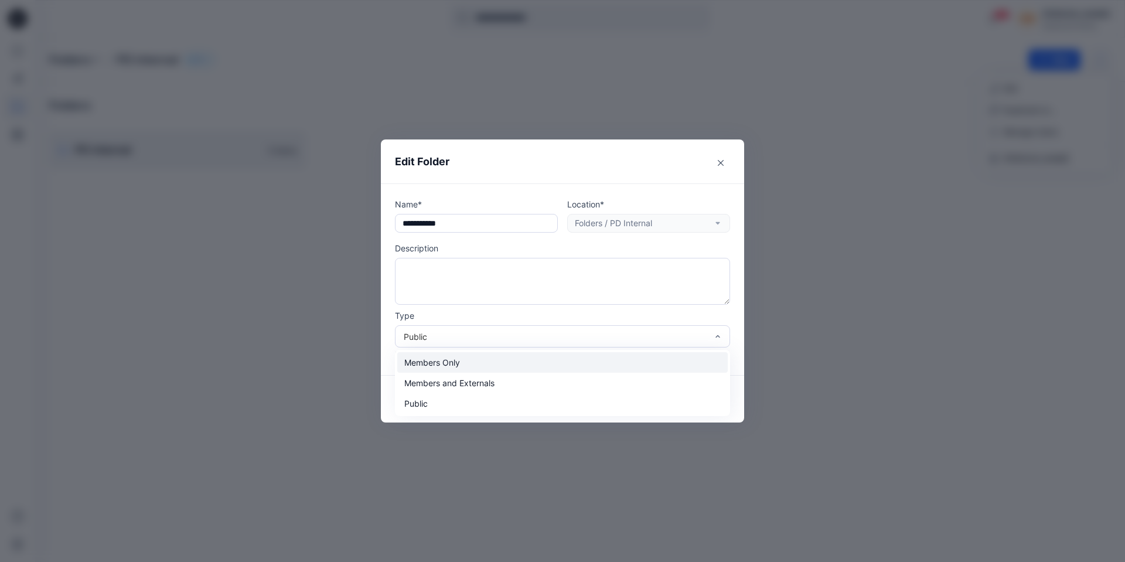
click at [536, 359] on div "Members Only" at bounding box center [562, 362] width 330 height 21
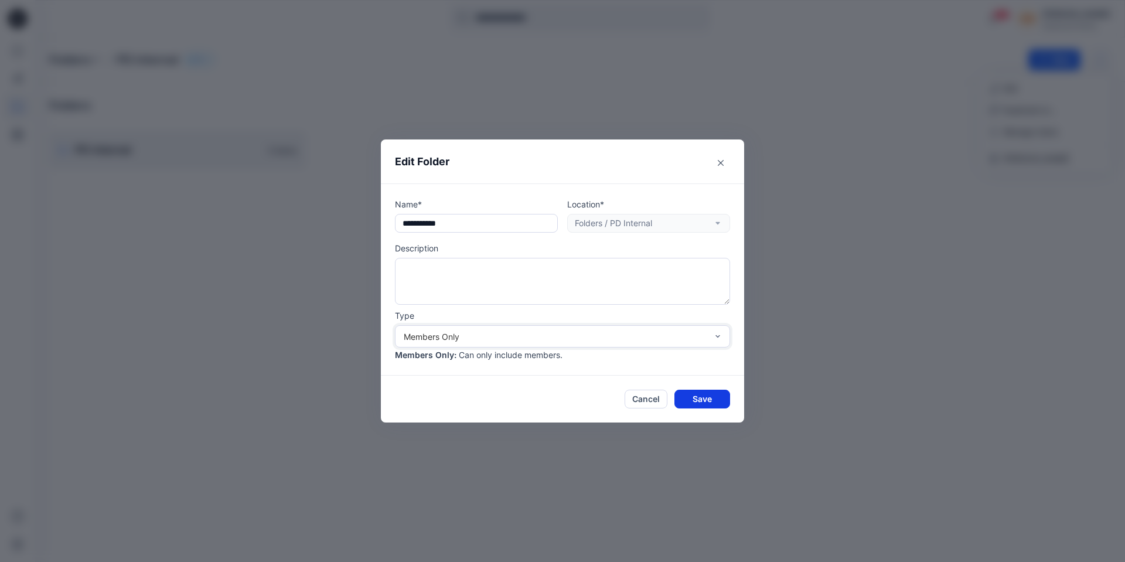
click at [689, 396] on button "Save" at bounding box center [702, 399] width 56 height 19
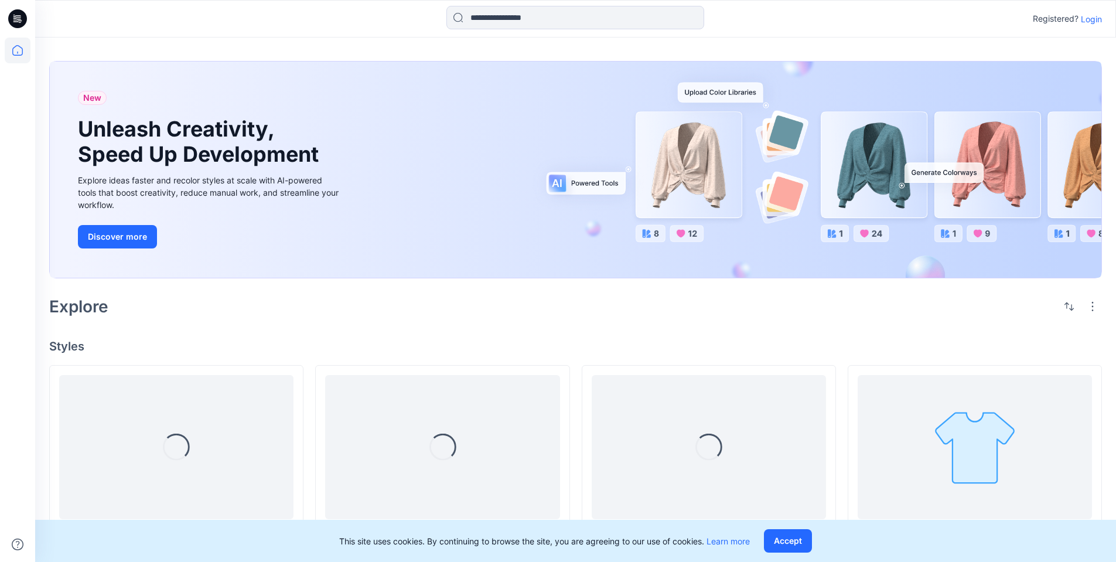
click at [1089, 21] on p "Login" at bounding box center [1091, 19] width 21 height 12
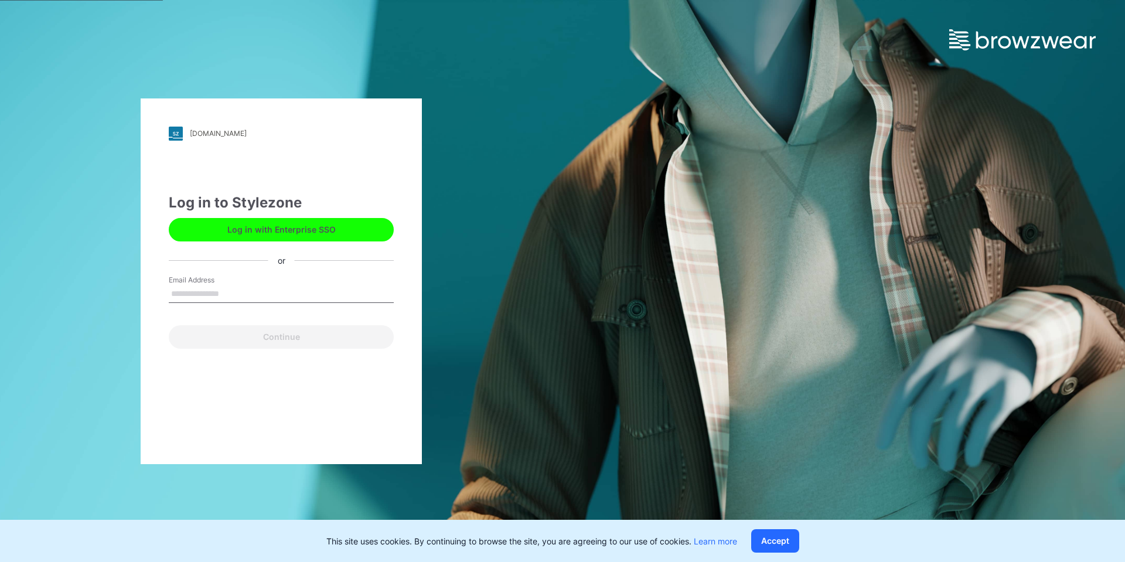
click at [268, 297] on input "Email Address" at bounding box center [281, 294] width 225 height 18
type input "**********"
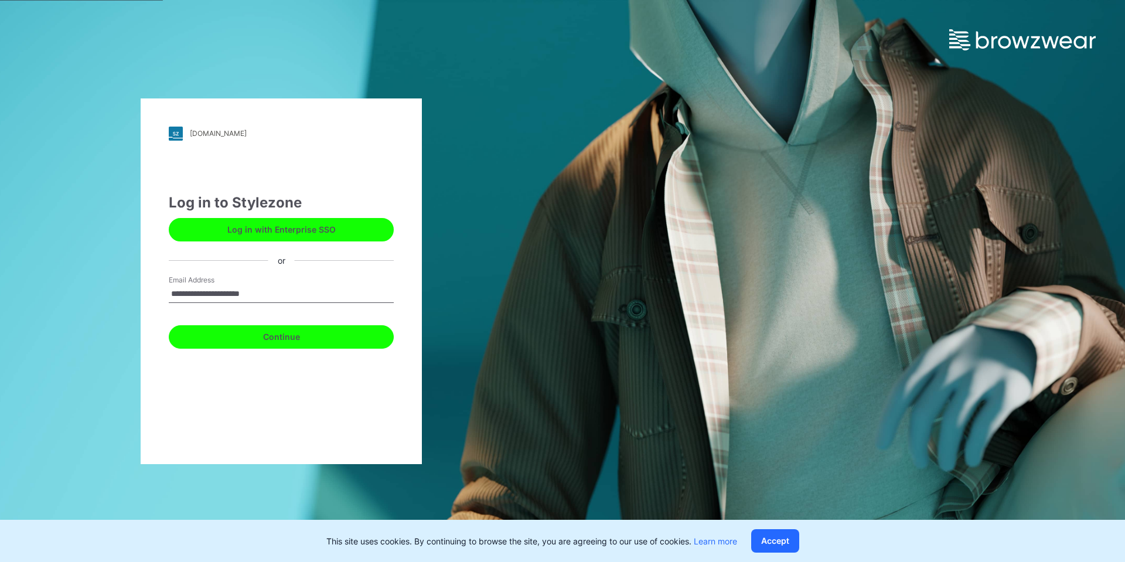
click at [287, 343] on button "Continue" at bounding box center [281, 336] width 225 height 23
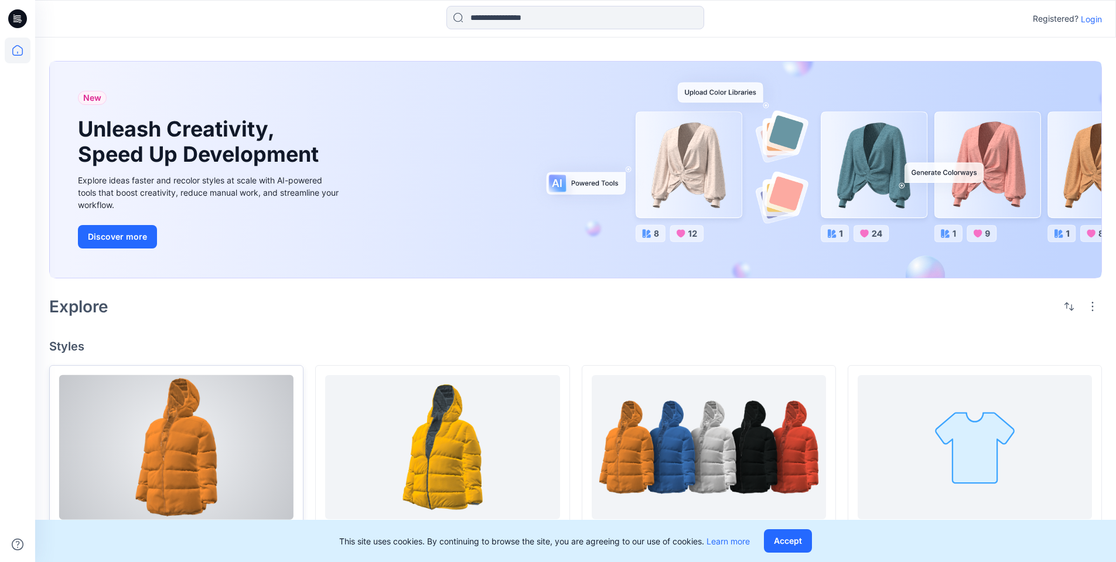
click at [233, 448] on div at bounding box center [176, 447] width 234 height 145
